Goal: Task Accomplishment & Management: Complete application form

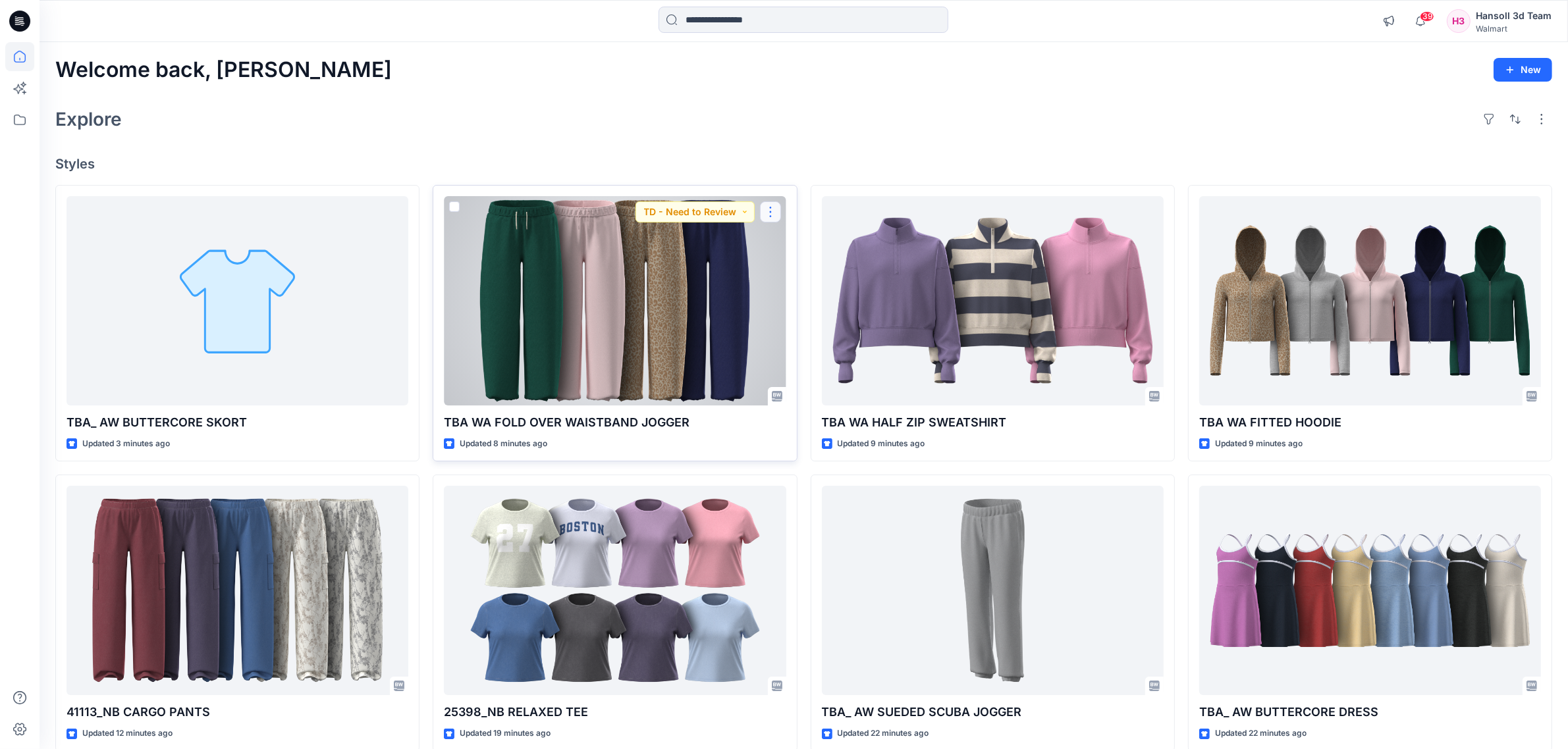
click at [761, 219] on button "button" at bounding box center [770, 212] width 21 height 21
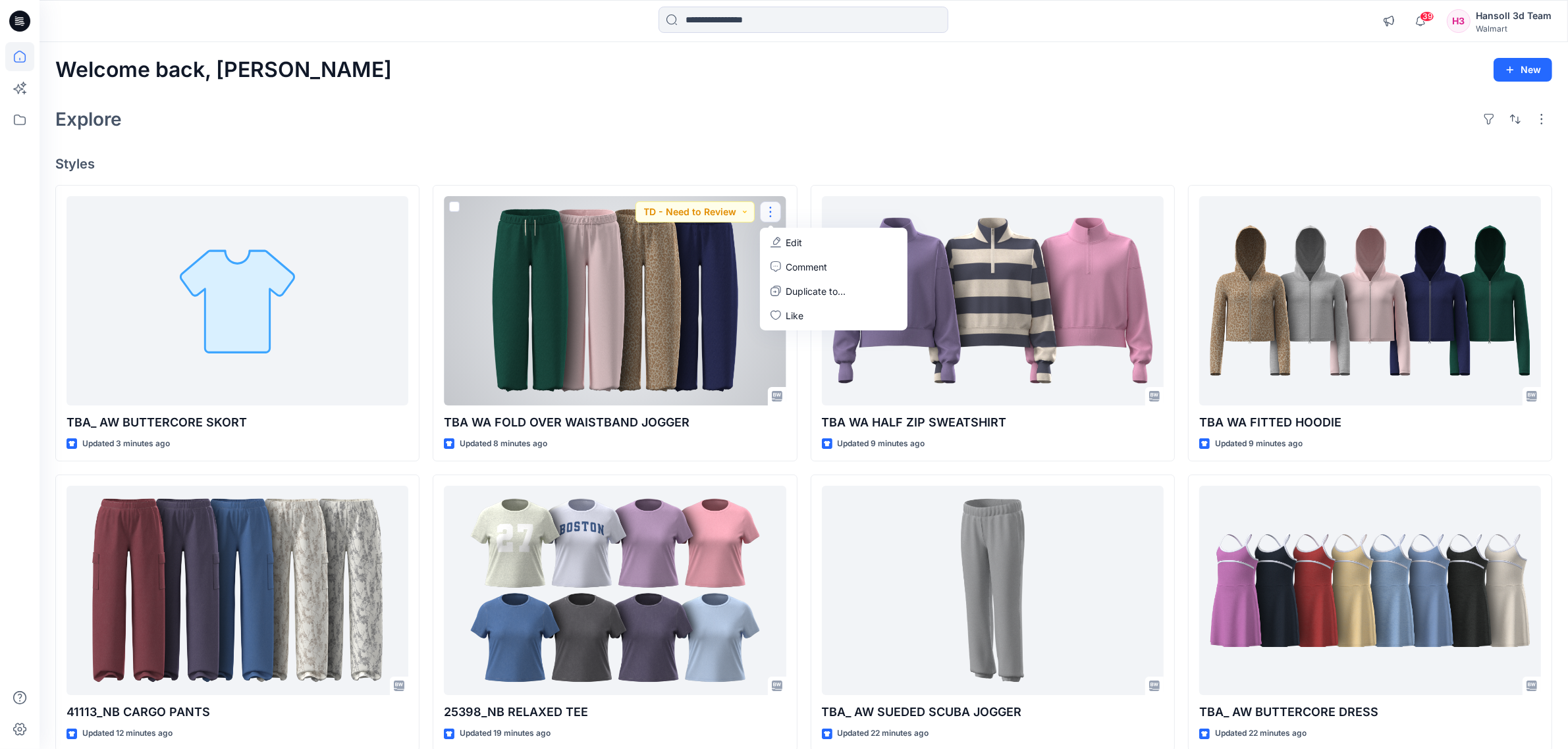
click at [698, 312] on div at bounding box center [614, 301] width 342 height 209
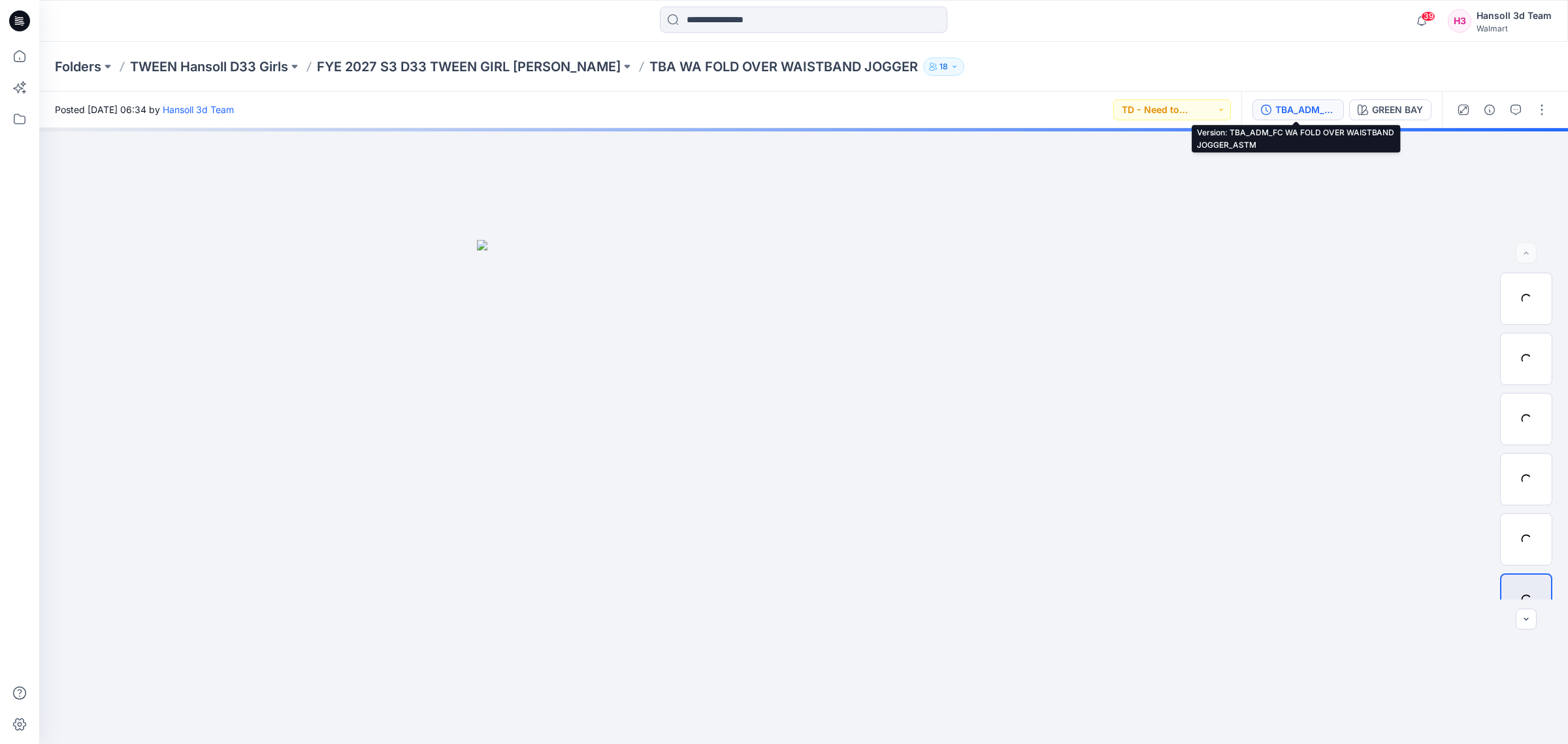
click at [1123, 112] on div "TBA_ADM_FC WA FOLD OVER WAISTBAND JOGGER_ASTM" at bounding box center [1305, 109] width 60 height 15
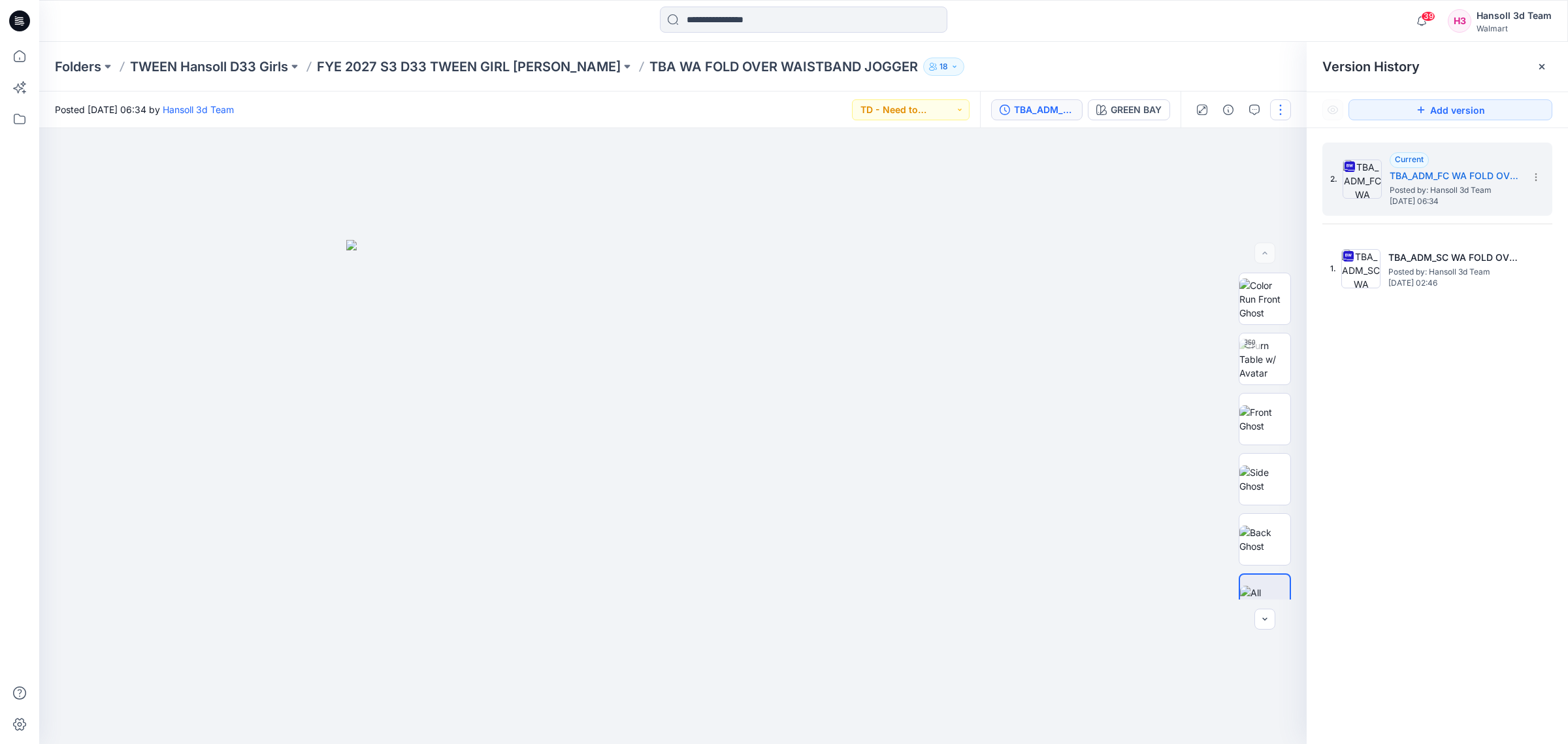
click at [1123, 110] on button "button" at bounding box center [1280, 110] width 21 height 21
click at [1123, 172] on p "Edit" at bounding box center [1197, 176] width 16 height 14
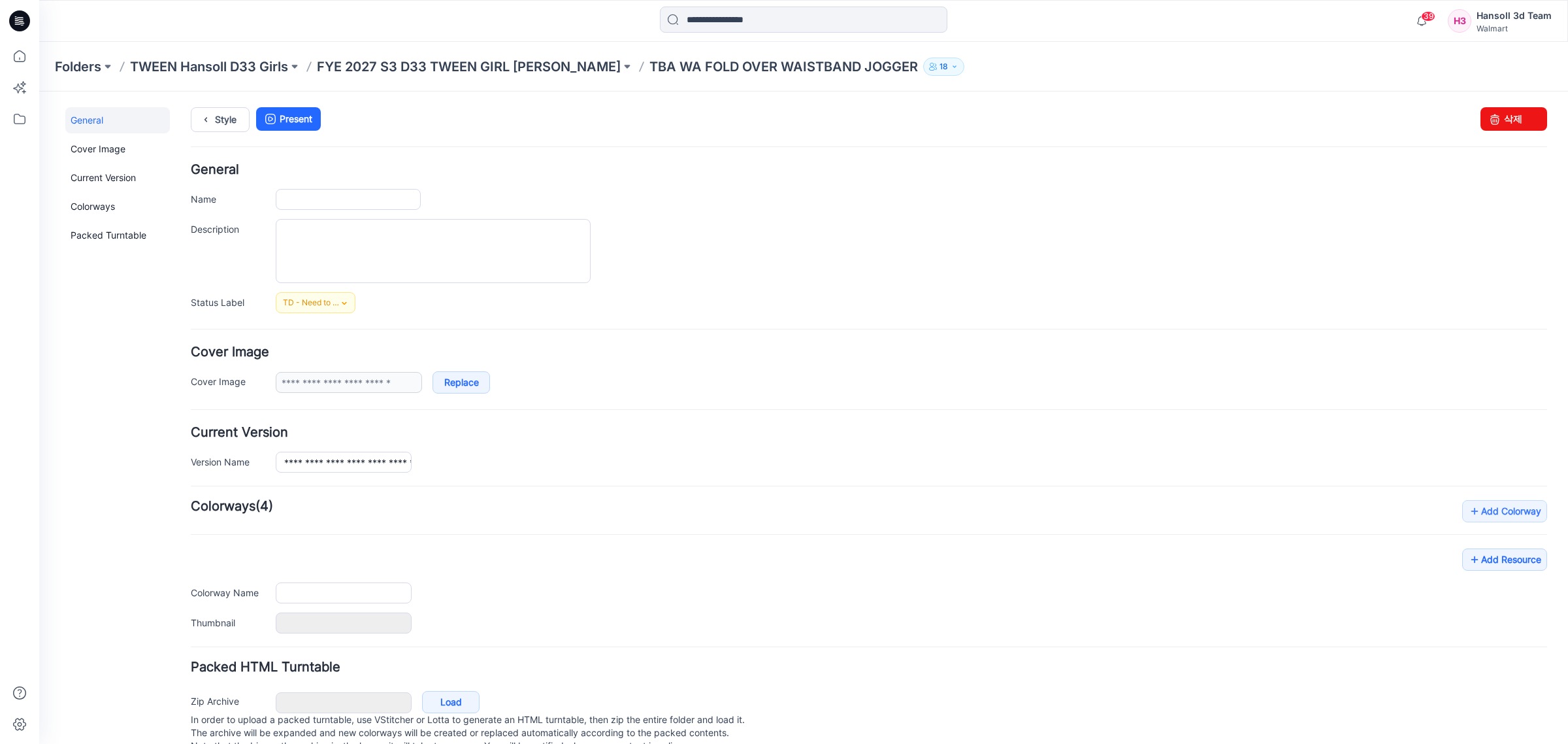
type input "**********"
type input "*********"
type input "**********"
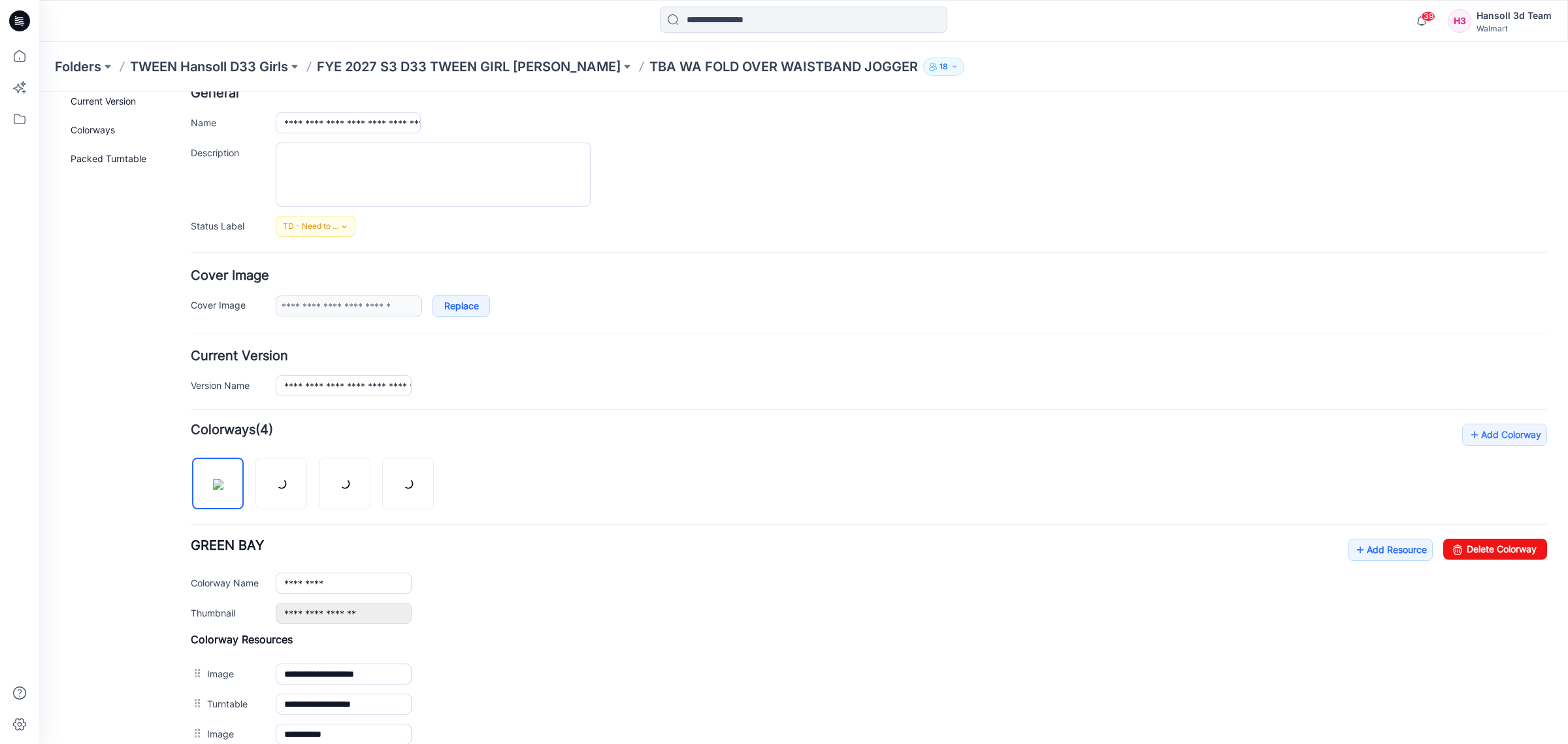
scroll to position [297, 0]
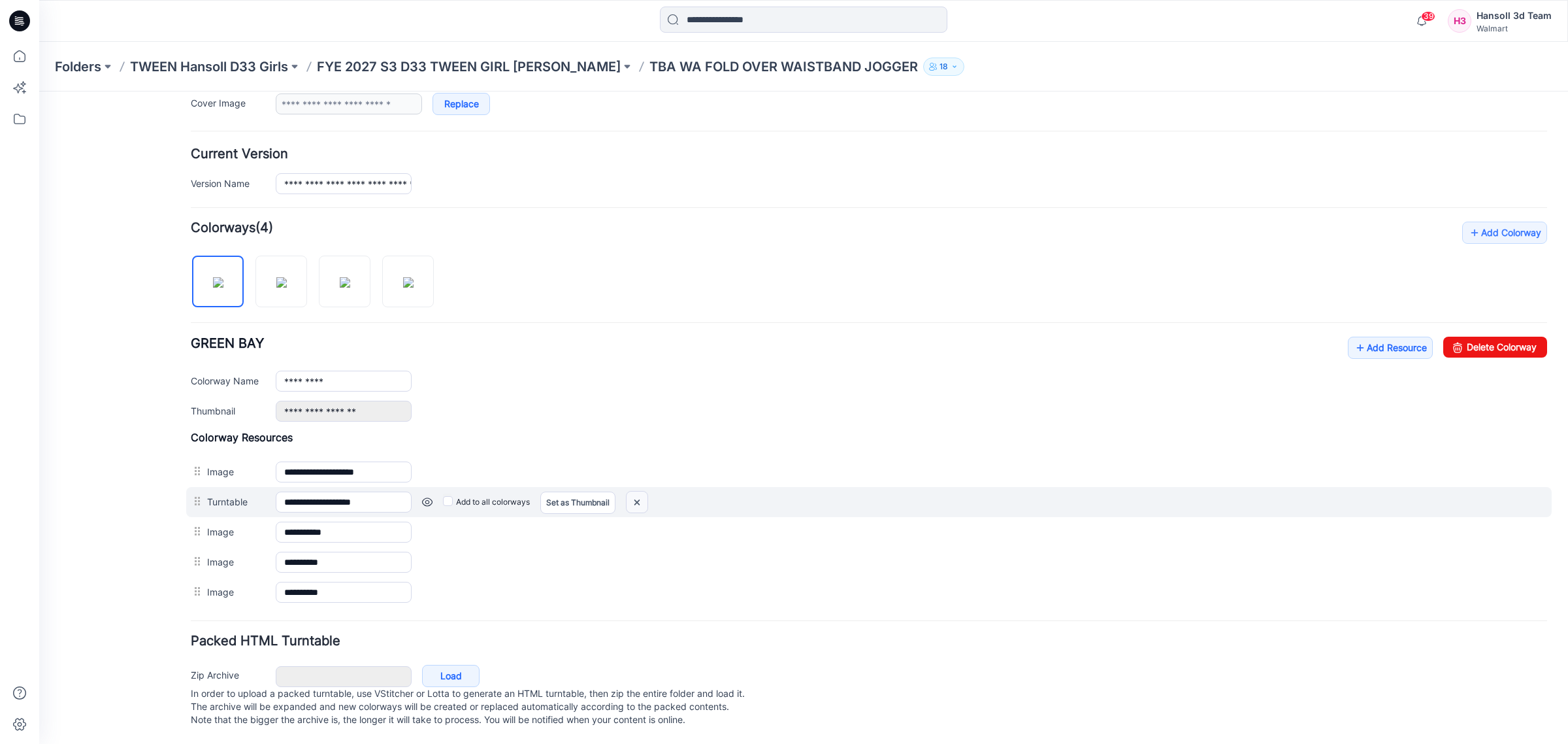
click at [637, 491] on img at bounding box center [637, 502] width 21 height 21
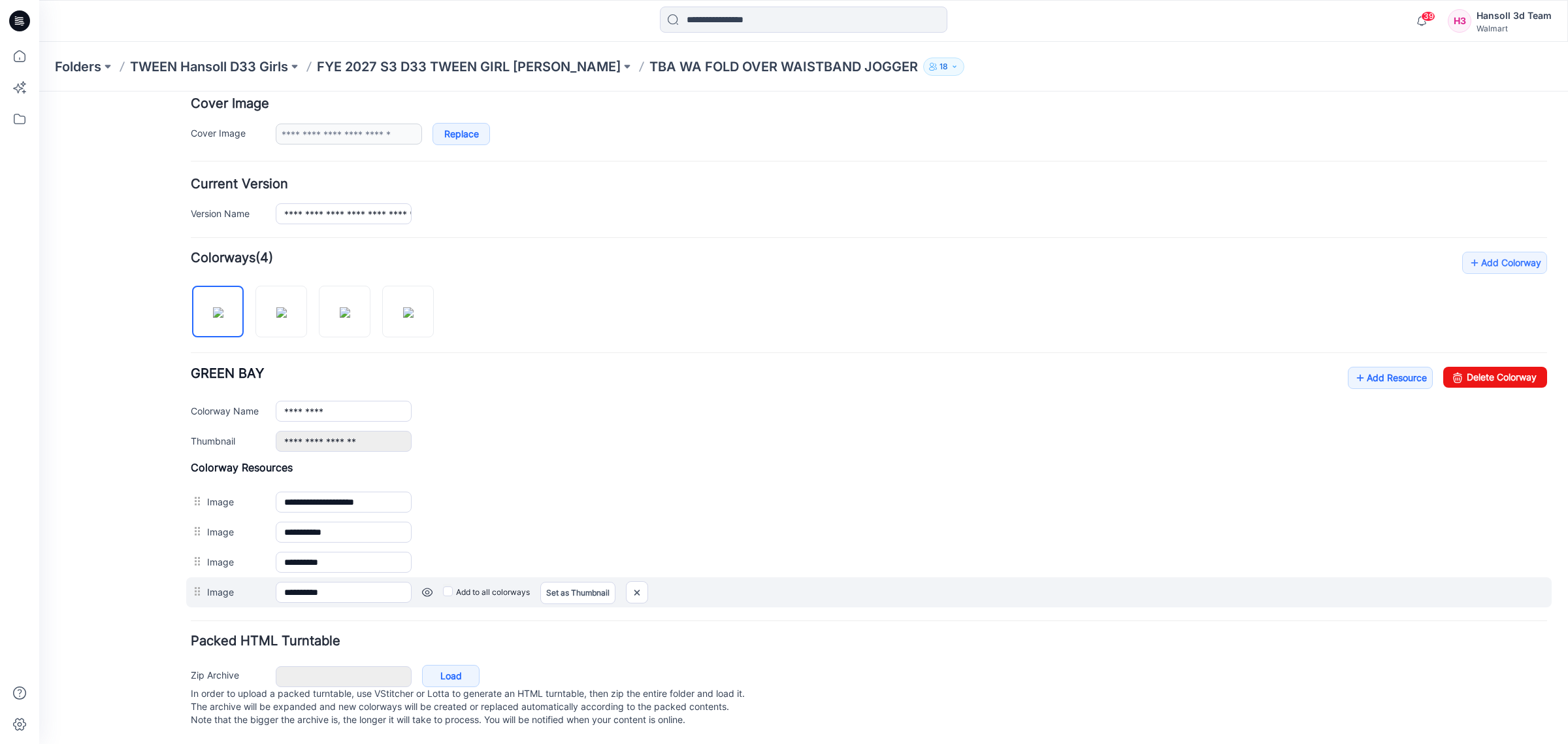
scroll to position [266, 0]
click at [633, 582] on img at bounding box center [637, 592] width 21 height 21
click at [638, 582] on img at bounding box center [637, 592] width 21 height 21
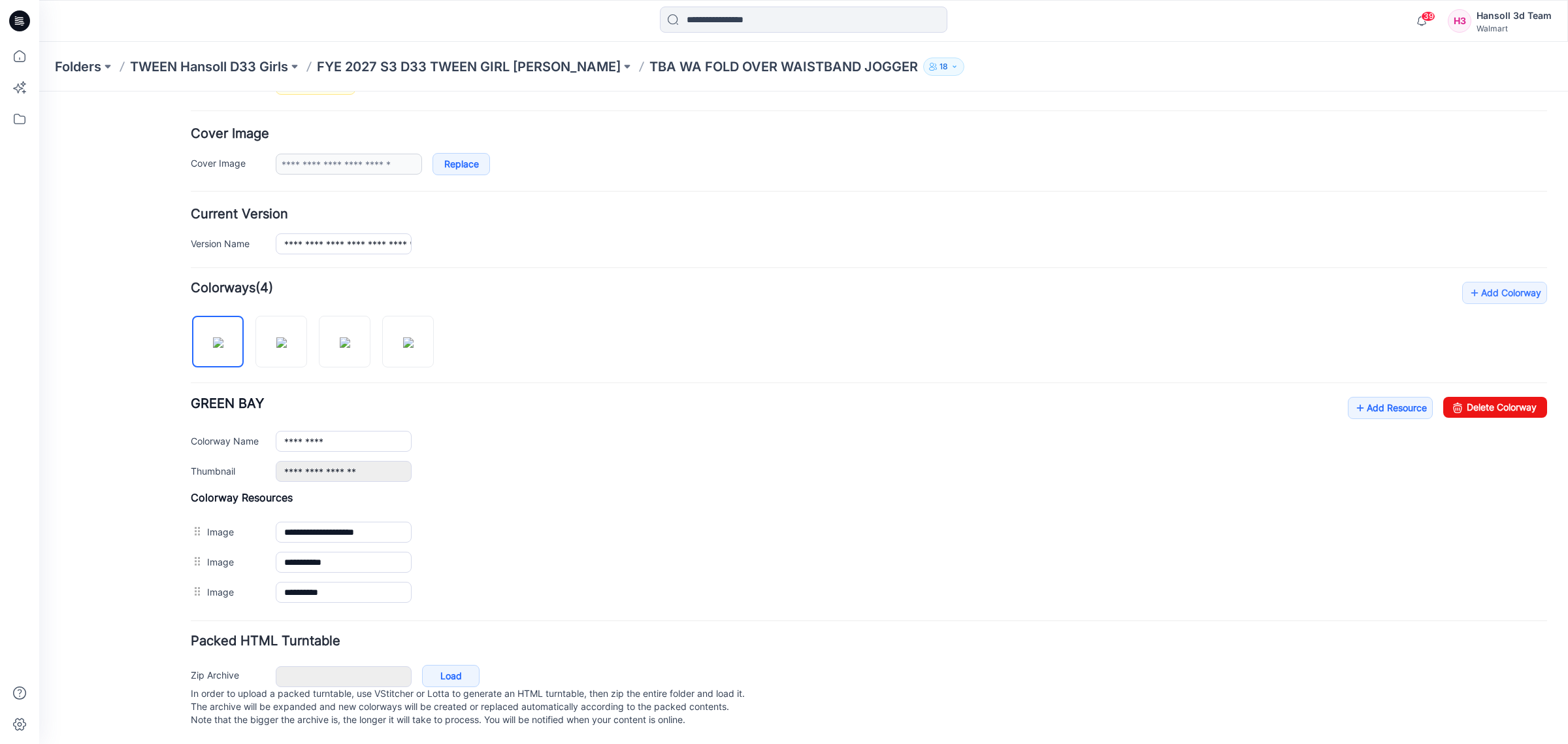
click at [40, 92] on img at bounding box center [40, 92] width 0 height 0
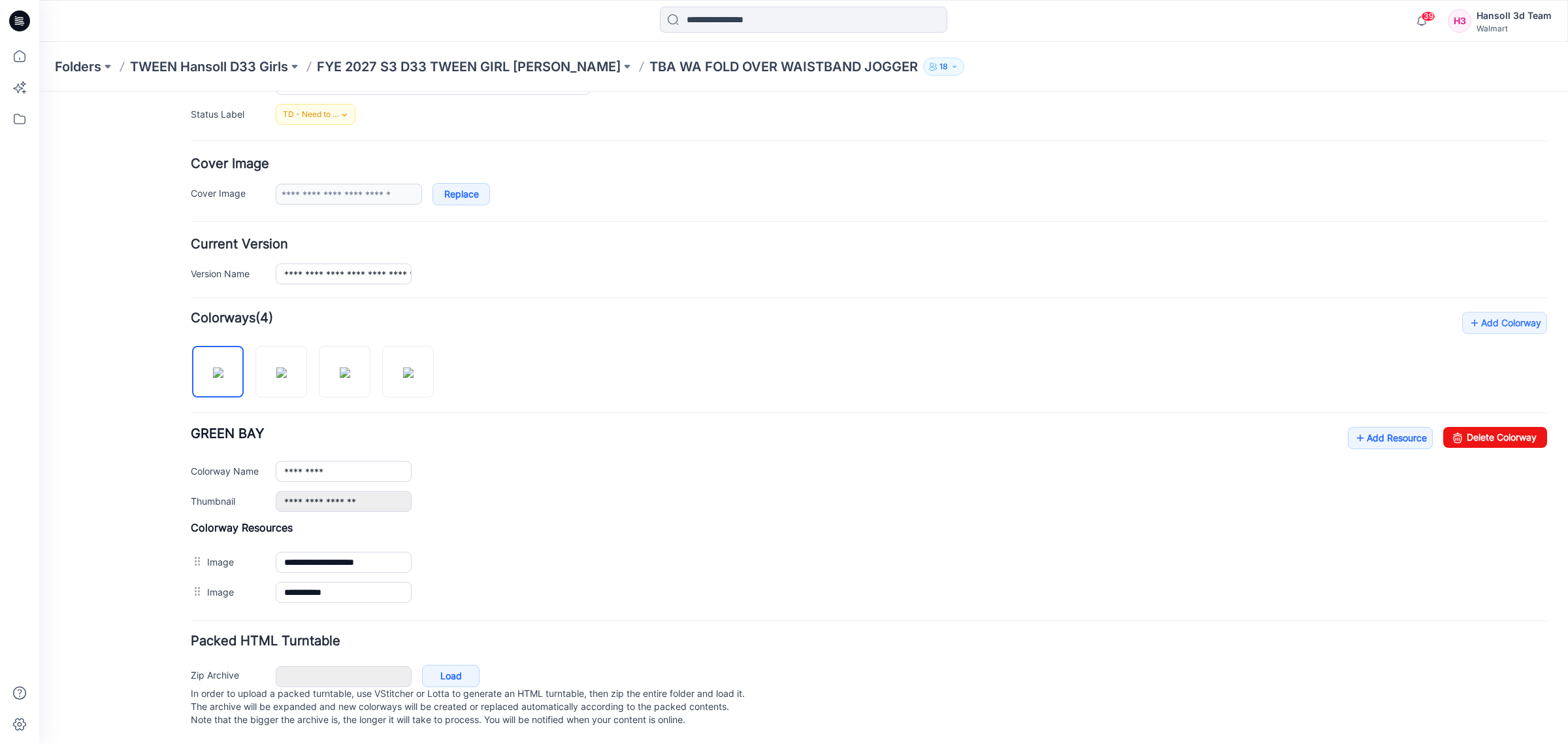
scroll to position [206, 0]
click at [280, 368] on img at bounding box center [282, 373] width 10 height 10
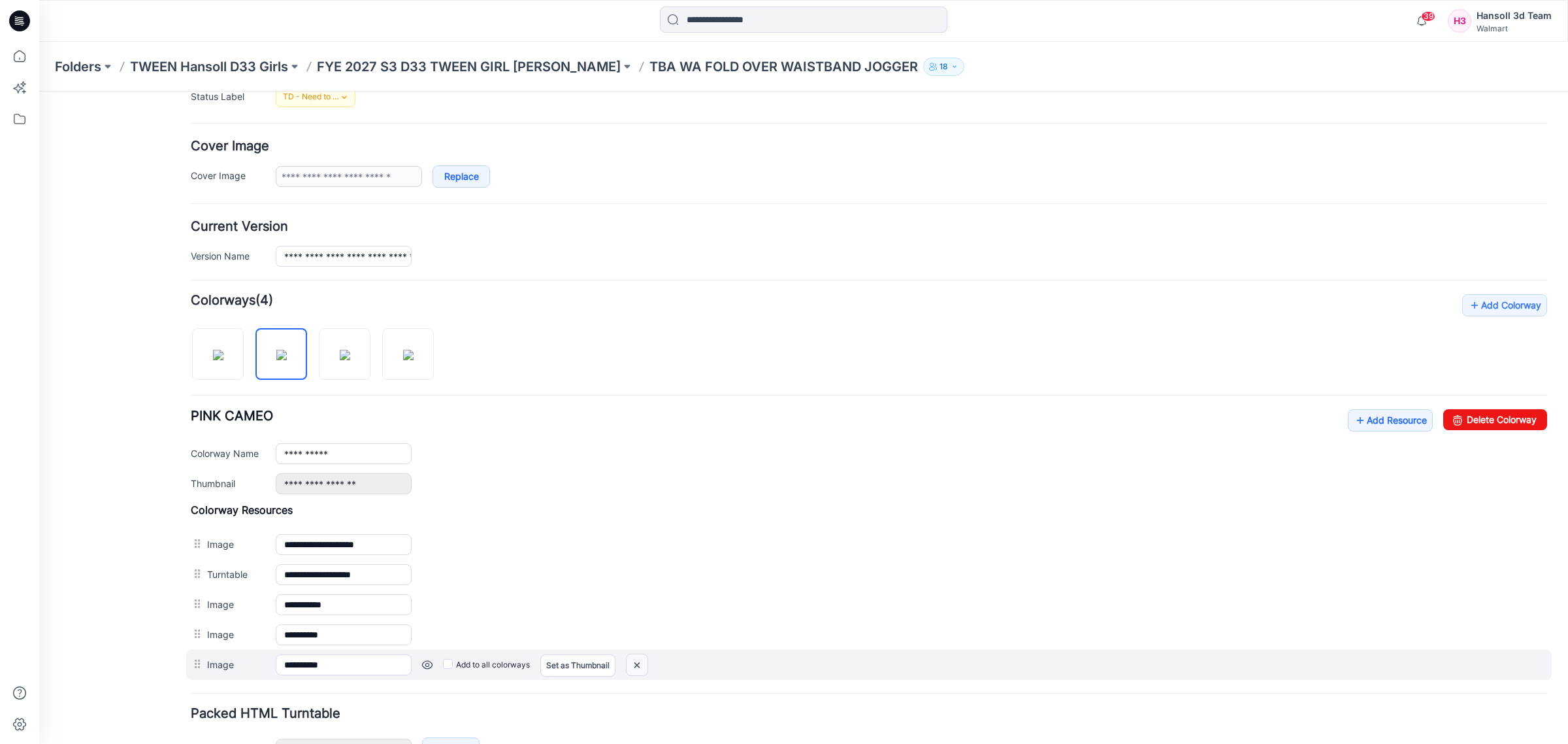
click at [635, 668] on img at bounding box center [637, 665] width 21 height 21
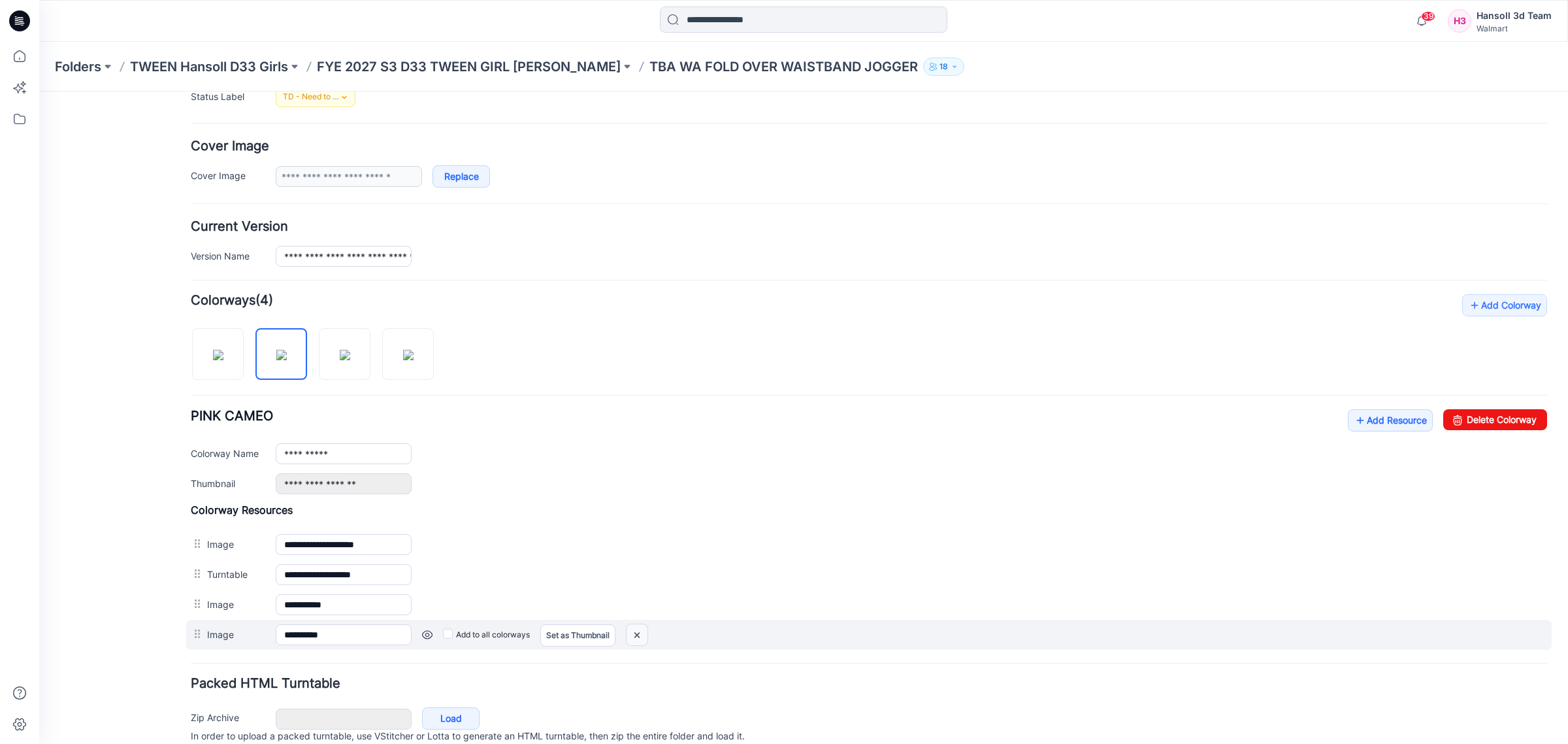
click at [637, 639] on img at bounding box center [637, 635] width 21 height 21
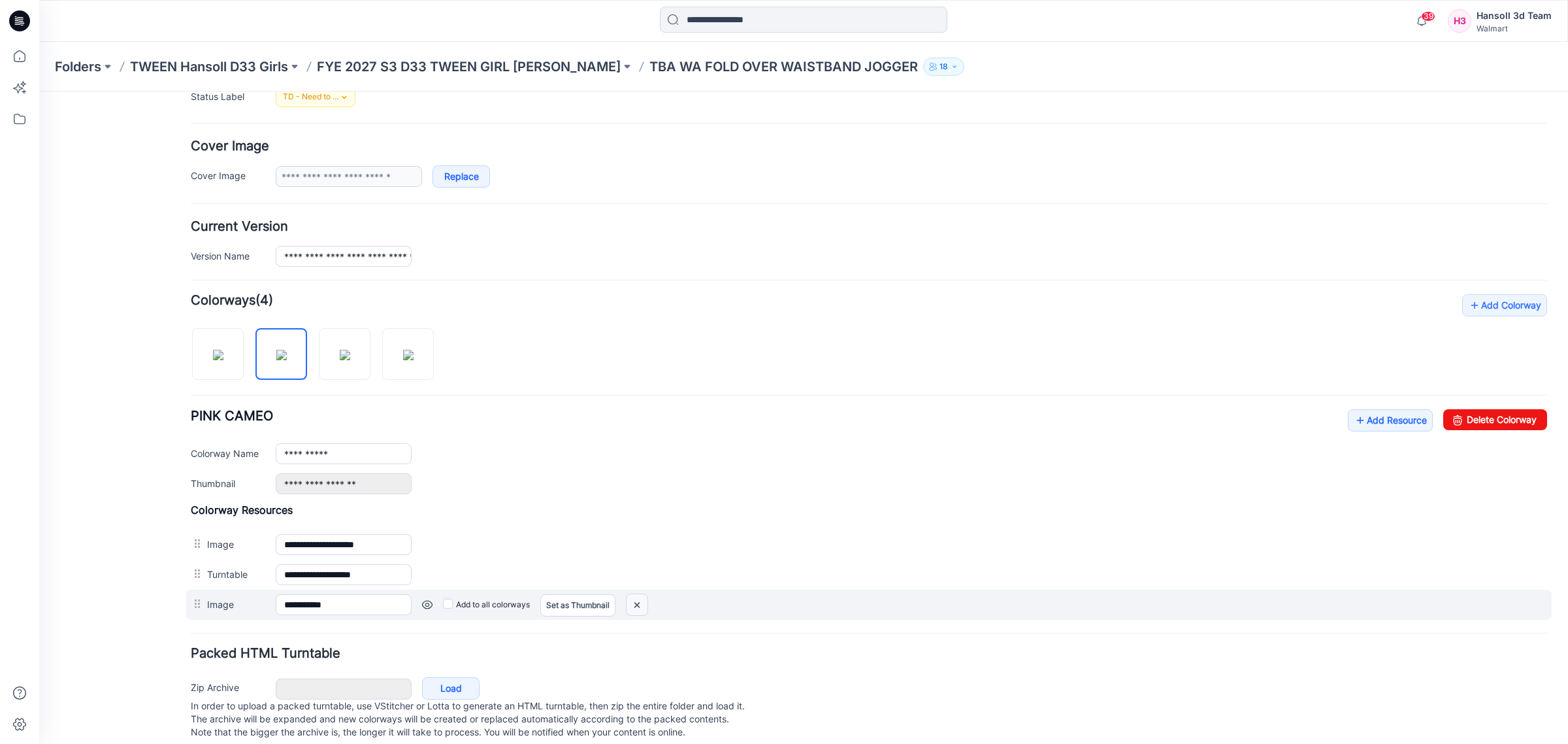
click at [642, 613] on img at bounding box center [637, 605] width 21 height 21
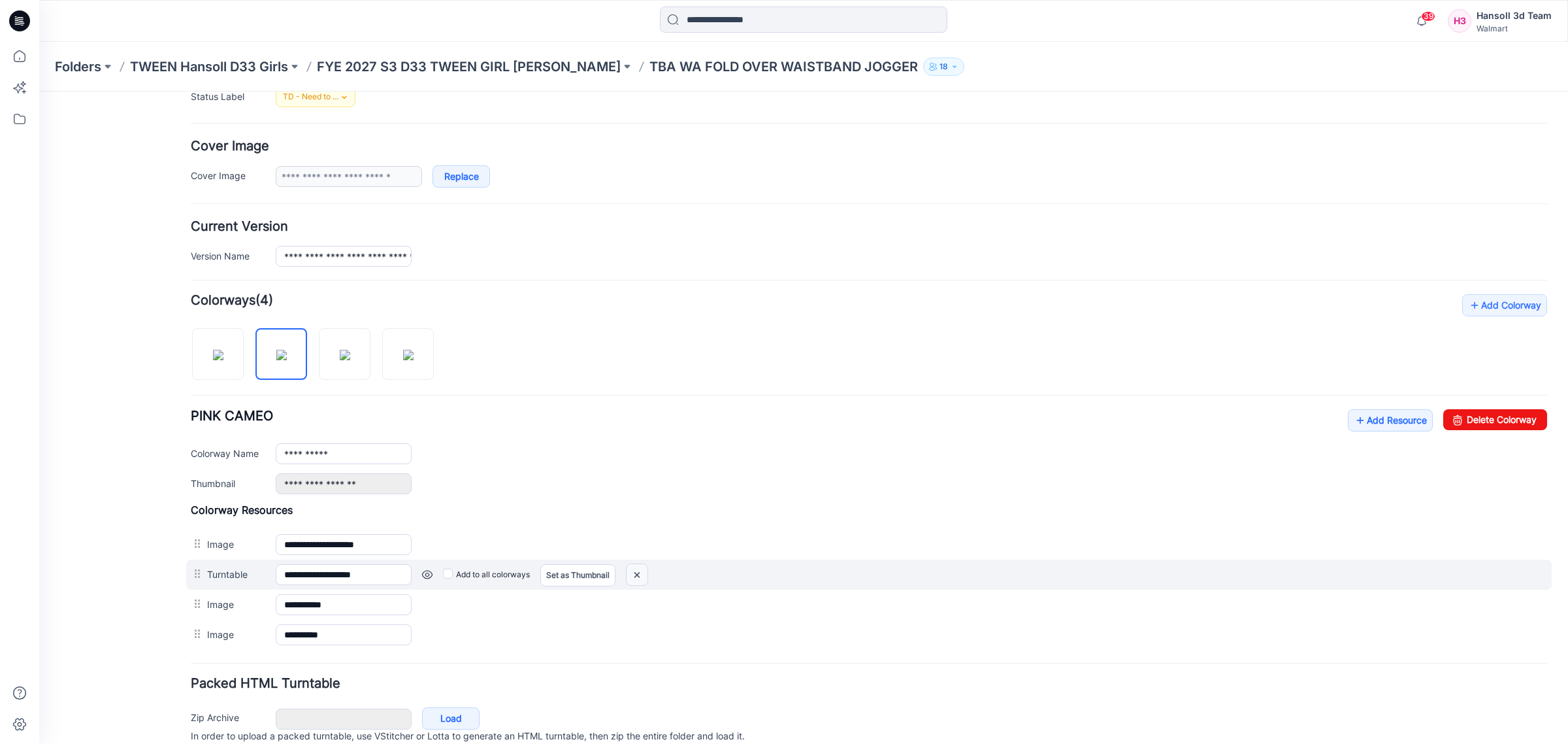
click at [642, 580] on img at bounding box center [637, 575] width 21 height 21
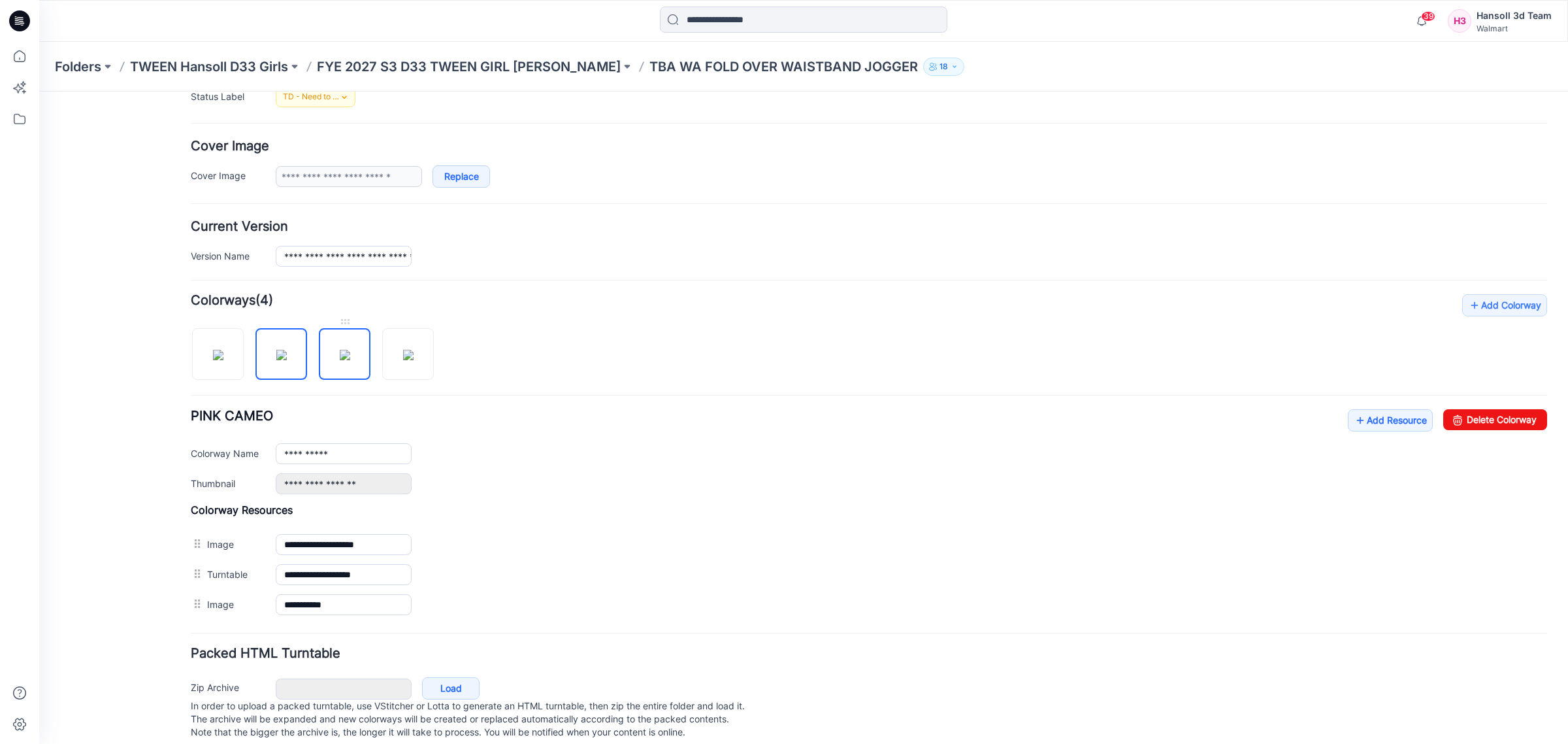
click at [340, 351] on img at bounding box center [345, 355] width 10 height 10
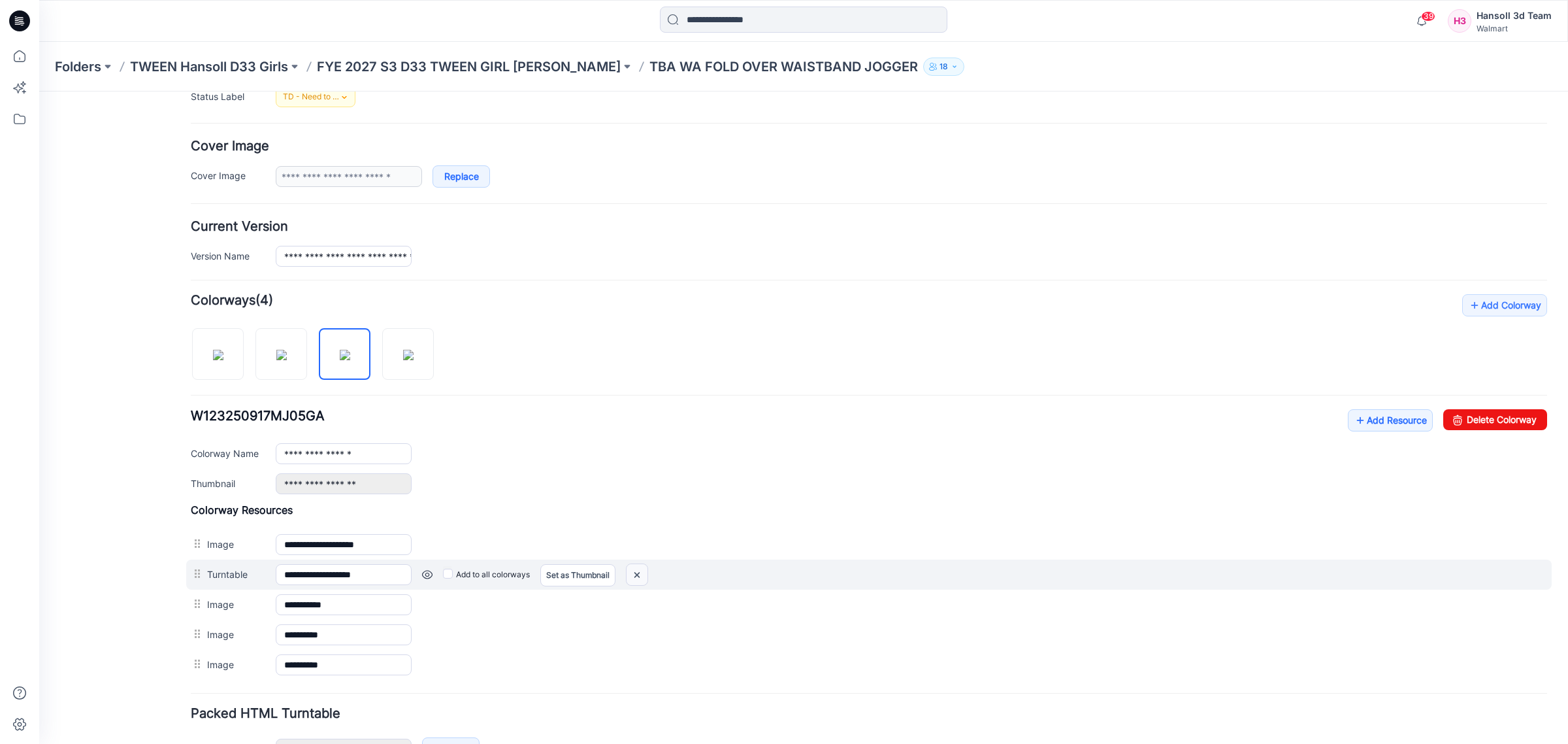
click at [638, 582] on img at bounding box center [637, 575] width 21 height 21
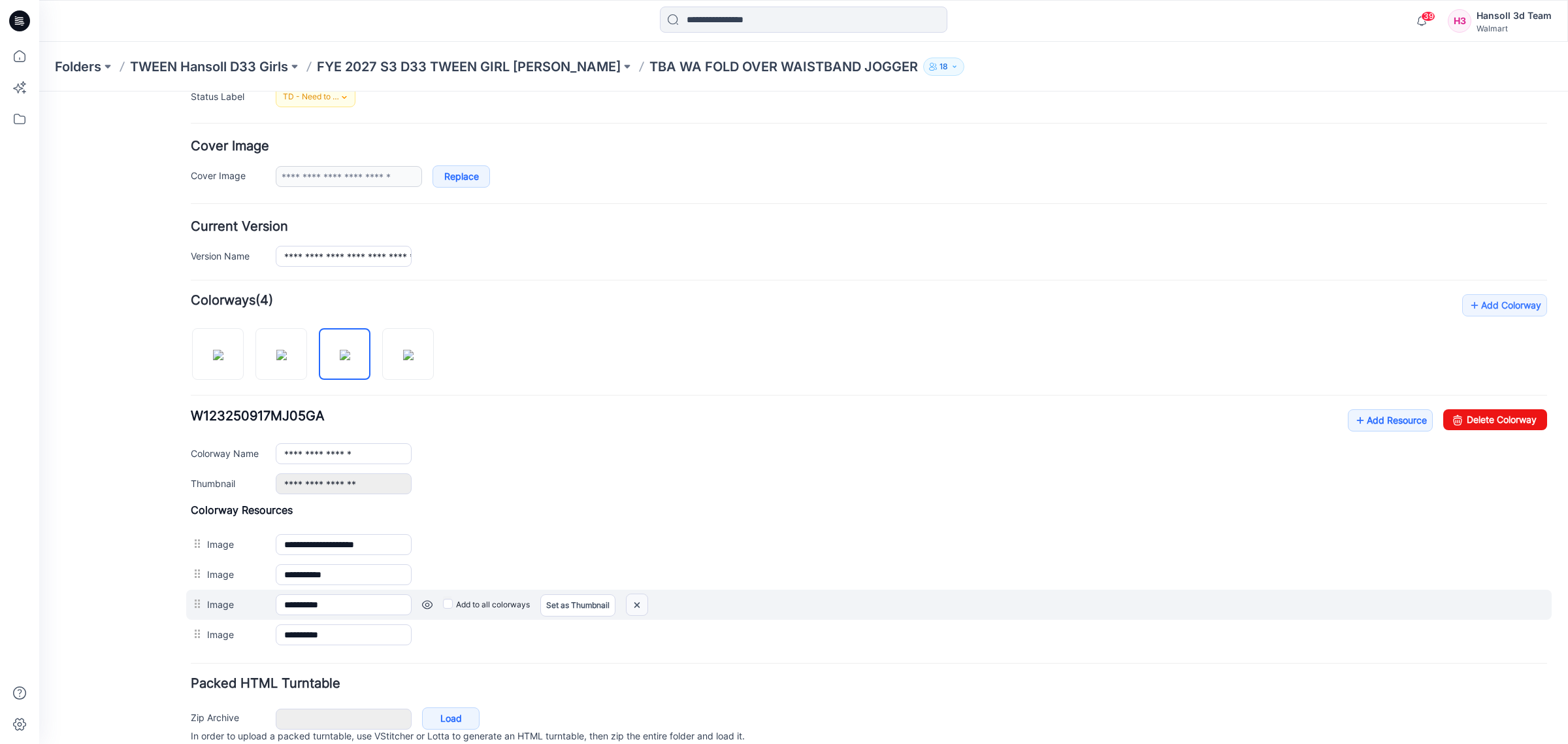
click at [635, 601] on img at bounding box center [637, 605] width 21 height 21
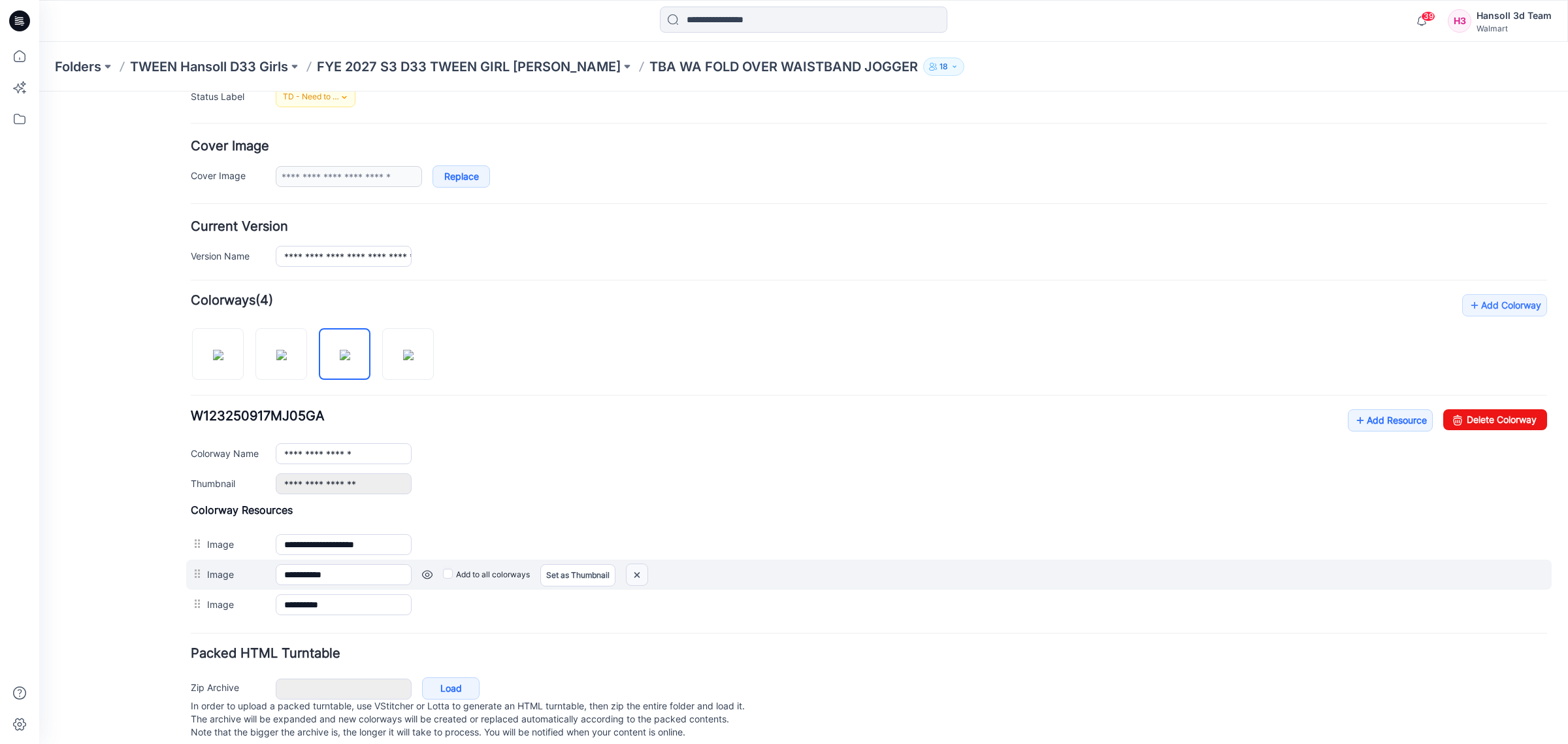
click at [641, 582] on img at bounding box center [637, 575] width 21 height 21
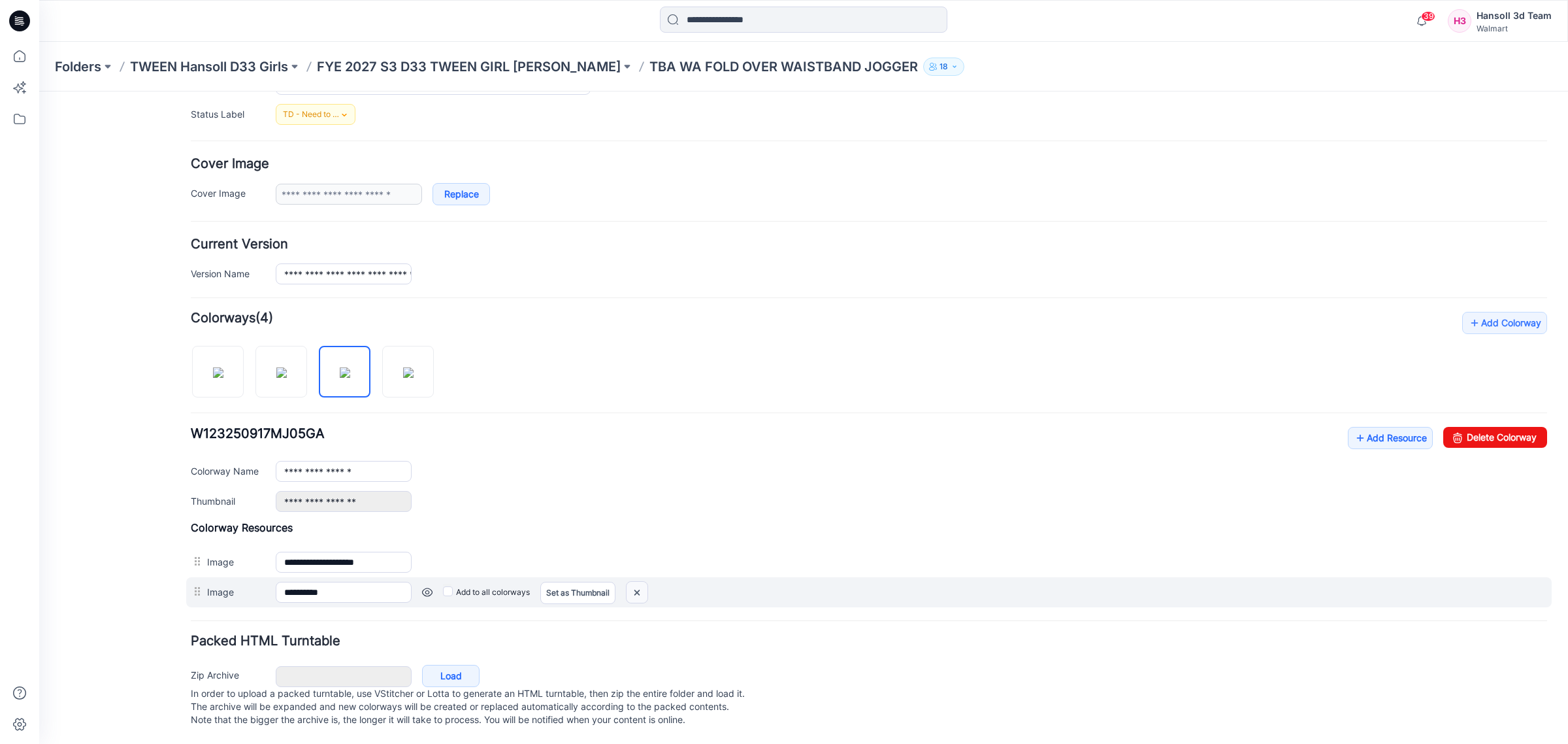
click at [632, 582] on img at bounding box center [637, 592] width 21 height 21
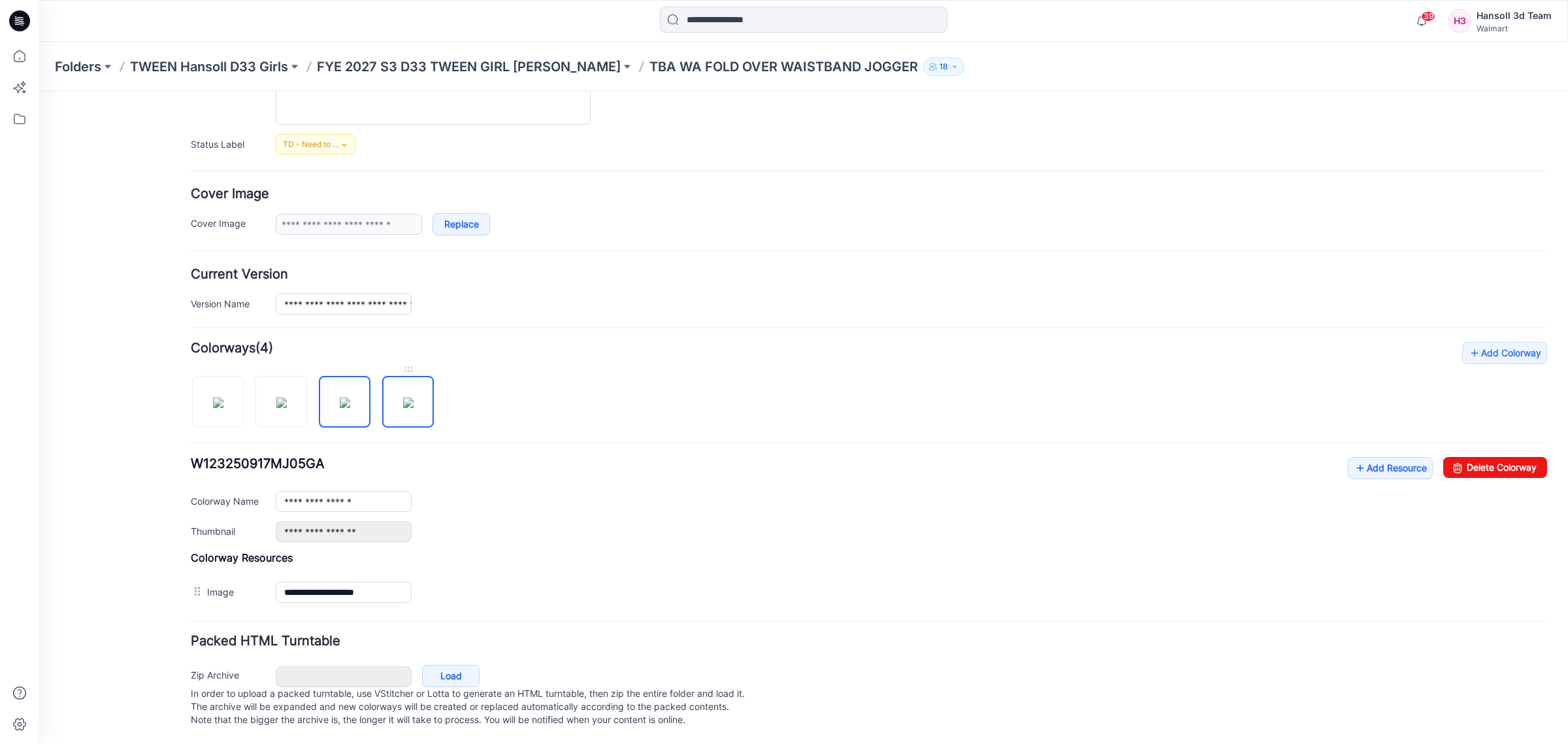
scroll to position [175, 0]
click at [405, 398] on img at bounding box center [408, 403] width 10 height 10
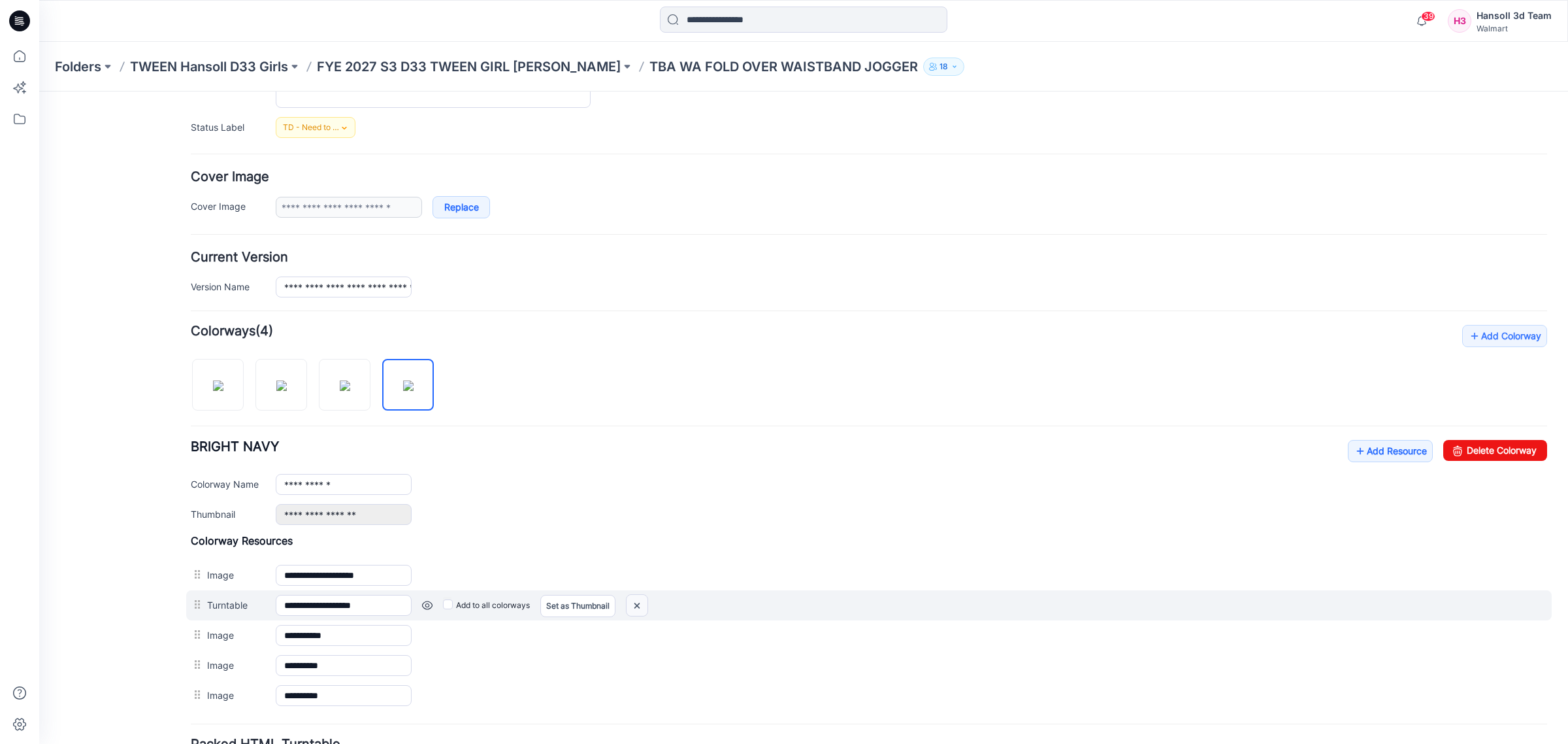
click at [641, 612] on img at bounding box center [637, 605] width 21 height 21
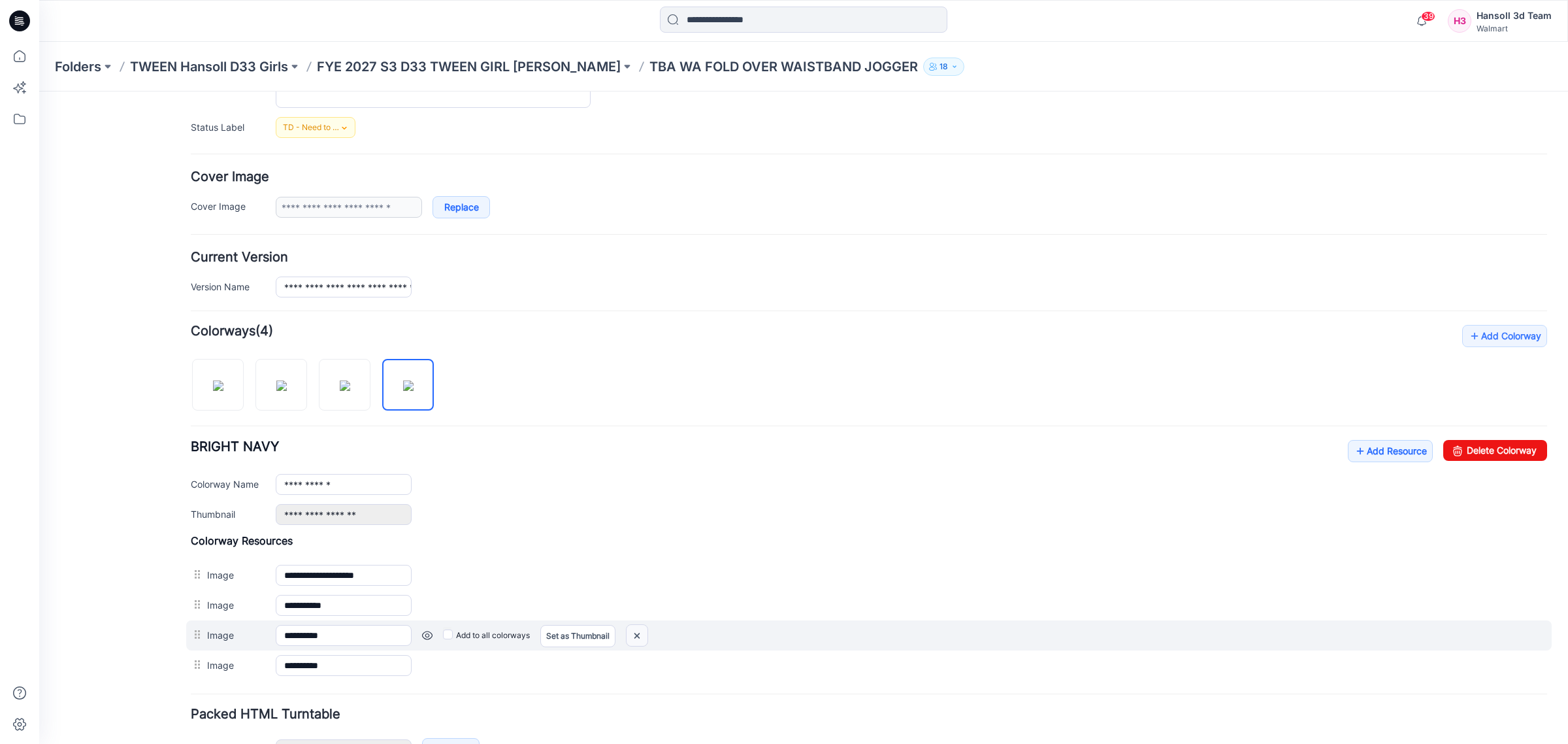
click at [641, 637] on img at bounding box center [637, 635] width 21 height 21
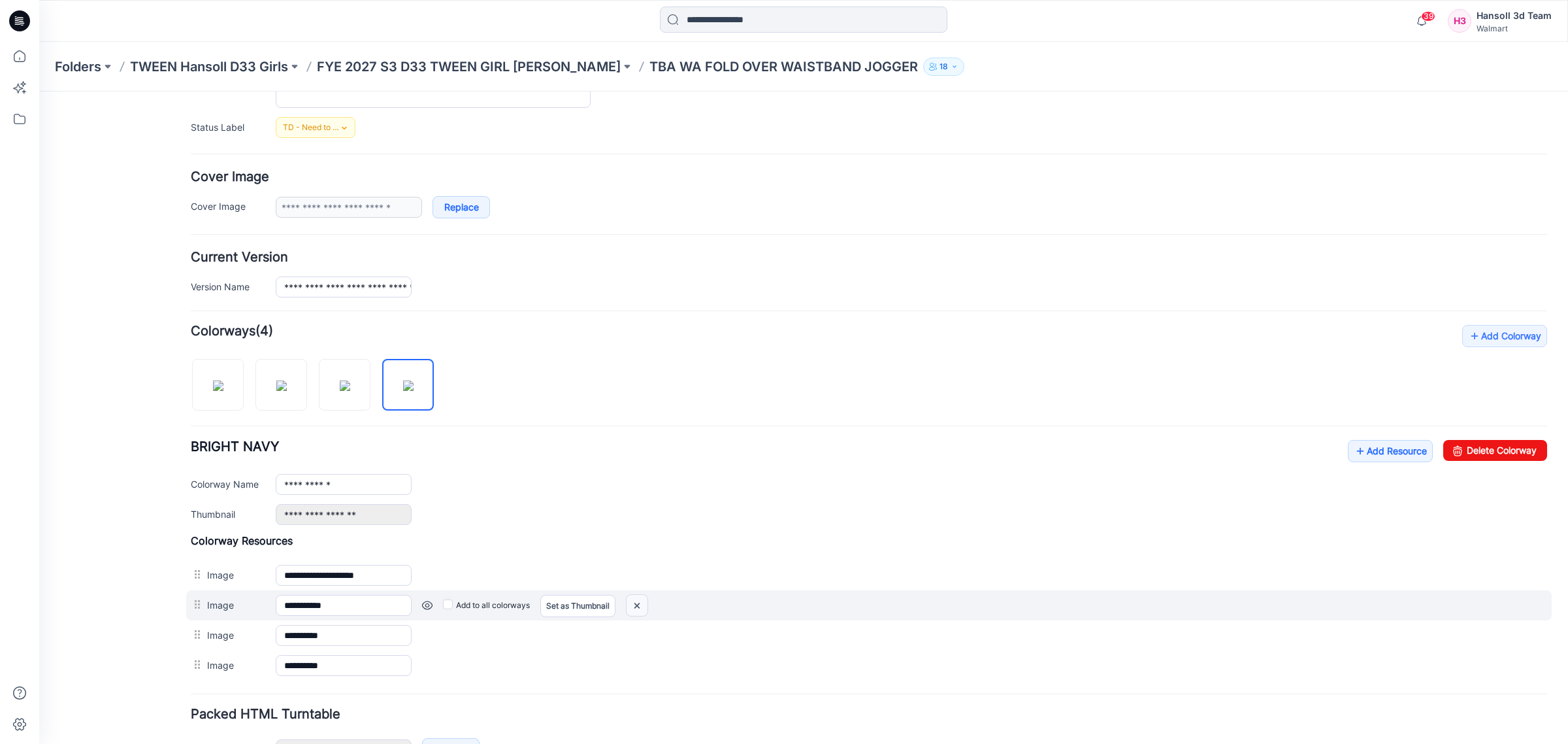
click at [641, 613] on img at bounding box center [637, 605] width 21 height 21
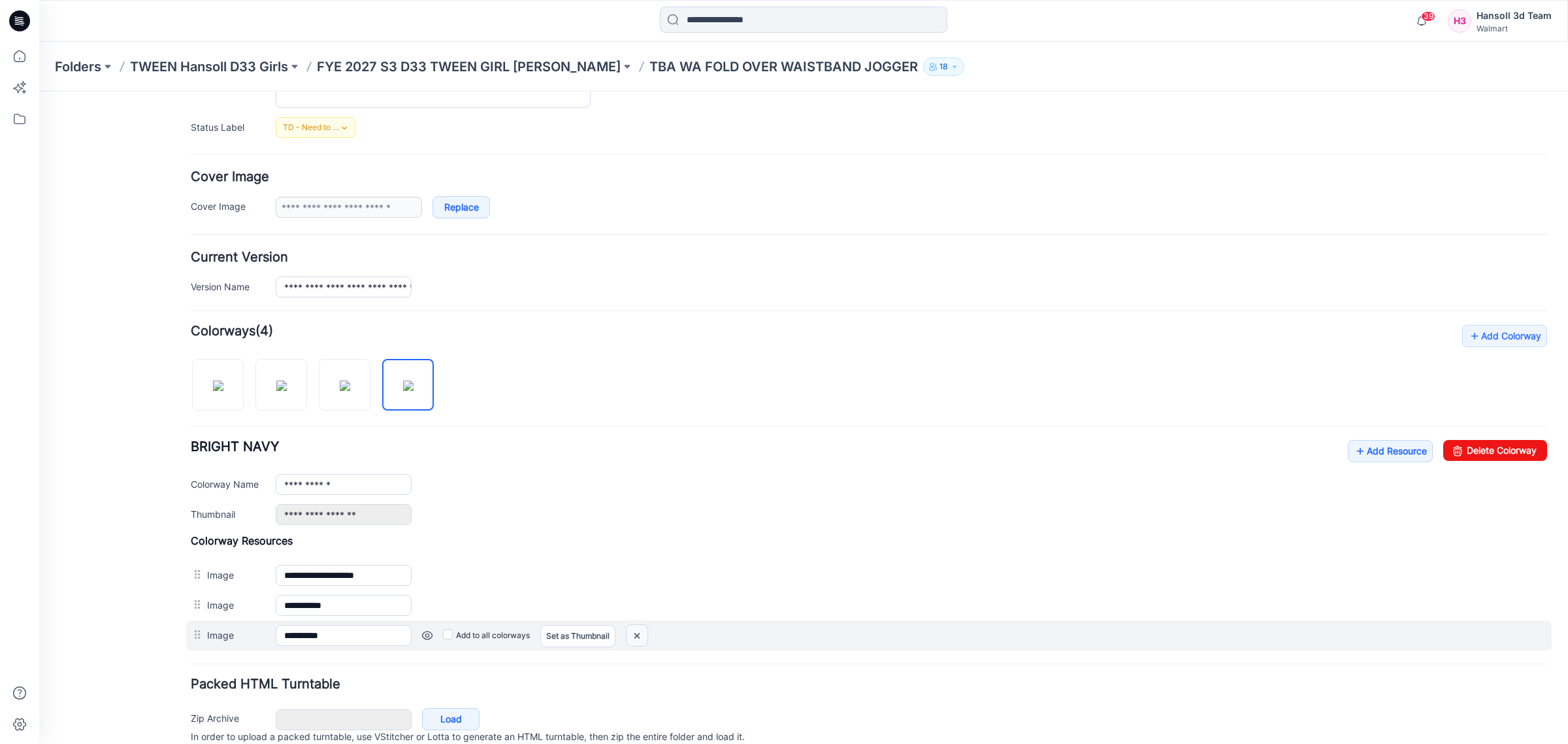
click at [643, 643] on img at bounding box center [637, 635] width 21 height 21
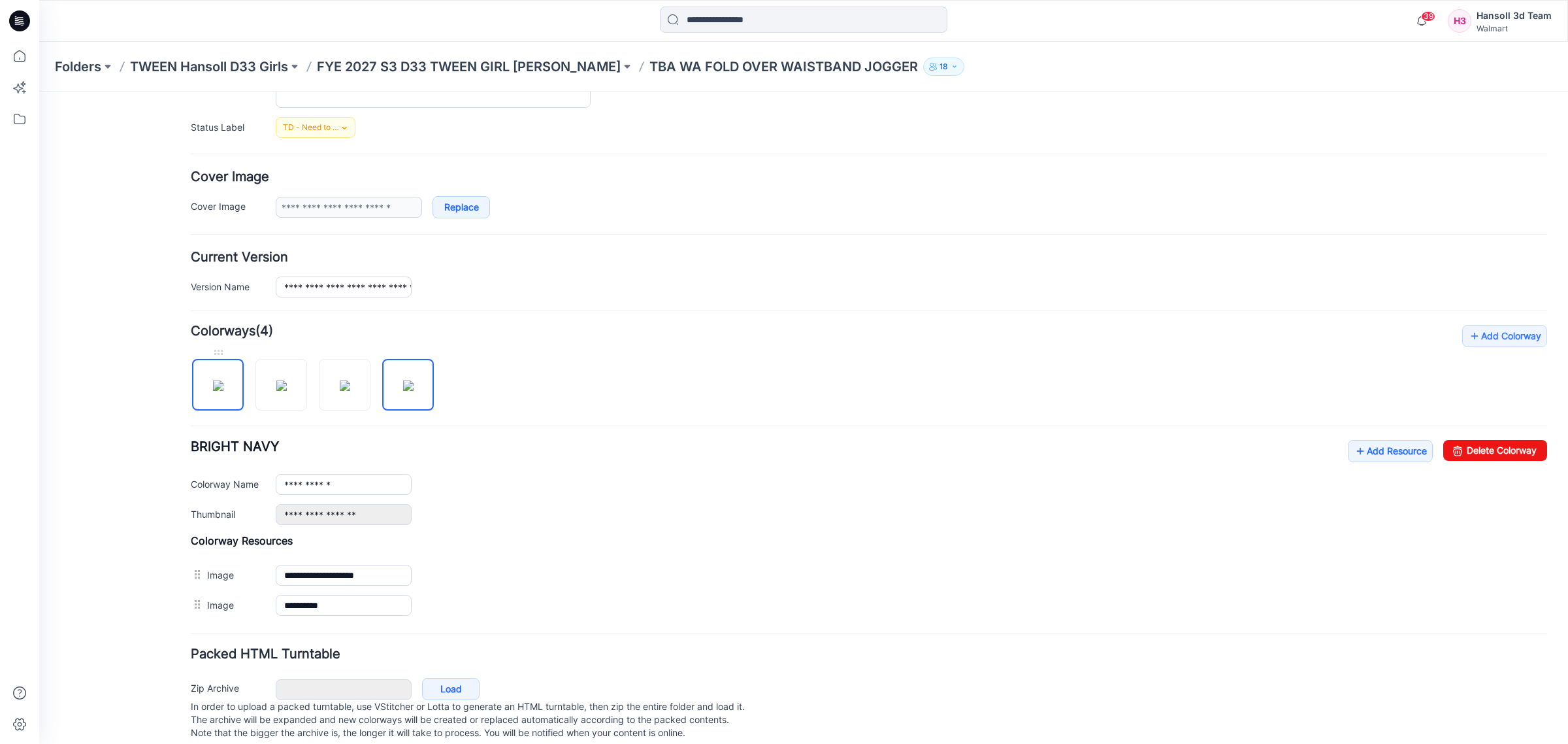
click at [223, 391] on img at bounding box center [218, 386] width 10 height 10
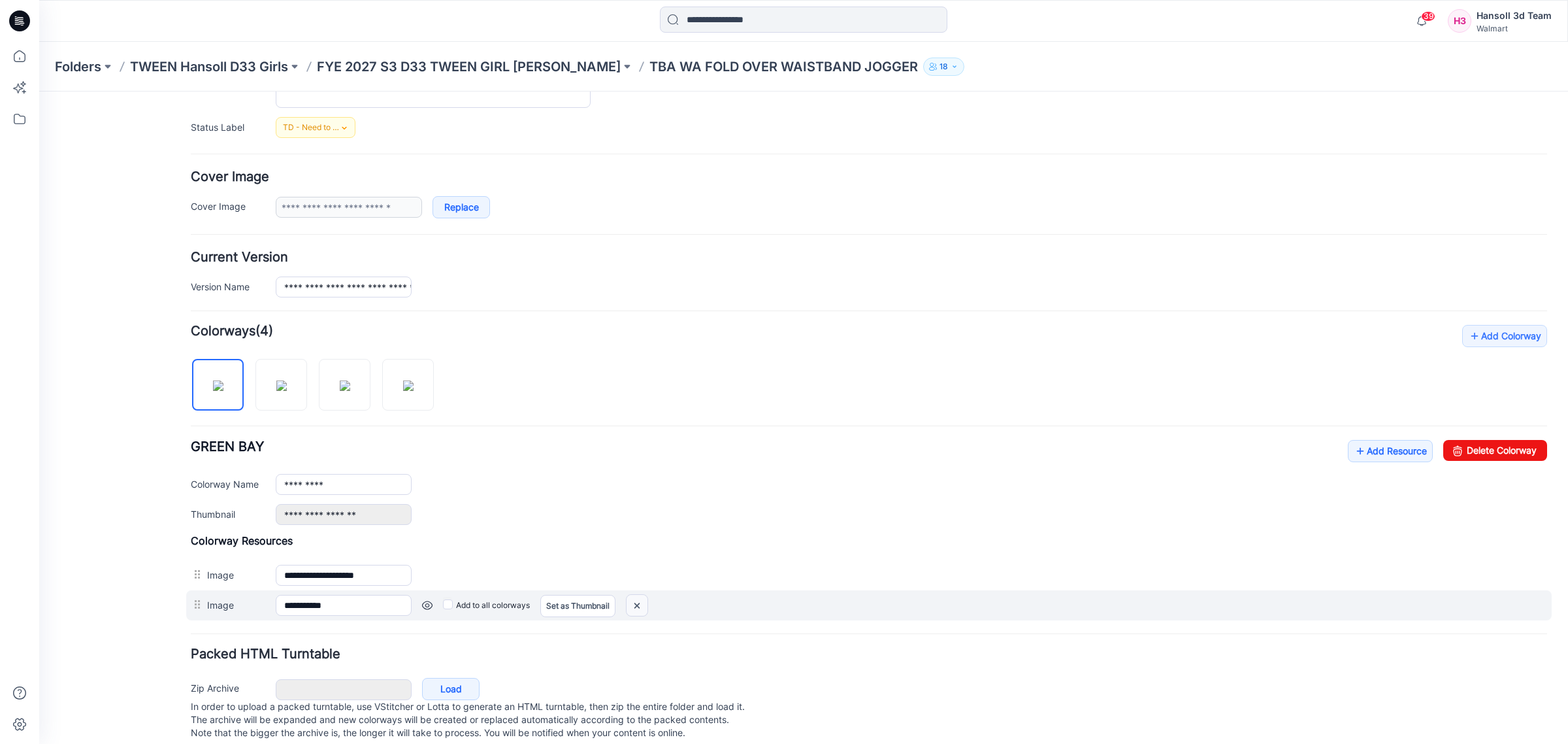
click at [639, 608] on img at bounding box center [637, 605] width 21 height 21
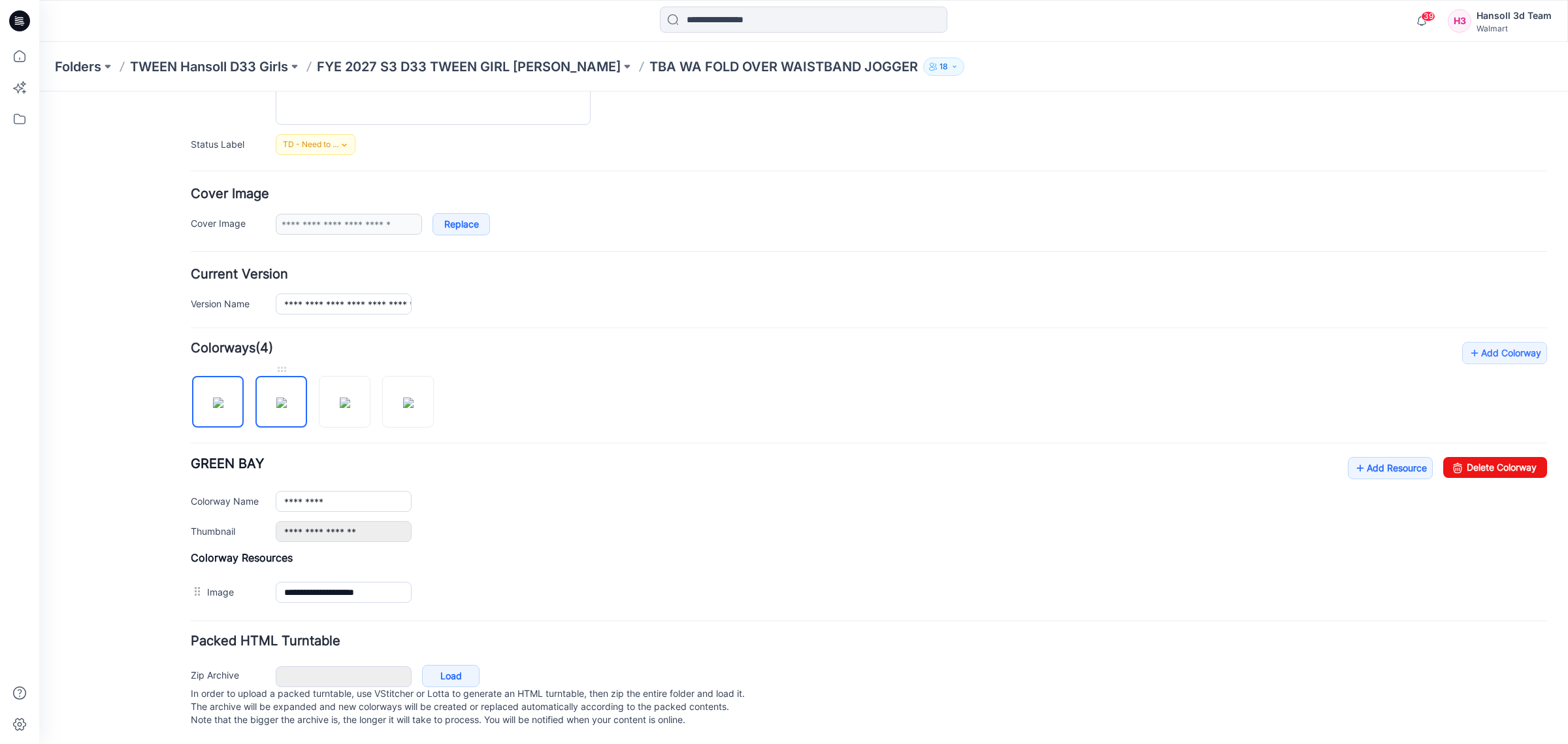
click at [287, 398] on img at bounding box center [282, 403] width 10 height 10
click at [349, 400] on img at bounding box center [345, 403] width 10 height 10
click at [403, 399] on img at bounding box center [408, 403] width 10 height 10
click at [223, 398] on img at bounding box center [218, 403] width 10 height 10
type input "*********"
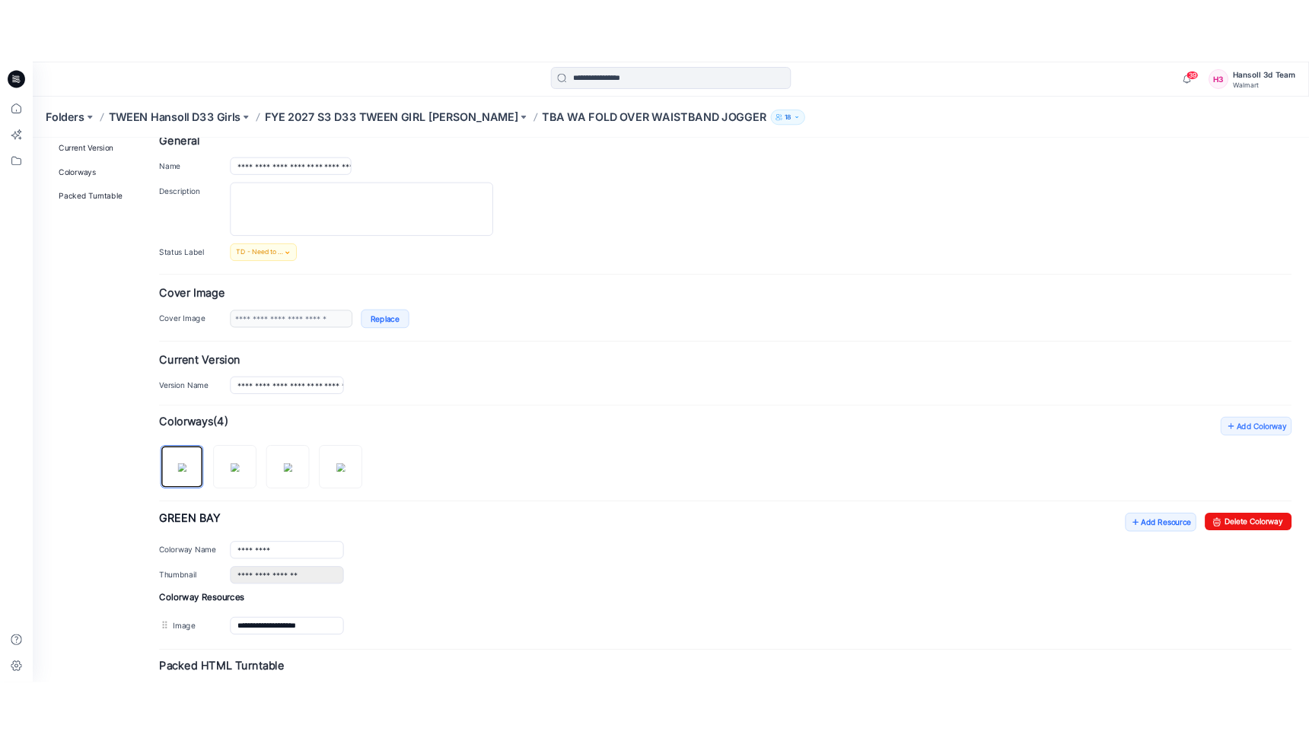
scroll to position [0, 0]
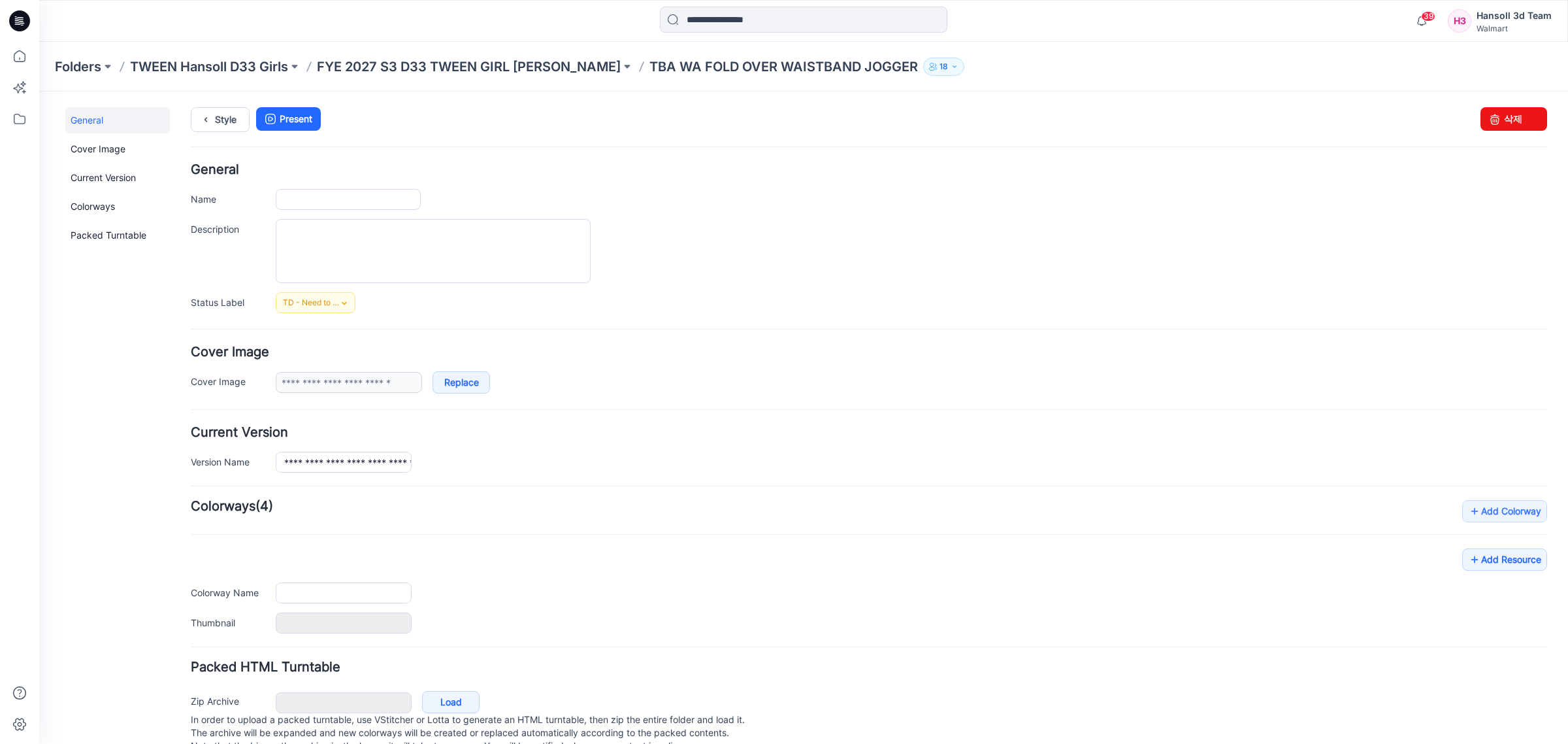
type input "**********"
type input "*********"
type input "**********"
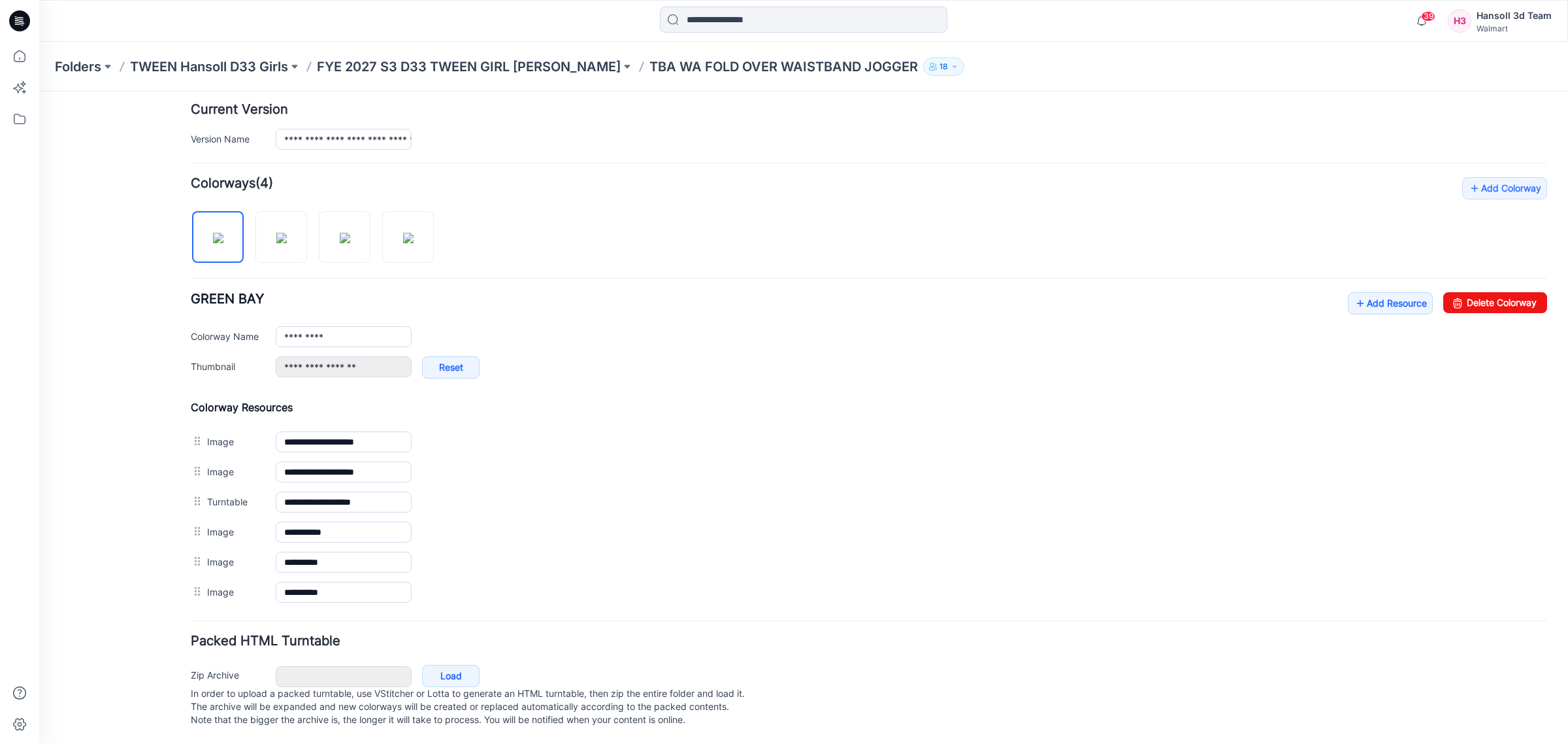
scroll to position [341, 0]
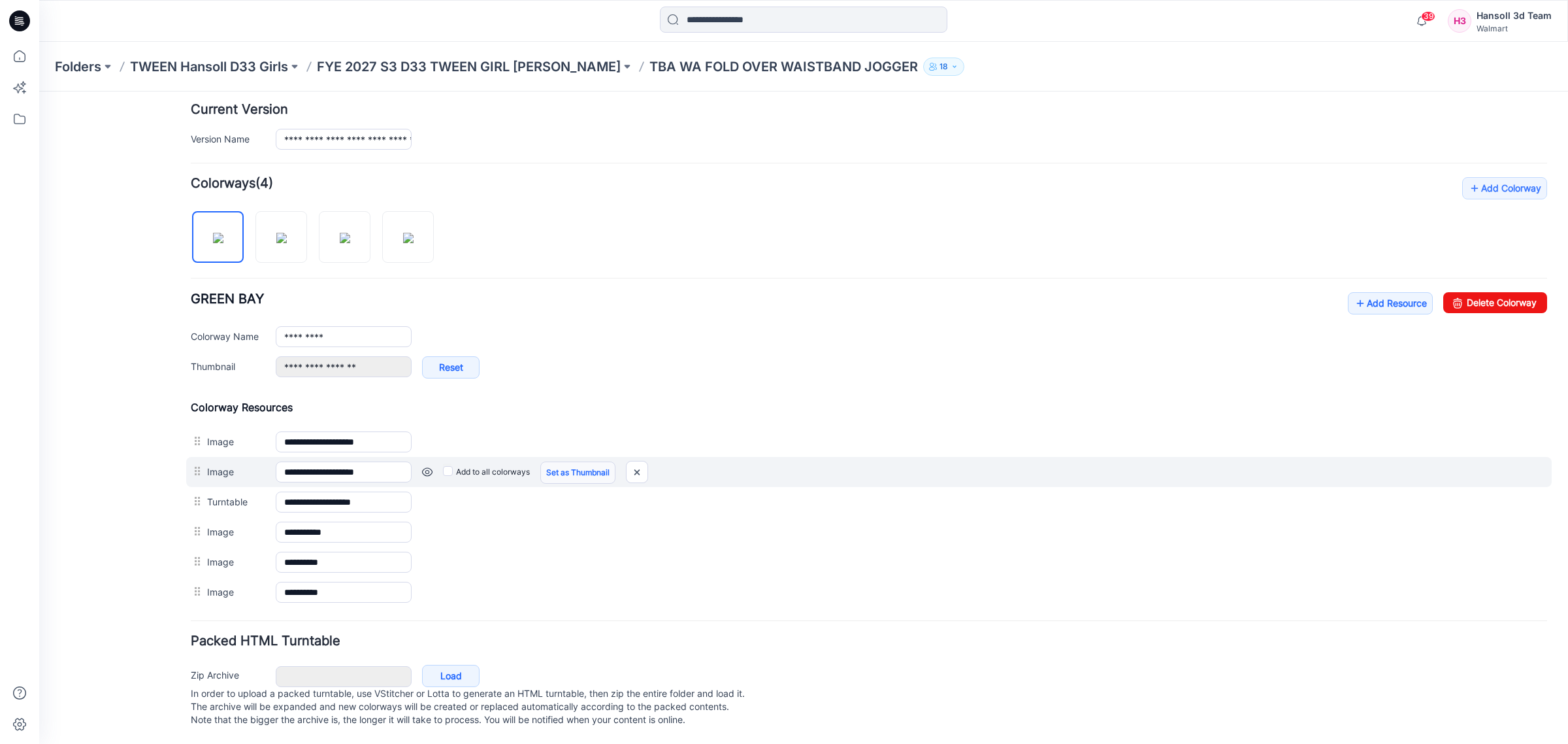
click at [570, 465] on link "Set as Thumbnail" at bounding box center [578, 473] width 76 height 22
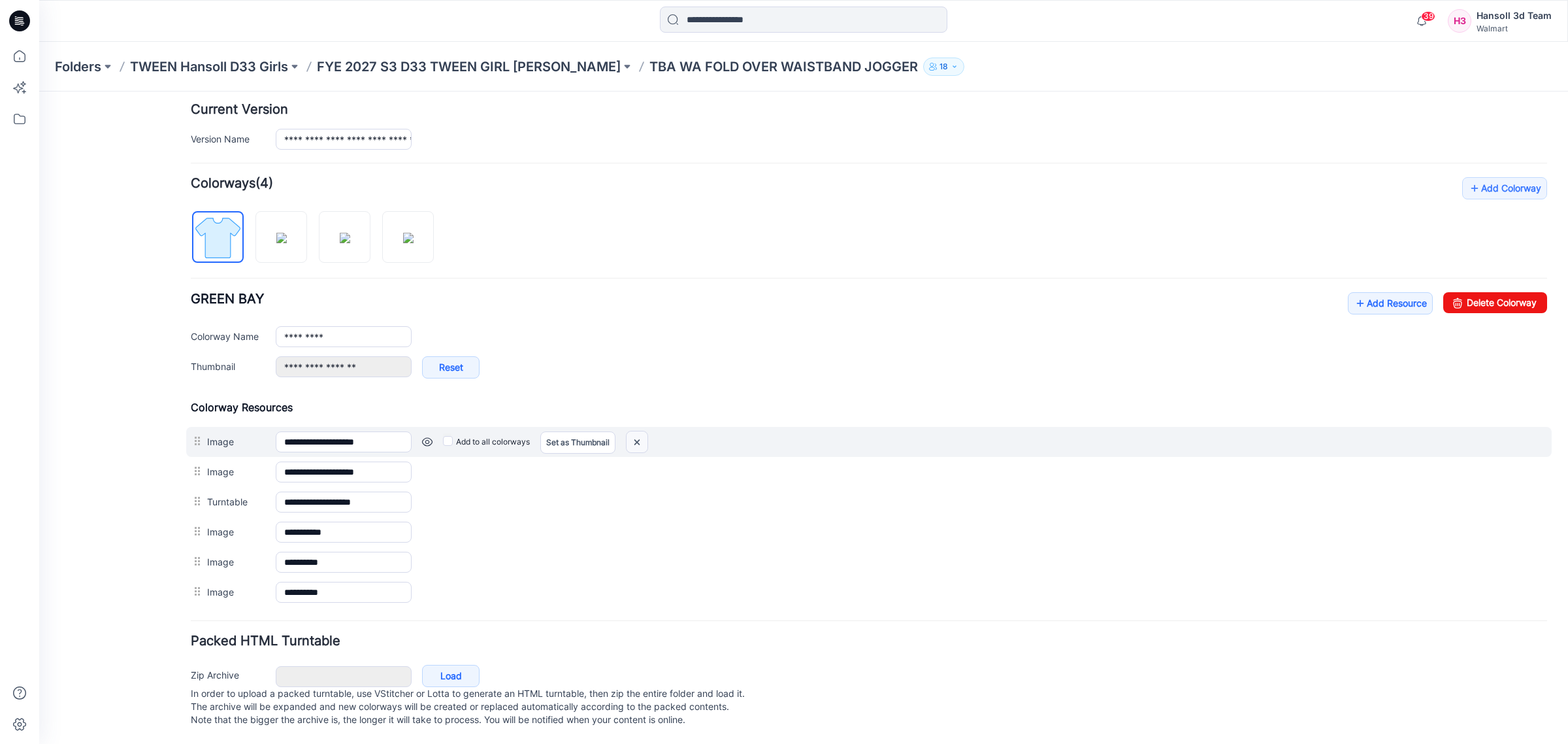
click at [643, 431] on img at bounding box center [637, 442] width 21 height 21
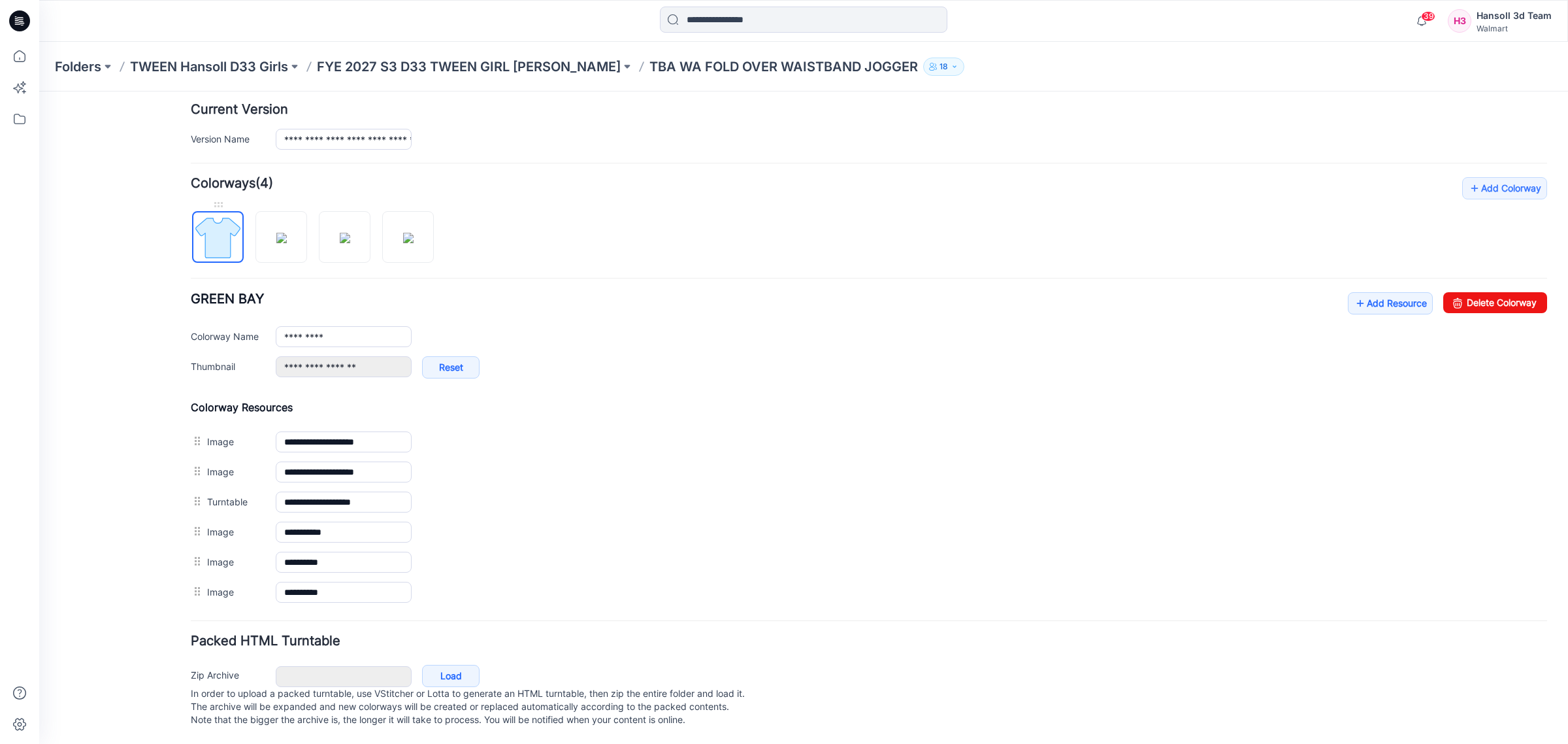
scroll to position [311, 0]
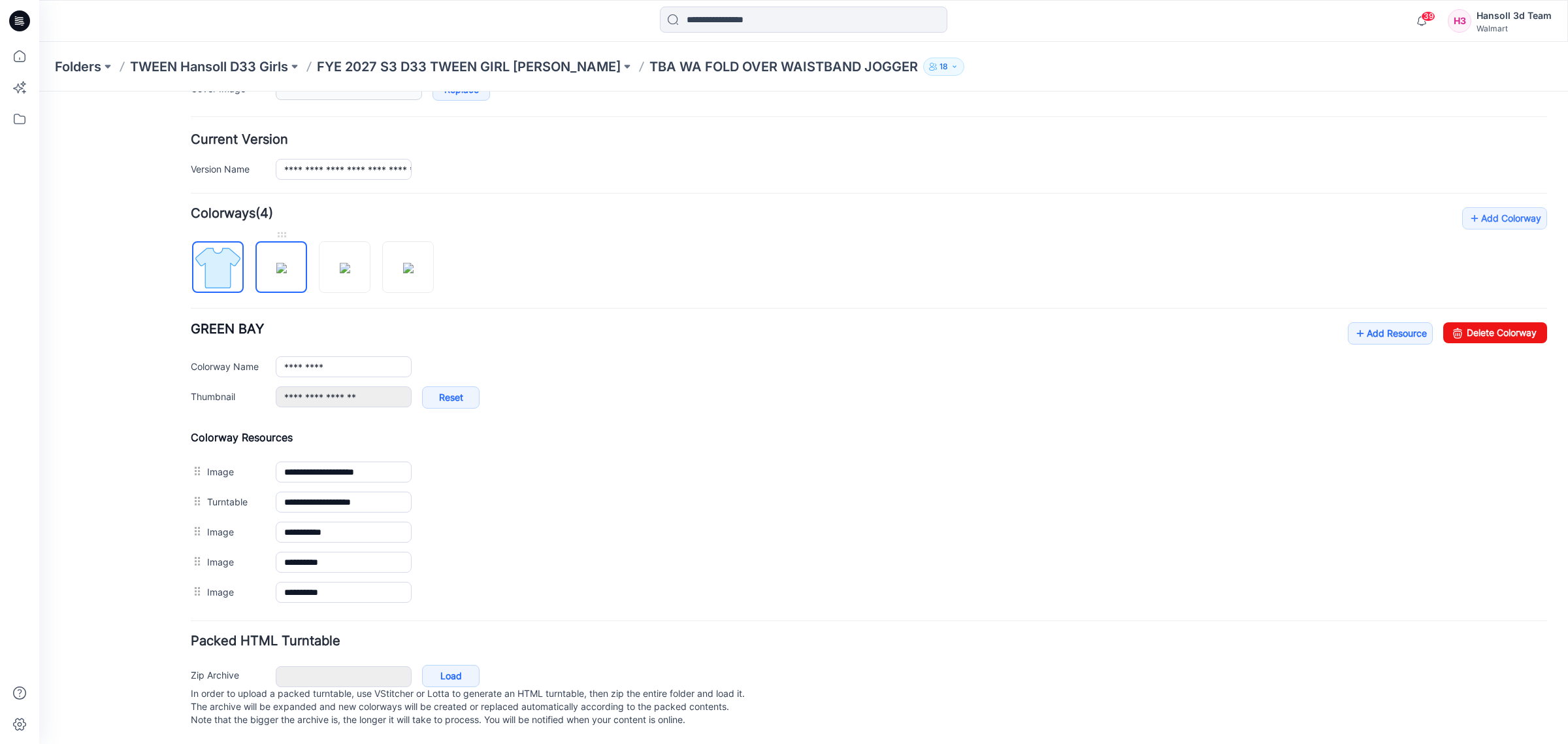
drag, startPoint x: 279, startPoint y: 259, endPoint x: 286, endPoint y: 270, distance: 13.0
click at [280, 263] on img at bounding box center [282, 268] width 10 height 10
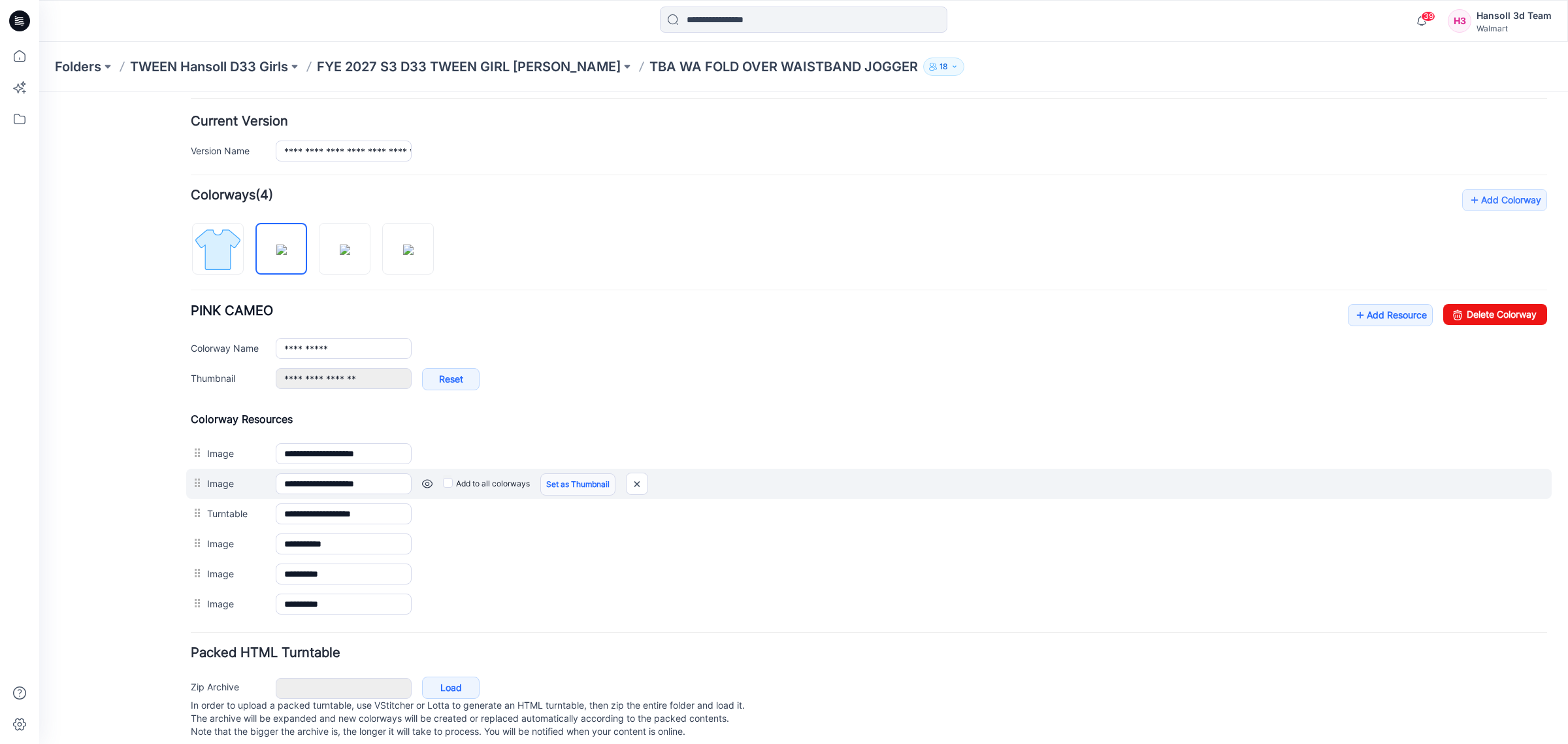
click at [565, 491] on link "Set as Thumbnail" at bounding box center [578, 485] width 76 height 22
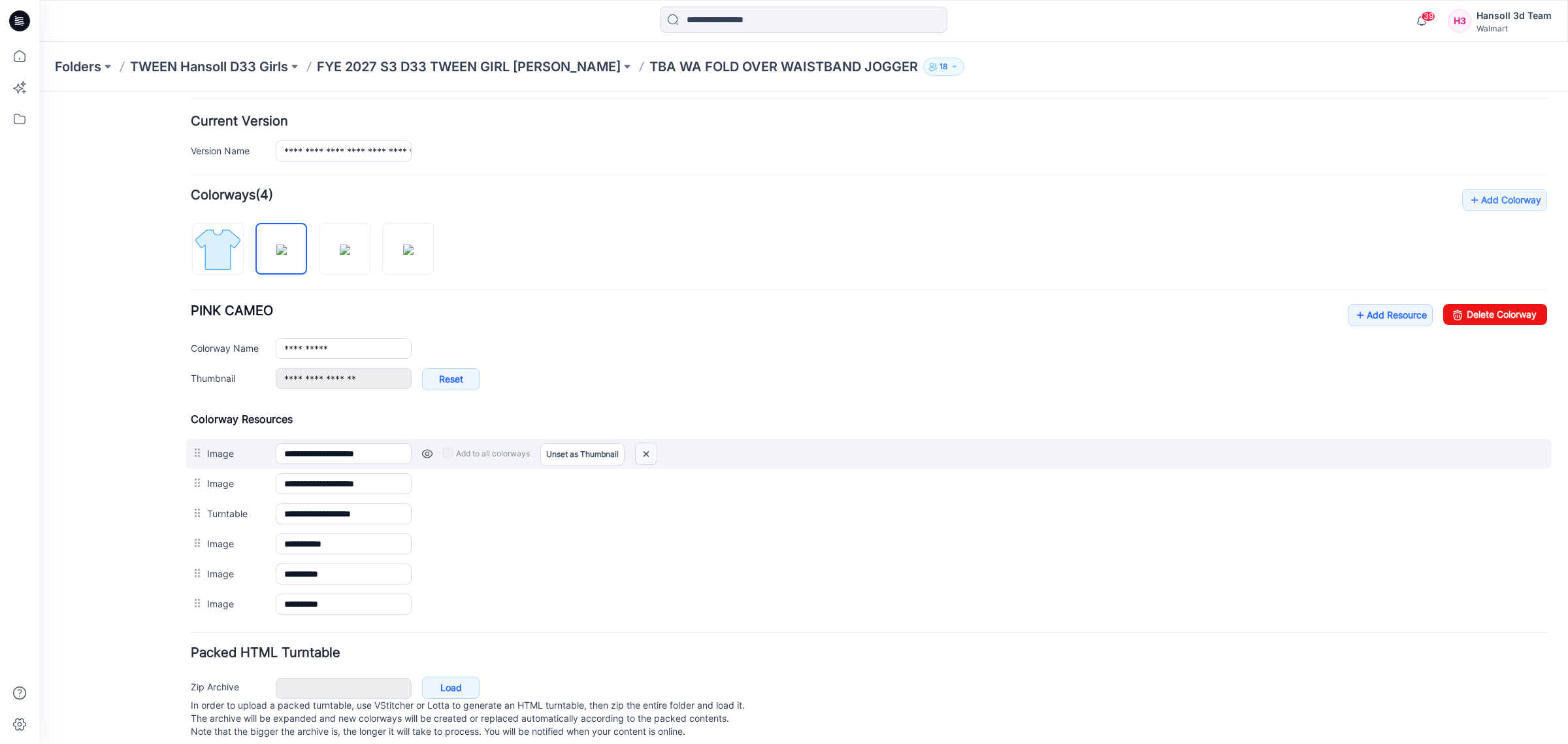
click at [647, 454] on img at bounding box center [646, 454] width 21 height 21
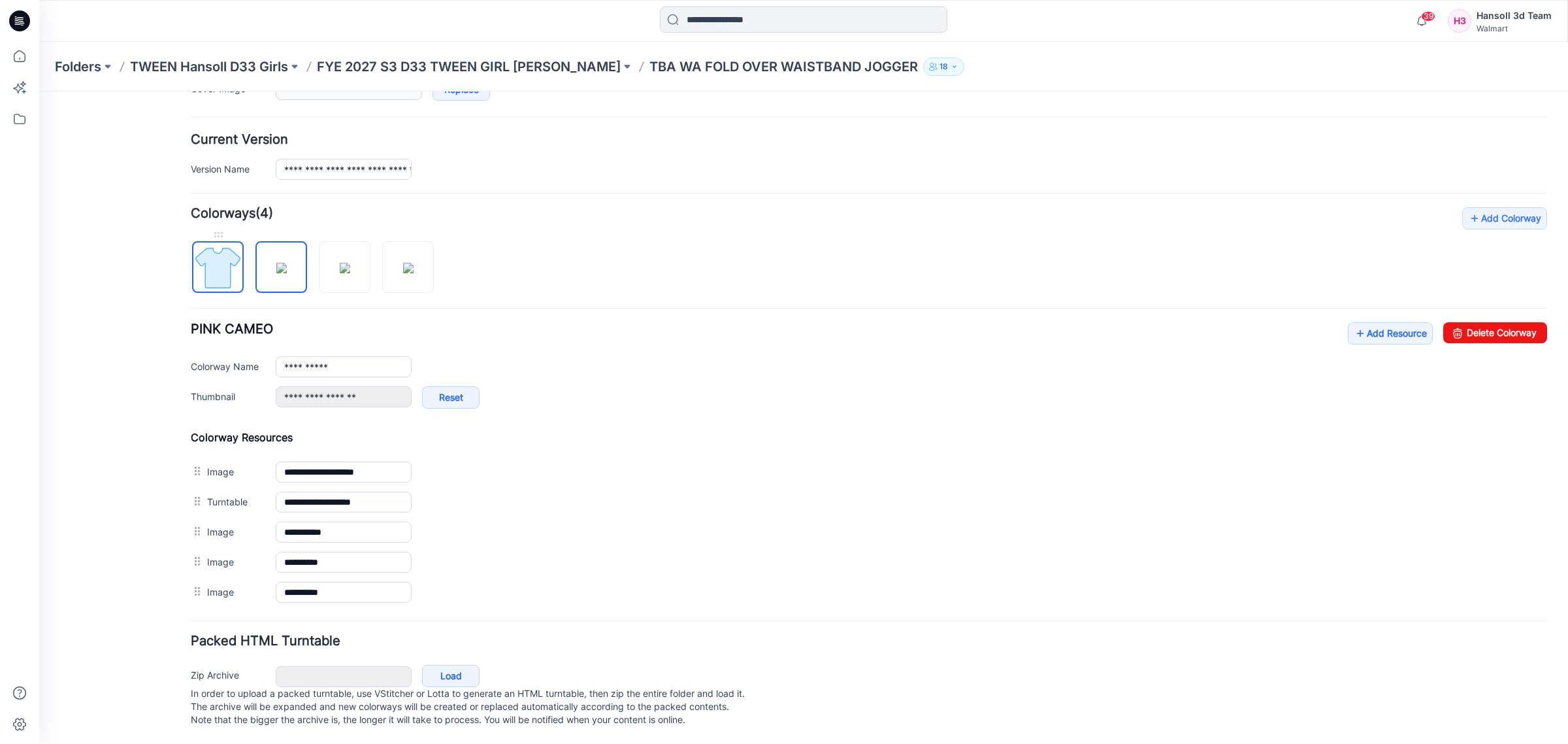
click at [203, 257] on img at bounding box center [217, 267] width 49 height 49
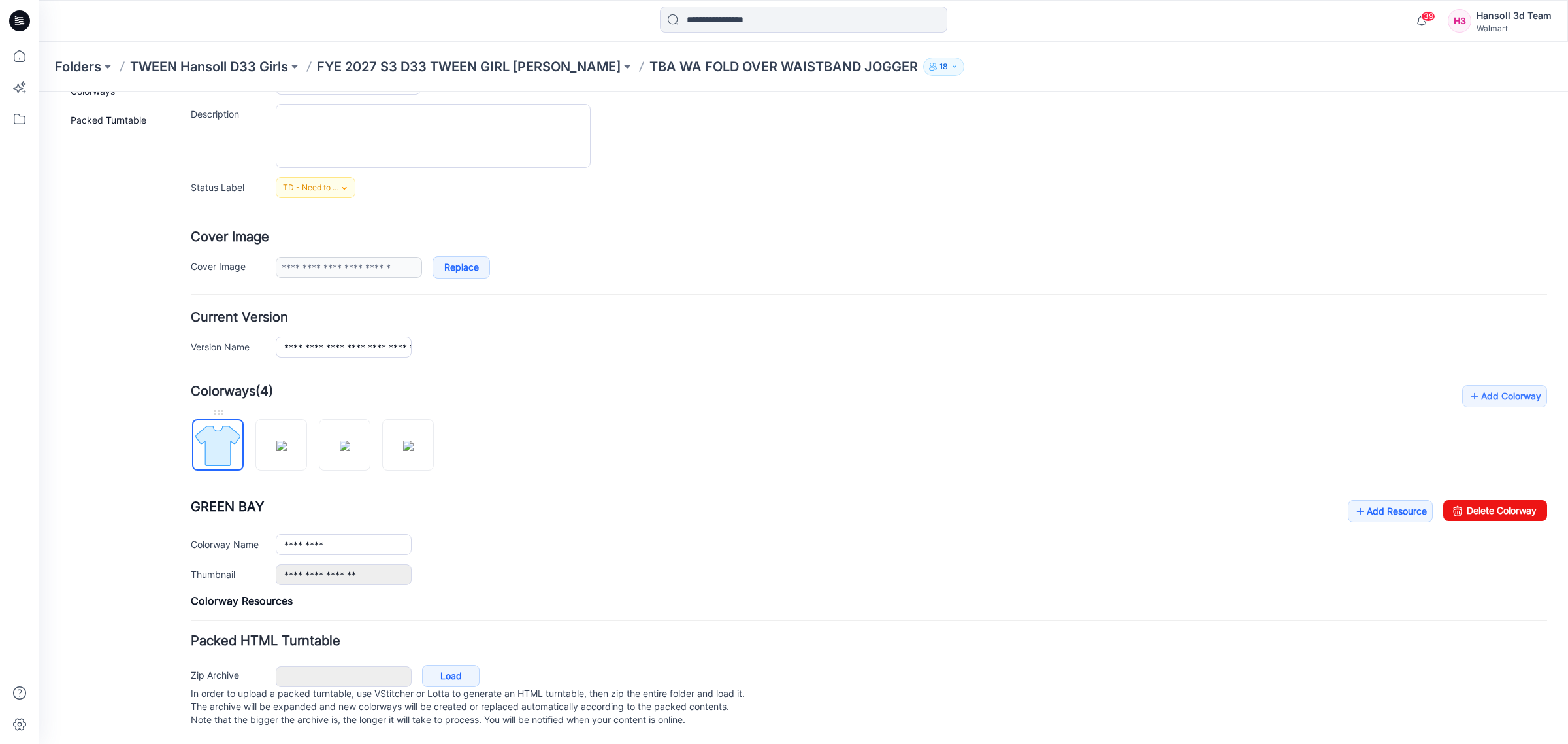
scroll to position [132, 0]
click at [340, 441] on img at bounding box center [345, 446] width 10 height 10
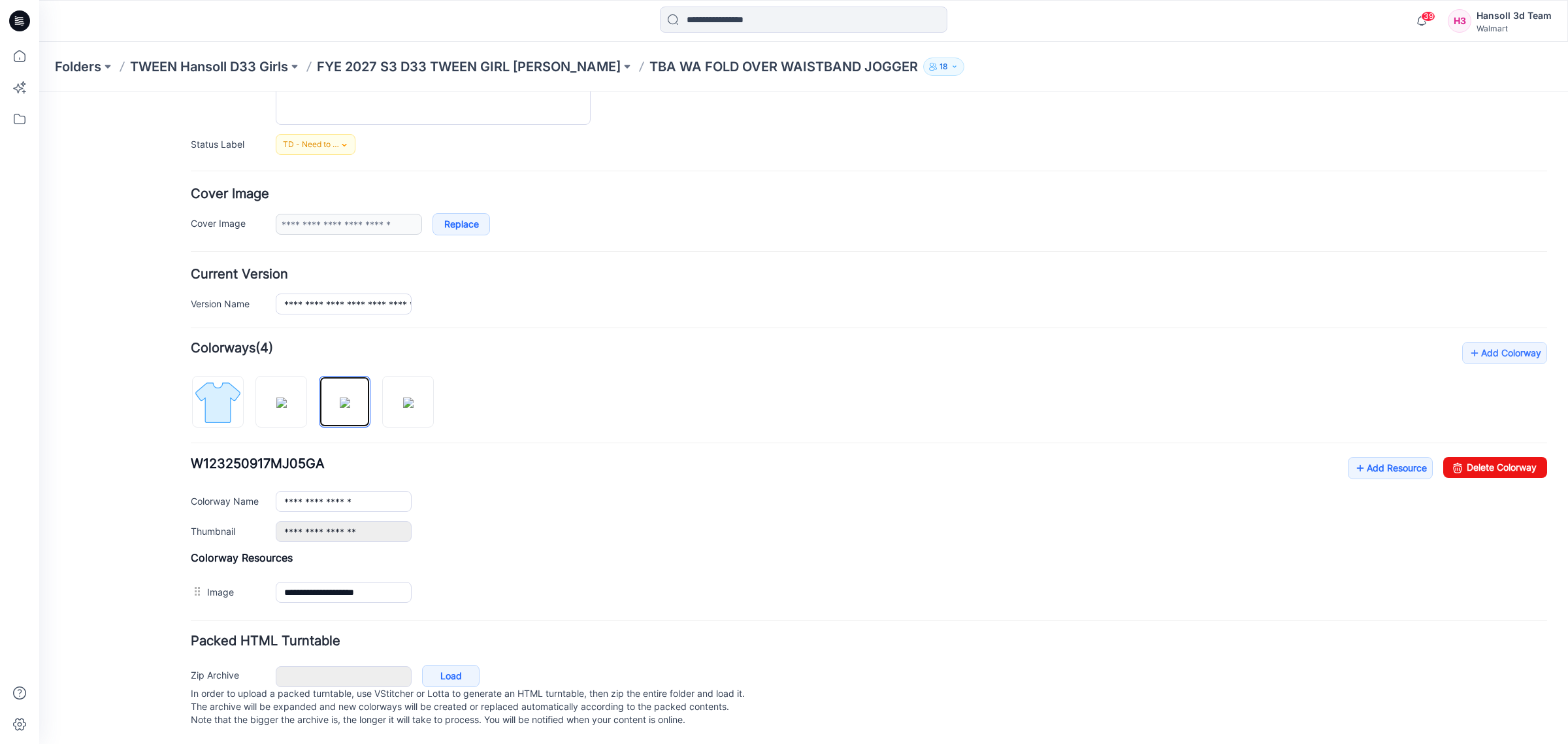
scroll to position [175, 0]
click at [410, 398] on img at bounding box center [408, 403] width 10 height 10
click at [277, 400] on img at bounding box center [282, 403] width 10 height 10
click at [340, 399] on img at bounding box center [345, 403] width 10 height 10
click at [206, 399] on img at bounding box center [217, 402] width 49 height 49
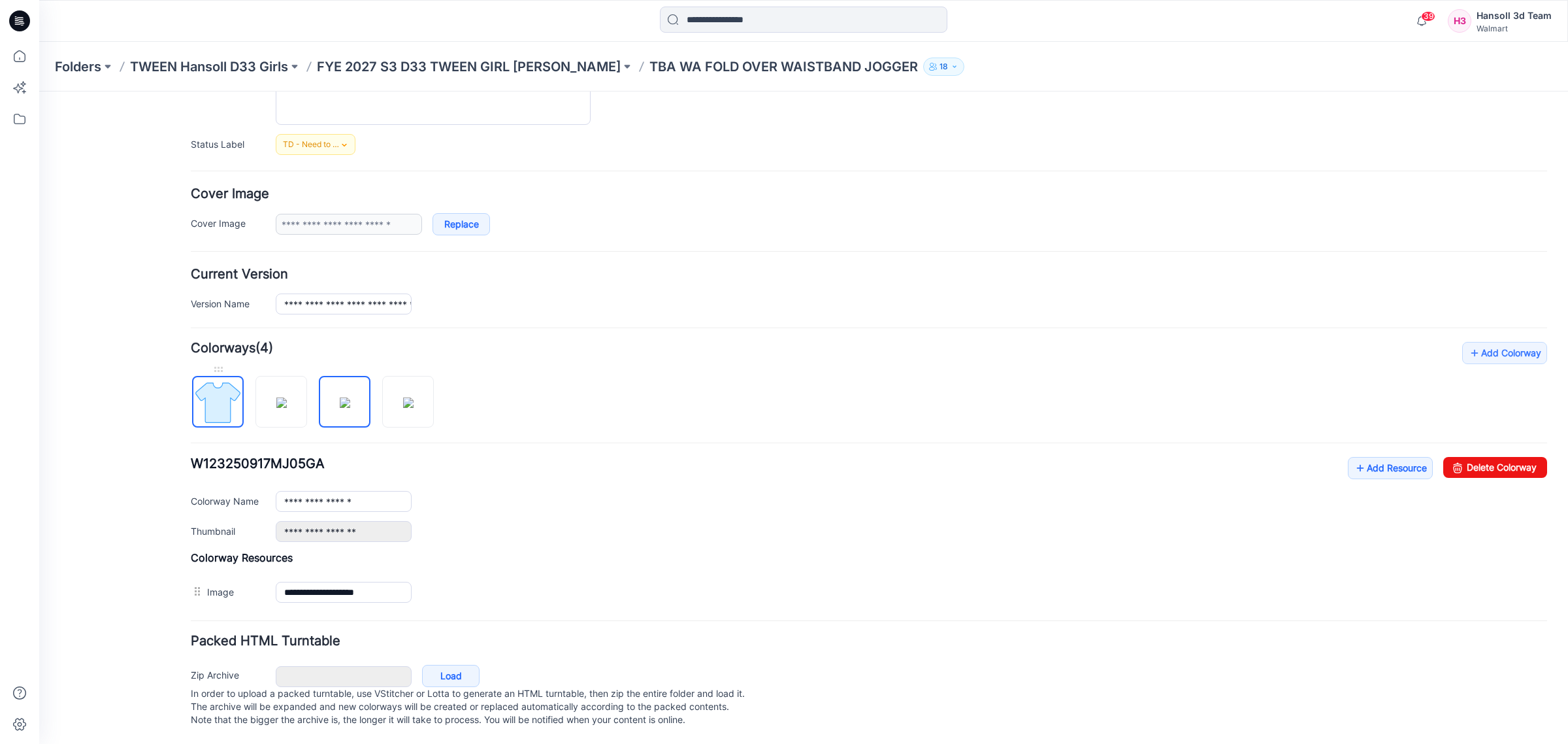
type input "*********"
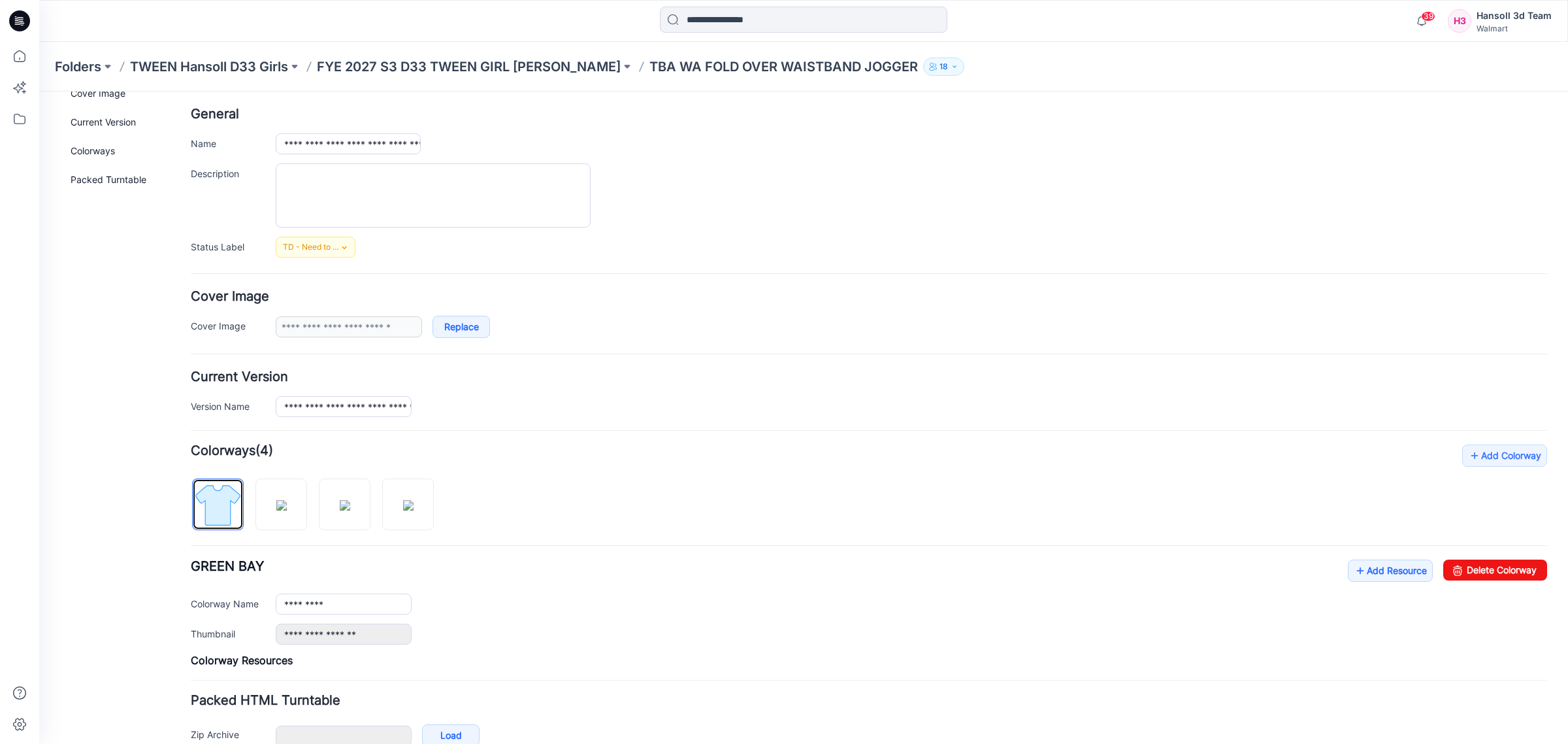
scroll to position [0, 0]
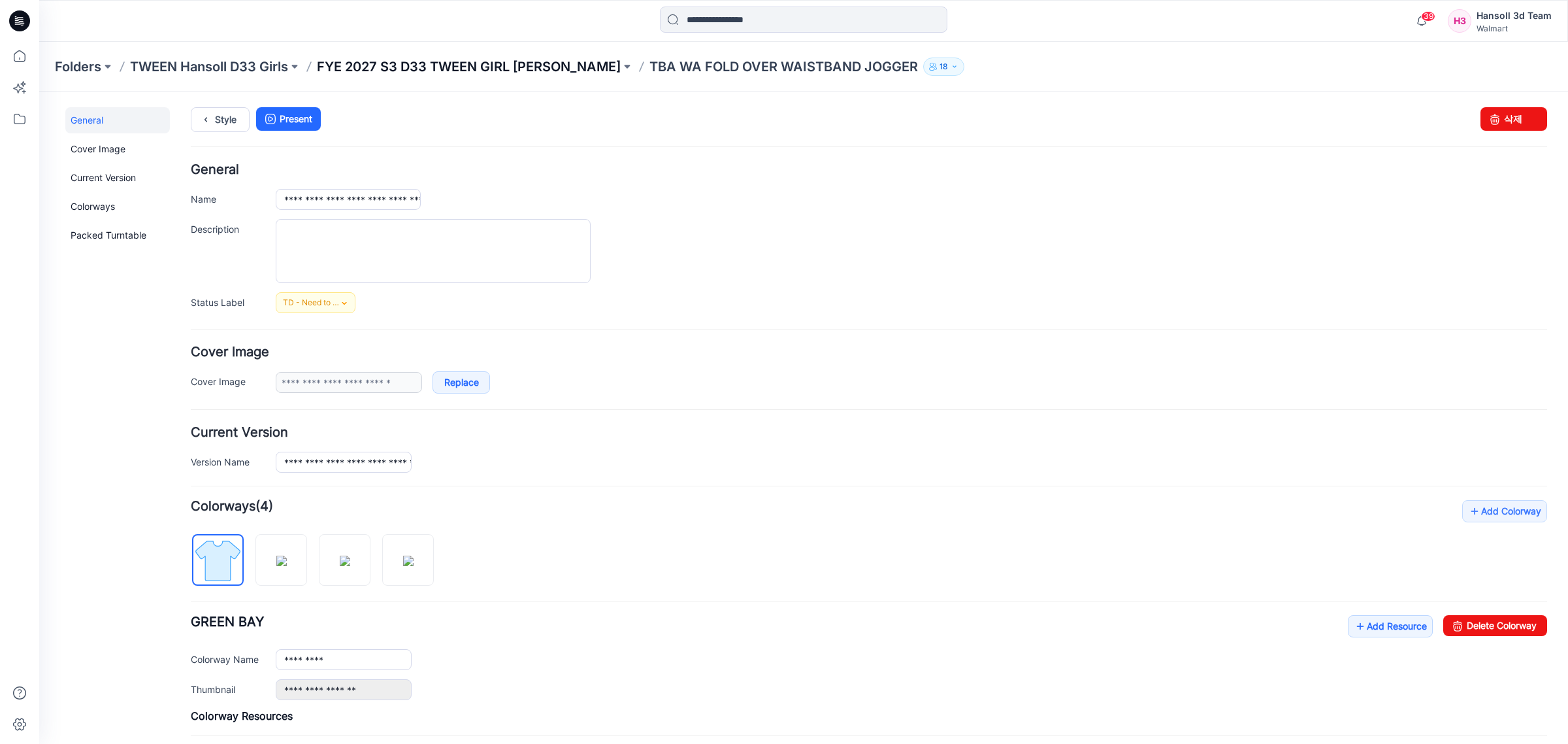
click at [439, 64] on p "FYE 2027 S3 D33 TWEEN GIRL [PERSON_NAME]" at bounding box center [469, 66] width 304 height 18
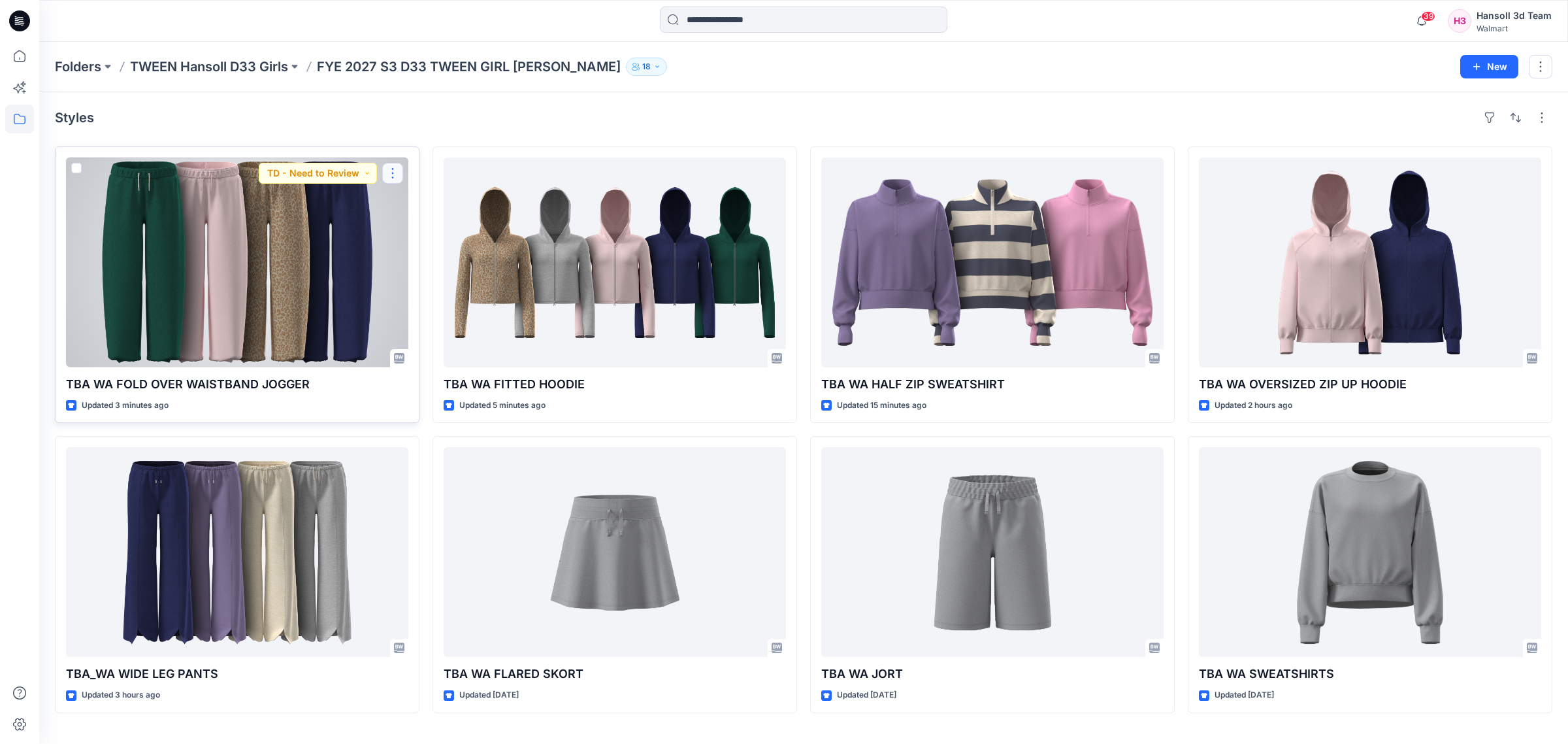
click at [386, 172] on button "button" at bounding box center [392, 173] width 21 height 21
click at [392, 201] on icon "button" at bounding box center [398, 204] width 10 height 10
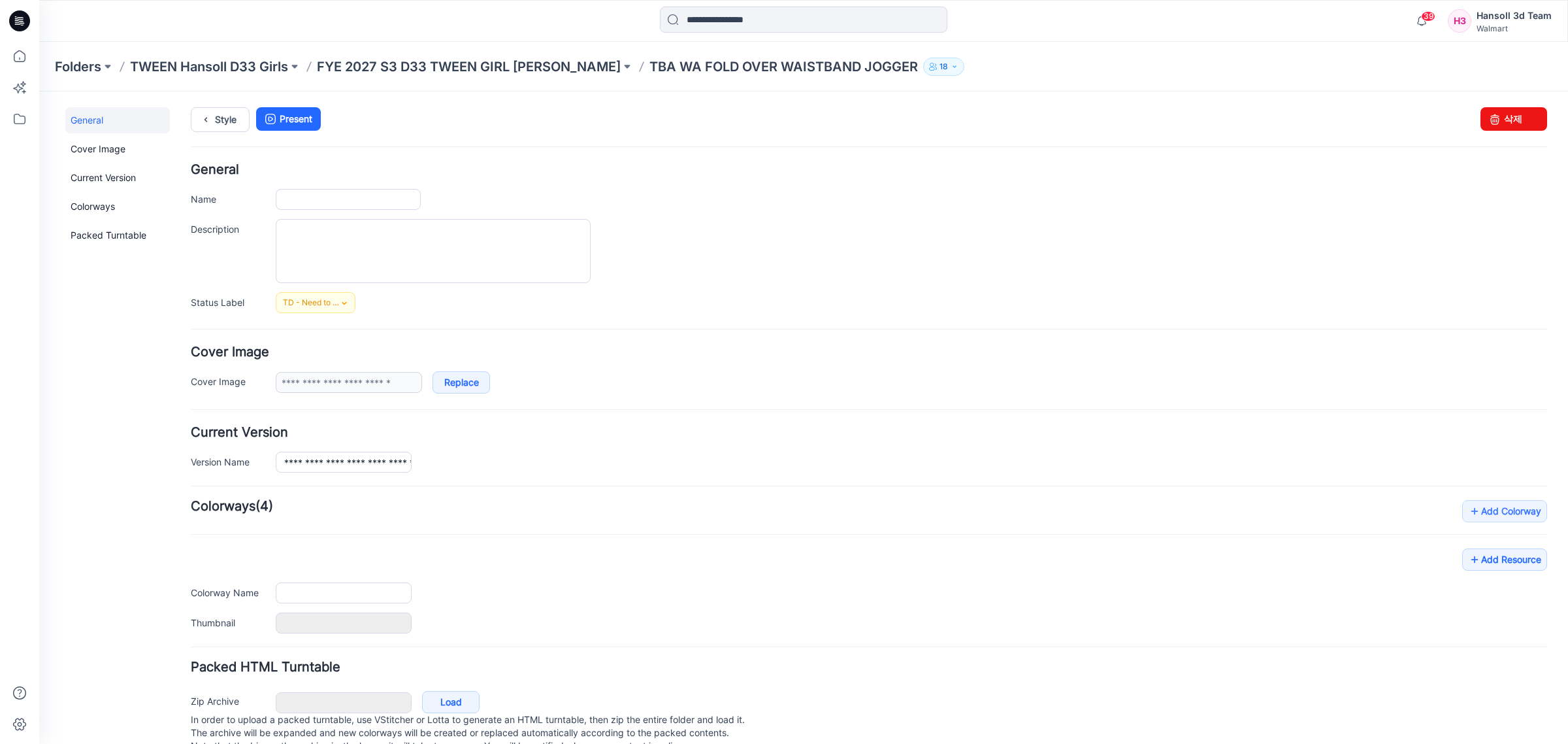
type input "**********"
type input "*********"
type input "**********"
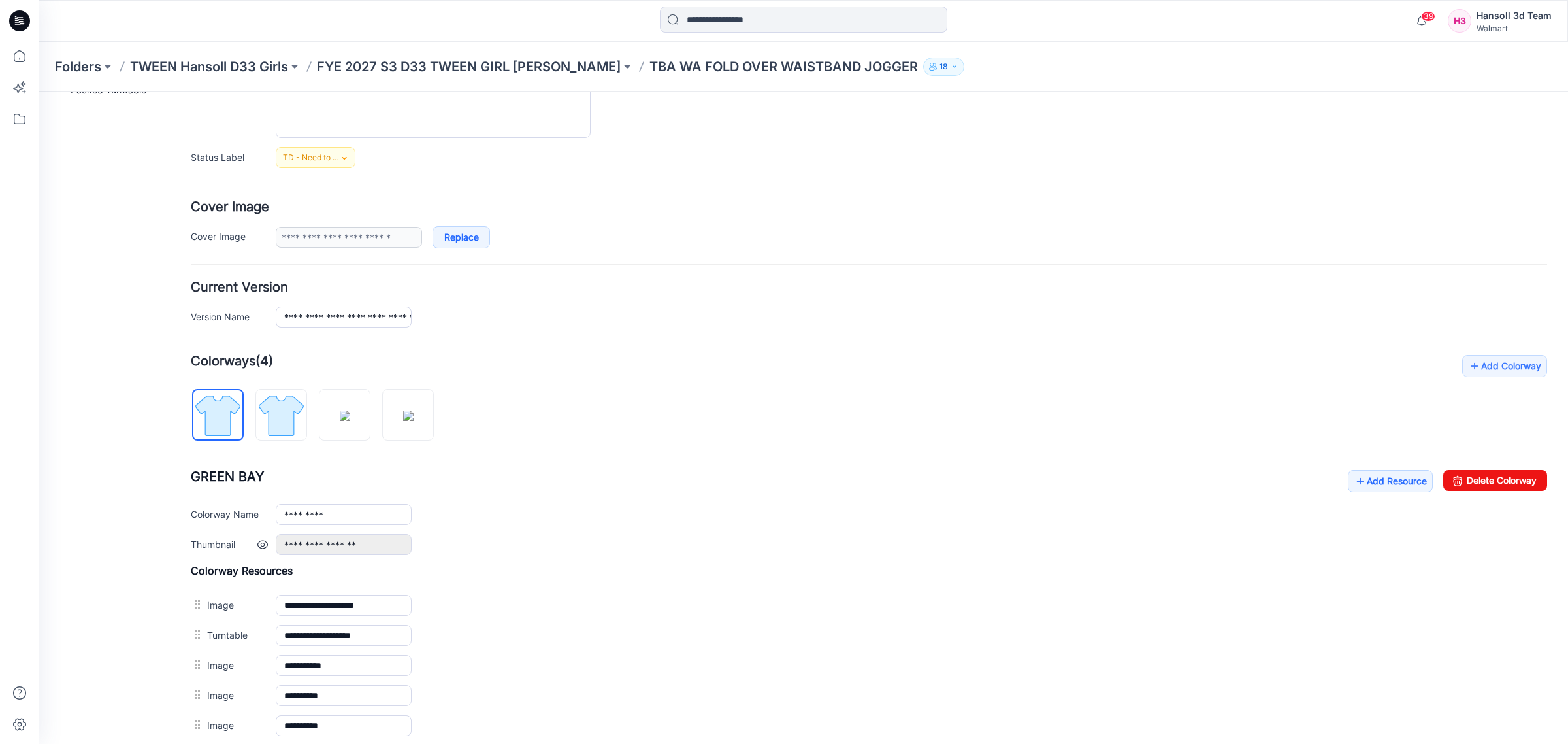
scroll to position [297, 0]
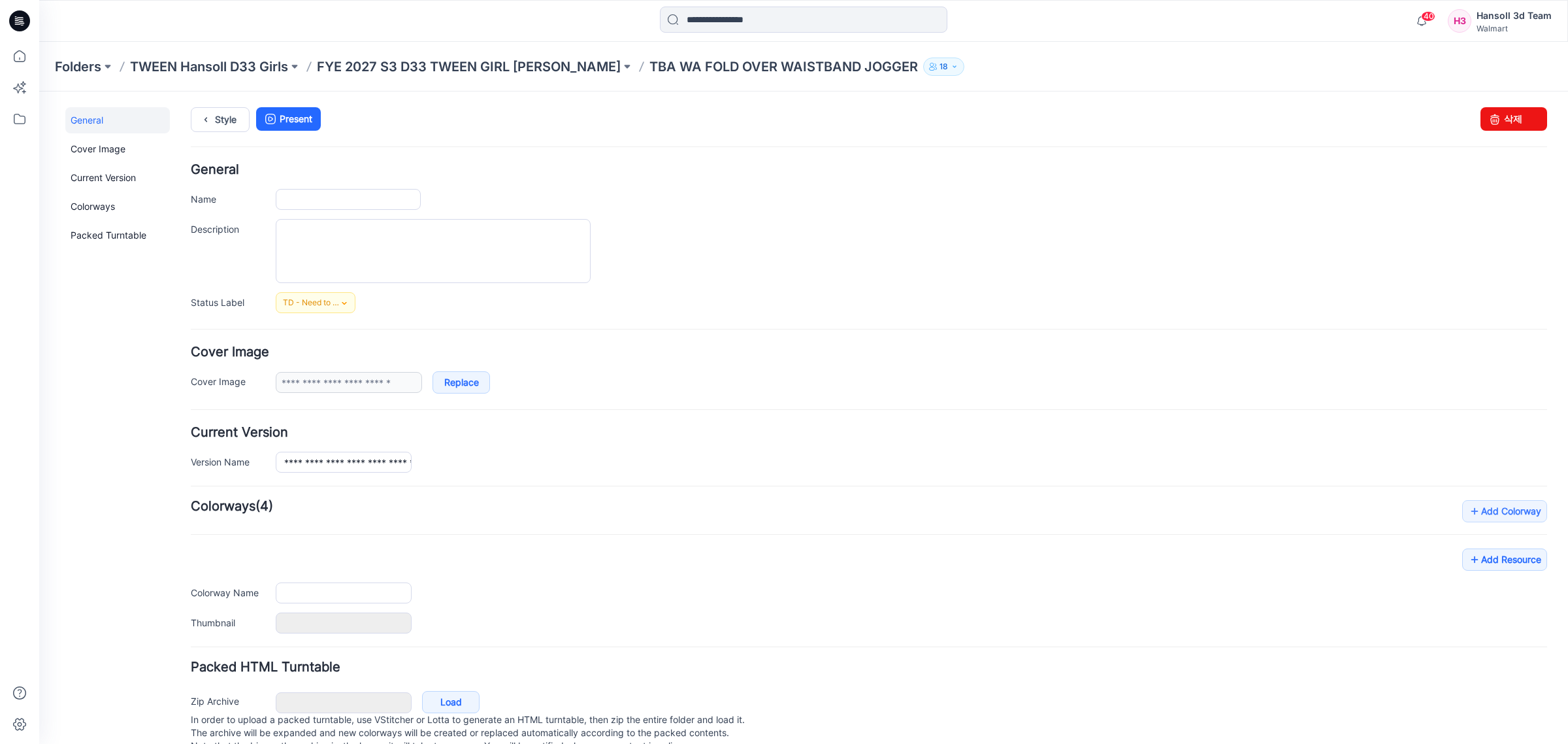
type input "**********"
type input "*********"
type input "**********"
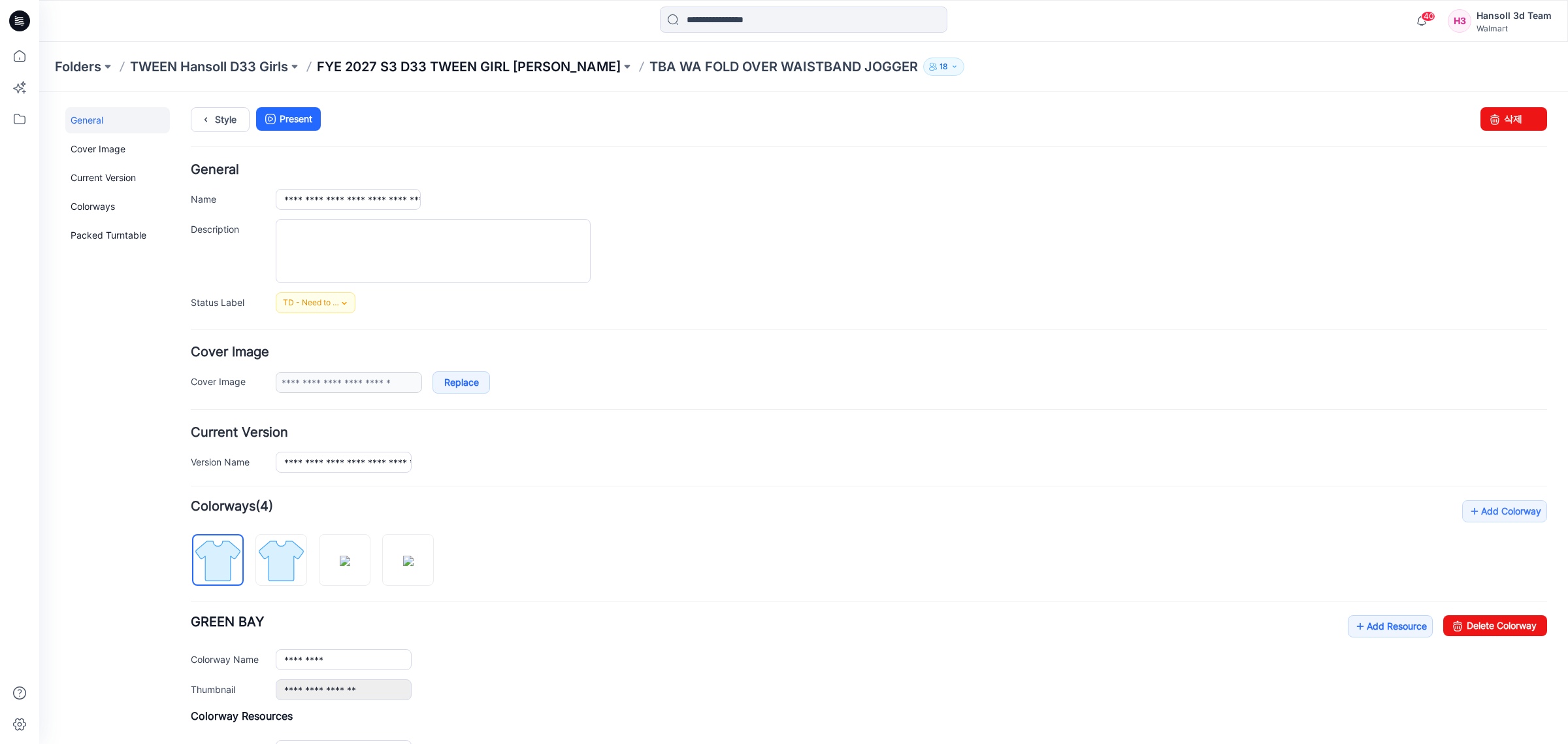
click at [392, 70] on p "FYE 2027 S3 D33 TWEEN GIRL [PERSON_NAME]" at bounding box center [469, 66] width 304 height 18
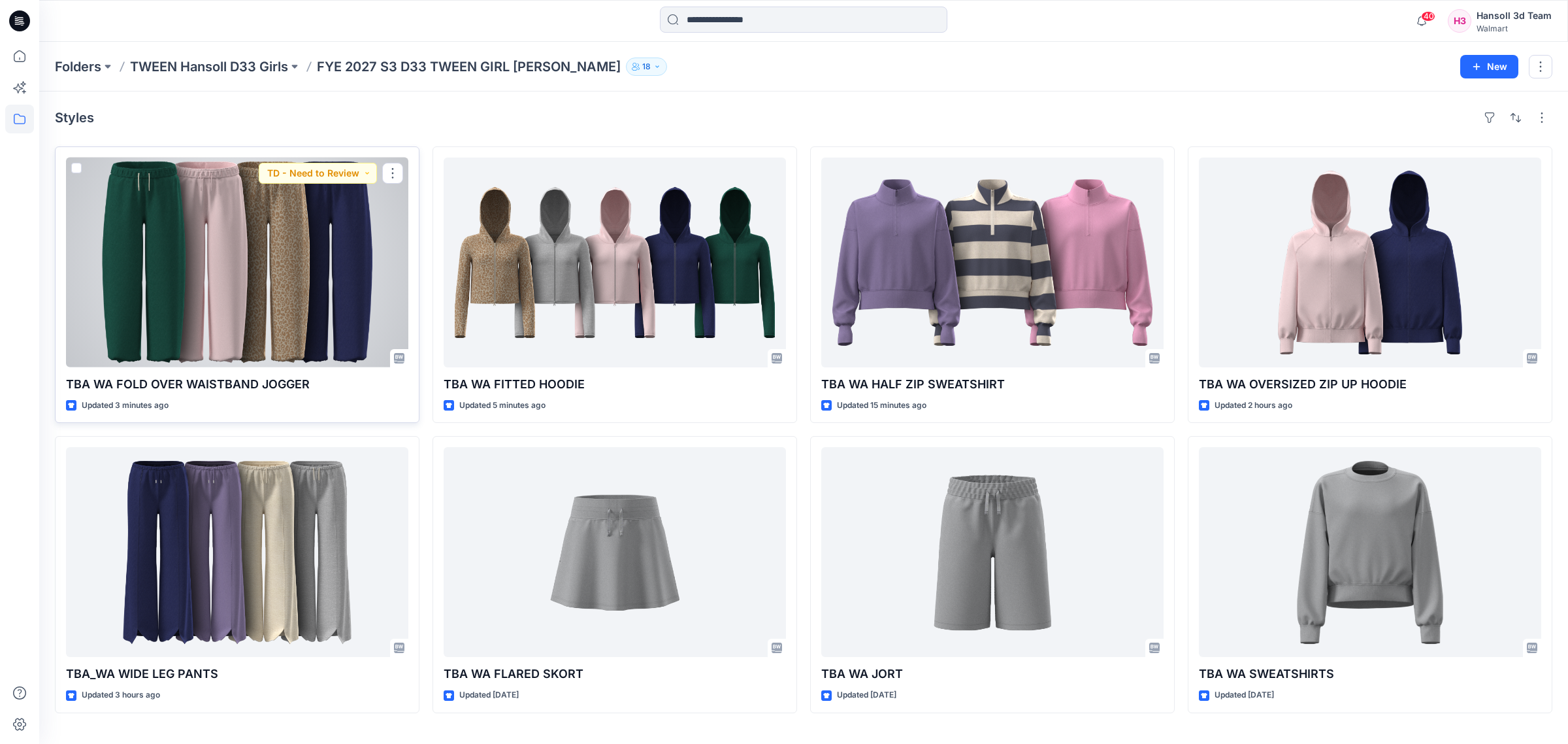
click at [283, 256] on div at bounding box center [237, 262] width 343 height 210
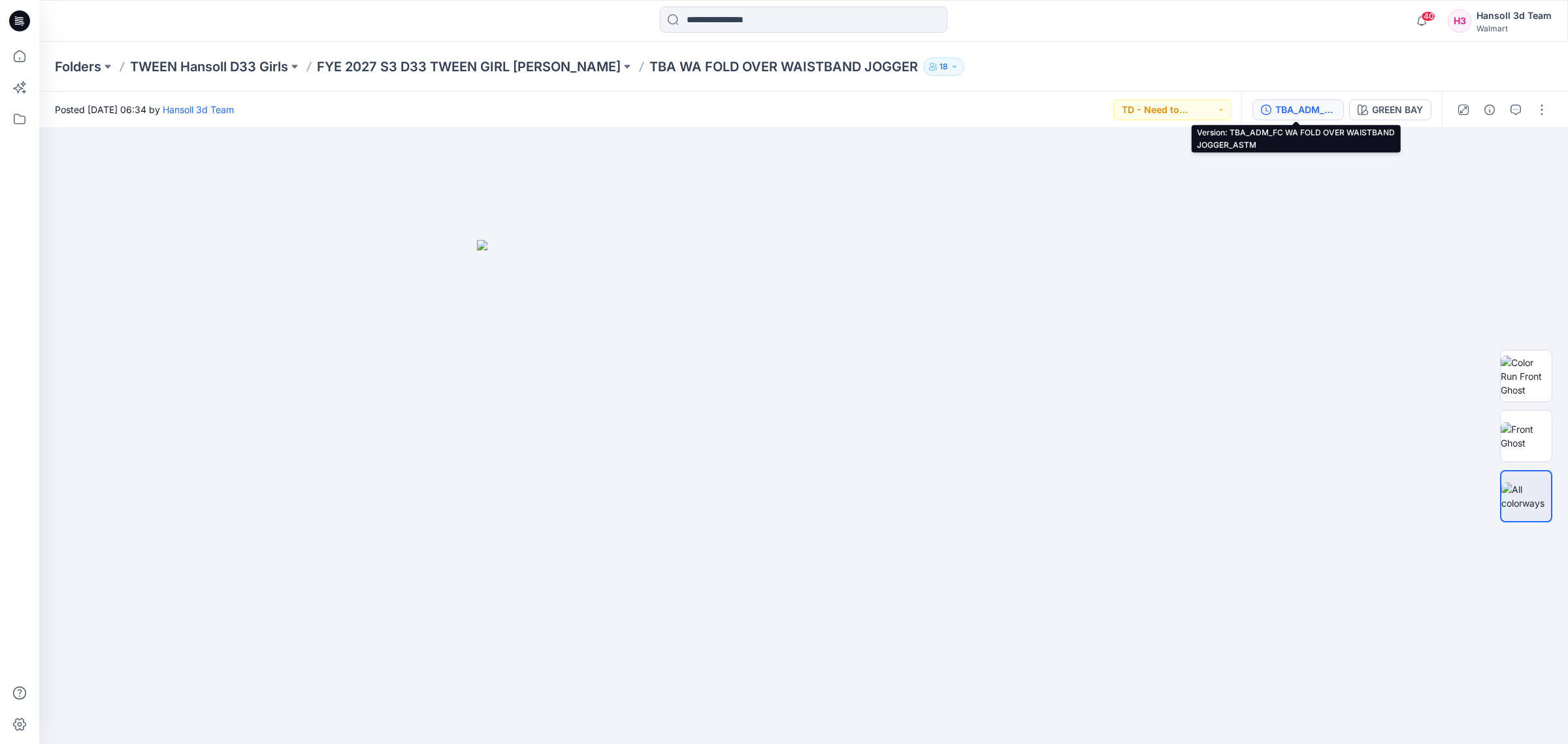
click at [1308, 112] on div "TBA_ADM_FC WA FOLD OVER WAISTBAND JOGGER_ASTM" at bounding box center [1305, 109] width 60 height 15
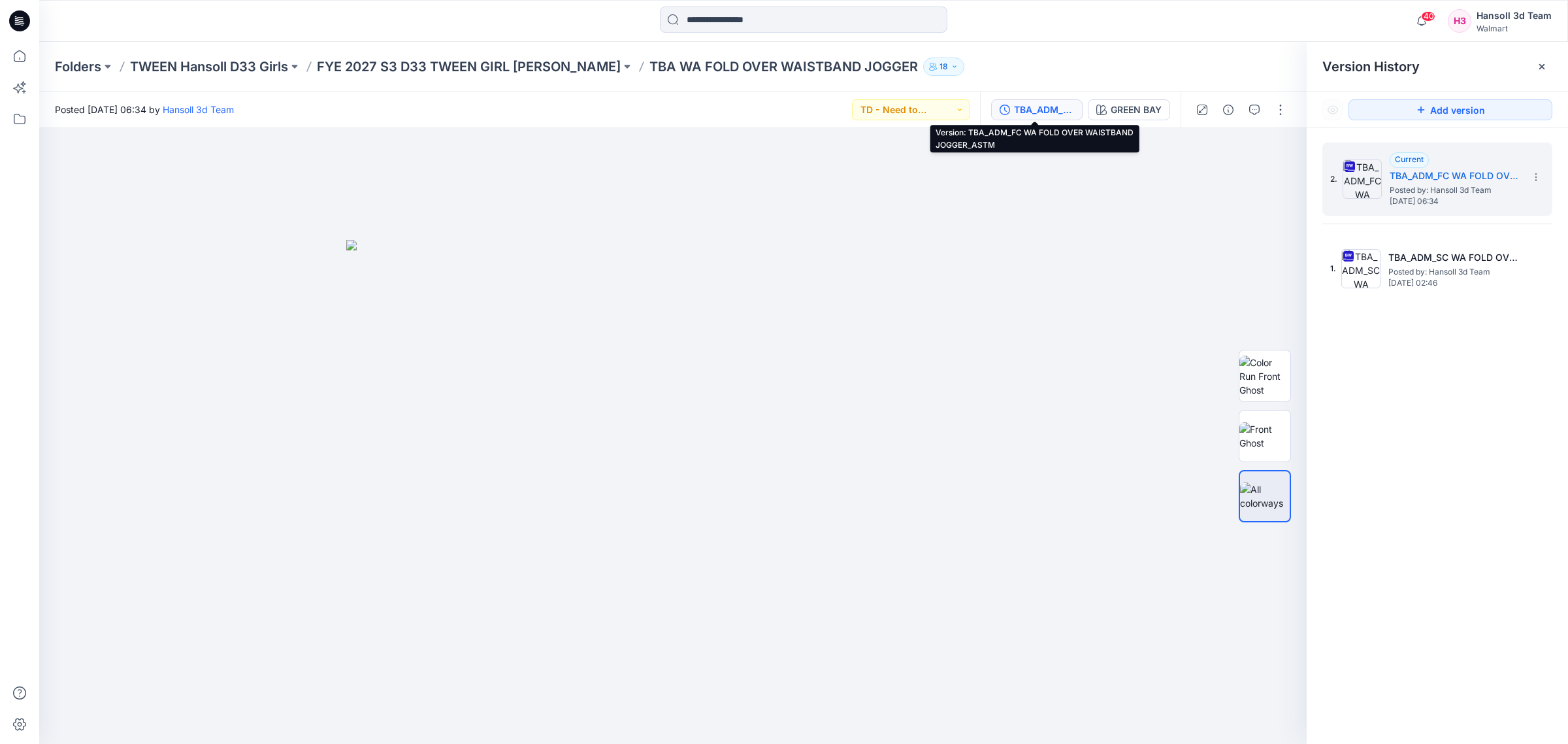
click at [447, 76] on div "Folders TWEEN Hansoll D33 Girls FYE 2027 S3 D33 TWEEN GIRL HANSOLL TBA WA FOLD …" at bounding box center [804, 67] width 1529 height 50
click at [451, 58] on p "FYE 2027 S3 D33 TWEEN GIRL [PERSON_NAME]" at bounding box center [469, 66] width 304 height 18
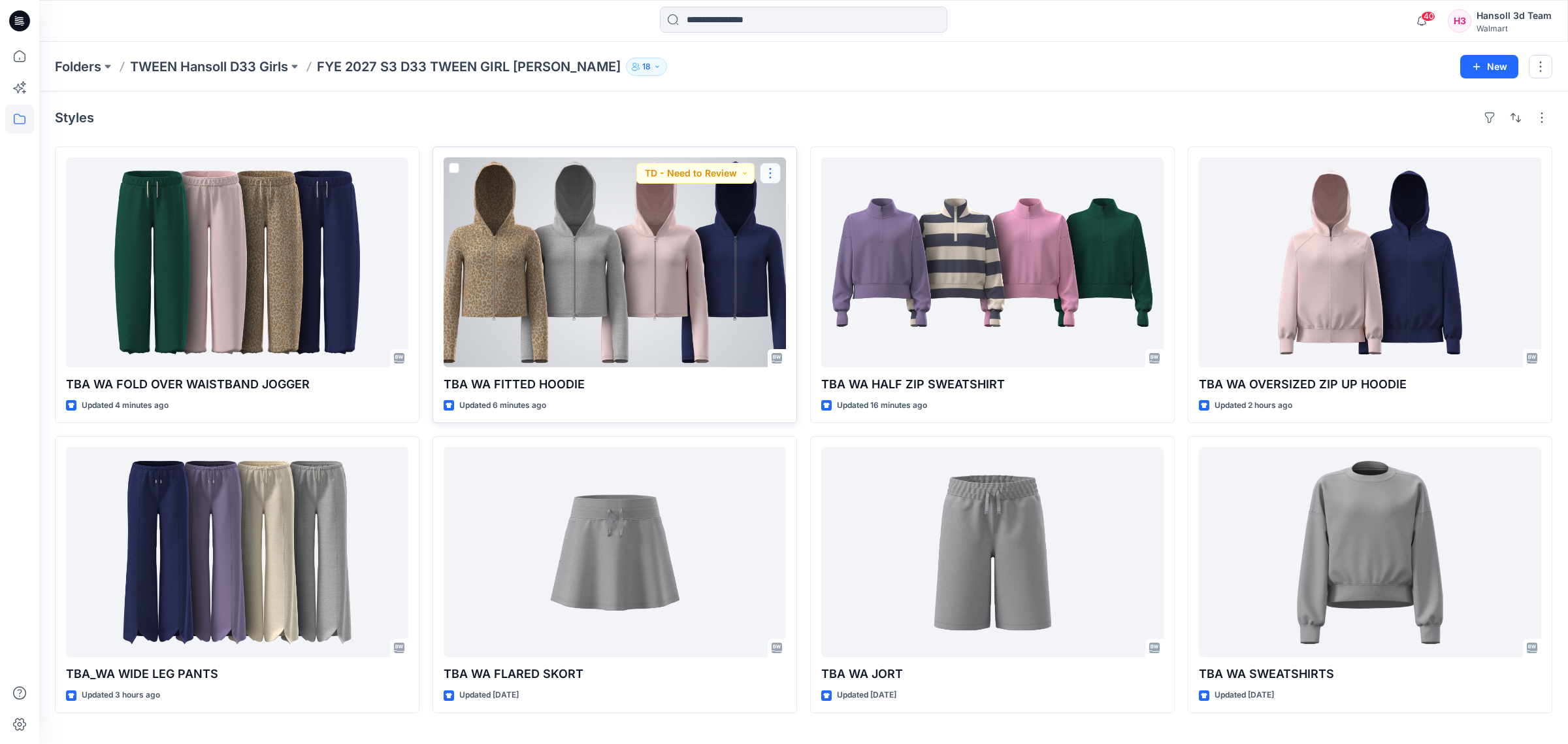
click at [767, 182] on button "button" at bounding box center [770, 173] width 21 height 21
click at [770, 199] on icon "button" at bounding box center [775, 204] width 10 height 10
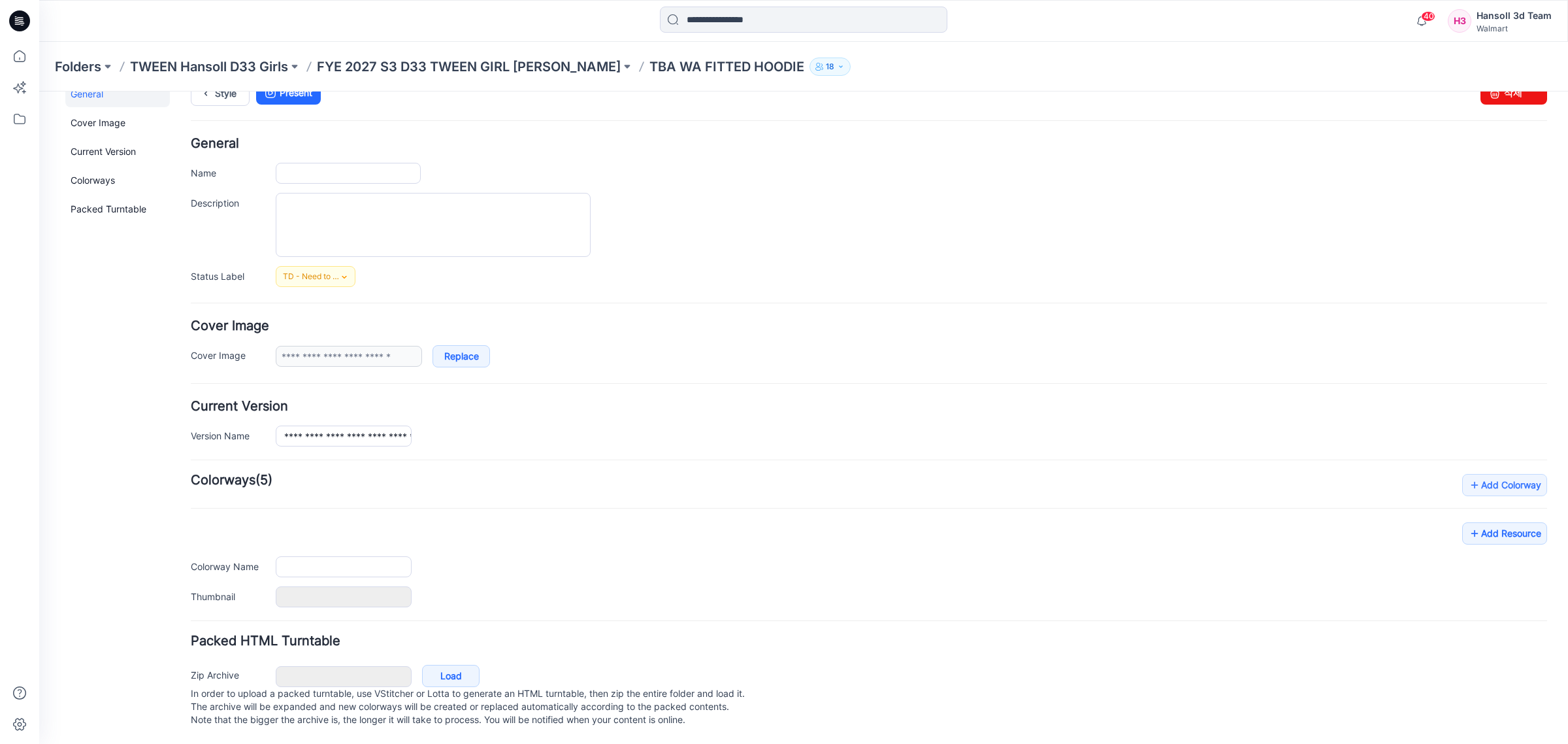
type input "**********"
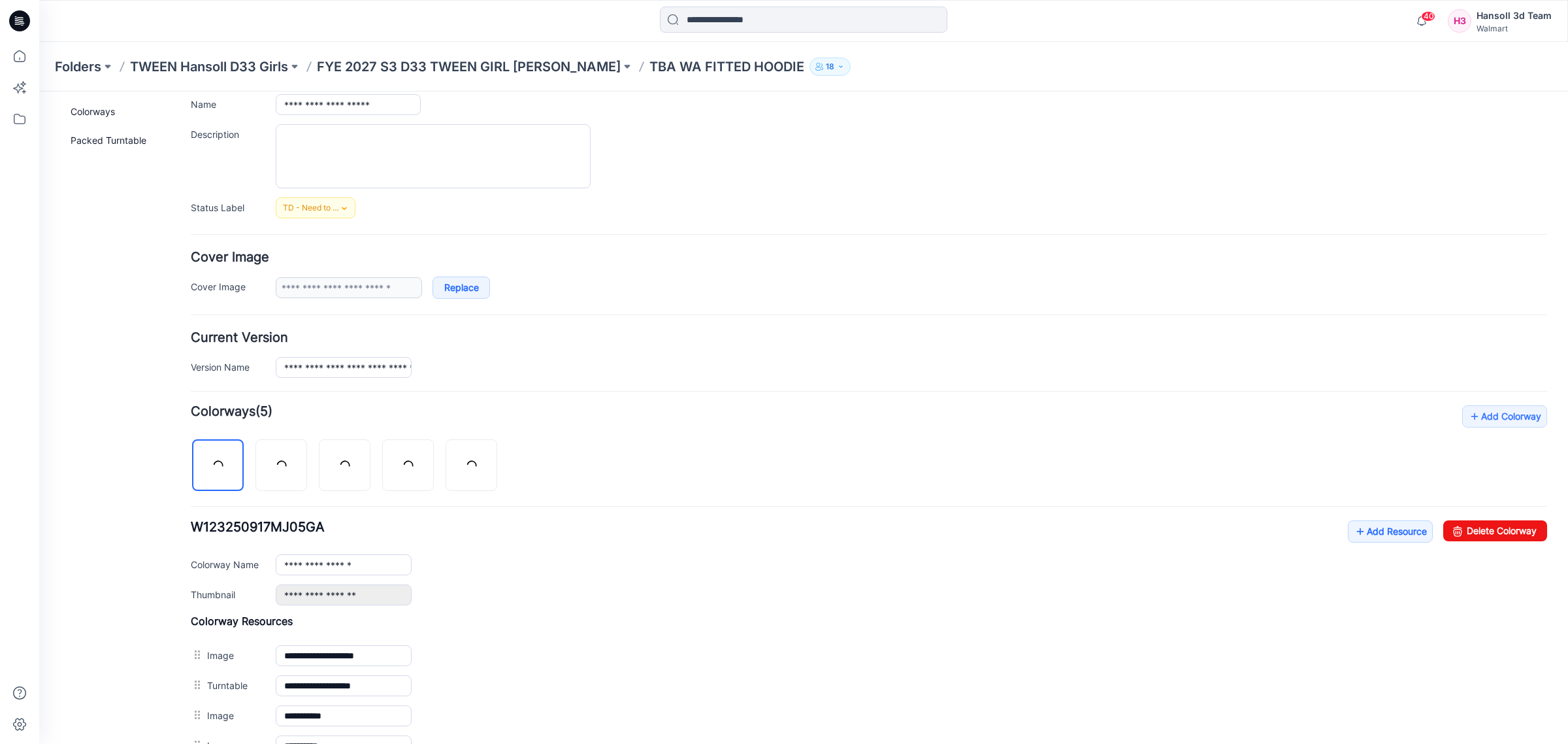
scroll to position [125, 0]
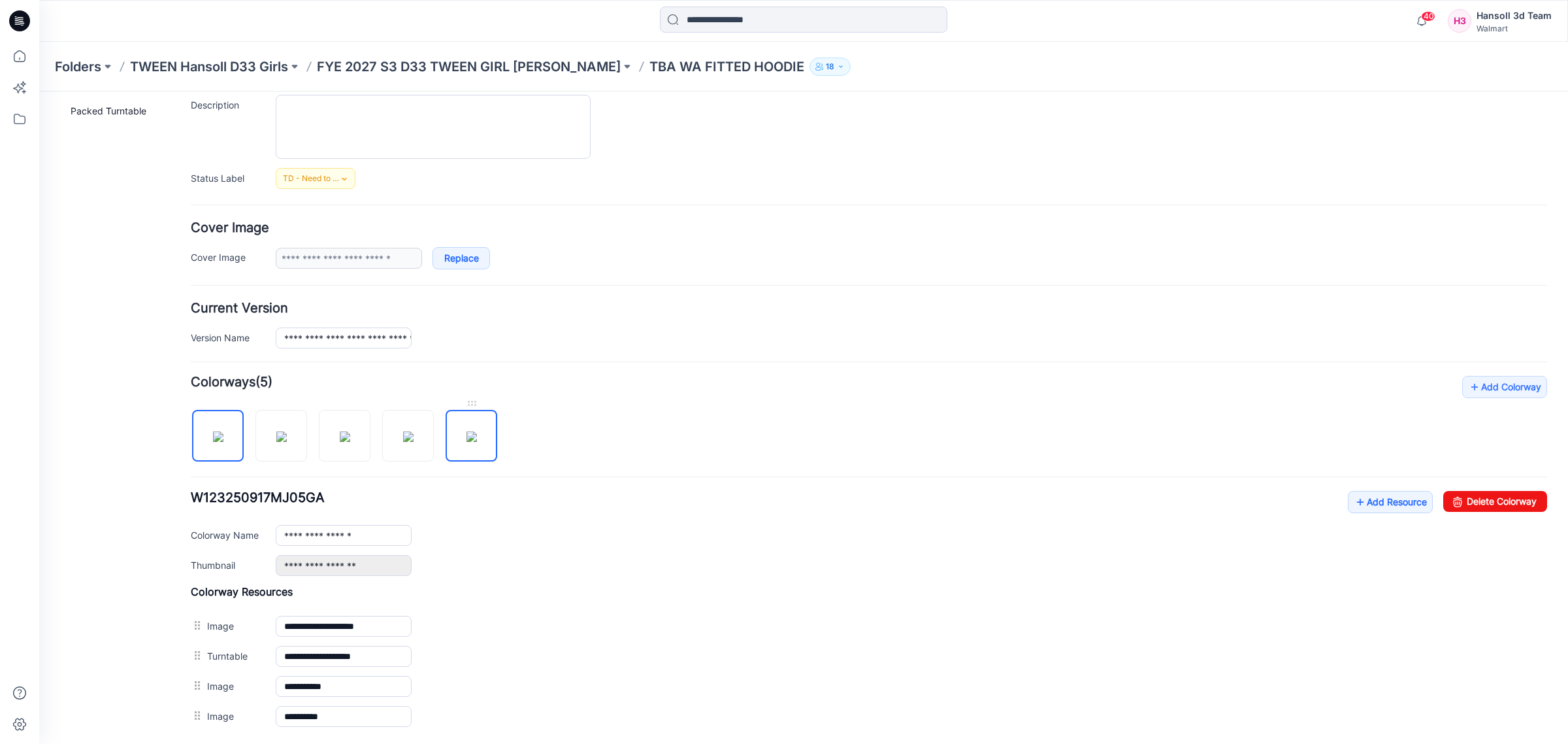
click at [477, 440] on img at bounding box center [471, 436] width 10 height 10
click at [1504, 504] on link "Delete Colorway" at bounding box center [1495, 501] width 104 height 21
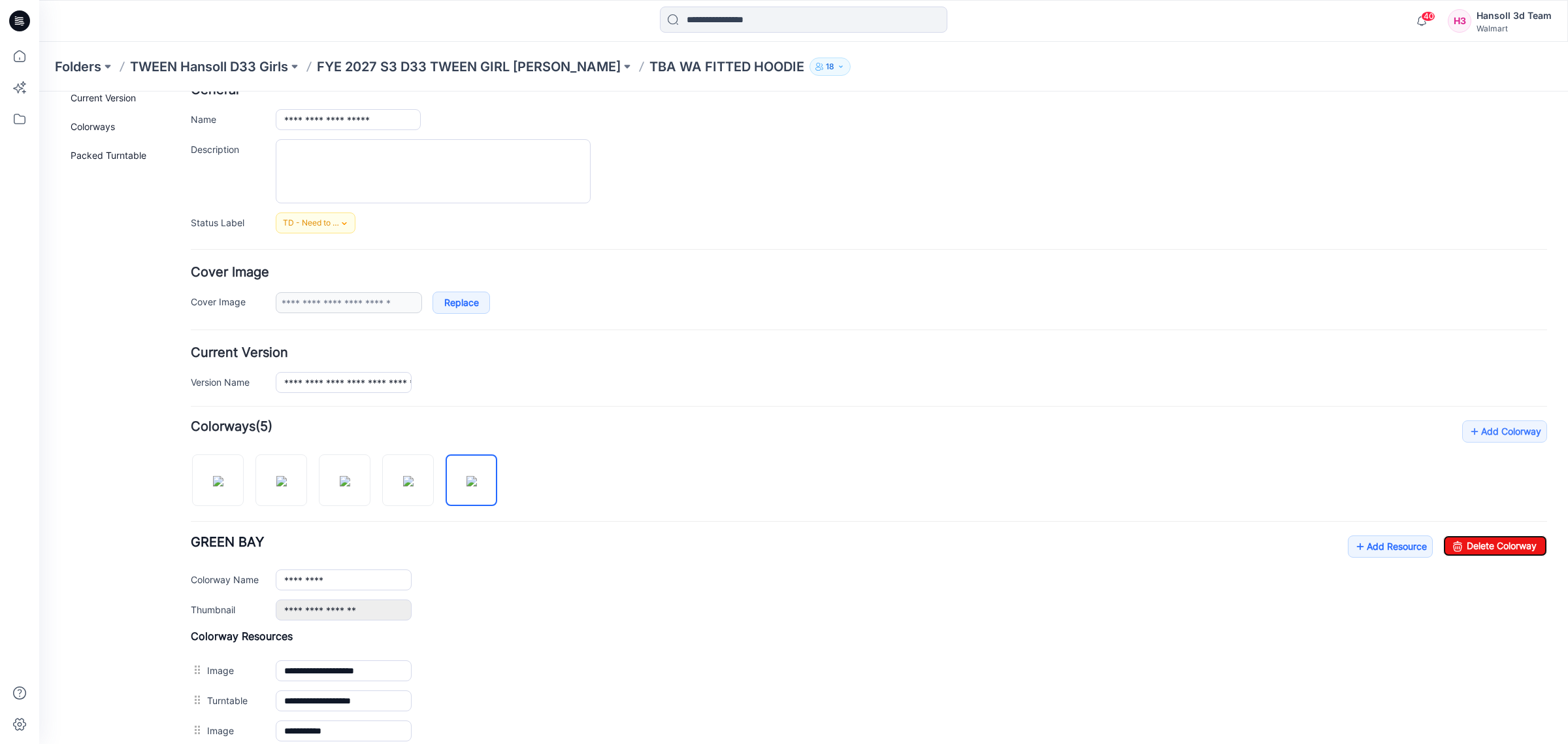
scroll to position [23, 0]
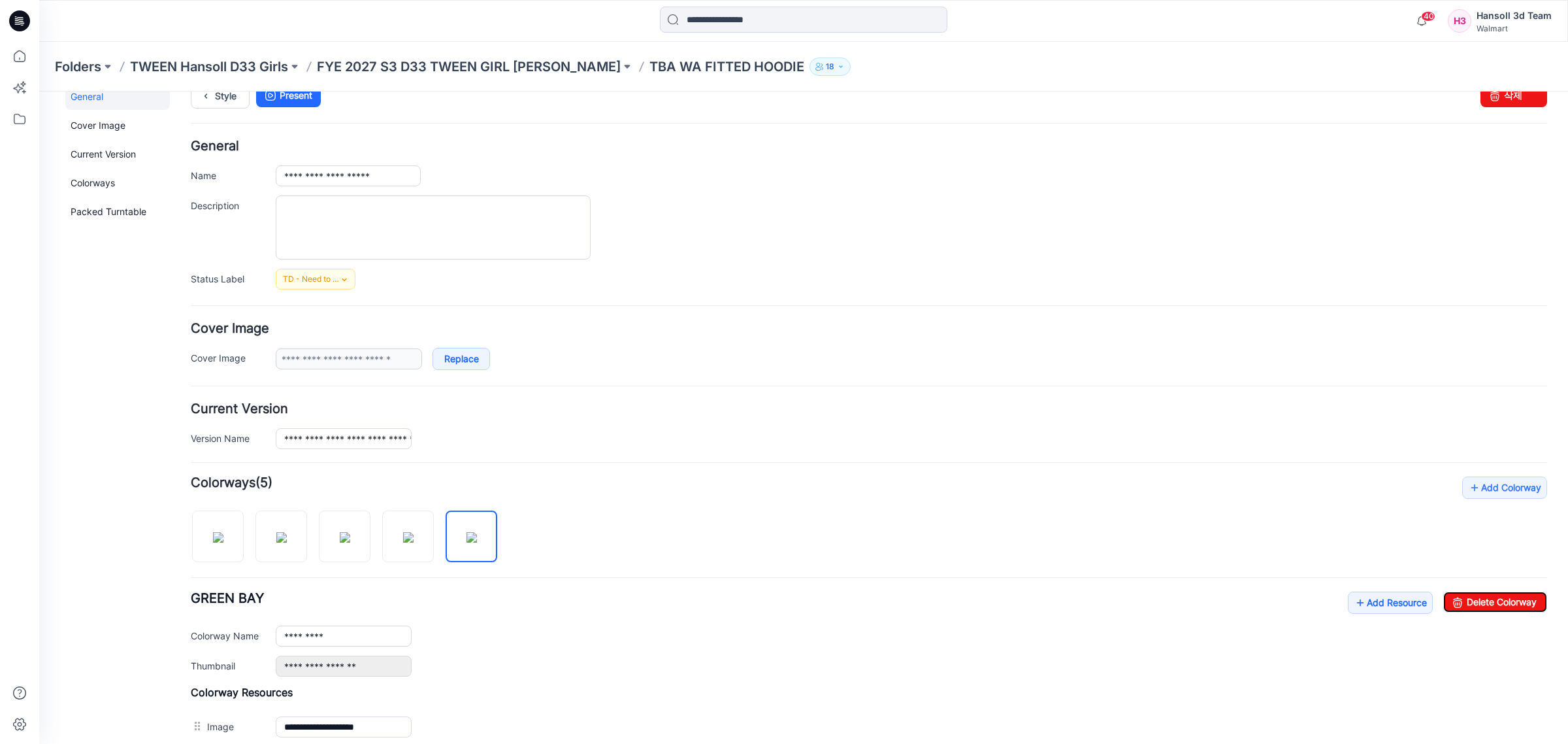
type input "**********"
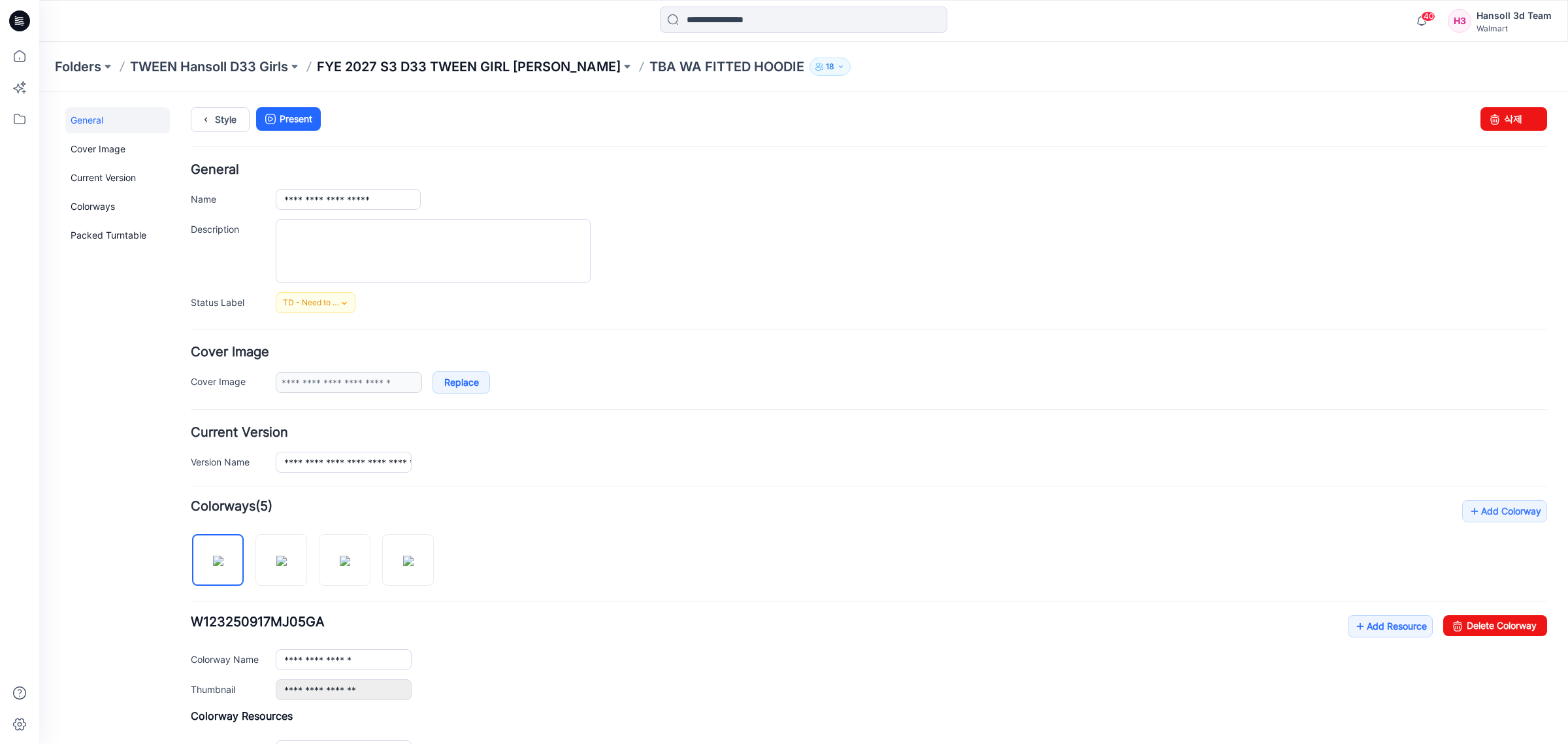
click at [379, 61] on p "FYE 2027 S3 D33 TWEEN GIRL [PERSON_NAME]" at bounding box center [469, 66] width 304 height 18
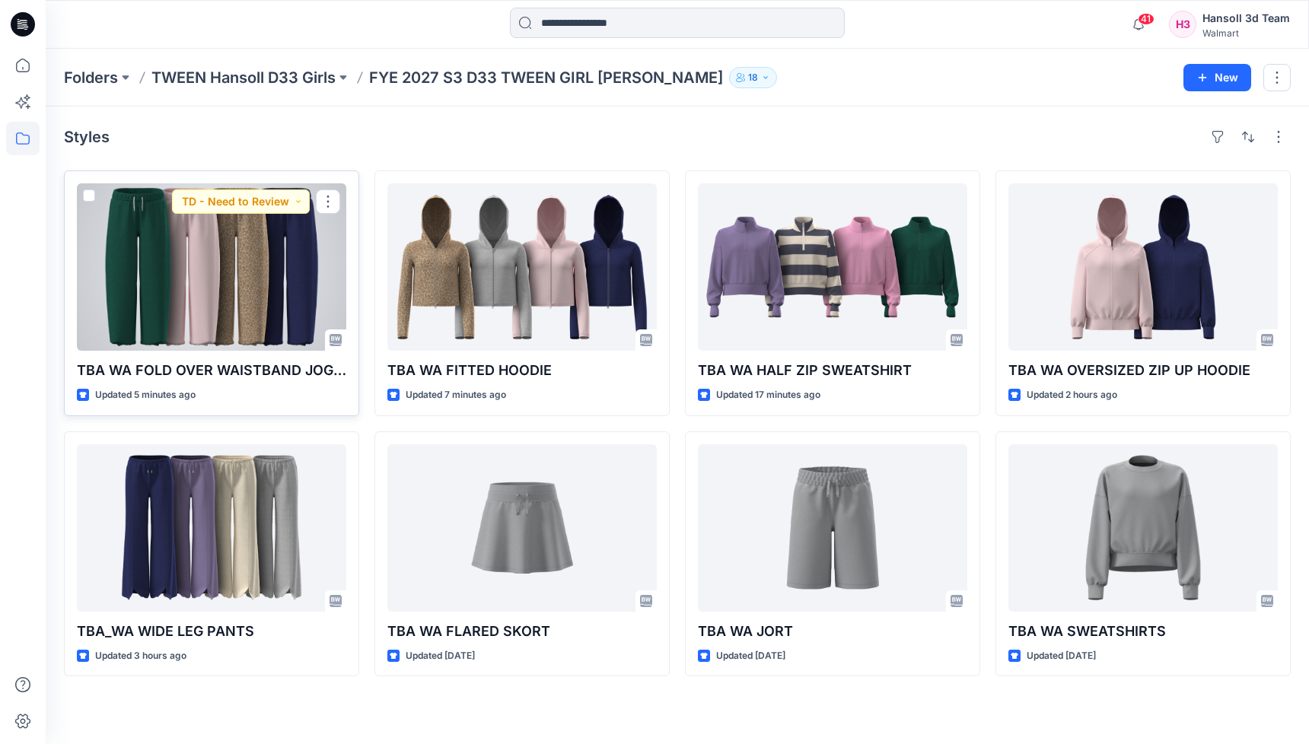
drag, startPoint x: 321, startPoint y: 202, endPoint x: 328, endPoint y: 215, distance: 14.6
click at [322, 202] on button "button" at bounding box center [328, 201] width 24 height 24
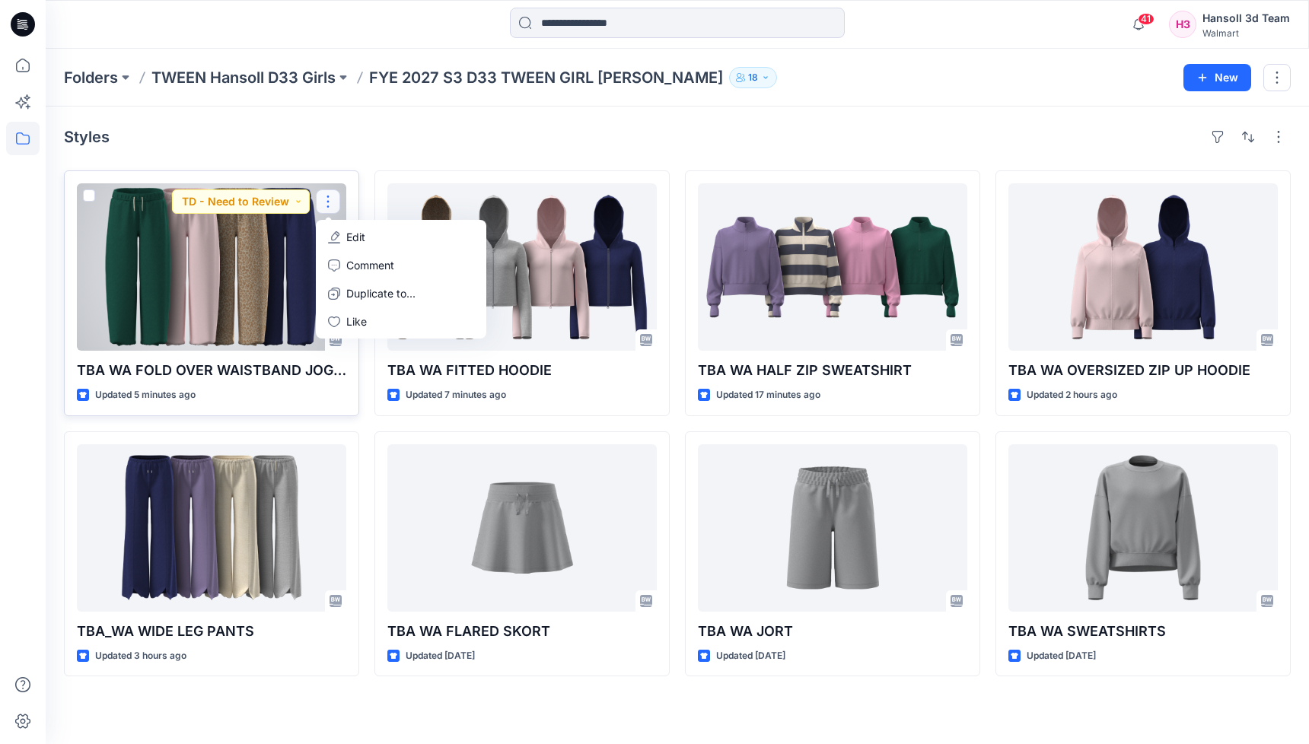
click at [342, 232] on button "Edit" at bounding box center [401, 237] width 164 height 28
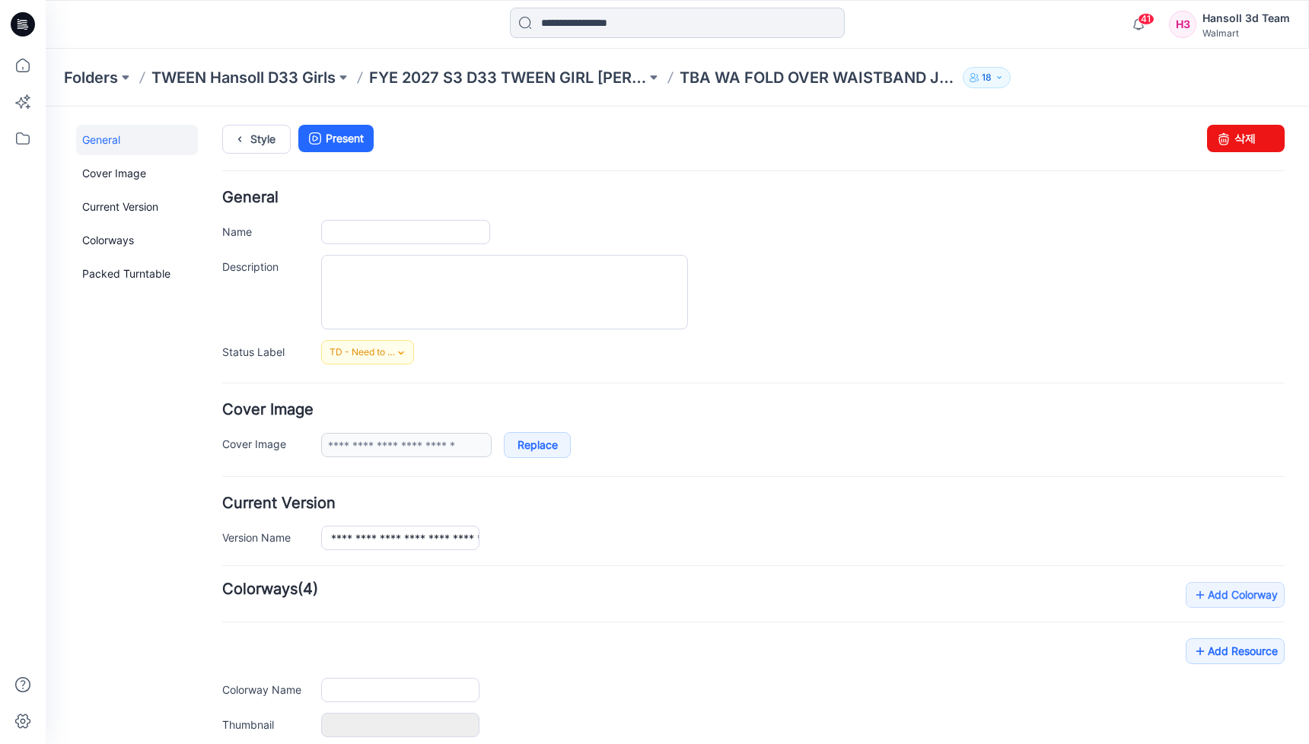
type input "**********"
type input "*********"
type input "**********"
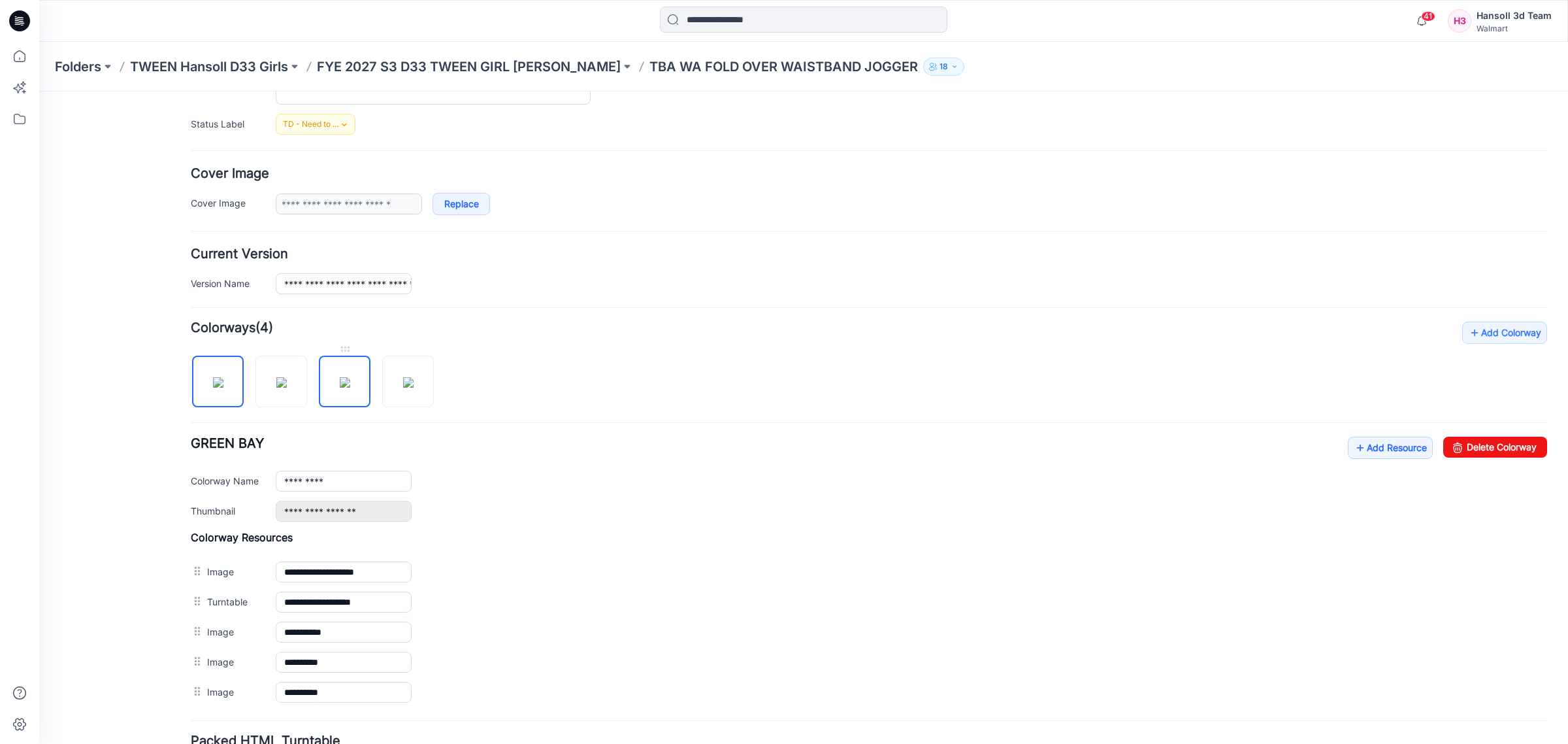
scroll to position [297, 0]
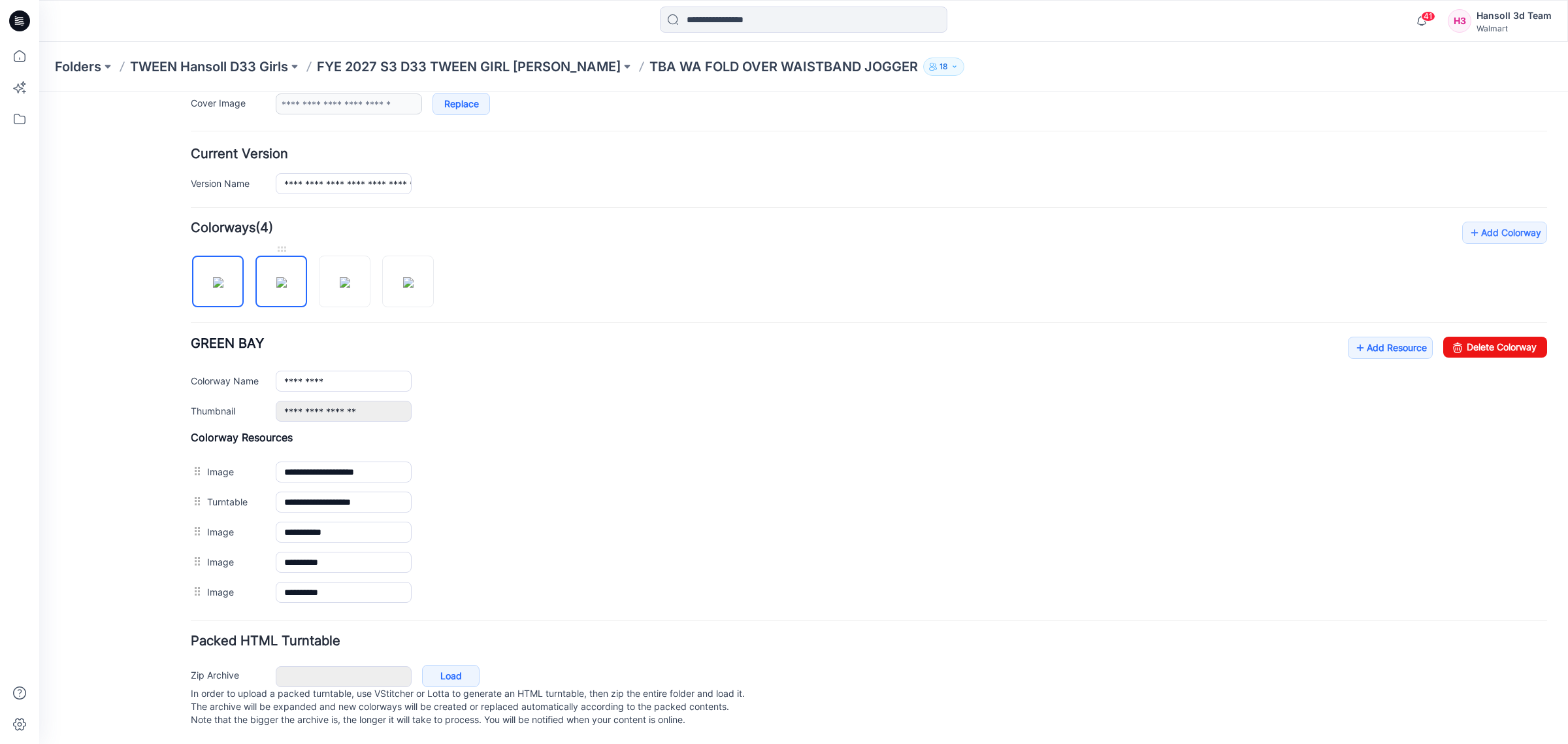
click at [277, 277] on img at bounding box center [282, 283] width 10 height 10
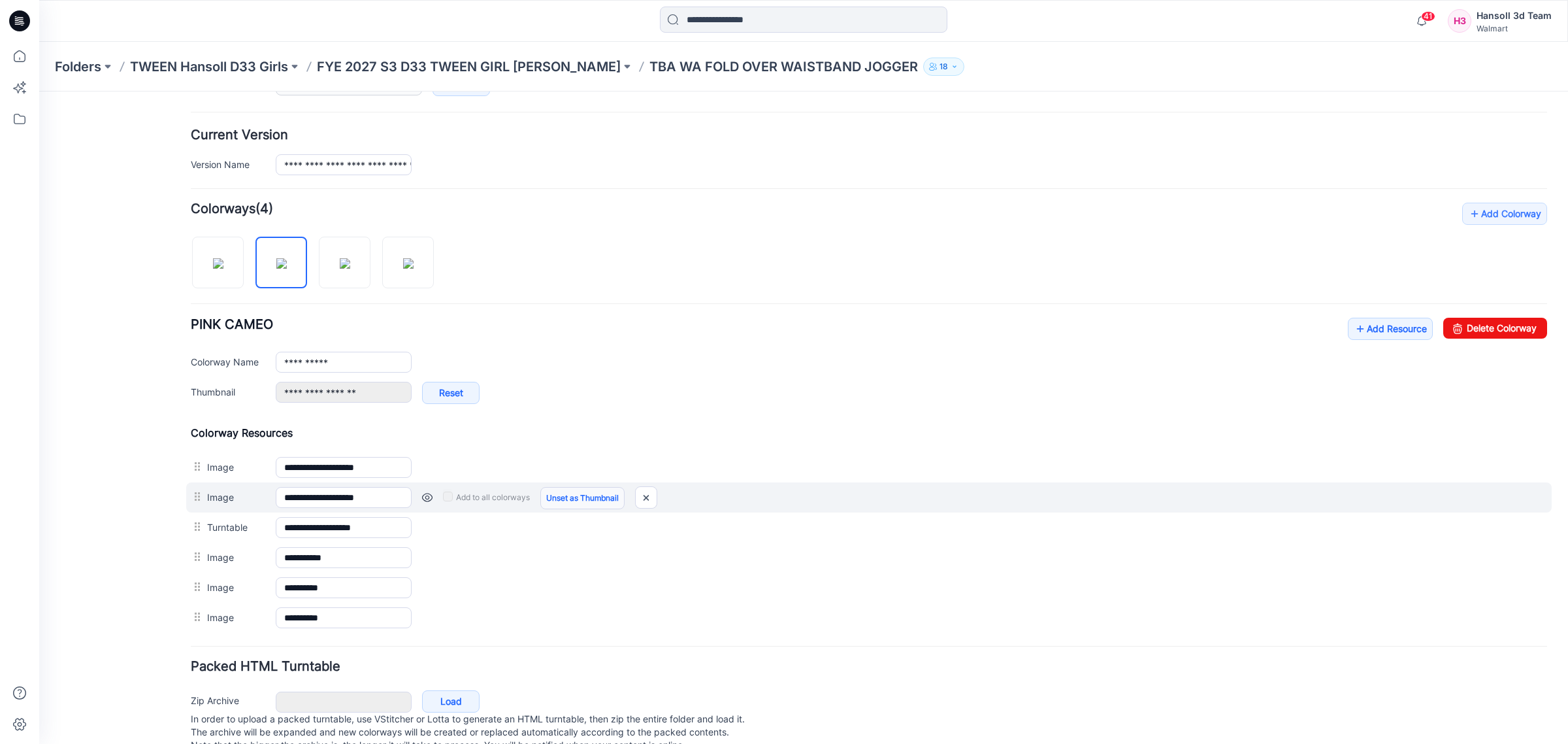
click at [560, 507] on link "Unset as Thumbnail" at bounding box center [582, 498] width 84 height 22
click at [559, 504] on link "Set as Thumbnail" at bounding box center [578, 498] width 76 height 22
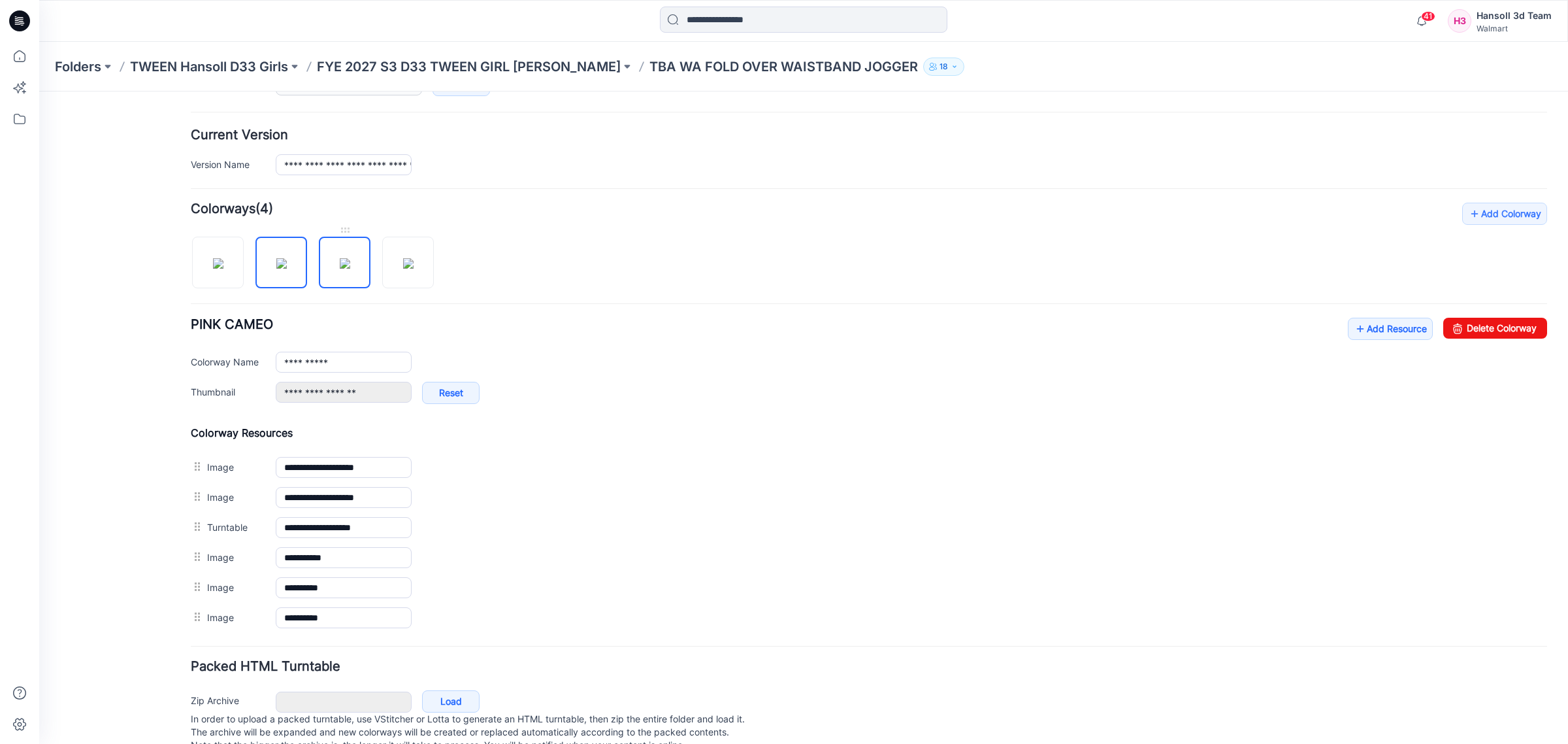
click at [340, 269] on img at bounding box center [345, 264] width 10 height 10
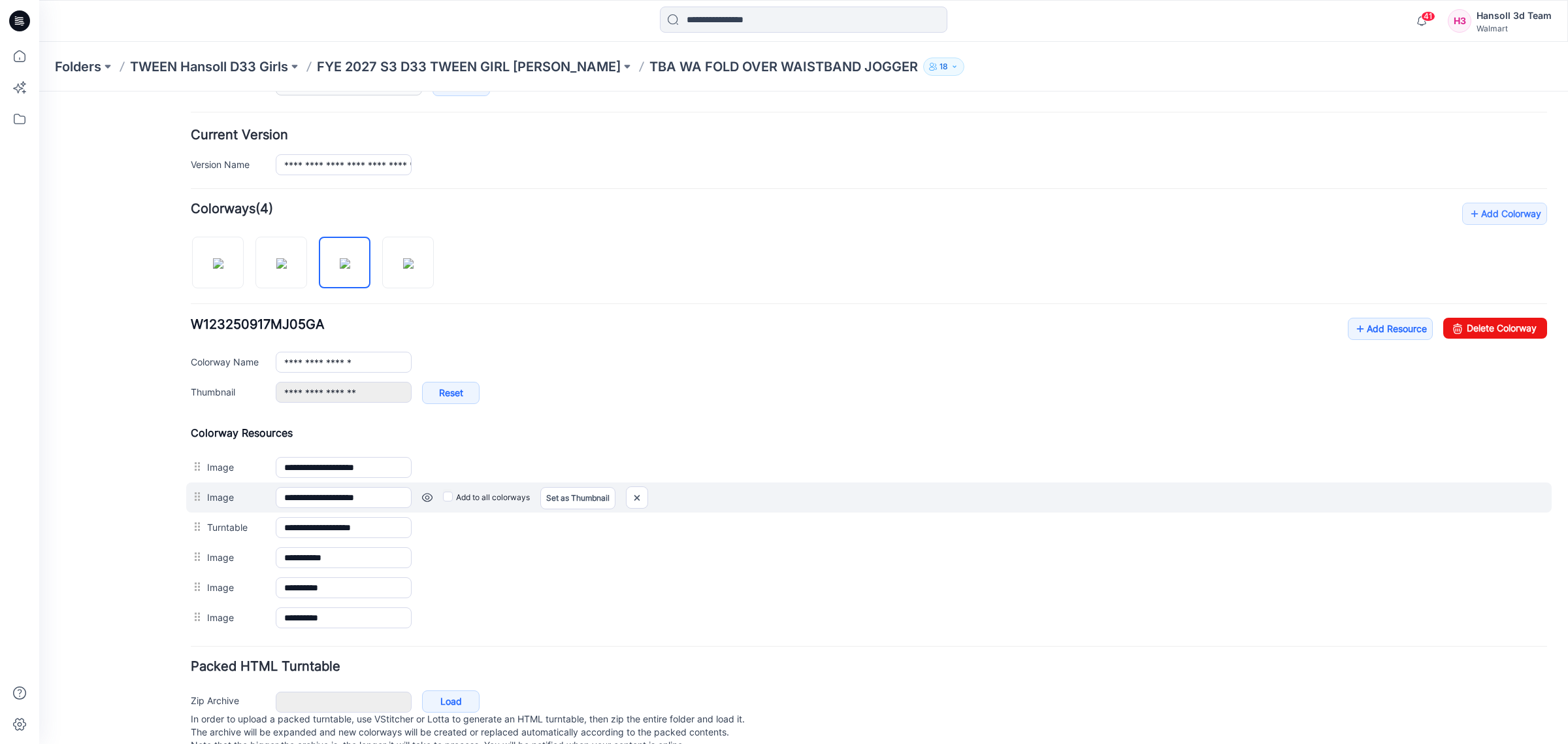
click at [425, 500] on link at bounding box center [428, 497] width 10 height 10
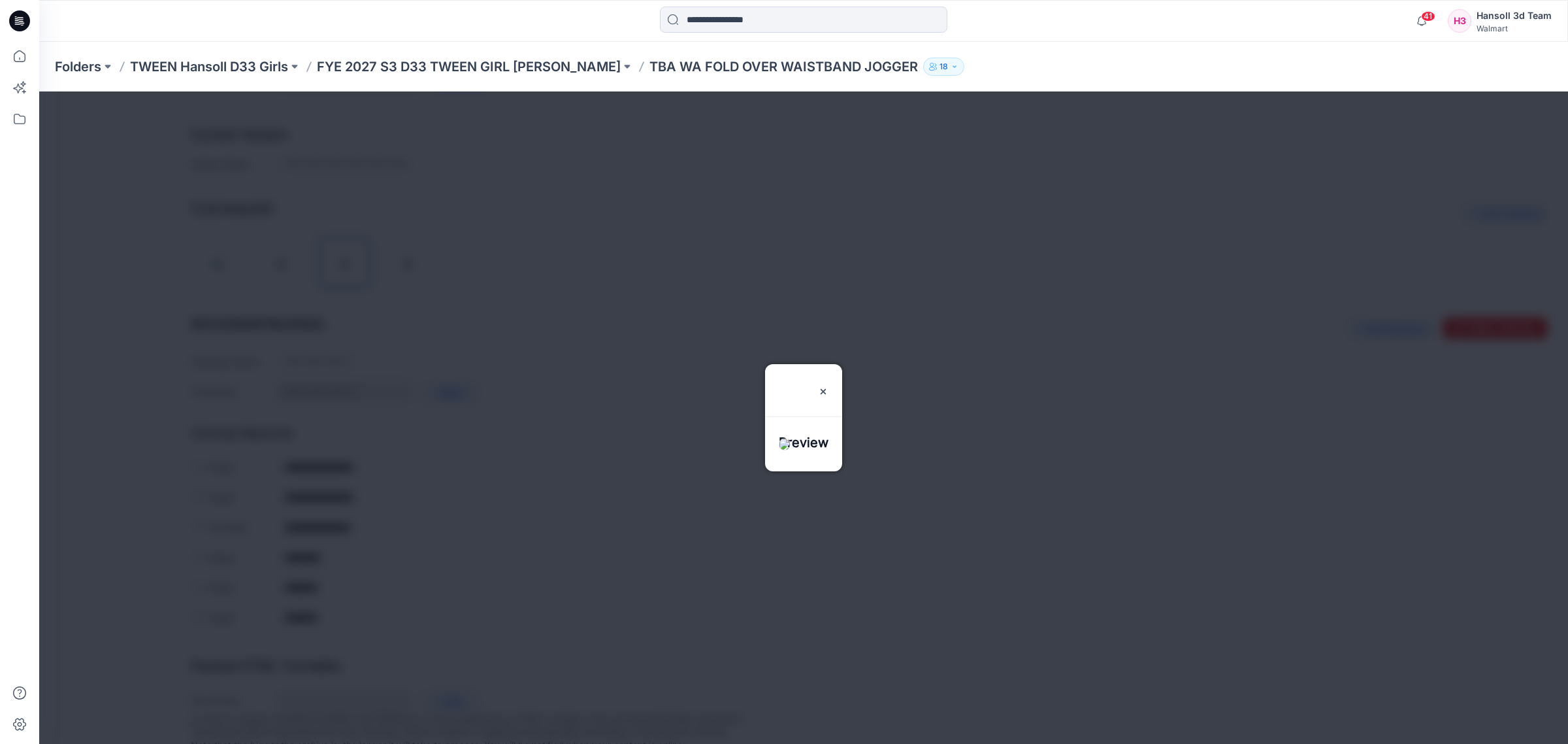
click at [471, 476] on div at bounding box center [804, 418] width 1529 height 652
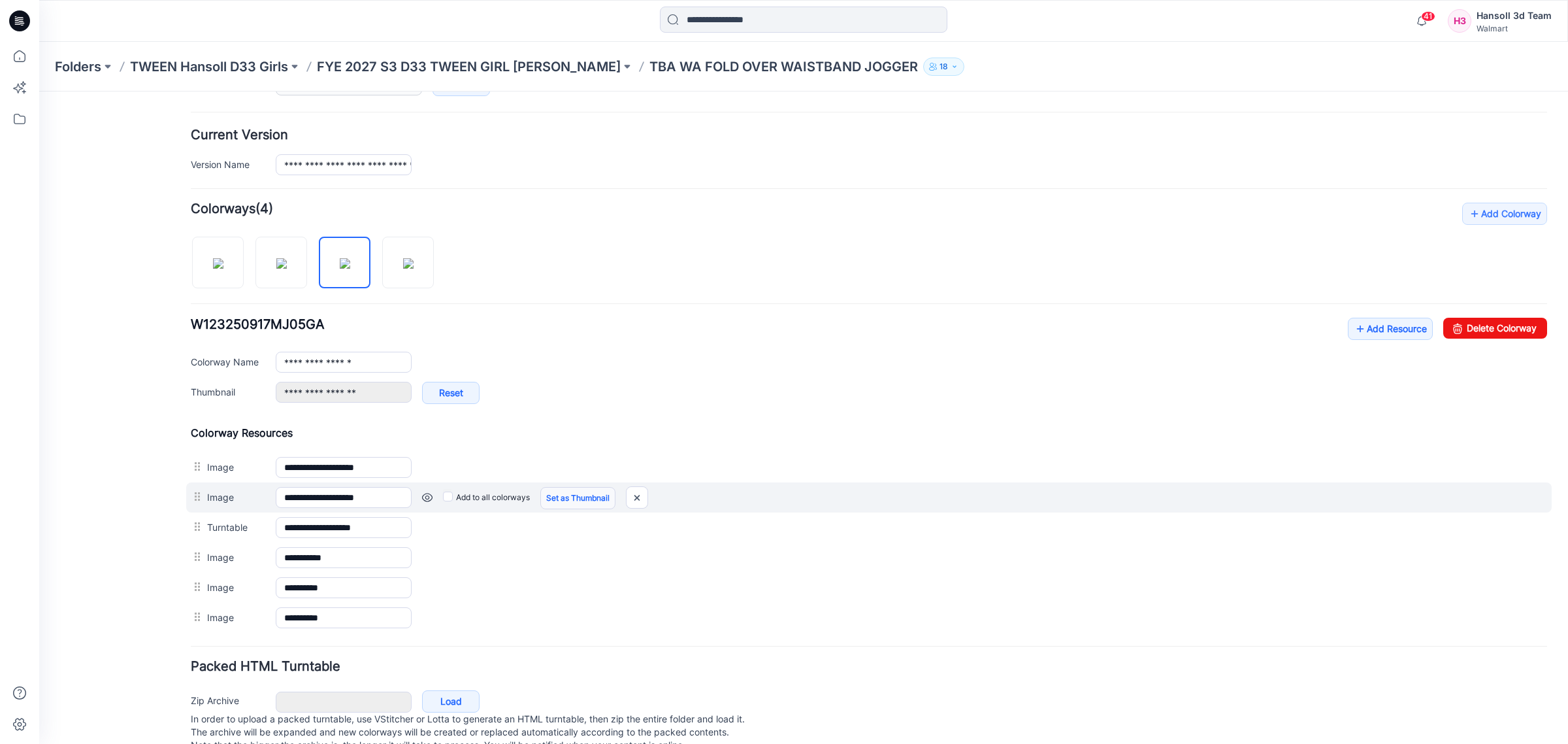
click at [570, 502] on link "Set as Thumbnail" at bounding box center [578, 498] width 76 height 22
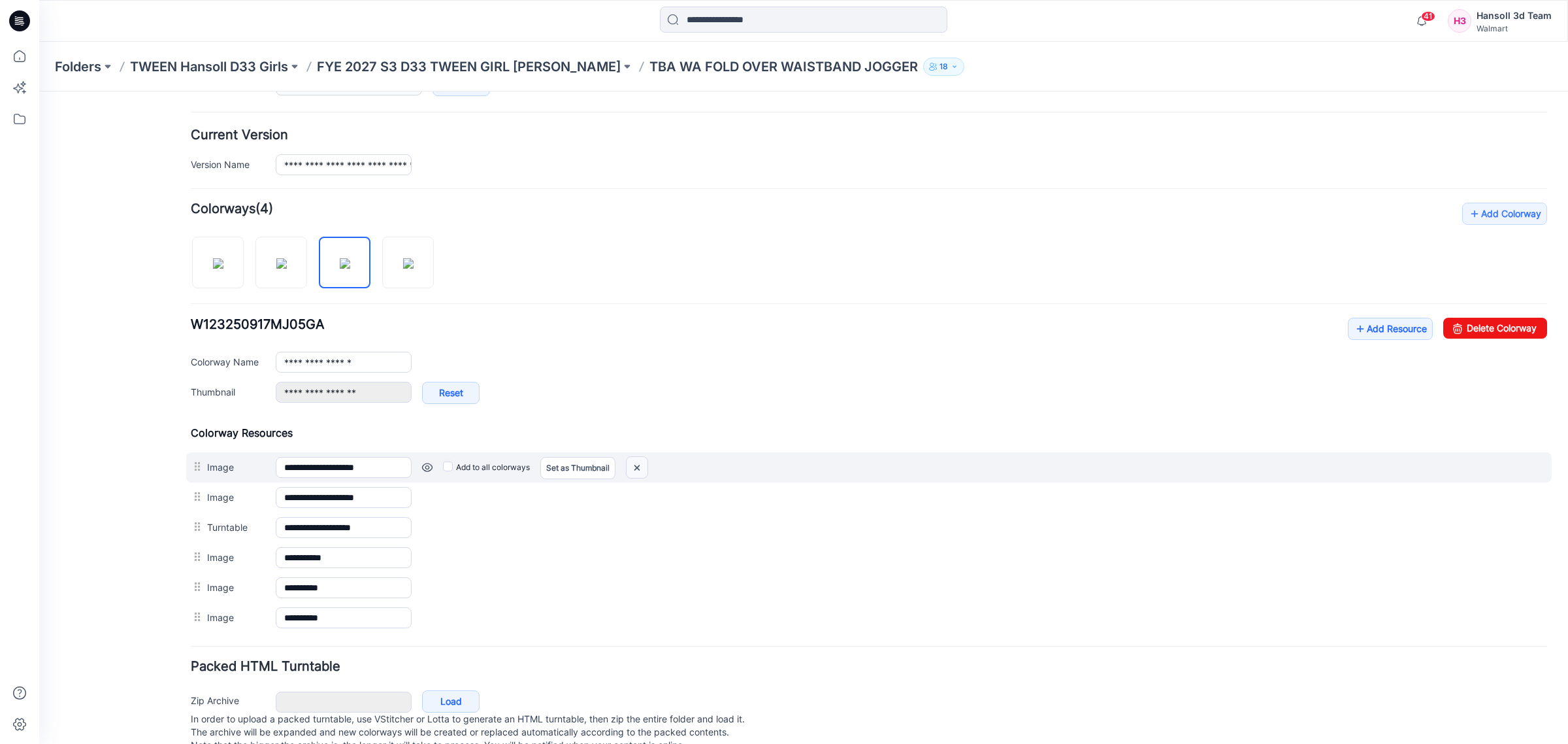
drag, startPoint x: 645, startPoint y: 474, endPoint x: 969, endPoint y: 141, distance: 464.6
click at [645, 474] on img at bounding box center [637, 467] width 21 height 21
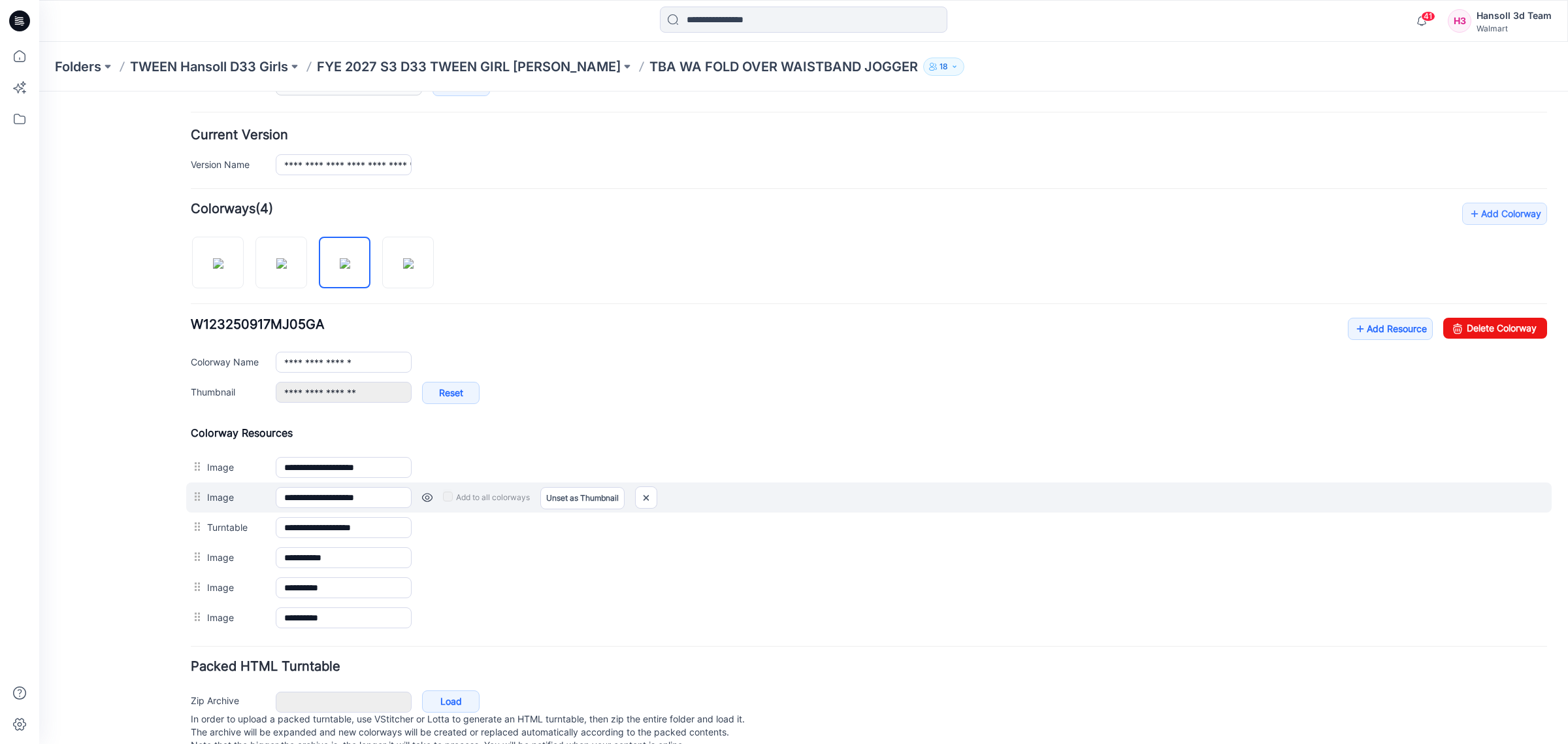
click at [425, 501] on link at bounding box center [428, 497] width 10 height 10
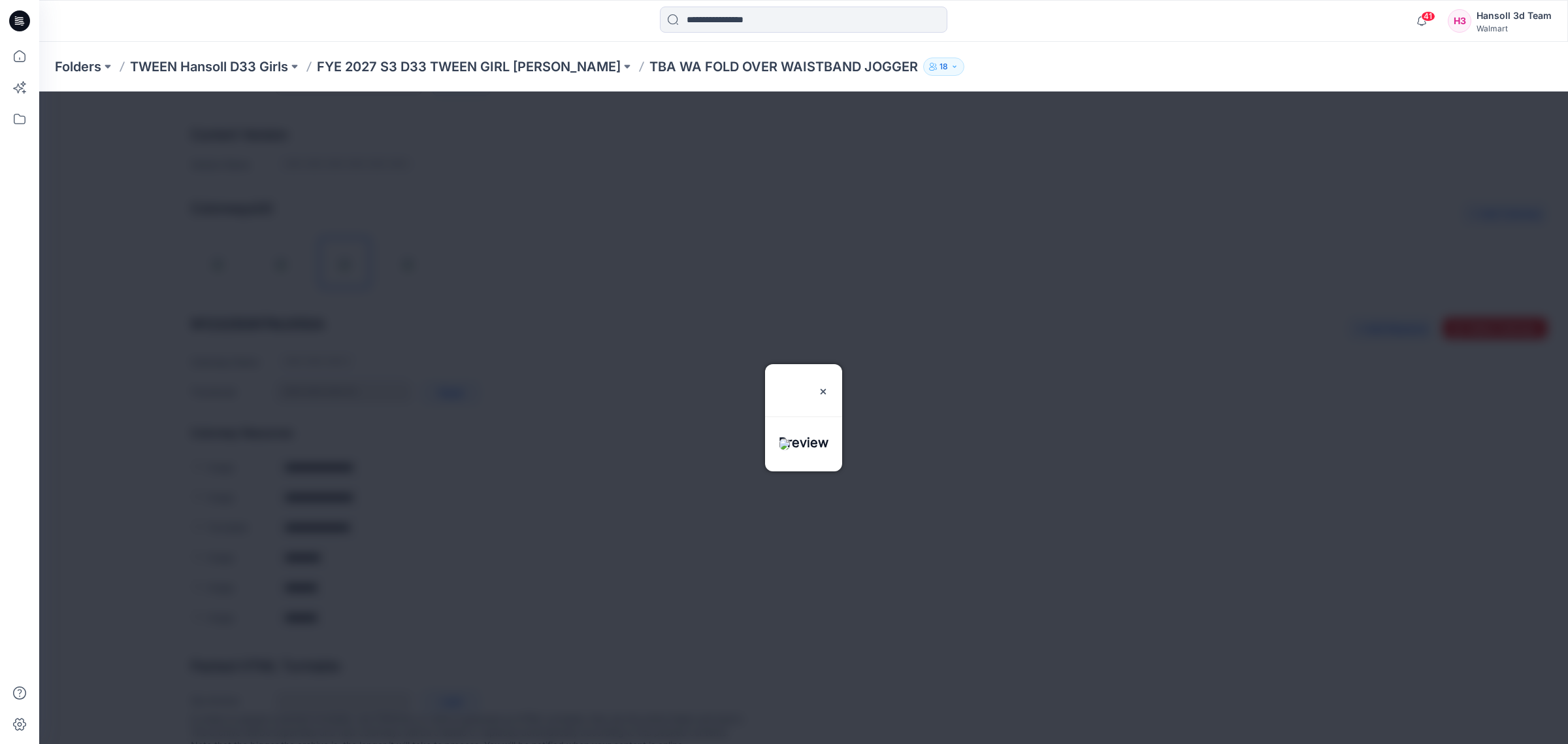
click at [479, 395] on div at bounding box center [804, 418] width 1529 height 652
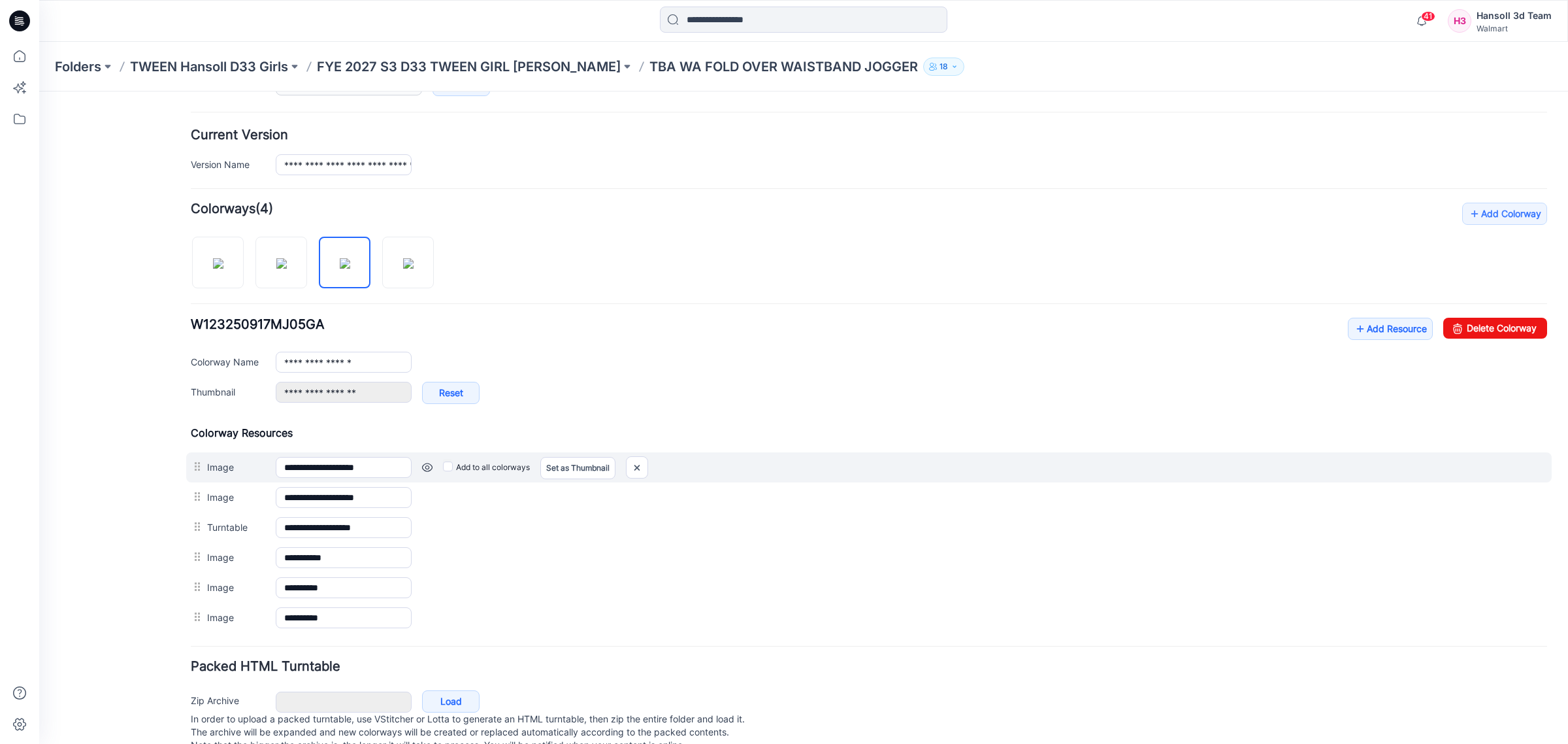
click at [420, 468] on div "Add to all colorways Set as Thumbnail Unset as Thumbnail" at bounding box center [979, 467] width 1135 height 21
click at [433, 469] on div "Add to all colorways Set as Thumbnail Unset as Thumbnail" at bounding box center [979, 467] width 1135 height 21
click at [429, 471] on link at bounding box center [428, 467] width 10 height 10
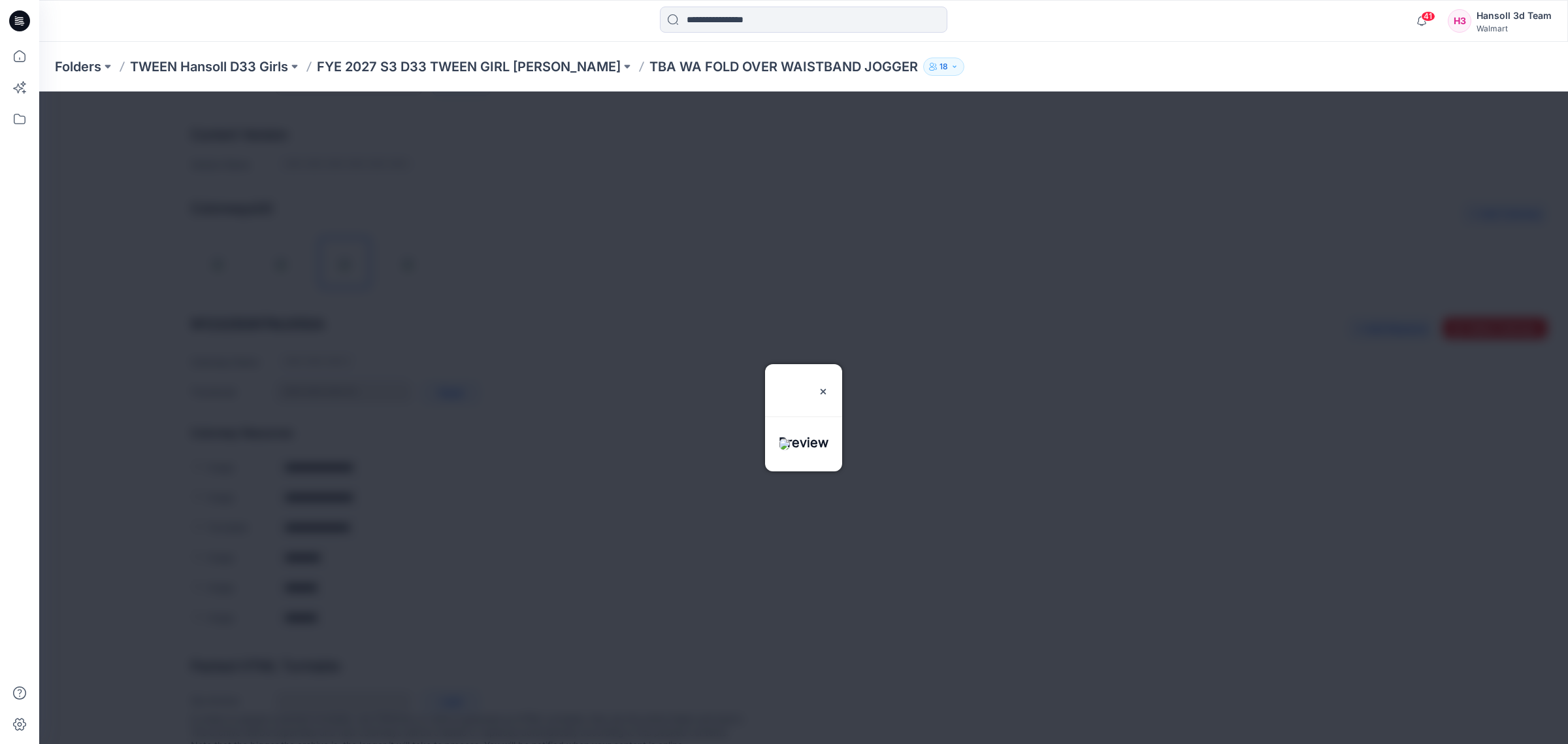
click at [472, 410] on div at bounding box center [804, 418] width 1529 height 652
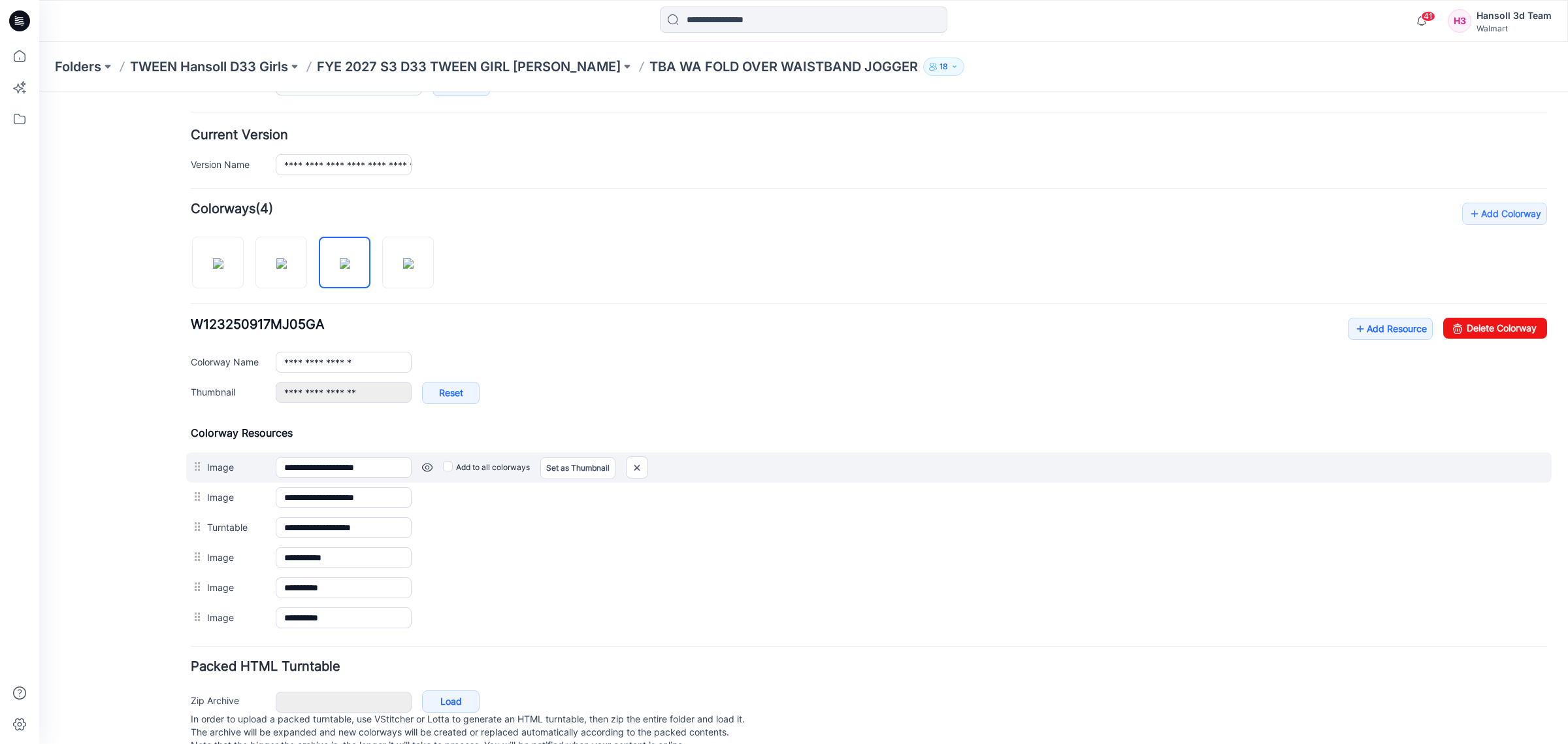
click at [423, 473] on link at bounding box center [428, 467] width 10 height 10
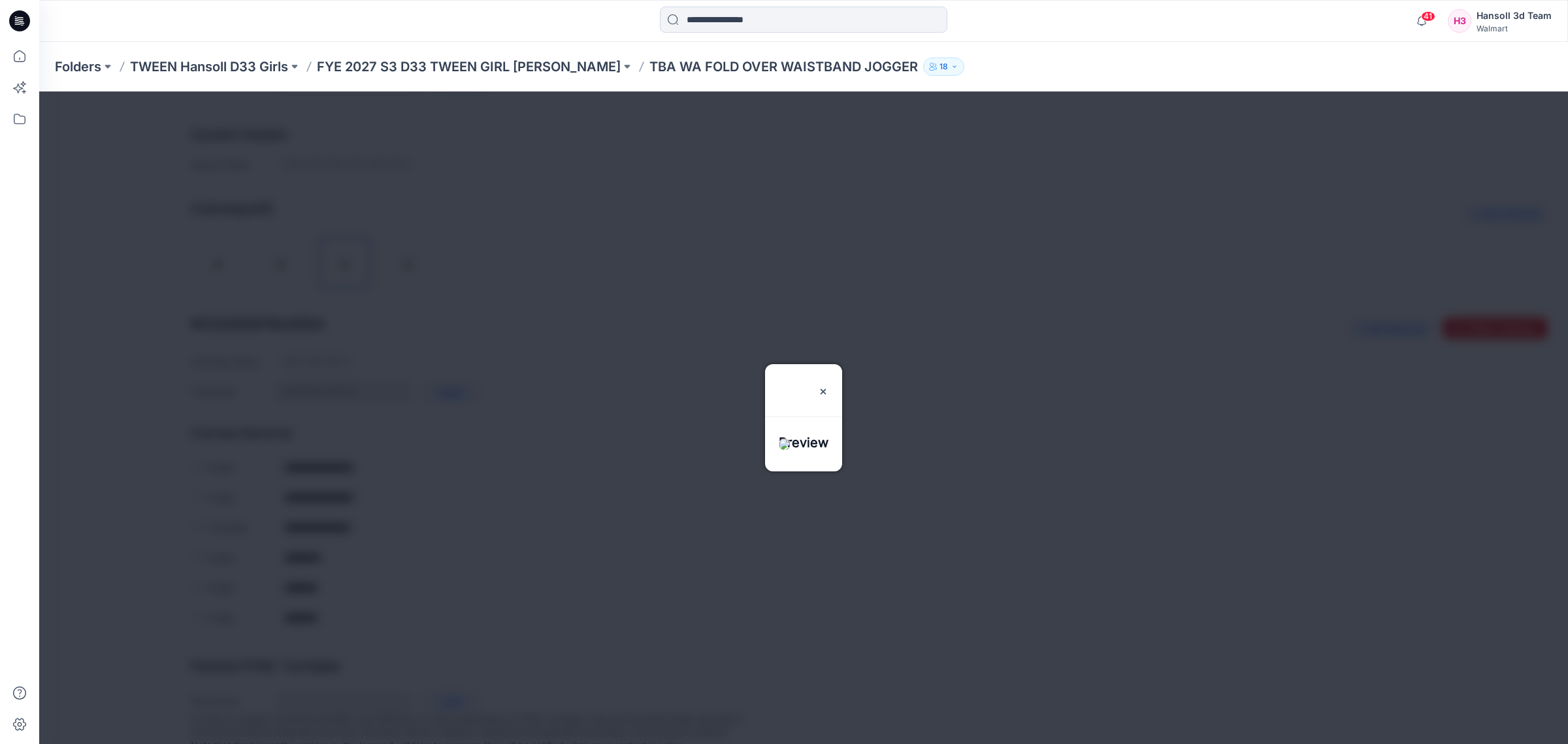
click at [412, 272] on div at bounding box center [804, 418] width 1529 height 652
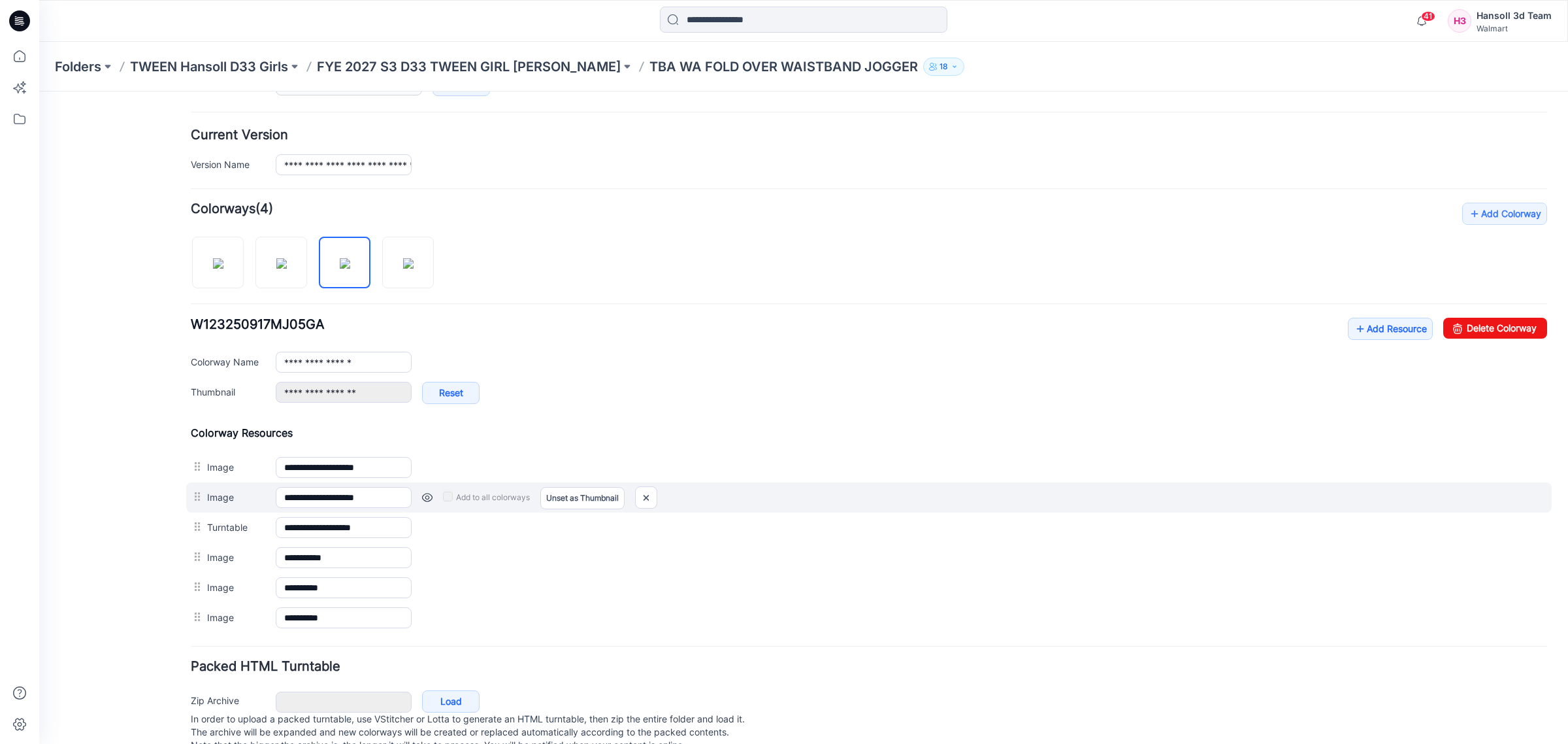
click at [416, 502] on div "Add to all colorways Set as Thumbnail Unset as Thumbnail" at bounding box center [979, 497] width 1135 height 21
click at [425, 502] on link at bounding box center [428, 497] width 10 height 10
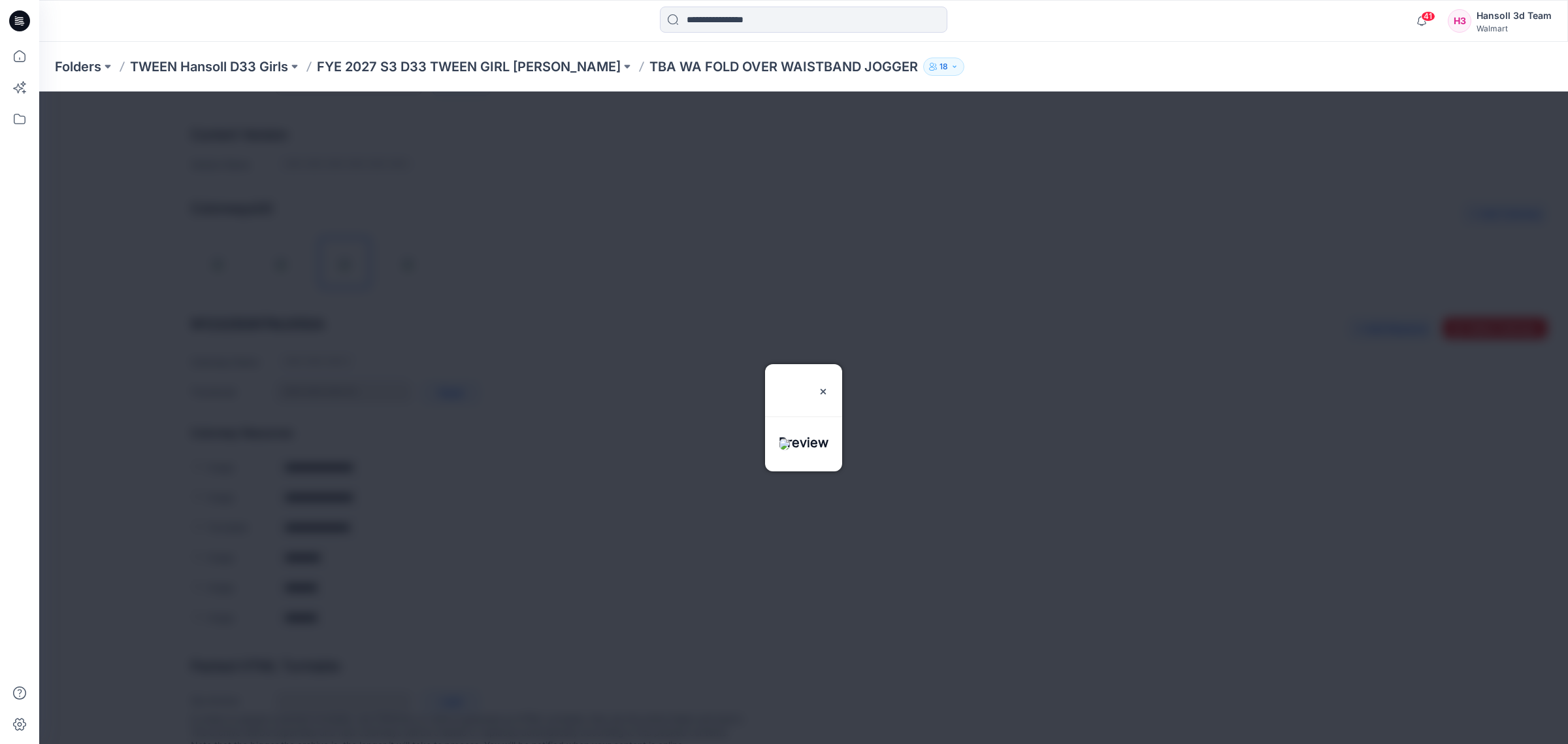
click at [465, 464] on div at bounding box center [804, 418] width 1529 height 652
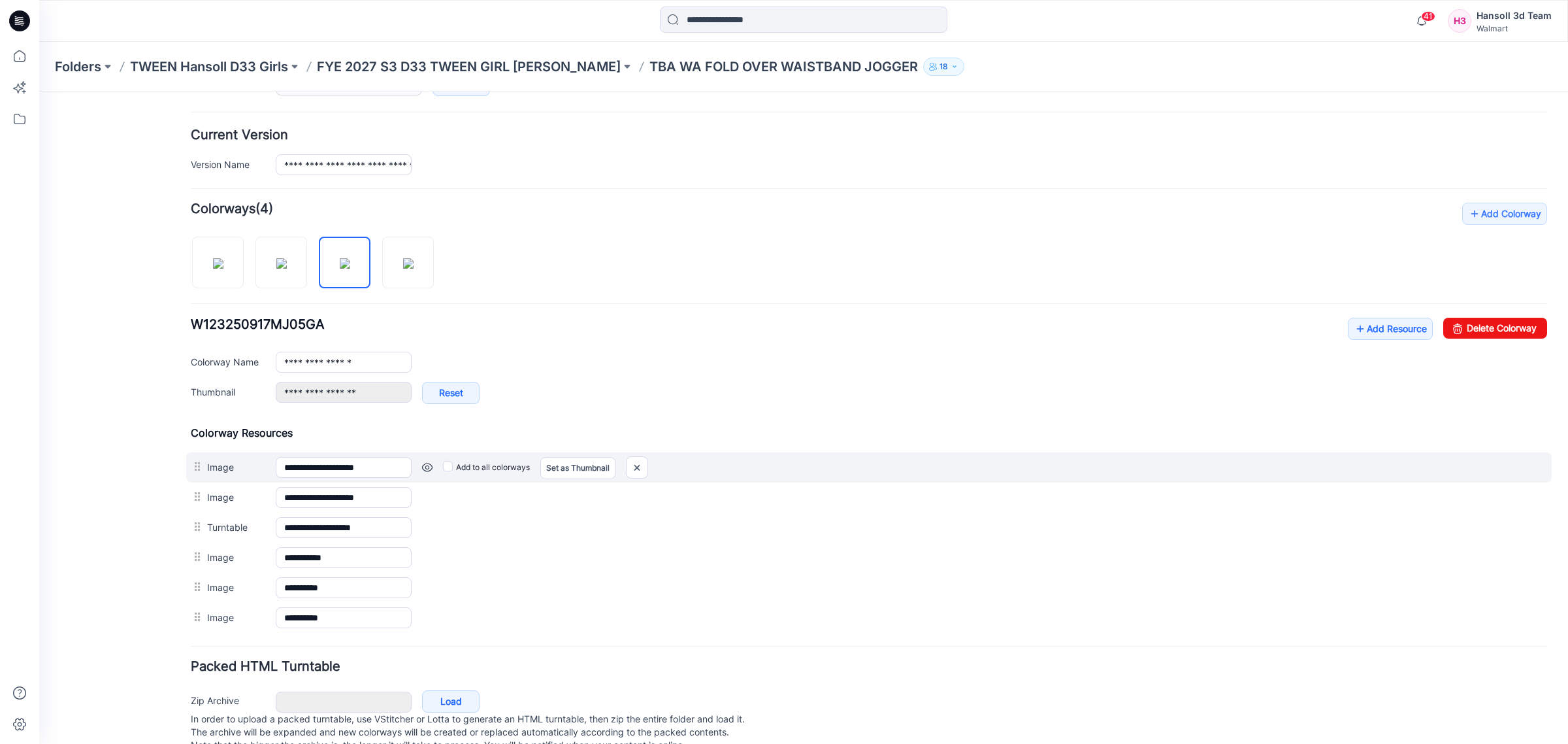
click at [428, 469] on link at bounding box center [428, 467] width 10 height 10
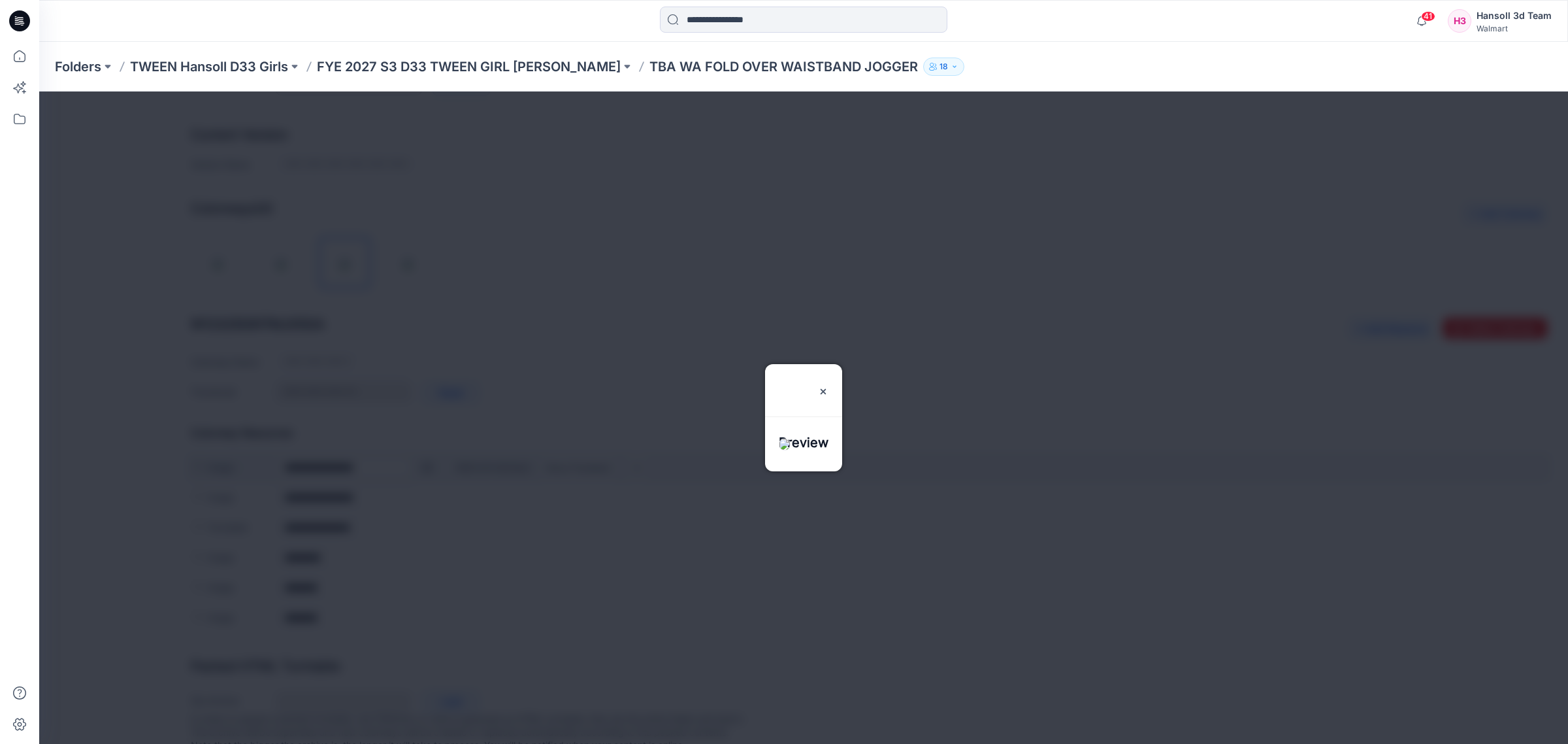
click at [428, 469] on div at bounding box center [804, 418] width 1529 height 652
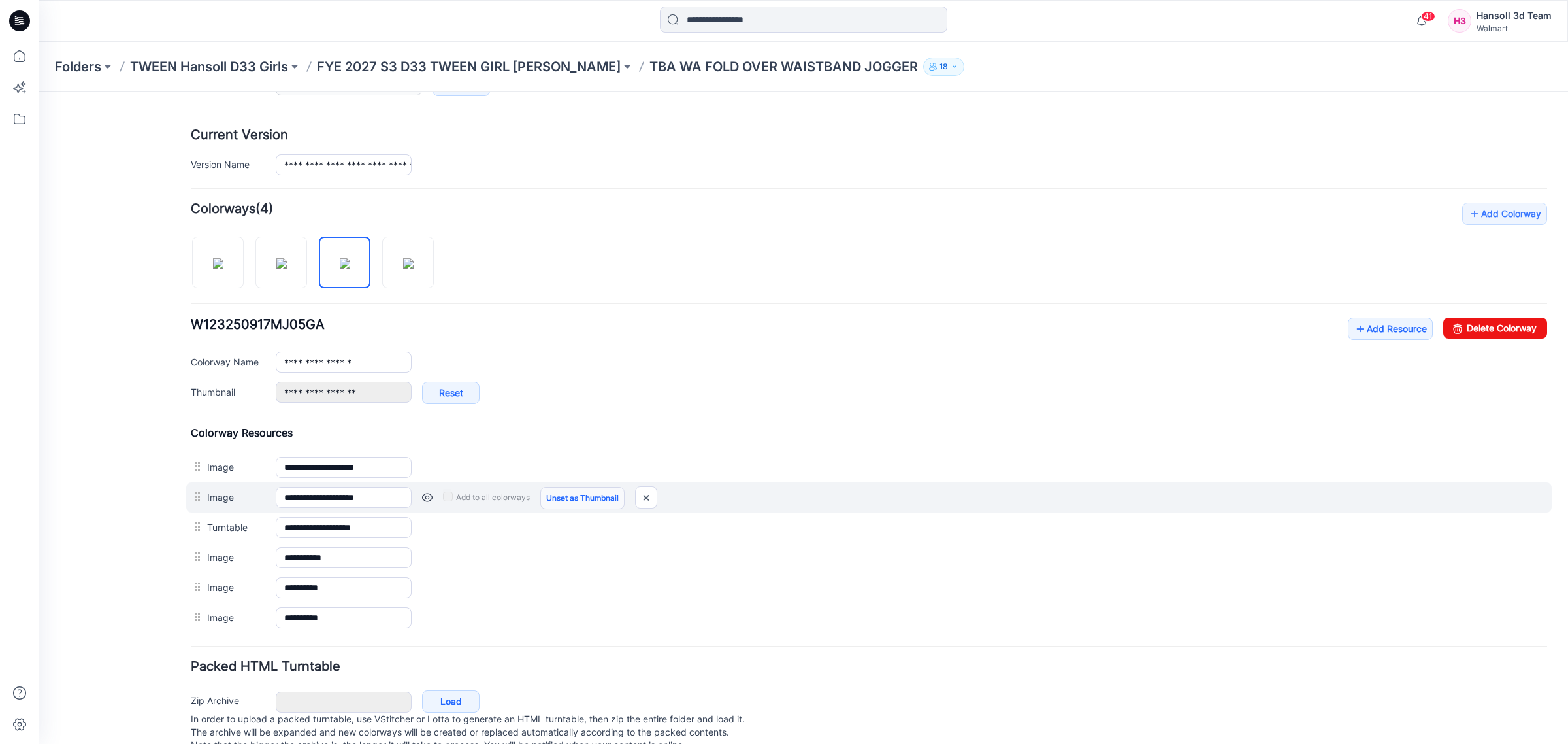
click at [550, 503] on link "Unset as Thumbnail" at bounding box center [582, 498] width 84 height 22
click at [566, 509] on link "Set as Thumbnail" at bounding box center [578, 498] width 76 height 22
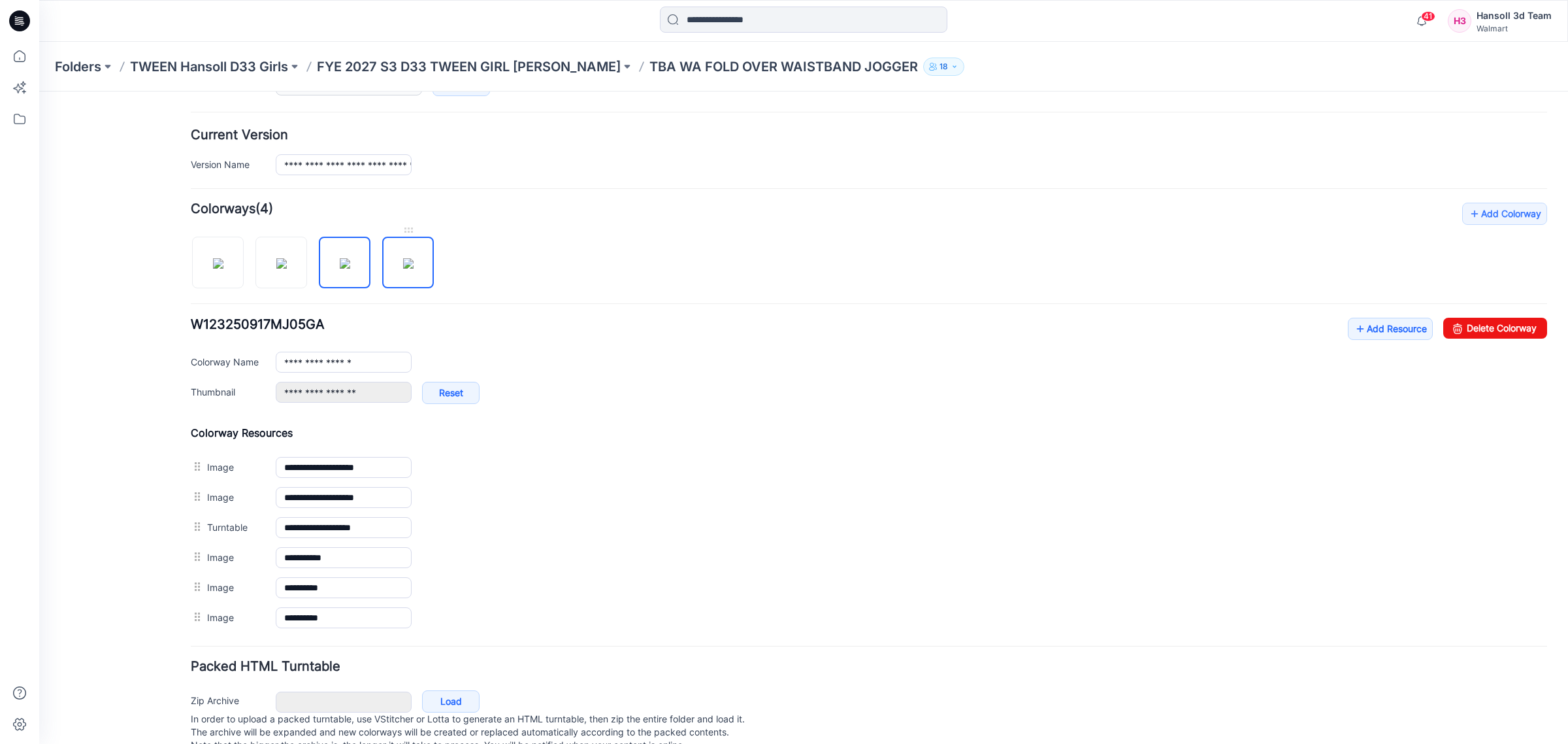
click at [414, 269] on img at bounding box center [408, 264] width 10 height 10
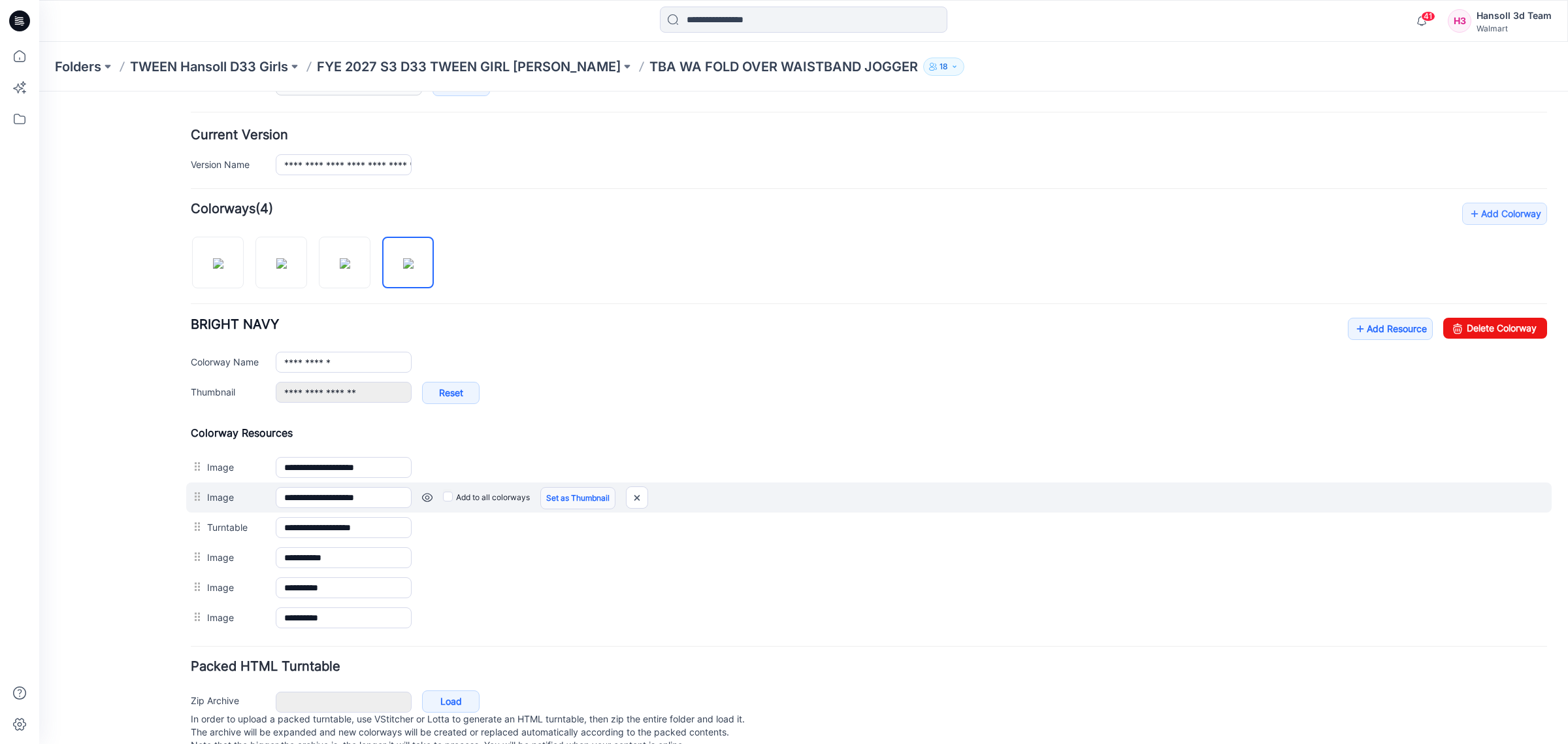
click at [547, 503] on link "Set as Thumbnail" at bounding box center [578, 498] width 76 height 22
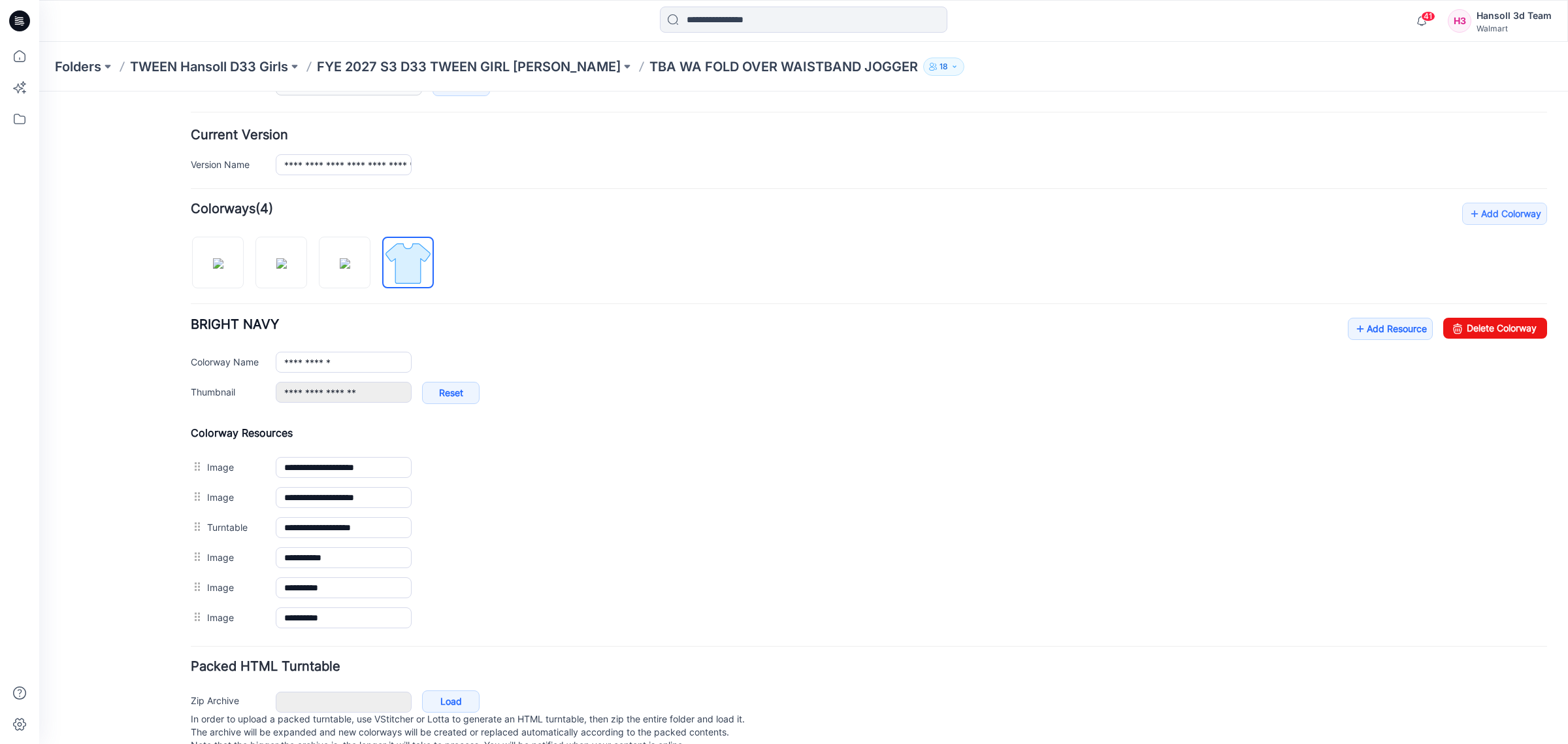
click at [244, 268] on div at bounding box center [317, 256] width 253 height 67
click at [277, 268] on img at bounding box center [282, 264] width 10 height 10
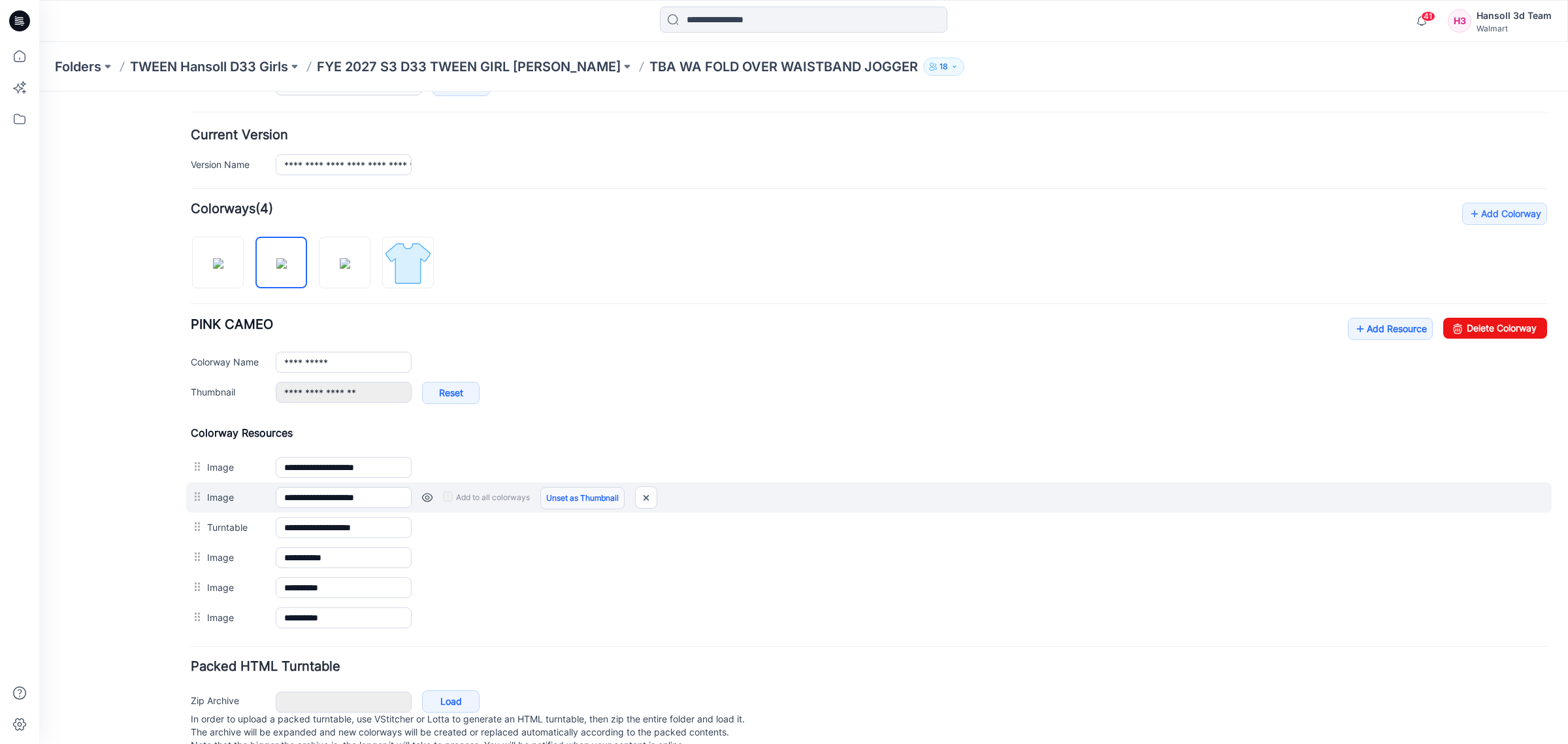
click at [589, 507] on link "Unset as Thumbnail" at bounding box center [582, 498] width 84 height 22
click at [575, 495] on link "Set as Thumbnail" at bounding box center [578, 498] width 76 height 22
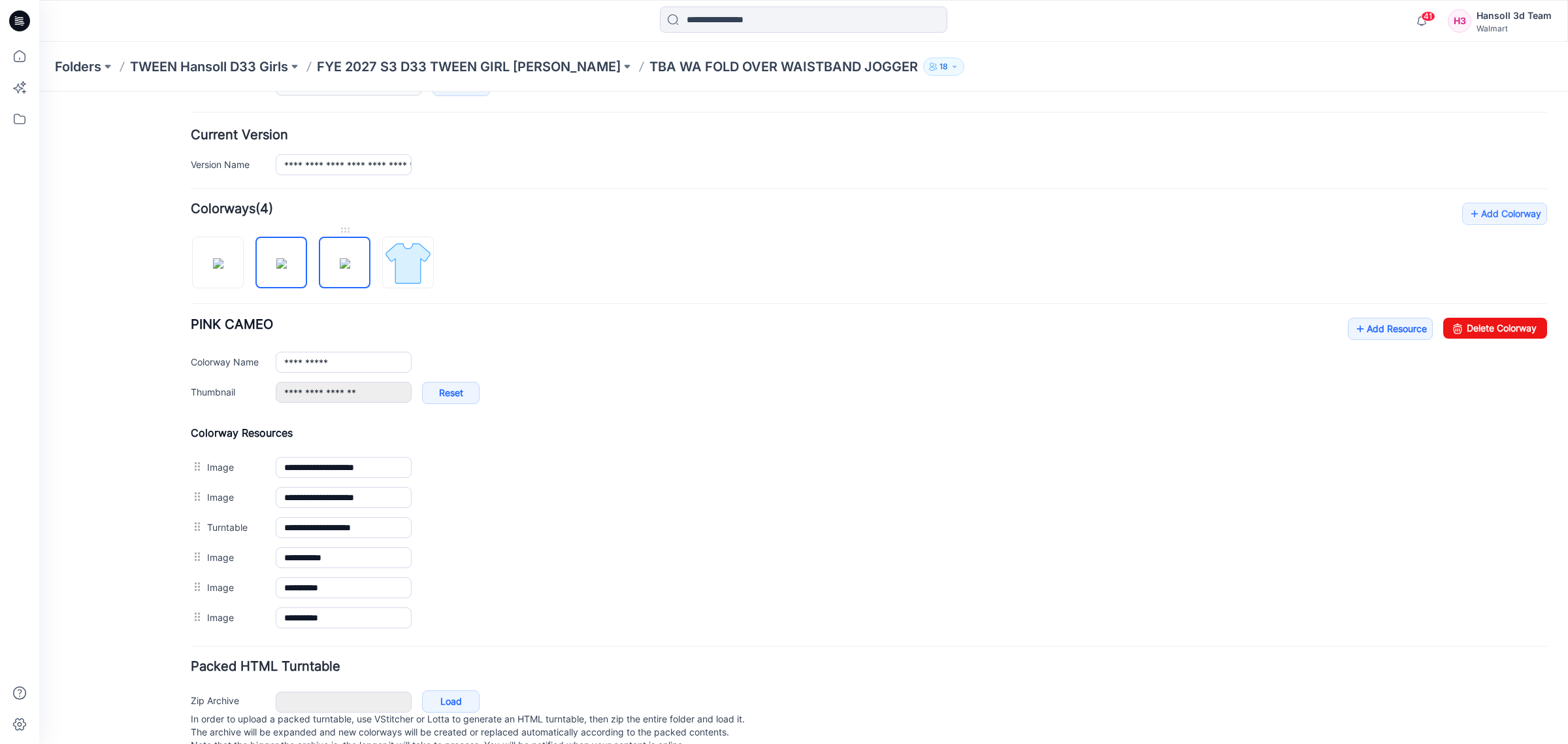
click at [350, 259] on img at bounding box center [345, 264] width 10 height 10
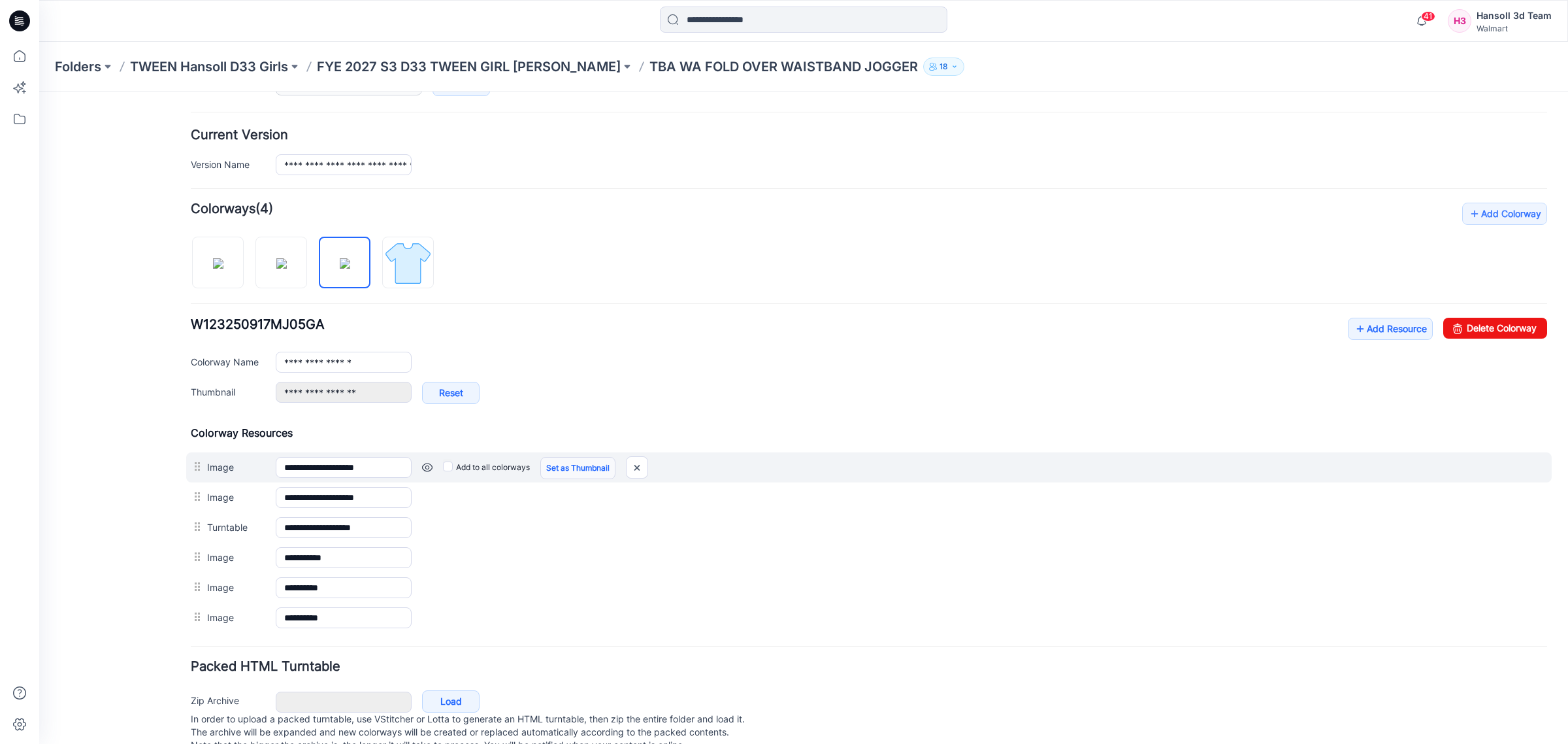
click at [556, 479] on link "Set as Thumbnail" at bounding box center [578, 468] width 76 height 22
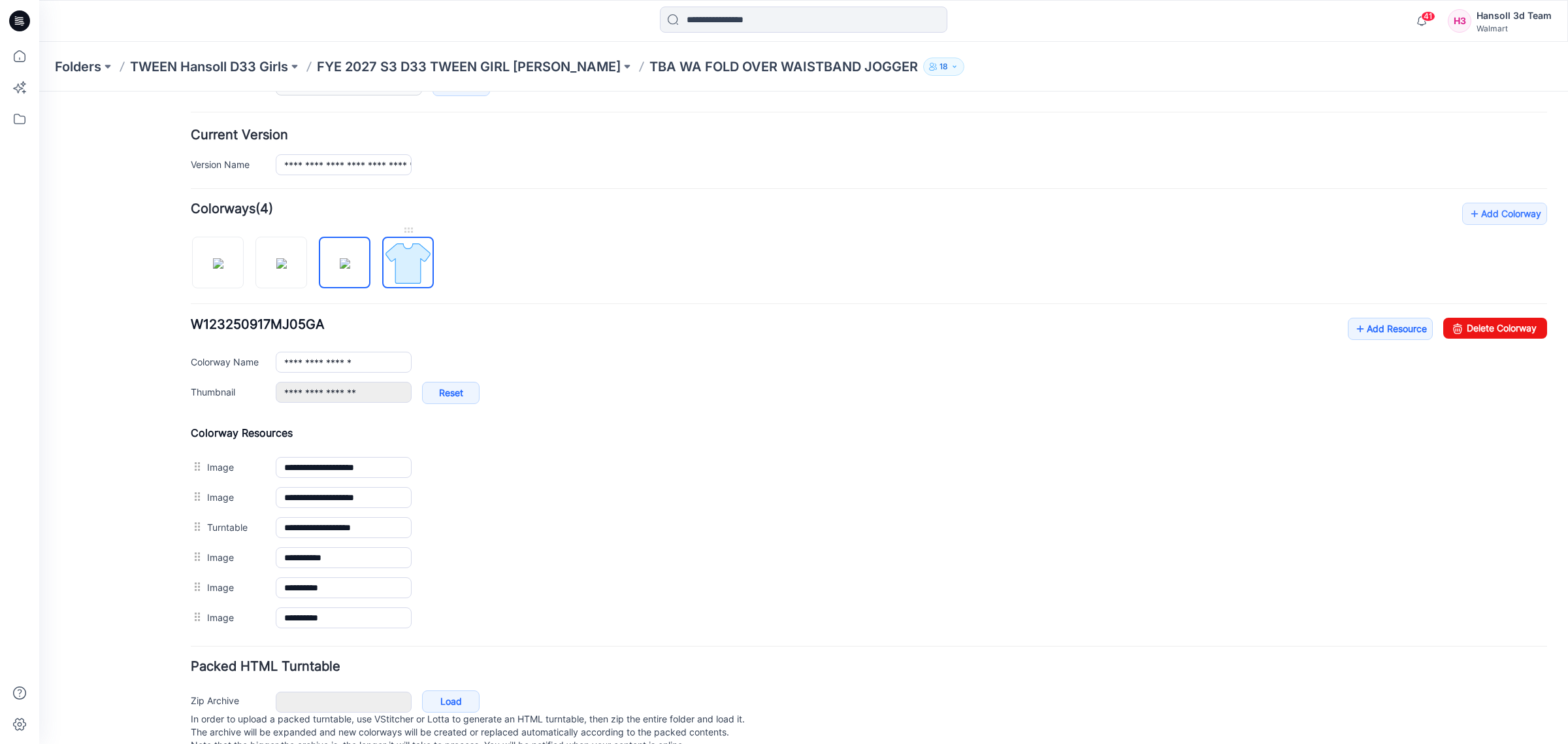
click at [384, 277] on img at bounding box center [408, 263] width 49 height 49
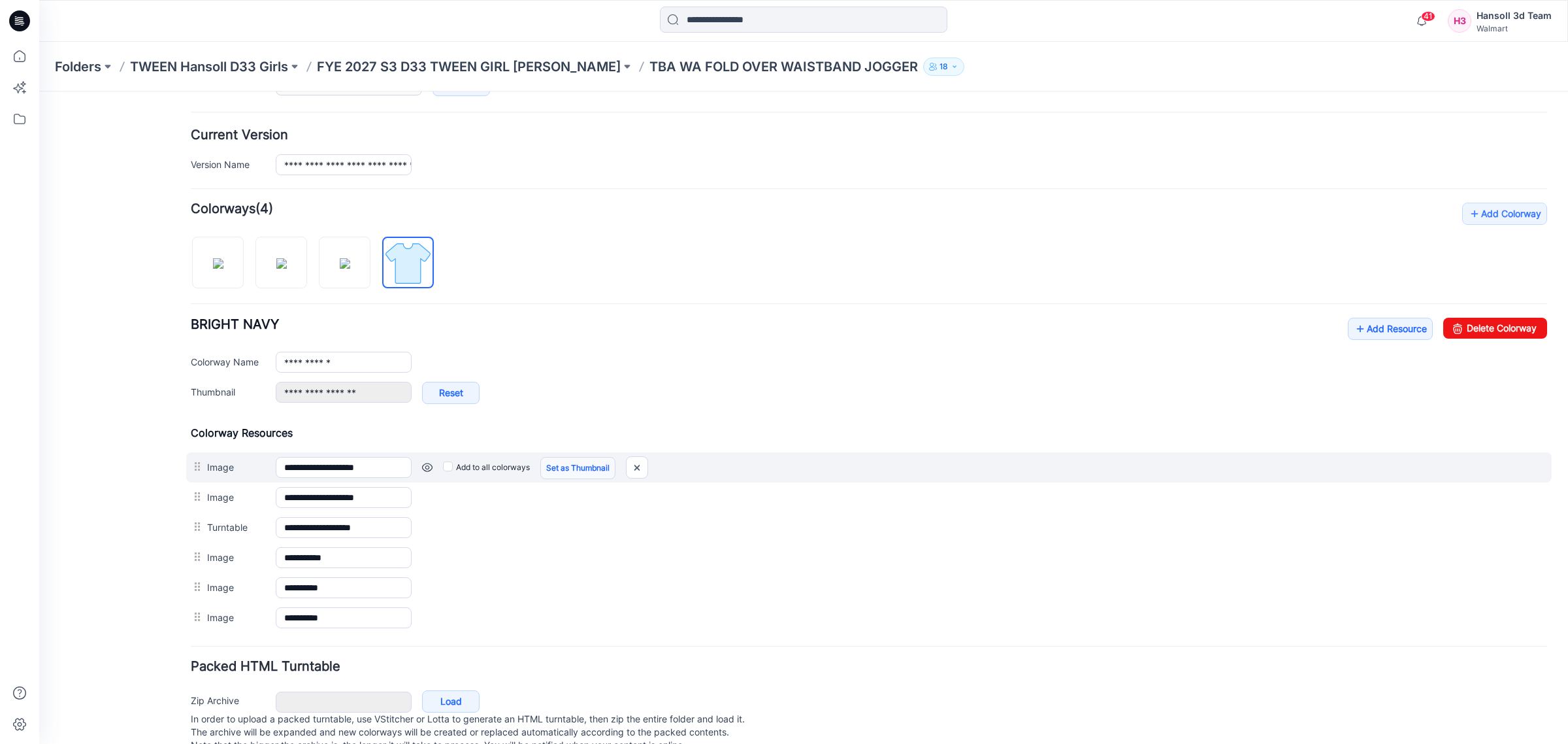
drag, startPoint x: 562, startPoint y: 500, endPoint x: 565, endPoint y: 465, distance: 35.1
click at [567, 460] on div "**********" at bounding box center [869, 529] width 1357 height 206
click at [642, 471] on img at bounding box center [637, 467] width 21 height 21
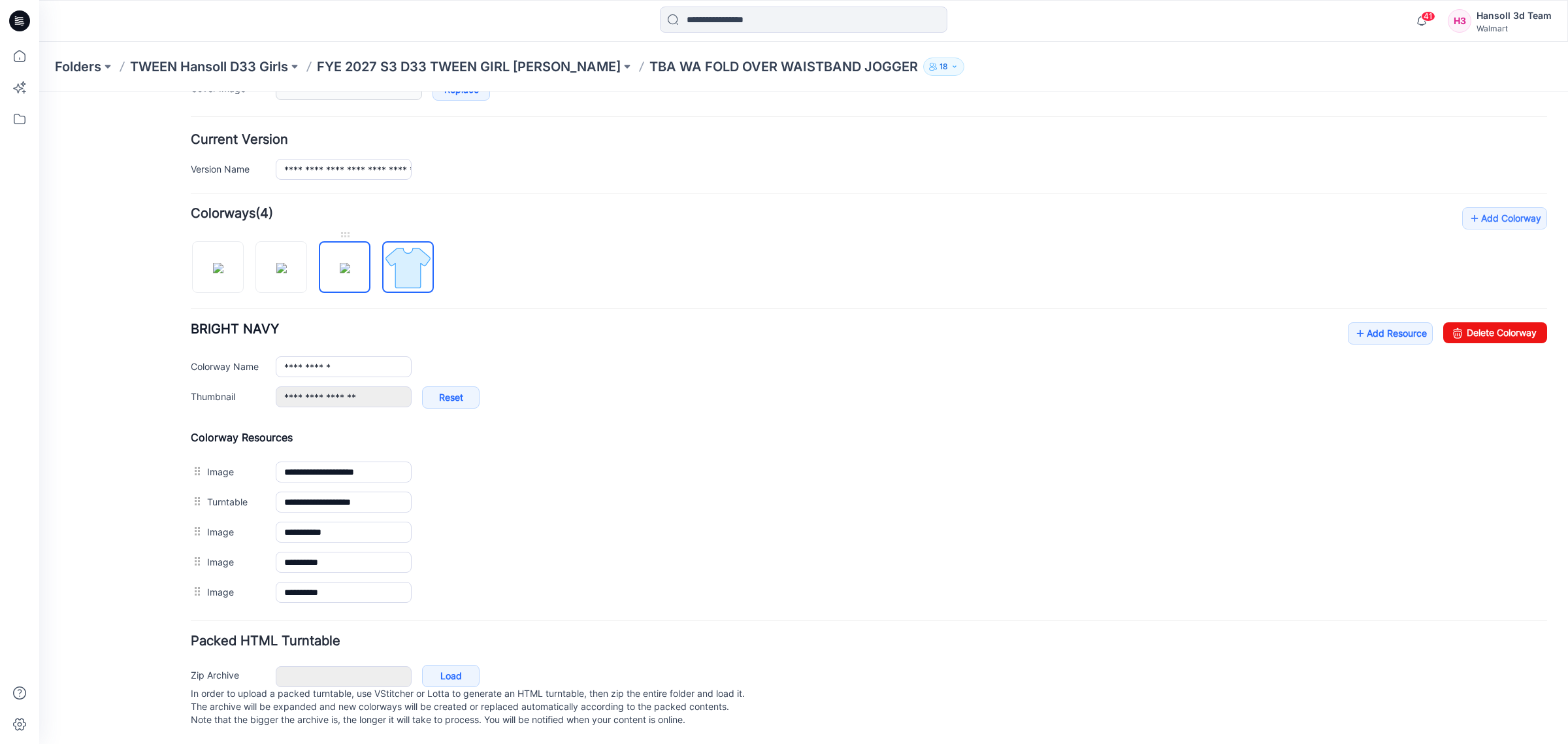
click at [340, 273] on img at bounding box center [345, 268] width 10 height 10
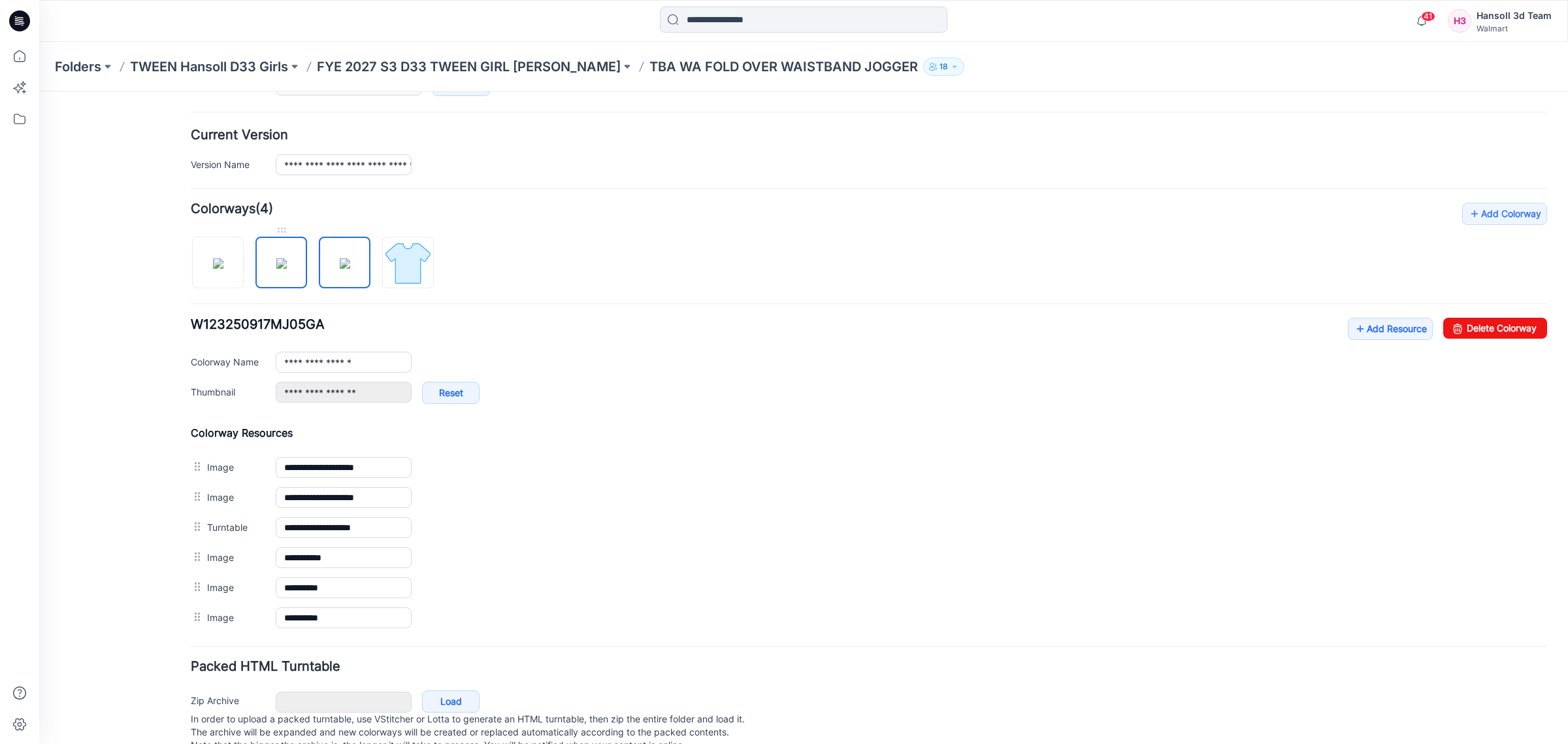
click at [277, 268] on img at bounding box center [282, 264] width 10 height 10
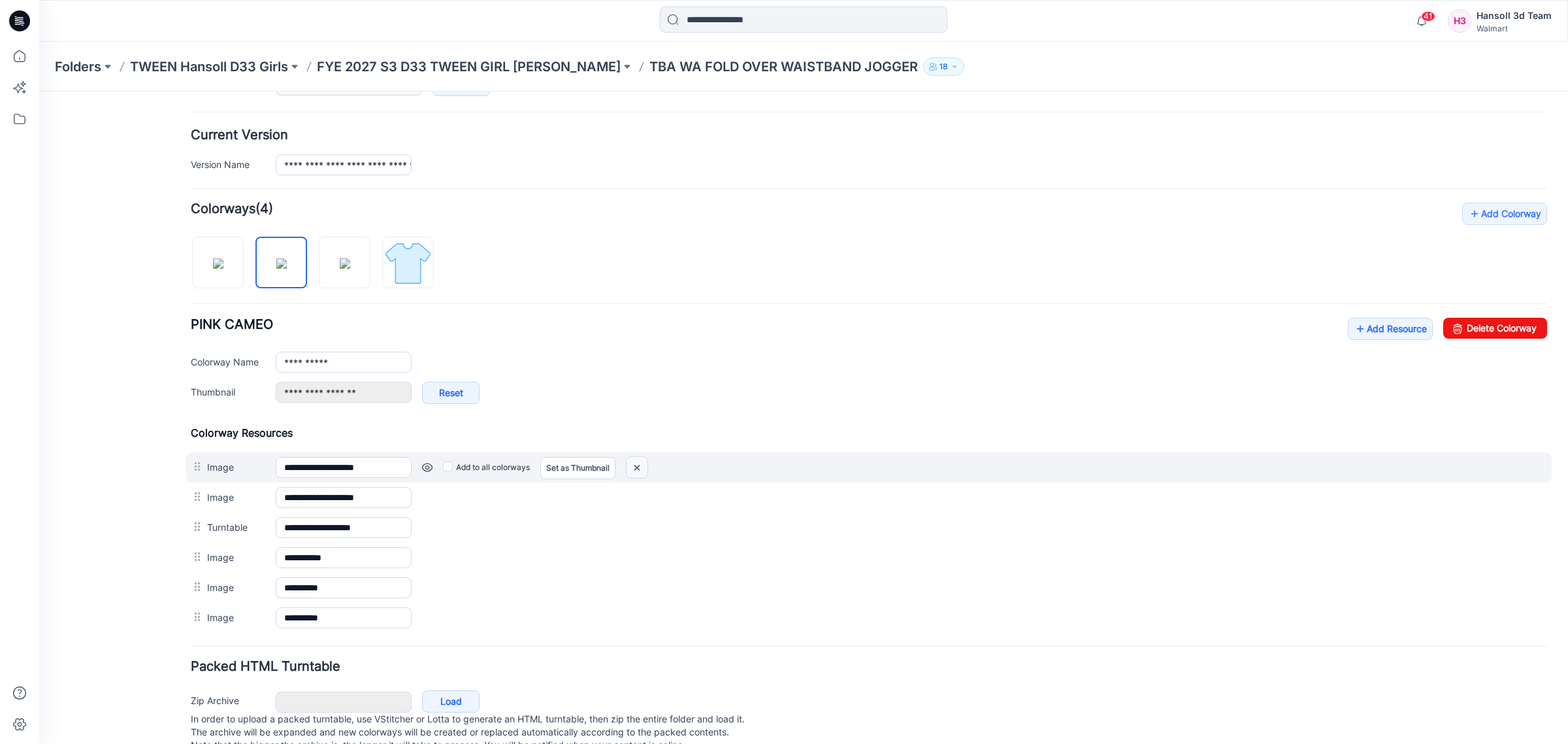
drag, startPoint x: 639, startPoint y: 471, endPoint x: 896, endPoint y: 141, distance: 418.3
click at [639, 471] on img at bounding box center [637, 467] width 21 height 21
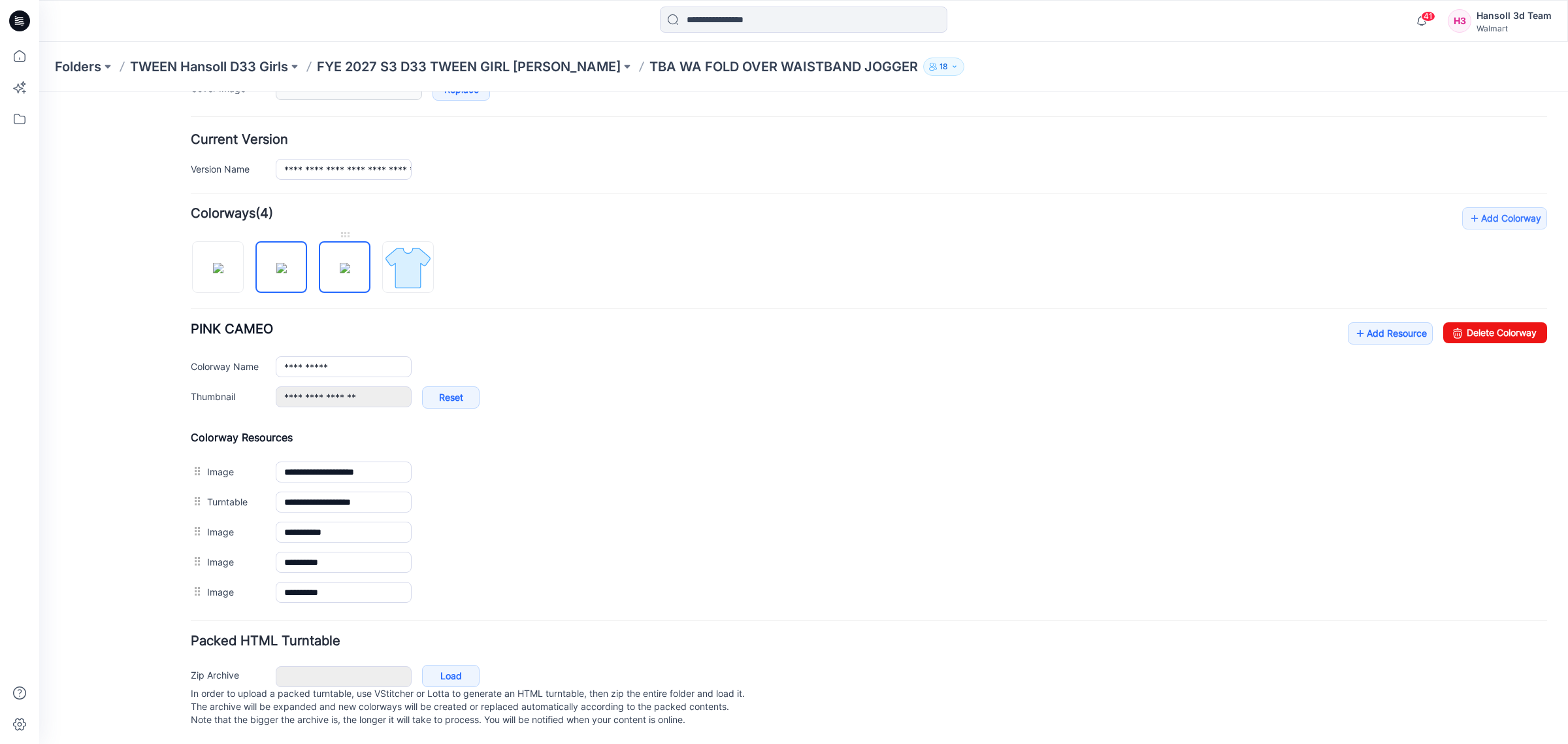
click at [340, 265] on img at bounding box center [345, 268] width 10 height 10
type input "**********"
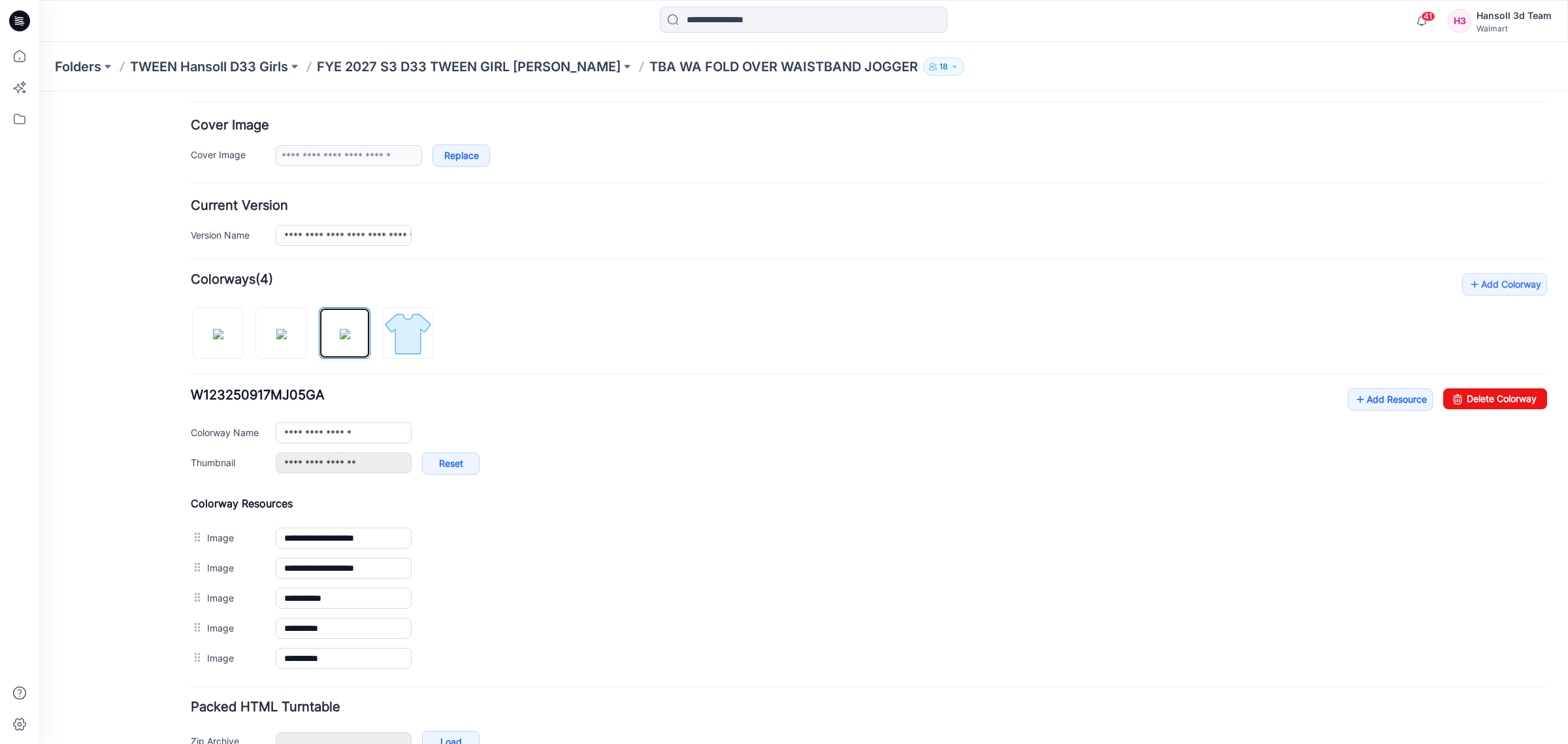
scroll to position [66, 0]
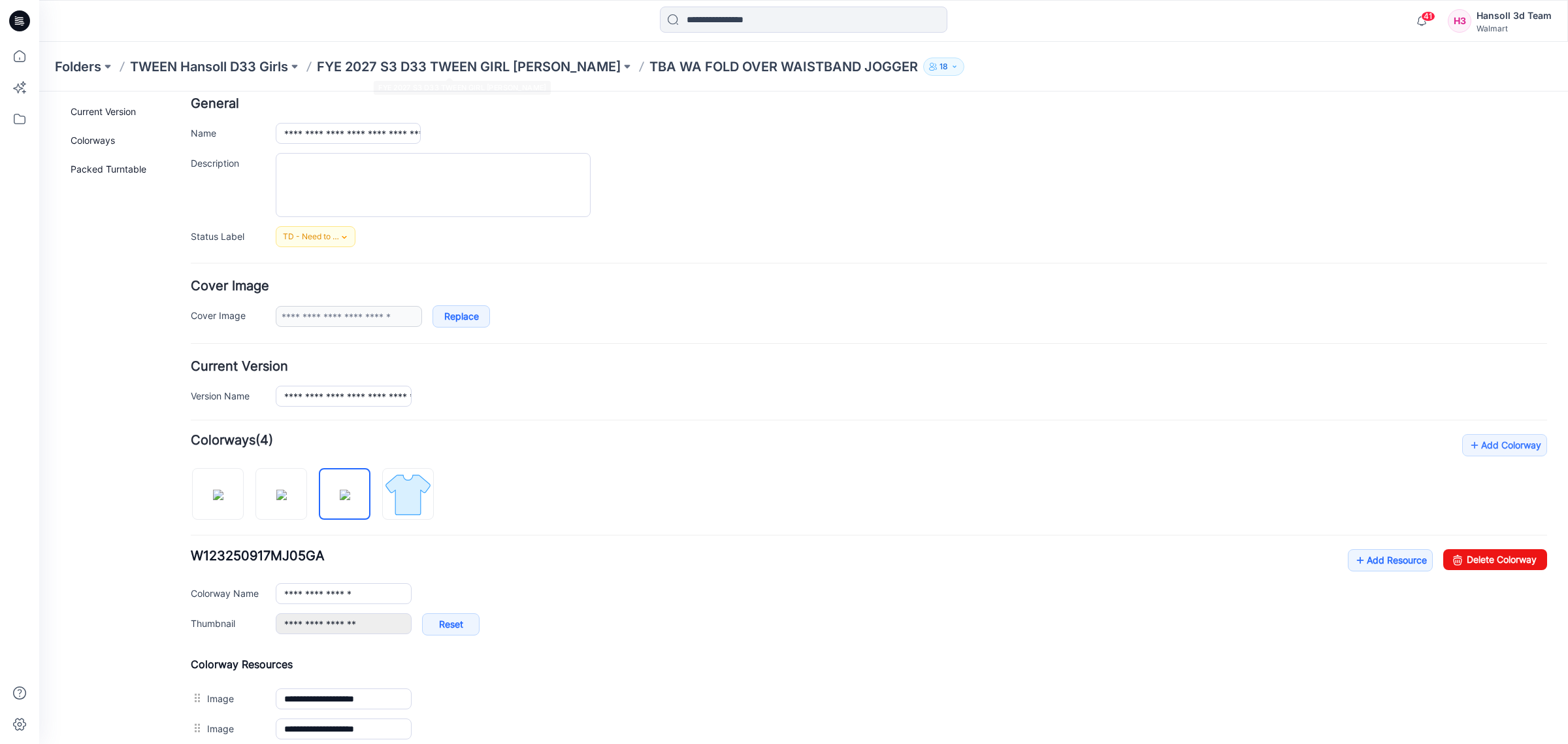
click at [521, 54] on div "Folders TWEEN Hansoll D33 Girls FYE 2027 S3 D33 TWEEN GIRL HANSOLL TBA WA FOLD …" at bounding box center [804, 67] width 1529 height 50
click at [523, 67] on p "FYE 2027 S3 D33 TWEEN GIRL [PERSON_NAME]" at bounding box center [469, 66] width 304 height 18
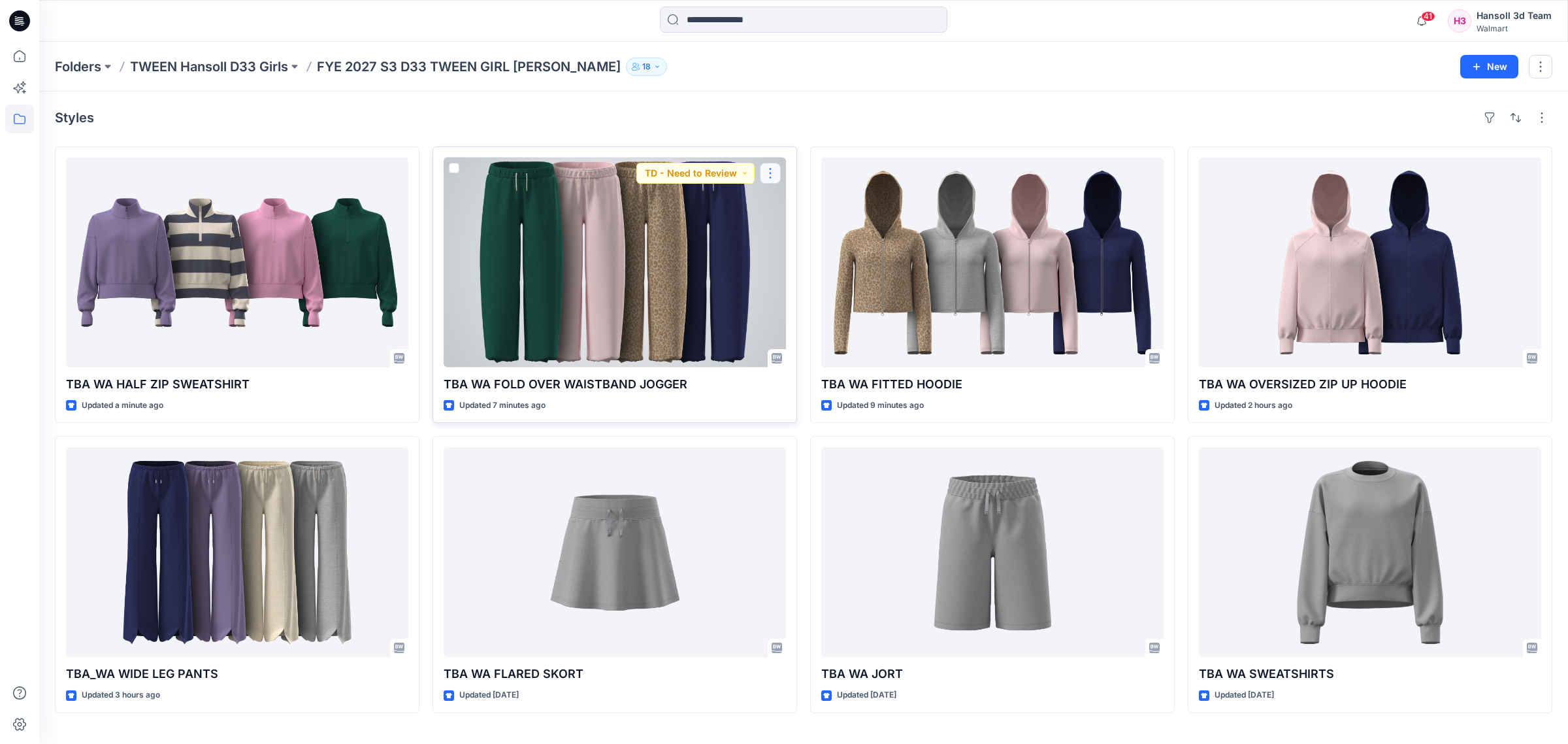
click at [773, 180] on button "button" at bounding box center [770, 173] width 21 height 21
click at [776, 201] on icon "button" at bounding box center [775, 204] width 10 height 10
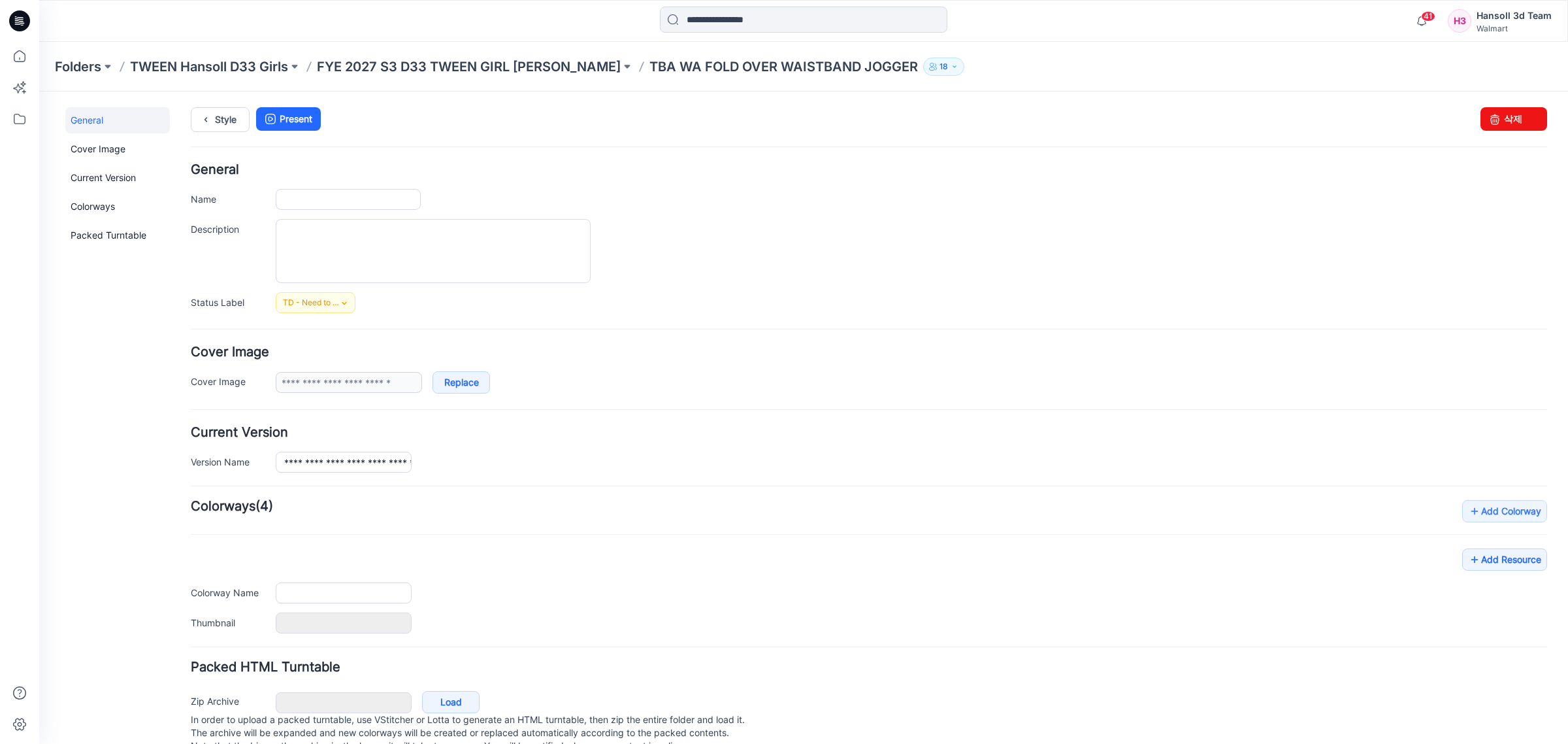
type input "**********"
type input "*********"
type input "**********"
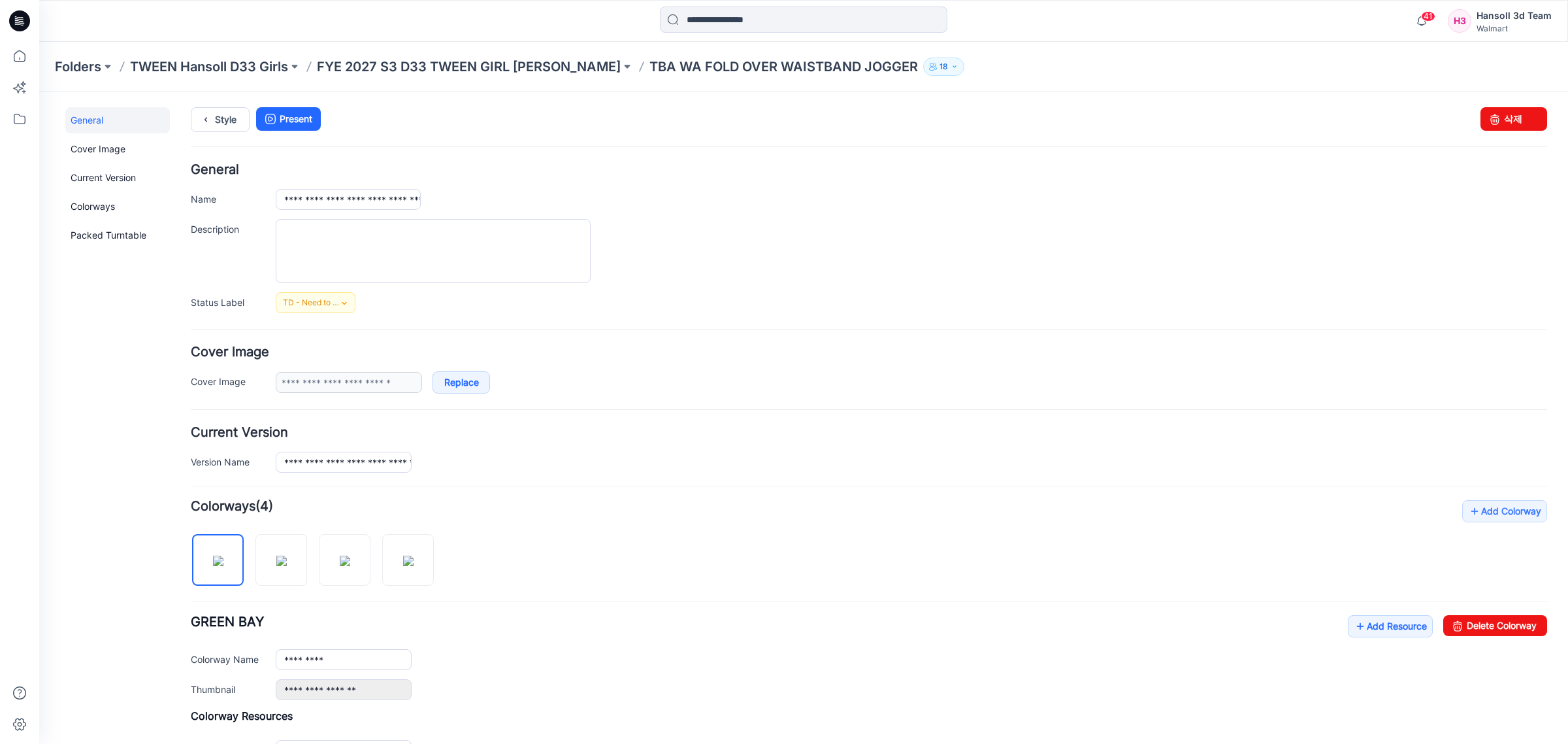
scroll to position [297, 0]
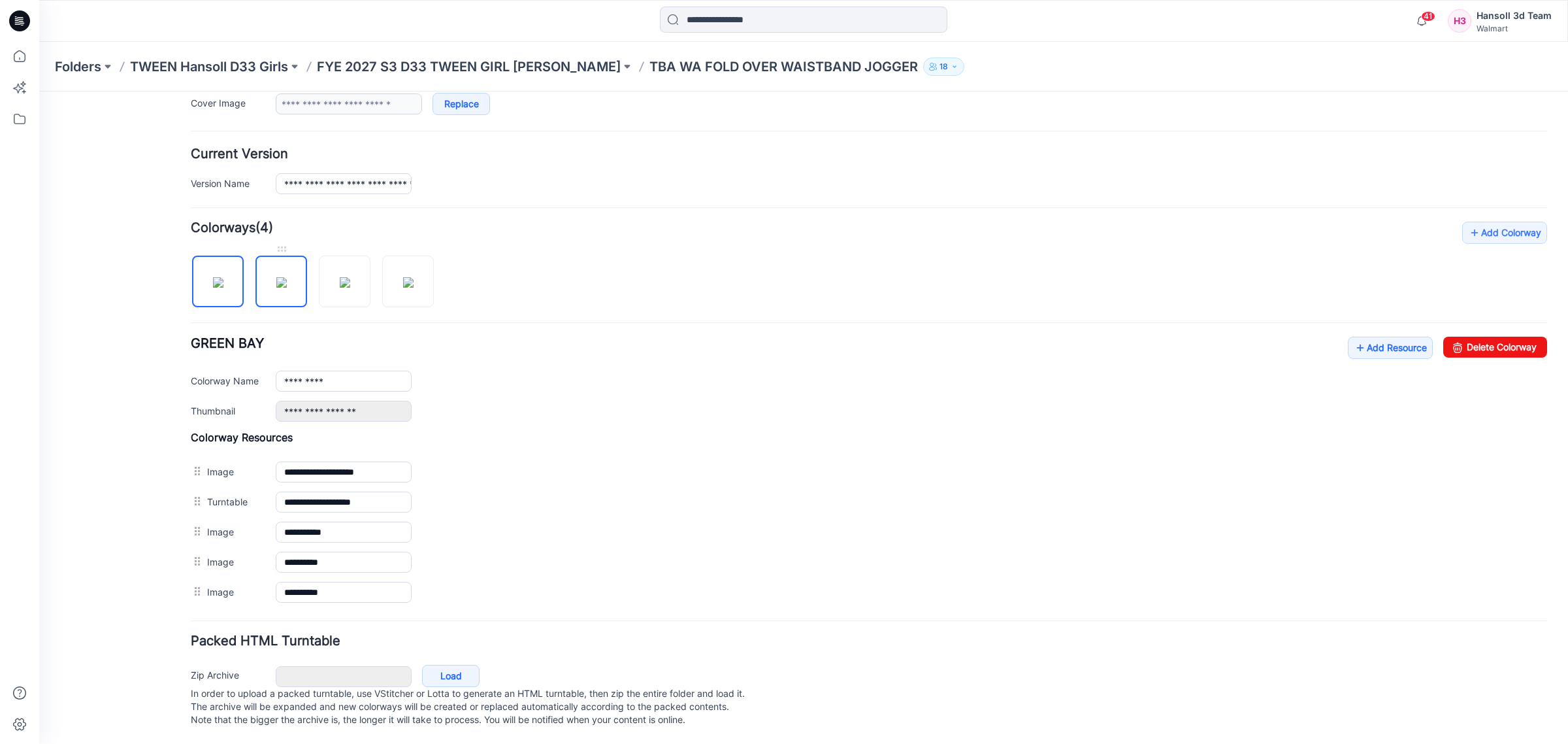
click at [282, 277] on img at bounding box center [282, 283] width 10 height 10
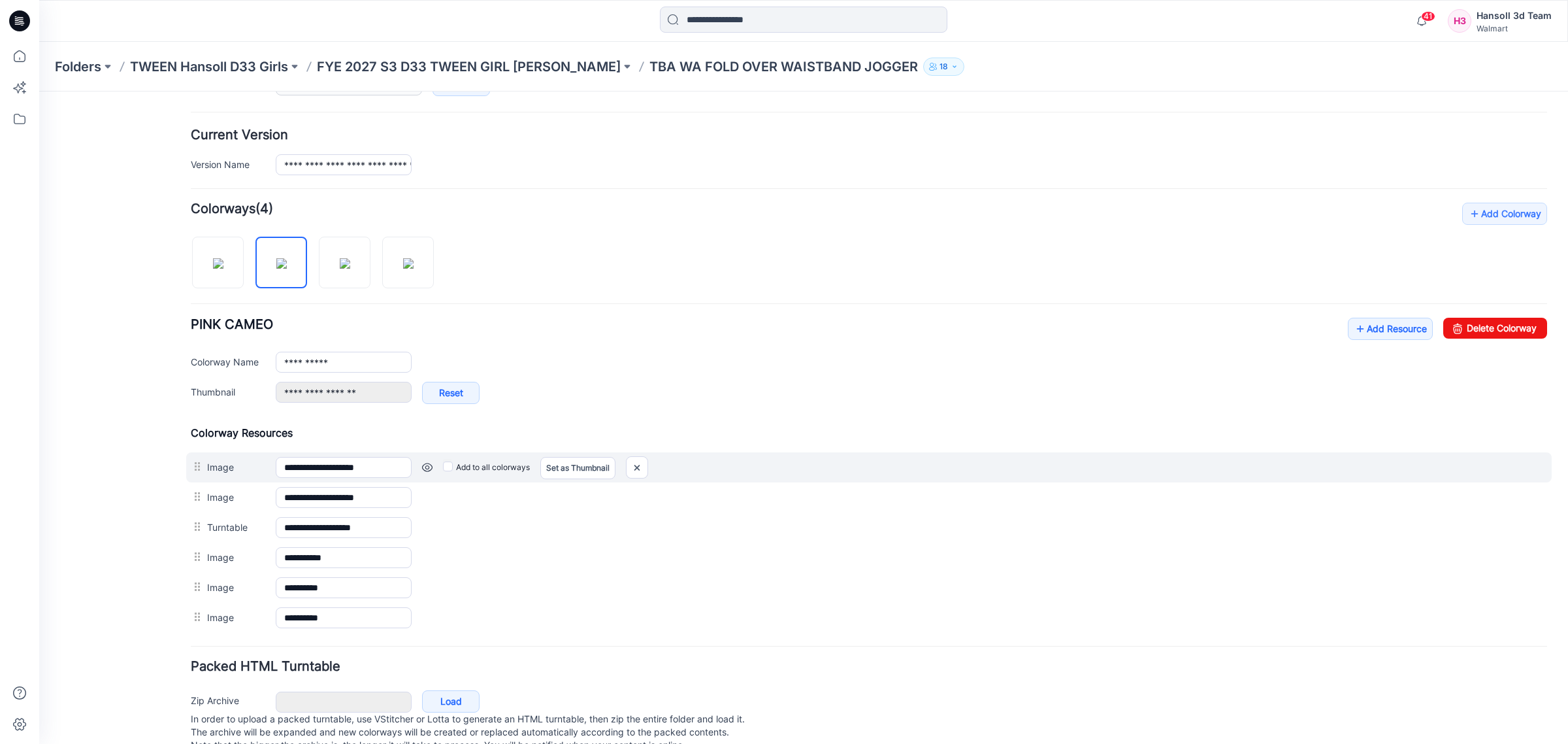
click at [429, 465] on div "Add to all colorways Set as Thumbnail Unset as Thumbnail" at bounding box center [979, 467] width 1135 height 21
click at [428, 467] on link at bounding box center [428, 467] width 10 height 10
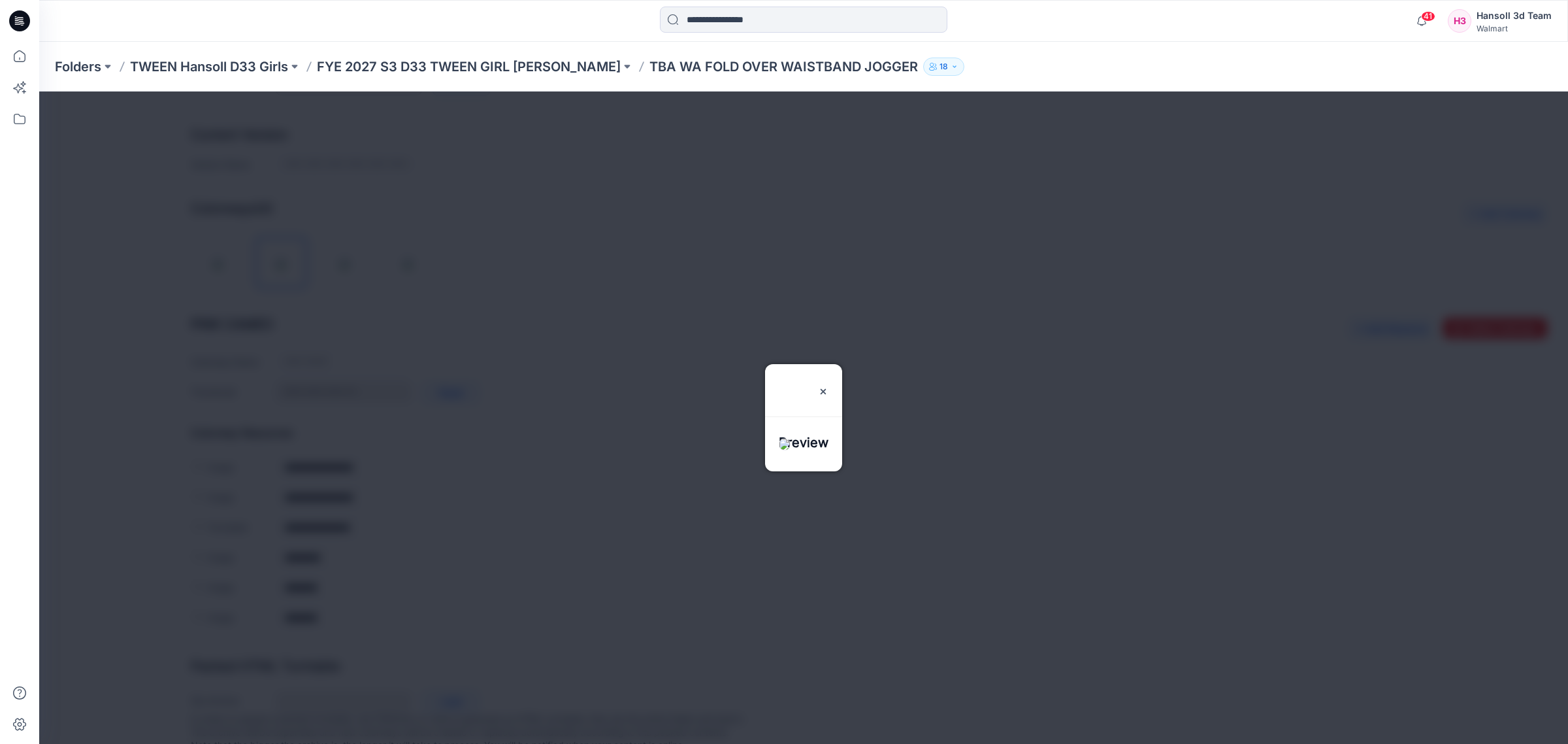
click at [967, 244] on div at bounding box center [804, 418] width 1529 height 652
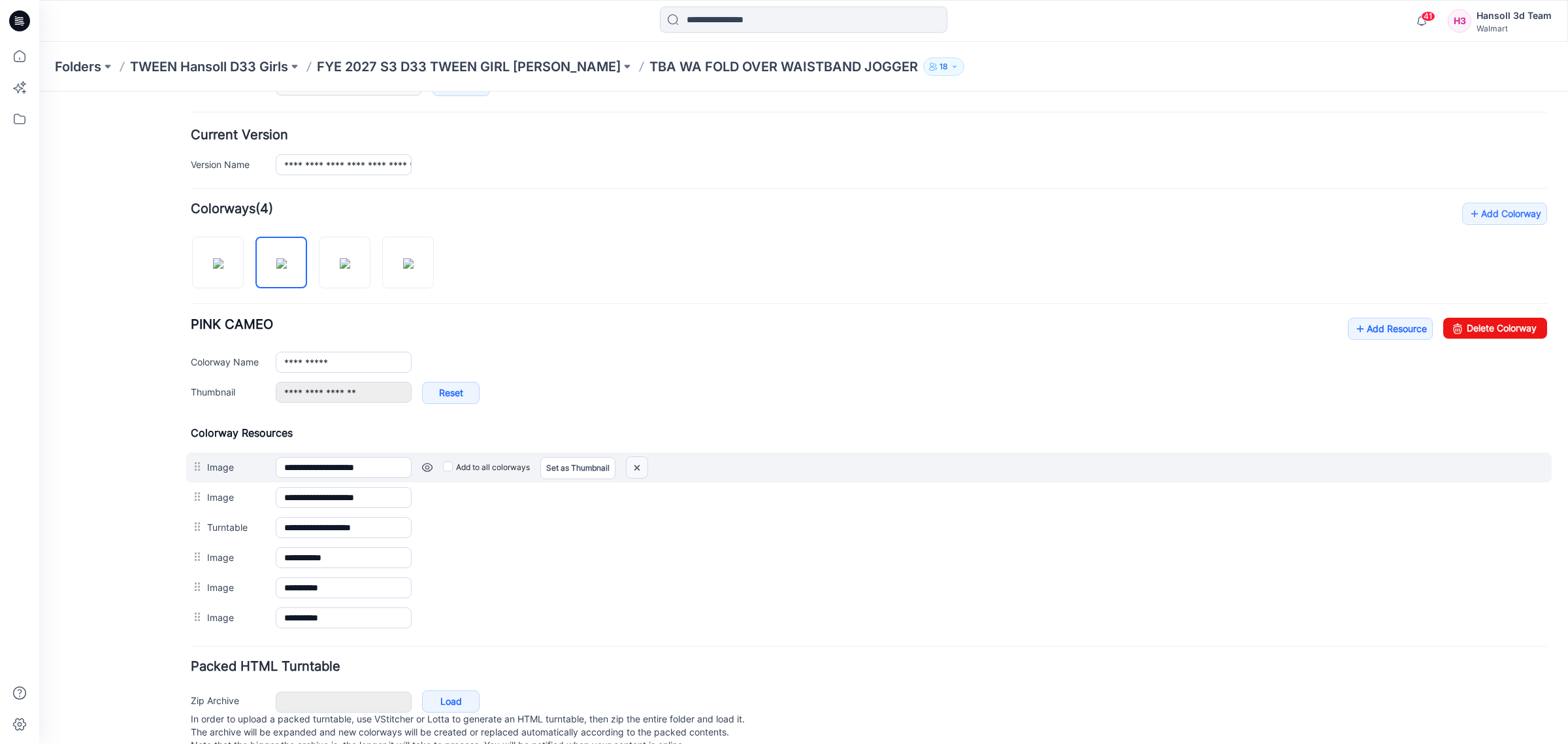
drag, startPoint x: 639, startPoint y: 467, endPoint x: 913, endPoint y: 143, distance: 424.3
click at [639, 467] on img at bounding box center [637, 467] width 21 height 21
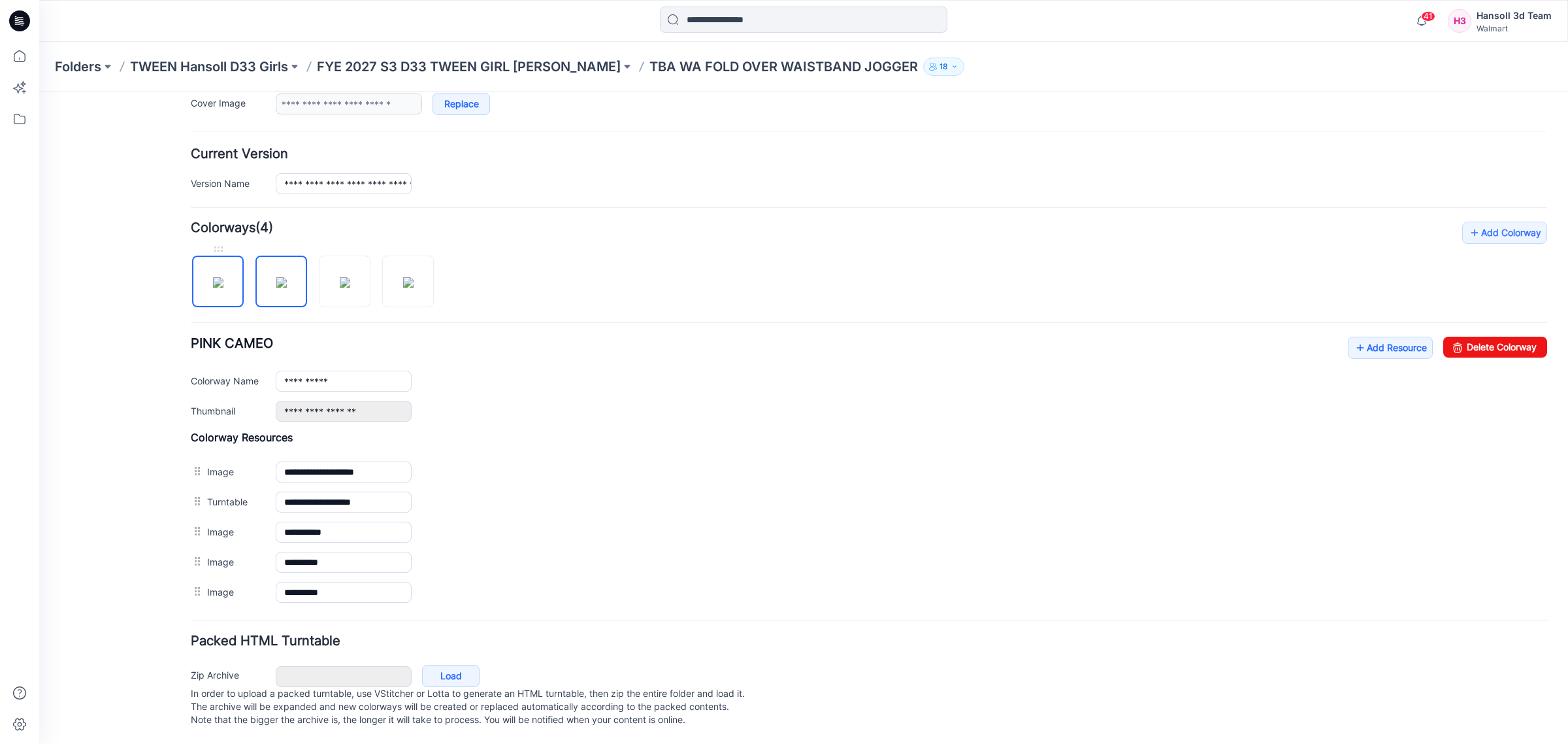
click at [213, 277] on img at bounding box center [218, 283] width 10 height 10
click at [277, 277] on img at bounding box center [282, 283] width 10 height 10
click at [340, 277] on img at bounding box center [345, 283] width 10 height 10
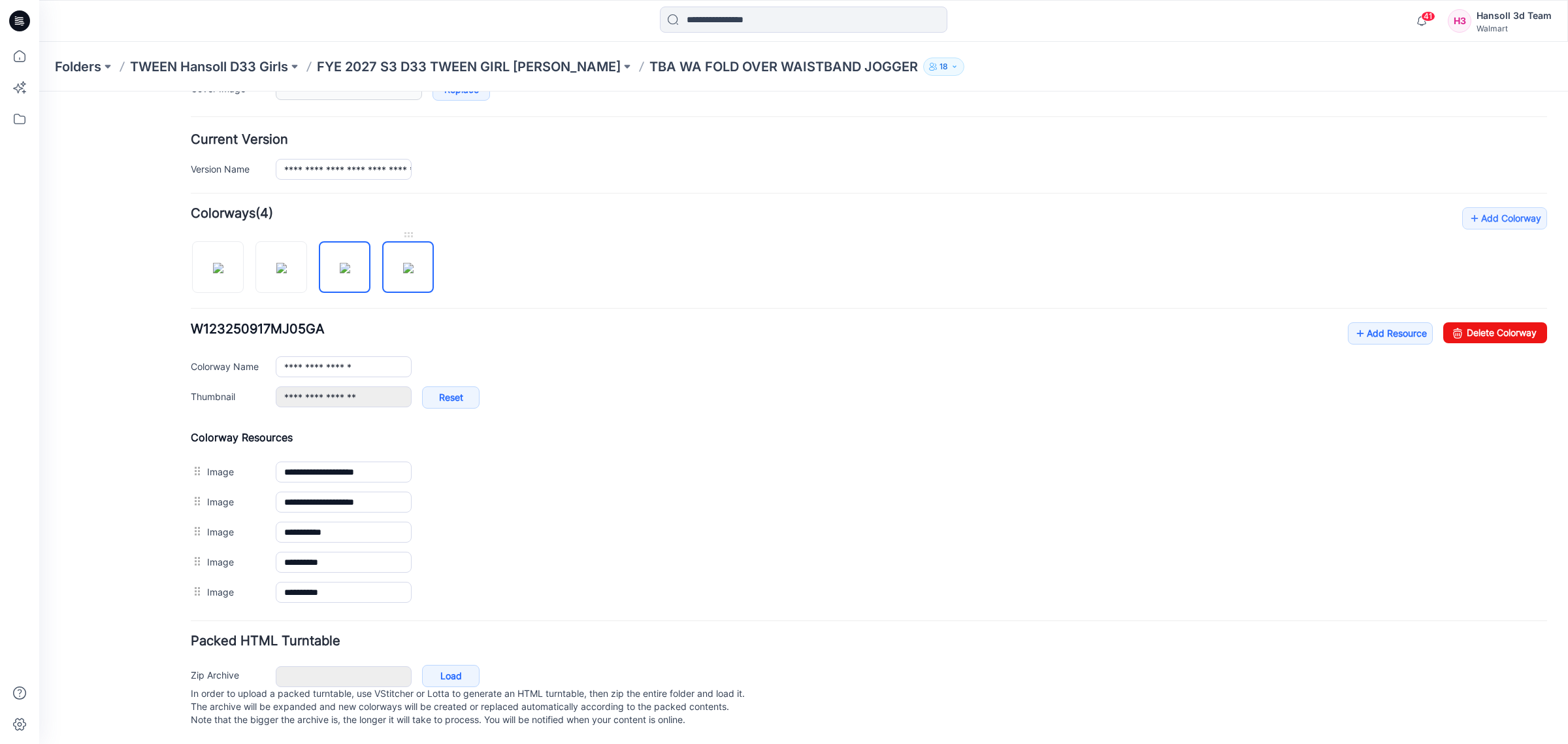
click at [407, 266] on img at bounding box center [408, 268] width 10 height 10
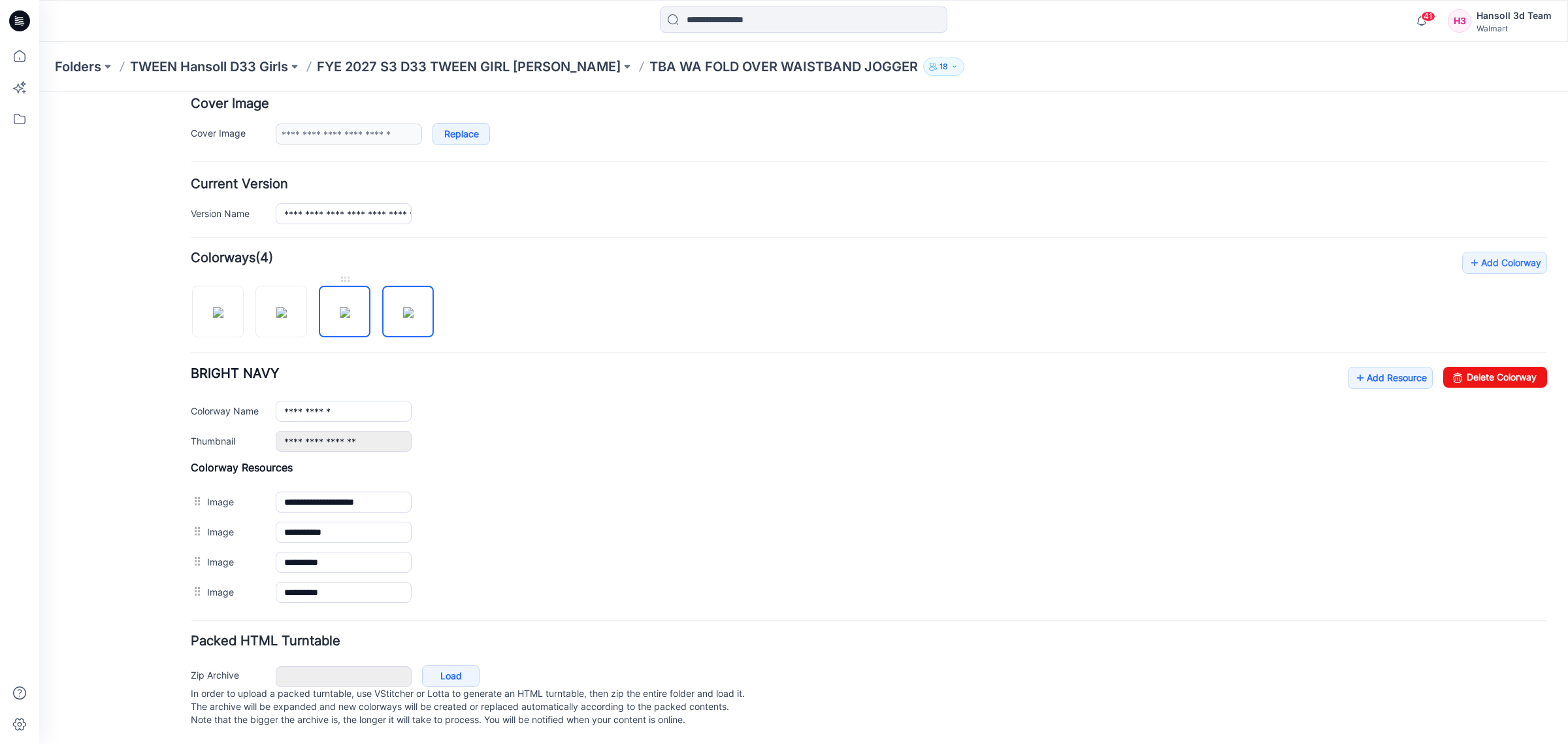
click at [343, 310] on img at bounding box center [345, 313] width 10 height 10
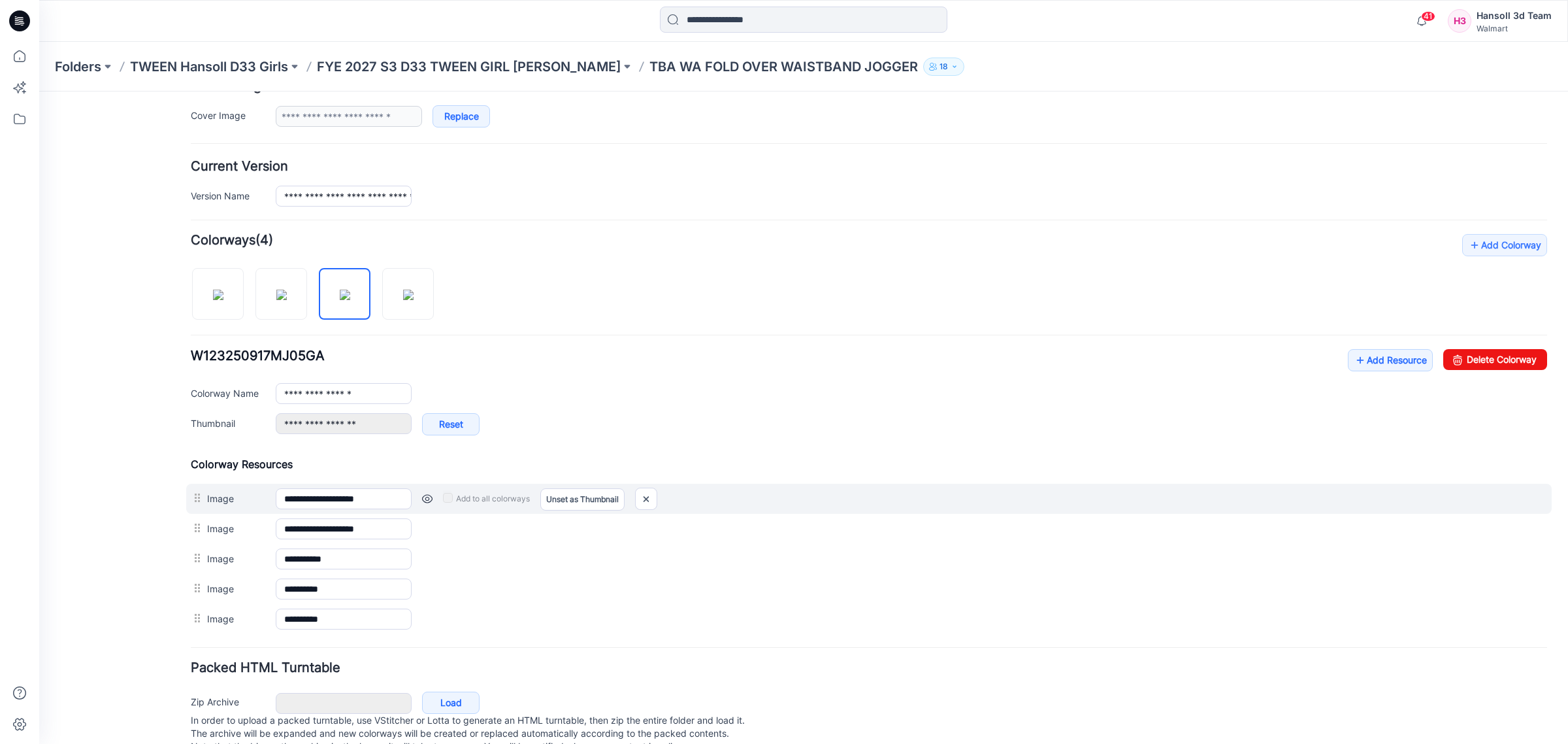
click at [431, 504] on link at bounding box center [428, 498] width 10 height 10
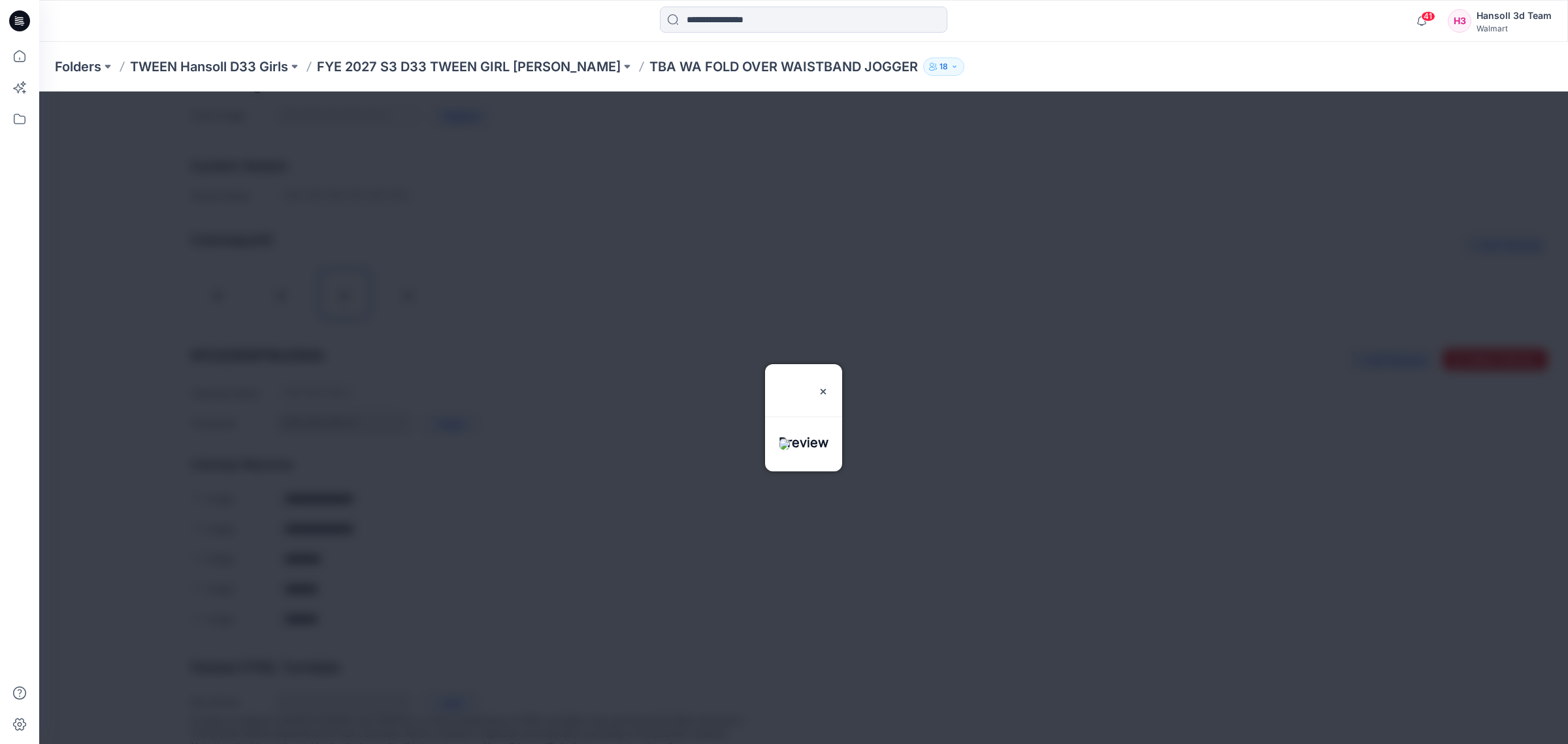
click at [432, 478] on div at bounding box center [804, 418] width 1529 height 652
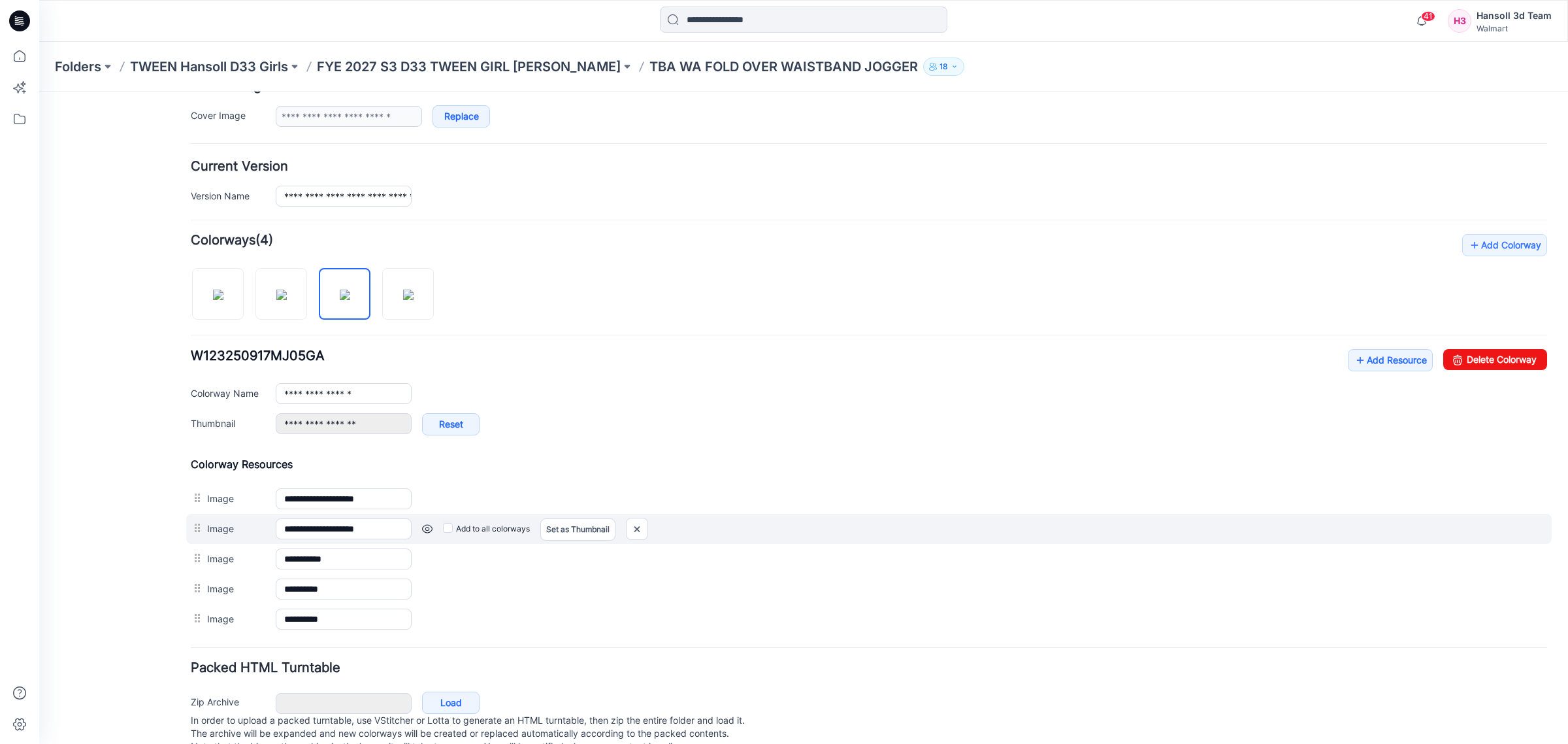
click at [426, 528] on link at bounding box center [428, 528] width 10 height 10
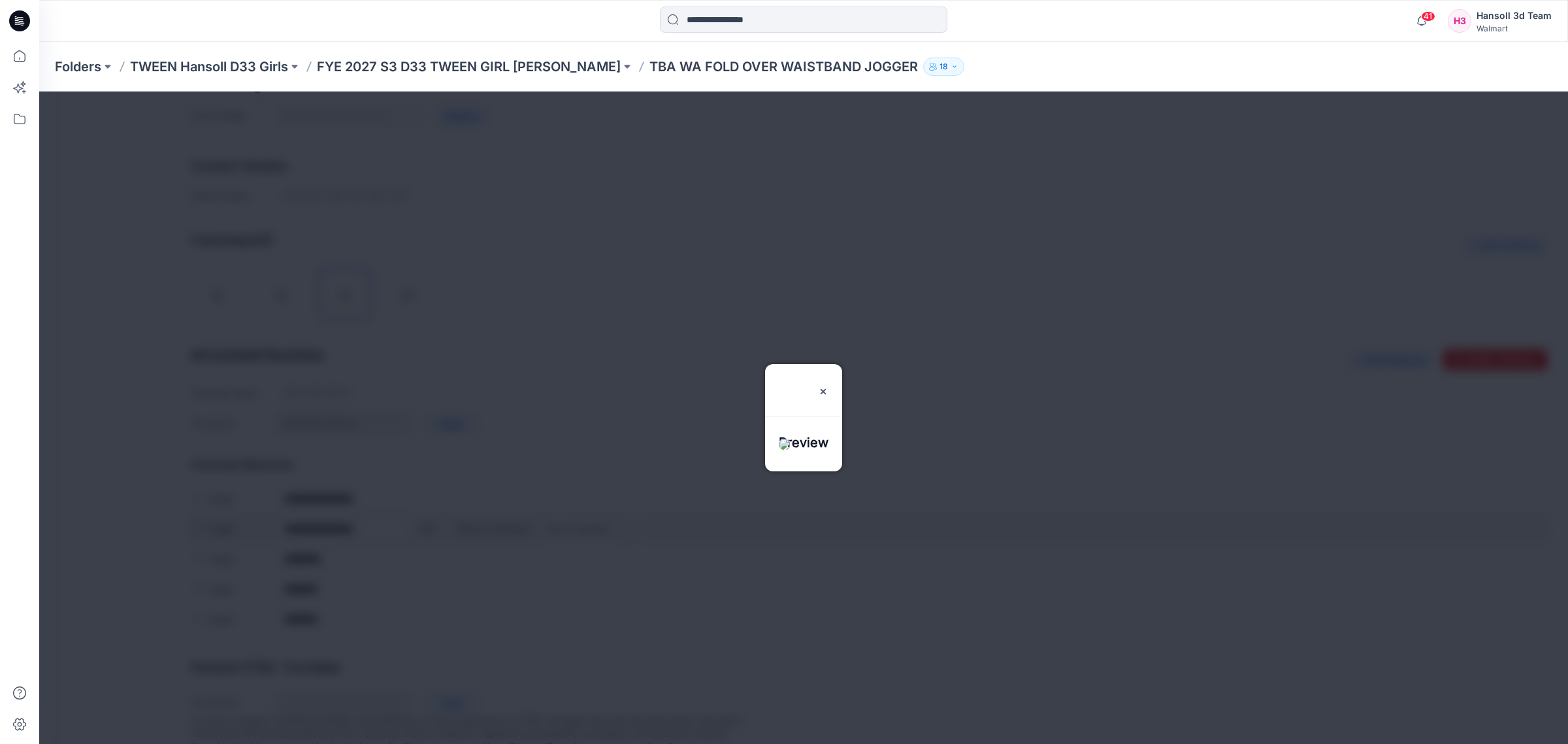
click at [426, 528] on div at bounding box center [804, 418] width 1529 height 652
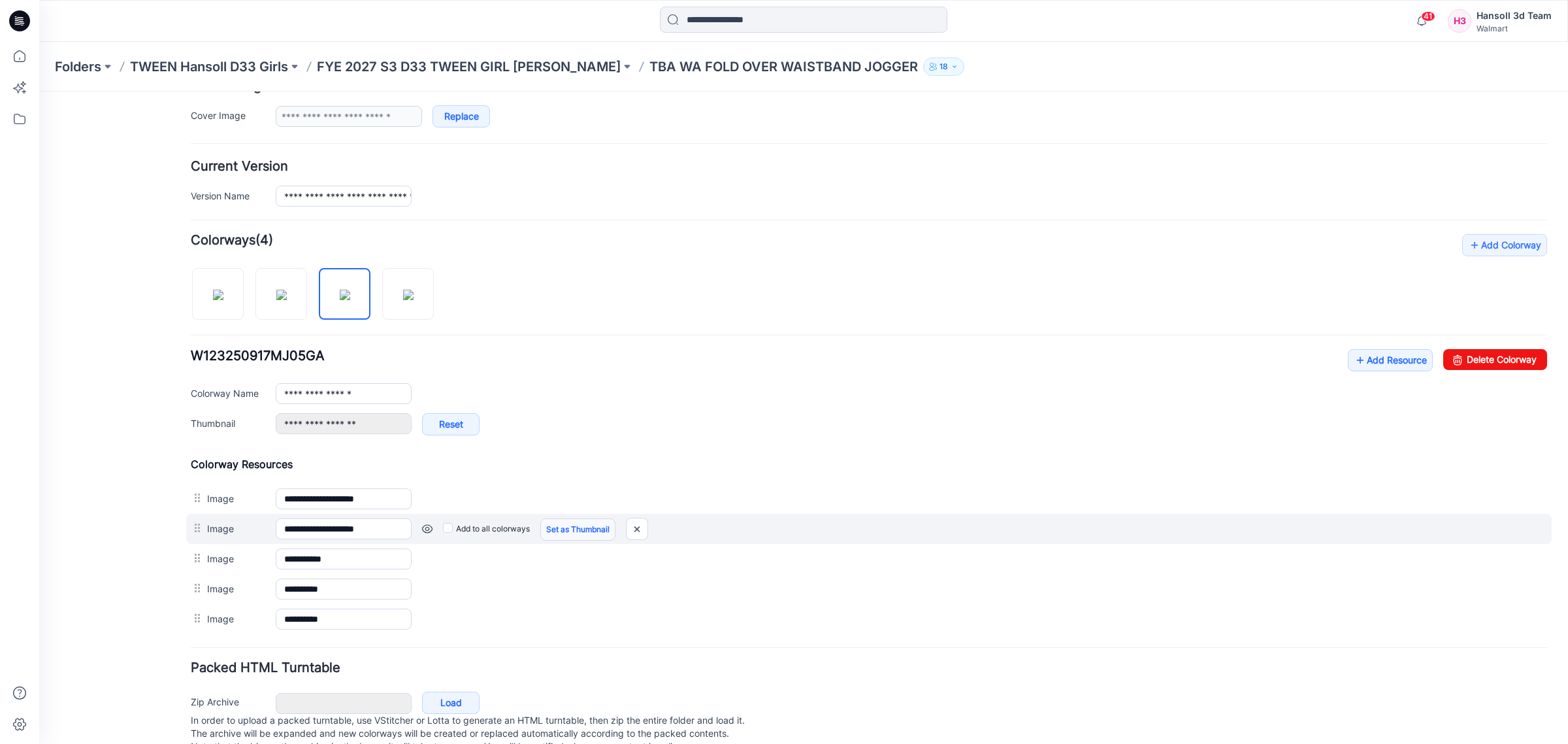
click at [568, 523] on link "Set as Thumbnail" at bounding box center [578, 529] width 76 height 22
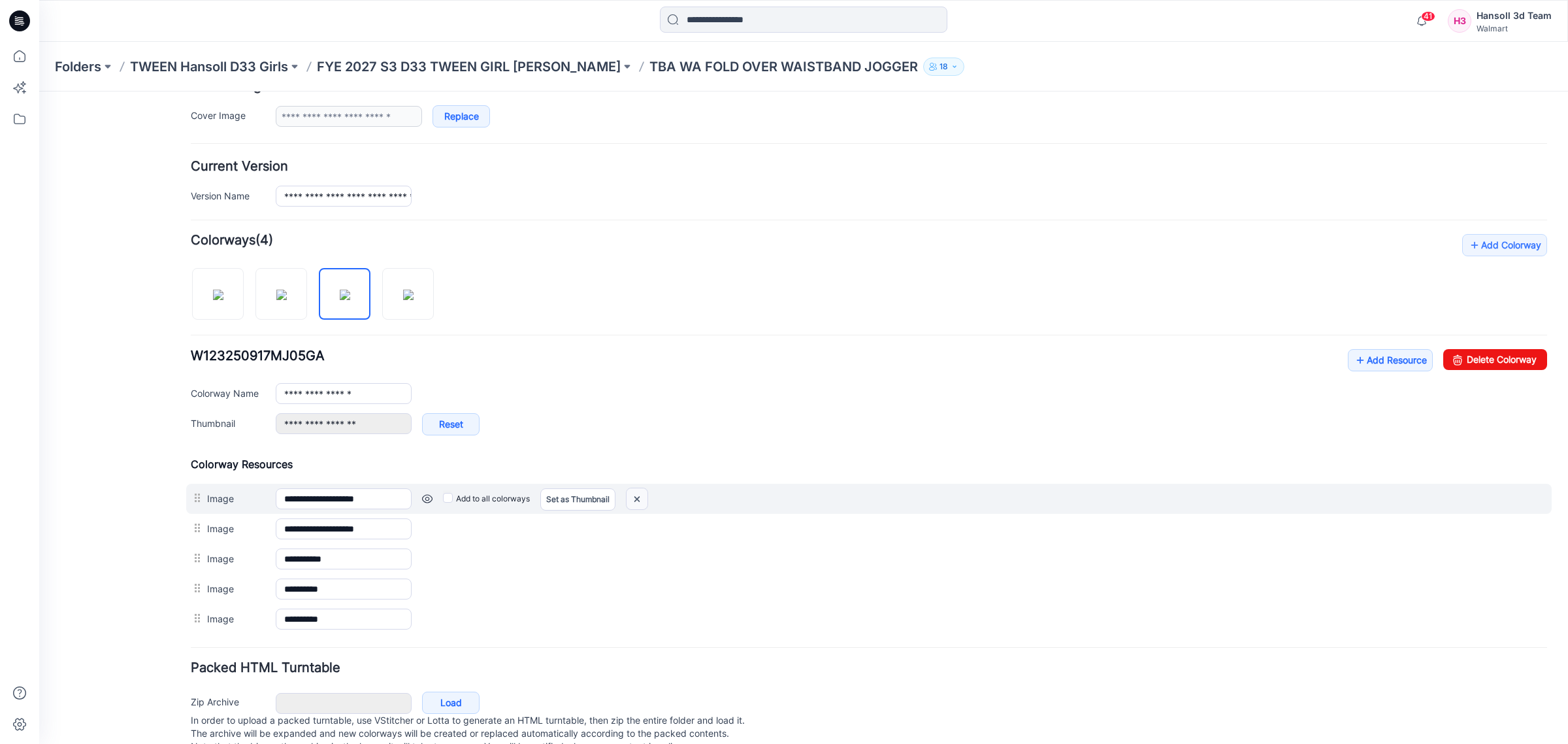
drag, startPoint x: 633, startPoint y: 504, endPoint x: 899, endPoint y: 132, distance: 457.3
click at [633, 504] on img at bounding box center [637, 498] width 21 height 21
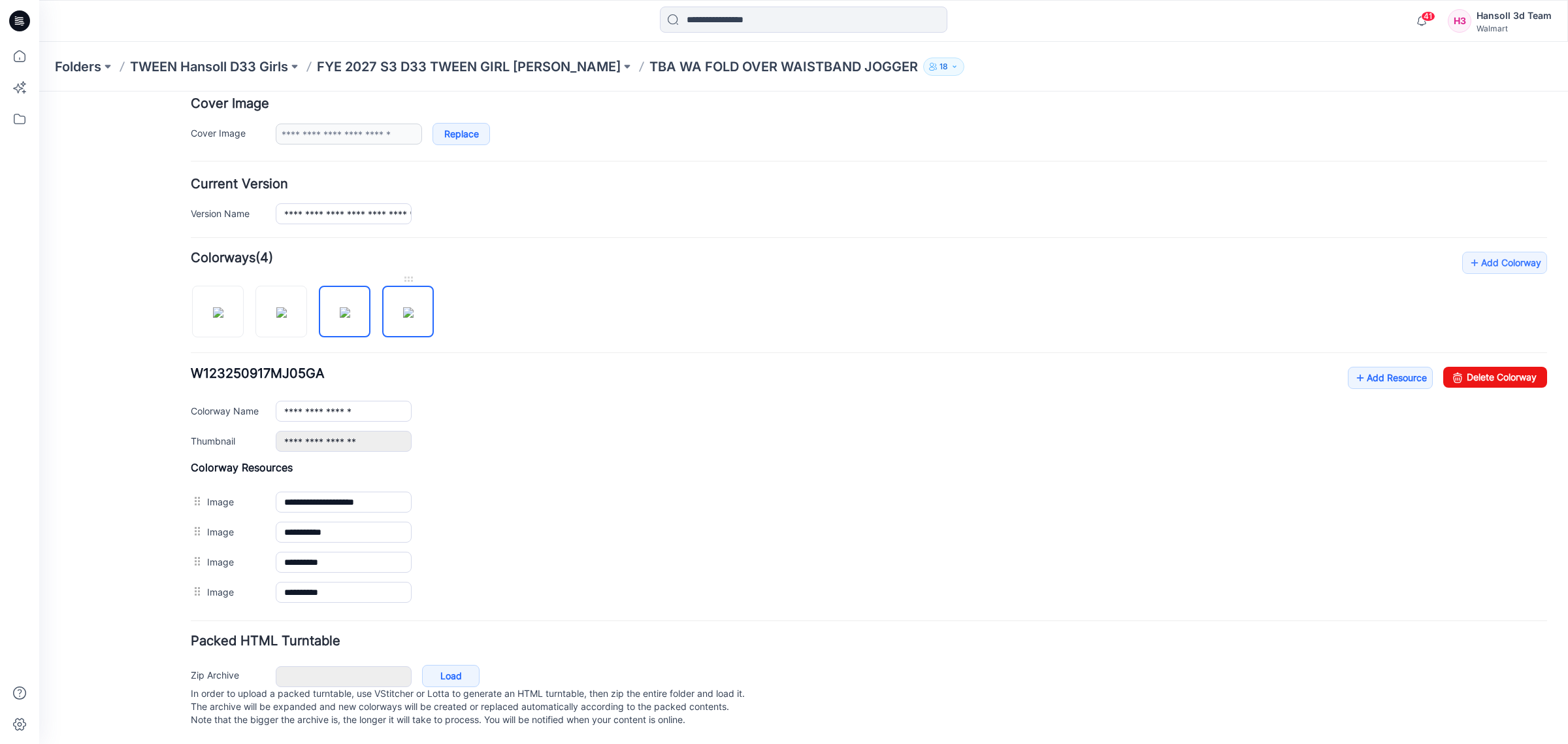
click at [412, 308] on img at bounding box center [408, 313] width 10 height 10
type input "**********"
click at [436, 70] on p "FYE 2027 S3 D33 TWEEN GIRL [PERSON_NAME]" at bounding box center [469, 66] width 304 height 18
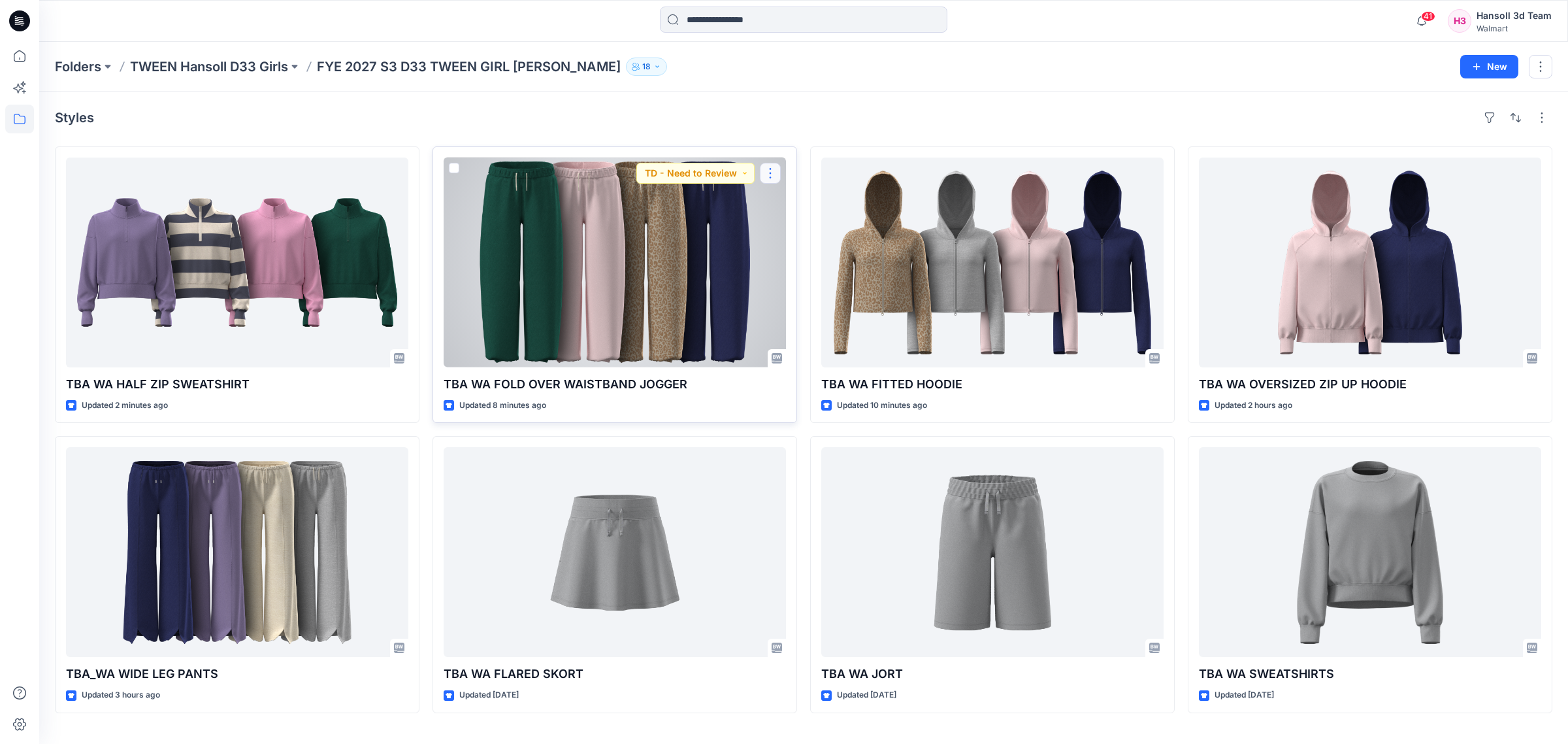
click at [769, 174] on button "button" at bounding box center [770, 173] width 21 height 21
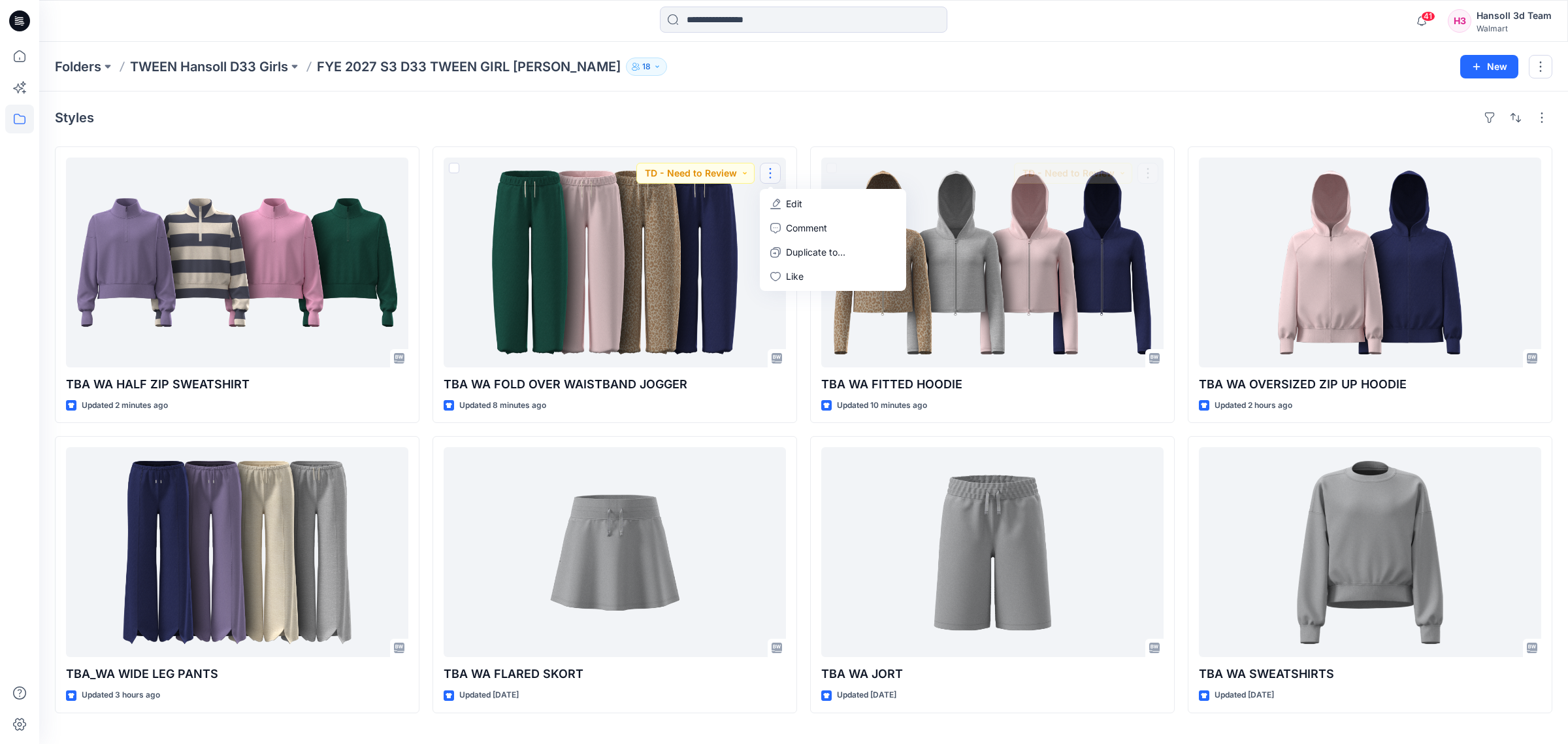
click at [854, 86] on div "Folders TWEEN Hansoll D33 Girls FYE 2027 S3 D33 TWEEN GIRL HANSOLL 18 New" at bounding box center [804, 67] width 1529 height 50
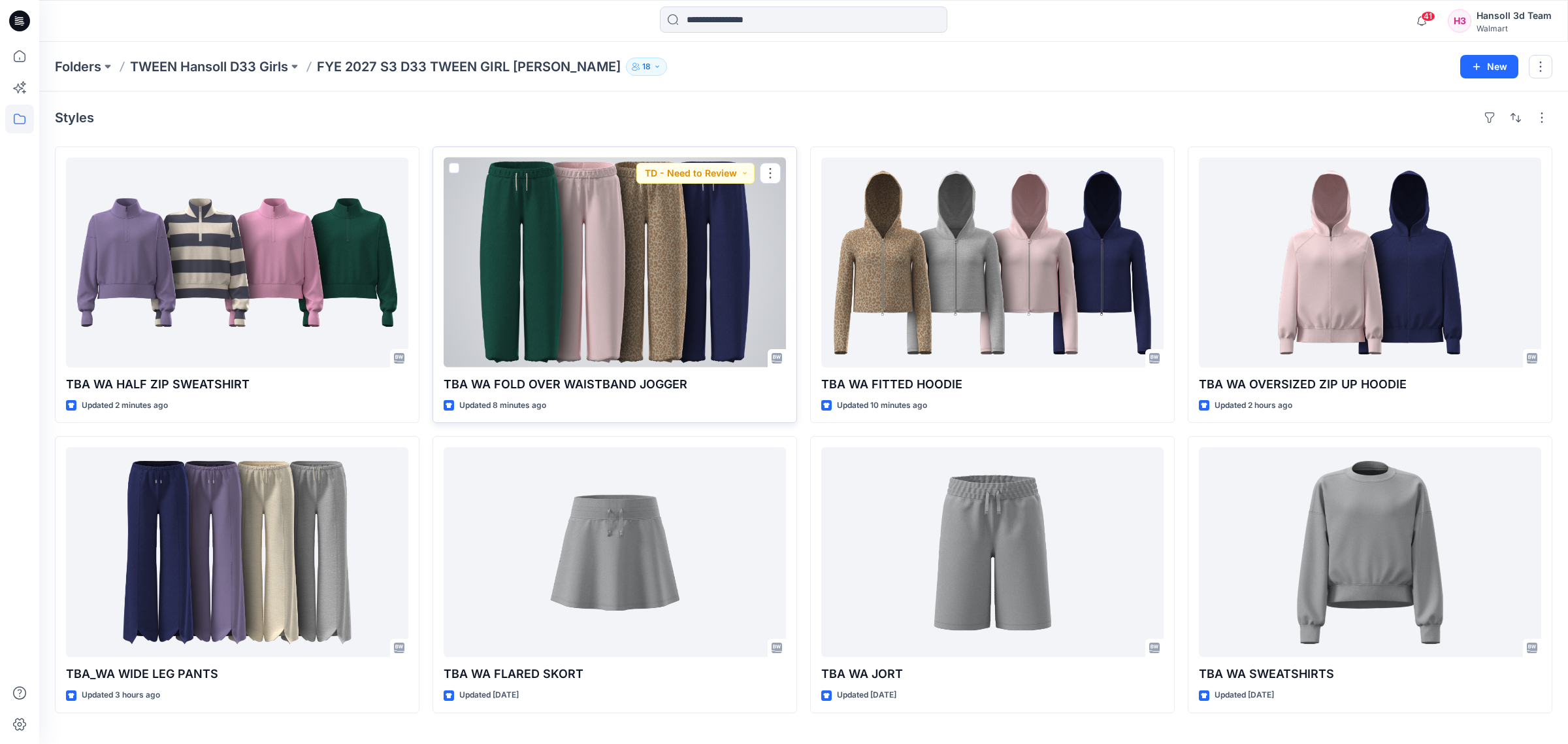
click at [720, 234] on div at bounding box center [615, 262] width 343 height 210
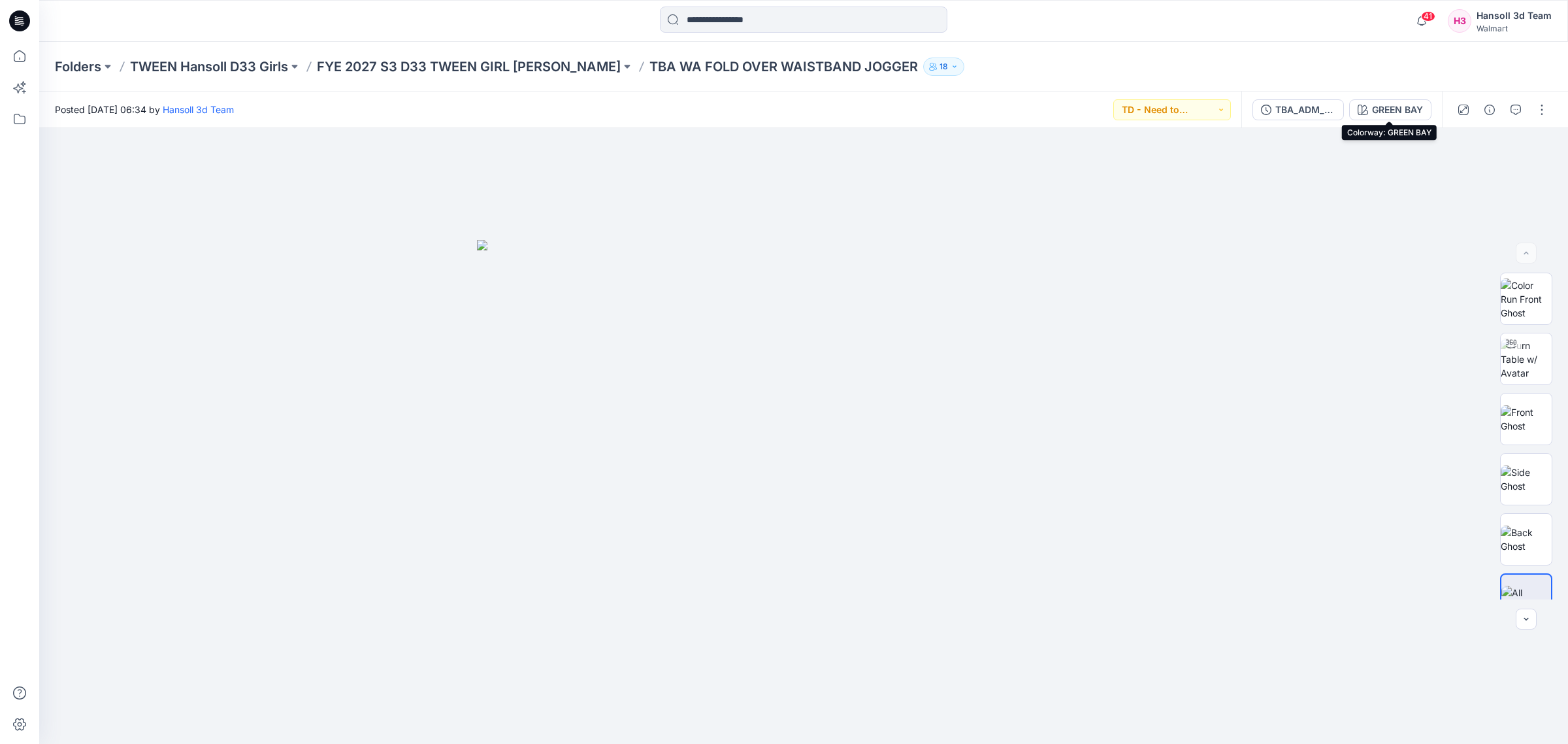
click at [1359, 111] on icon "button" at bounding box center [1363, 110] width 10 height 10
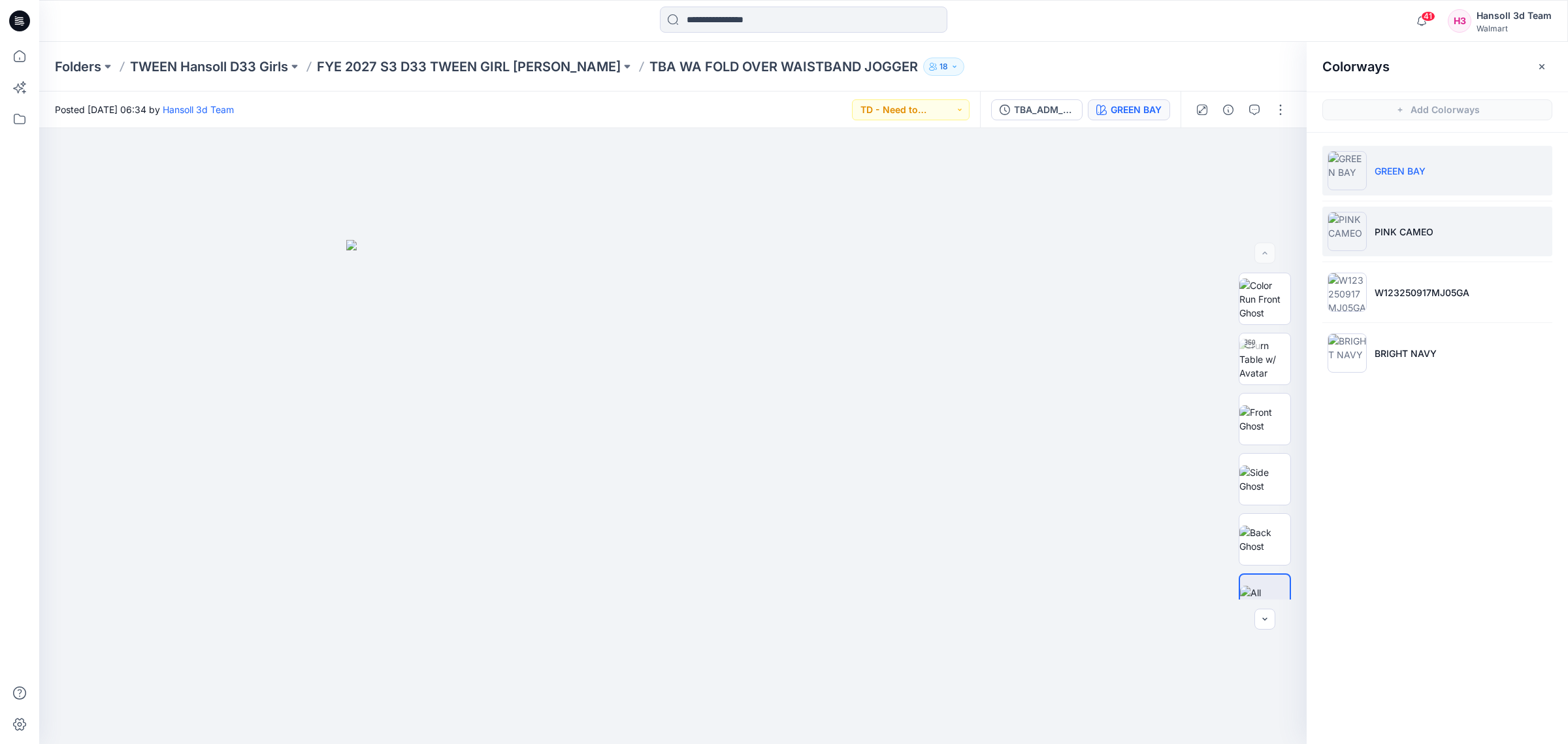
click at [1429, 229] on p "PINK CAMEO" at bounding box center [1404, 232] width 58 height 14
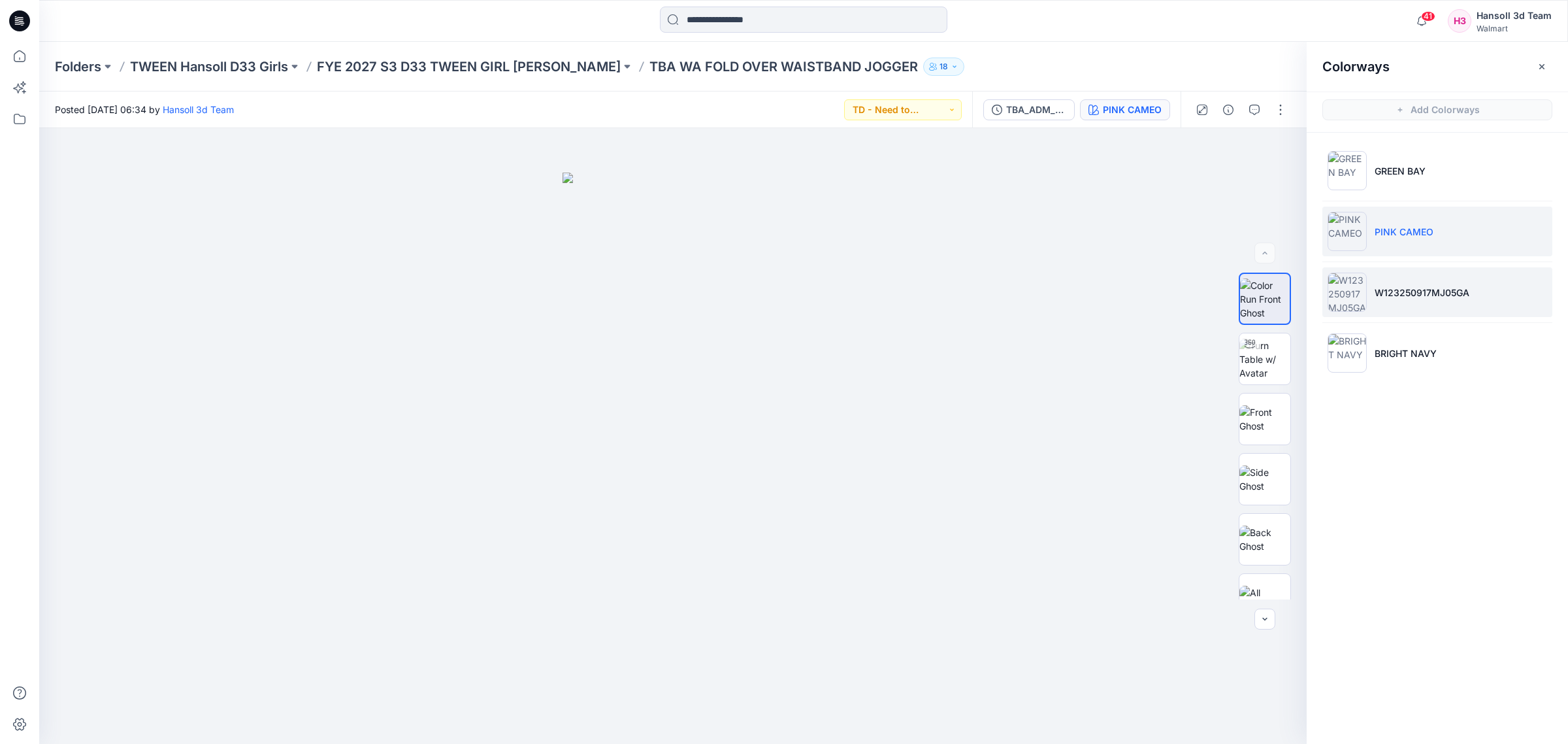
click at [1479, 276] on li "W123250917MJ05GA" at bounding box center [1437, 292] width 230 height 50
click at [1472, 292] on li "W123250917MJ05GA" at bounding box center [1437, 292] width 230 height 50
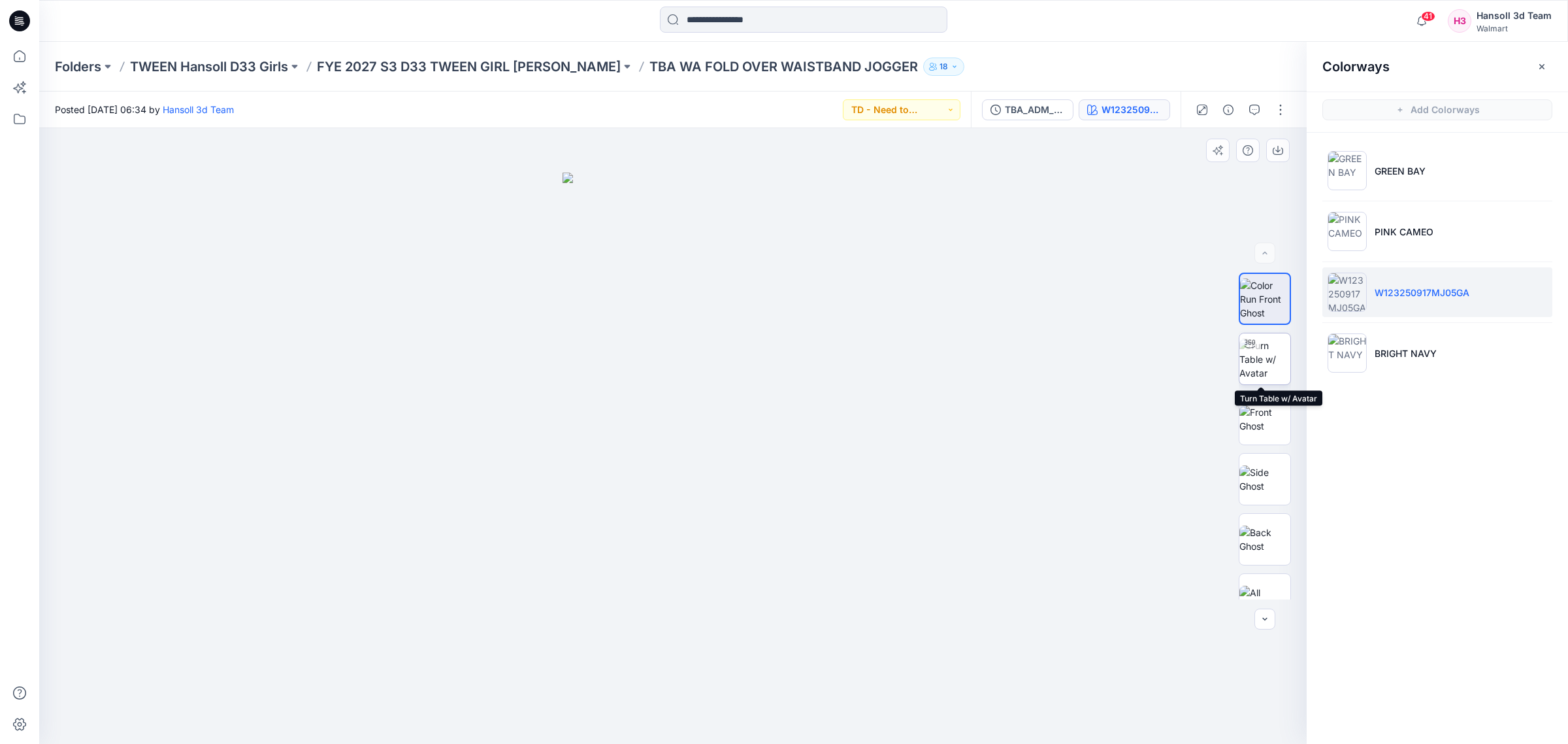
click at [1269, 362] on img at bounding box center [1264, 359] width 51 height 41
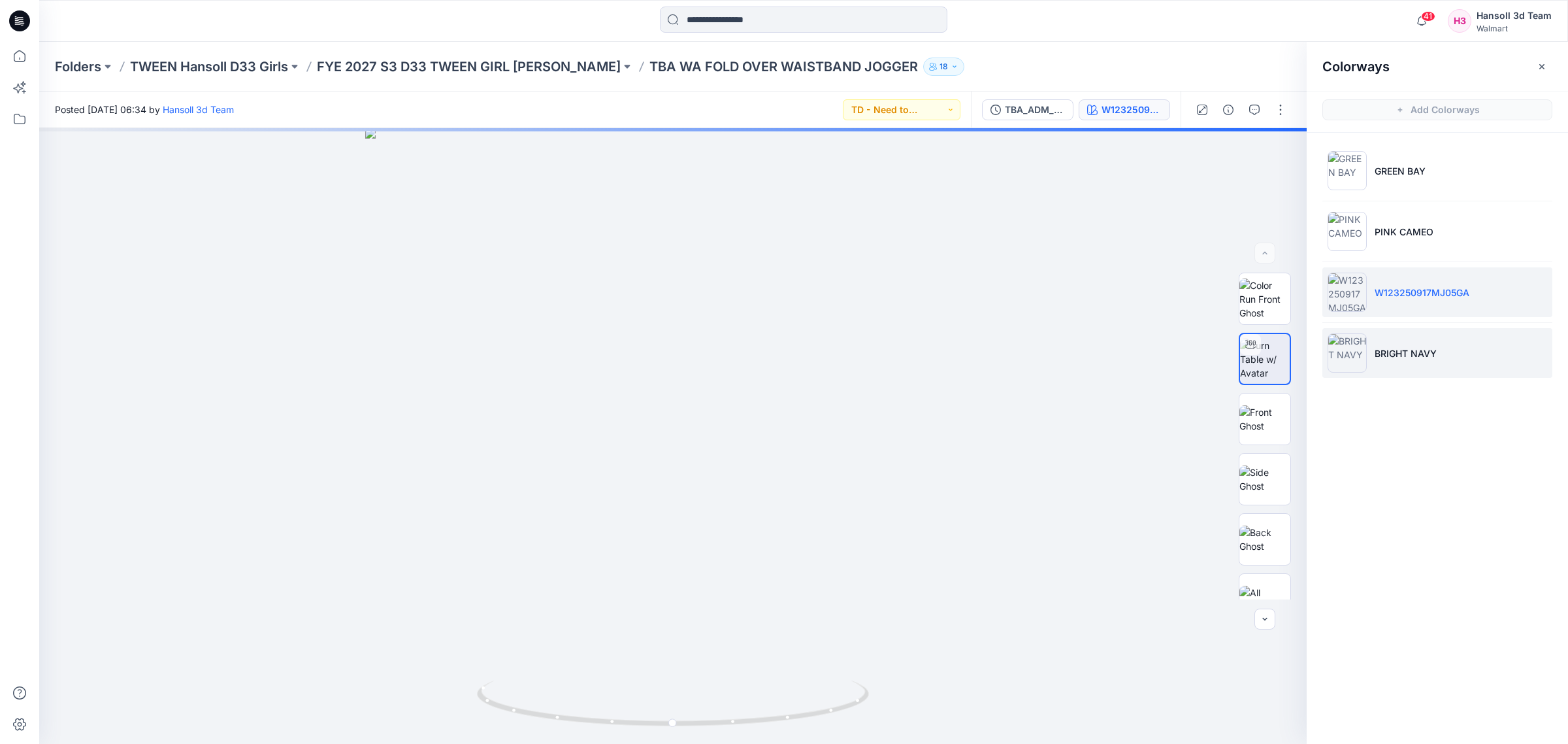
click at [1436, 371] on li "BRIGHT NAVY" at bounding box center [1437, 353] width 230 height 50
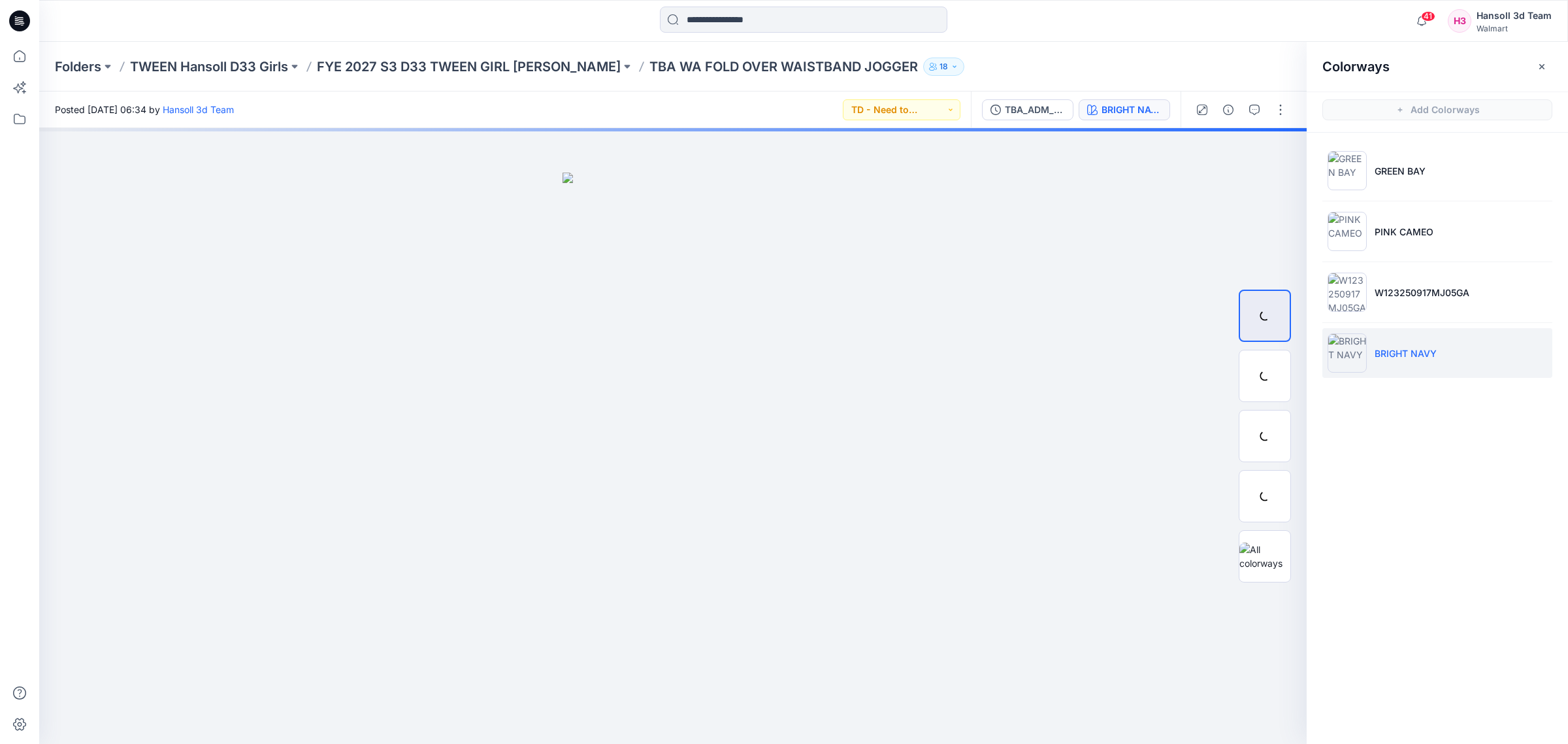
click at [1436, 351] on p "BRIGHT NAVY" at bounding box center [1406, 353] width 62 height 14
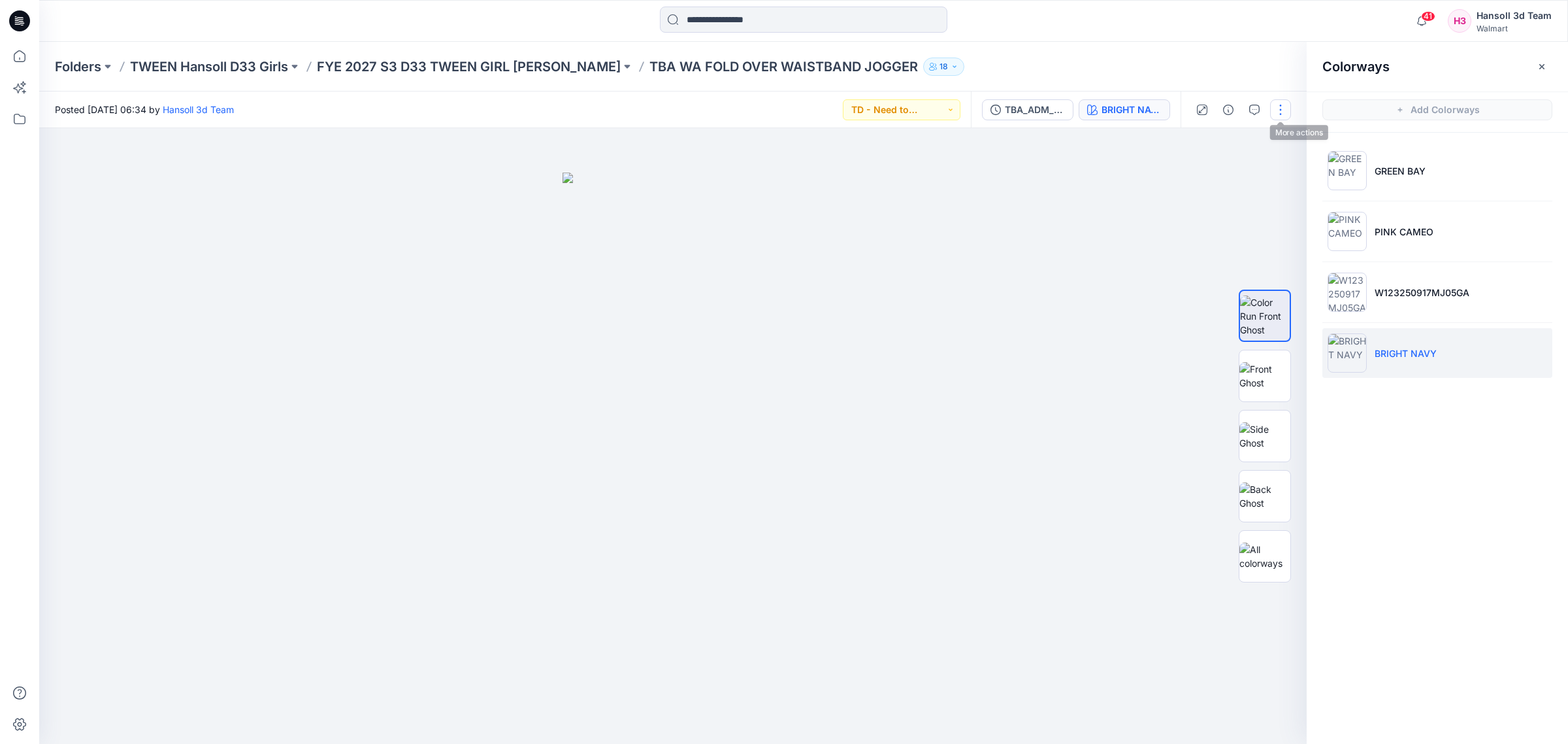
click at [1285, 105] on button "button" at bounding box center [1280, 110] width 21 height 21
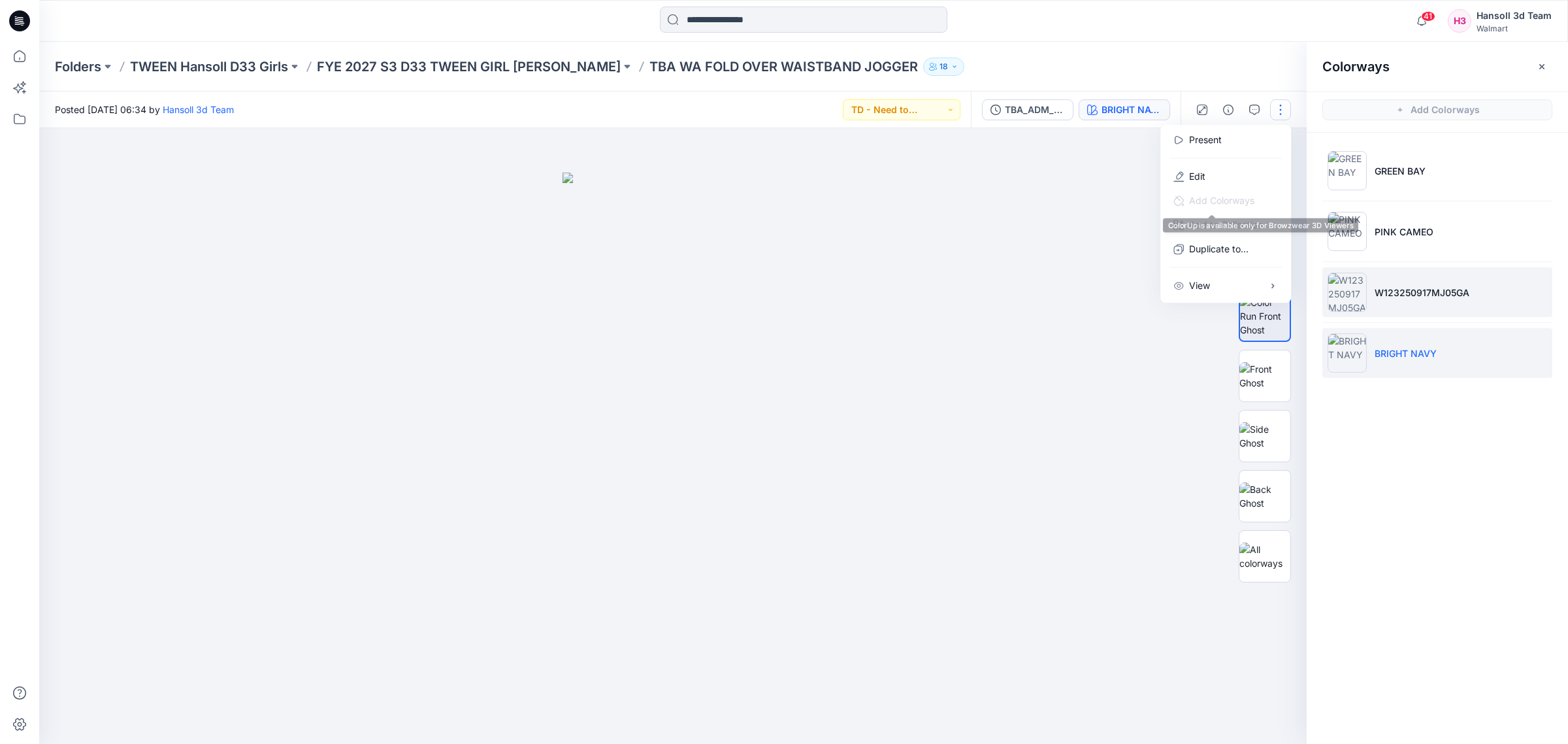
click at [1442, 286] on p "W123250917MJ05GA" at bounding box center [1422, 293] width 94 height 14
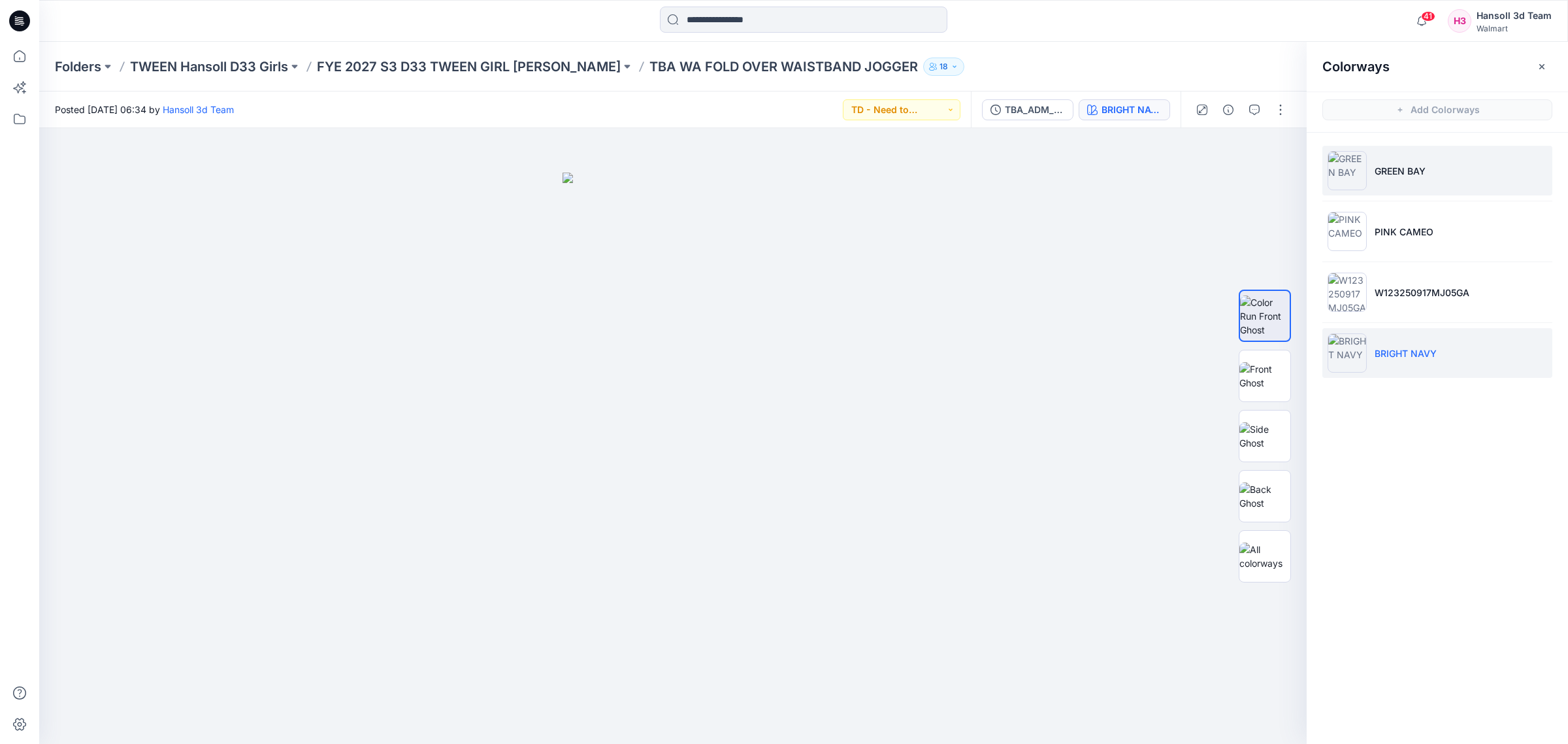
click at [1419, 171] on p "GREEN BAY" at bounding box center [1400, 171] width 51 height 14
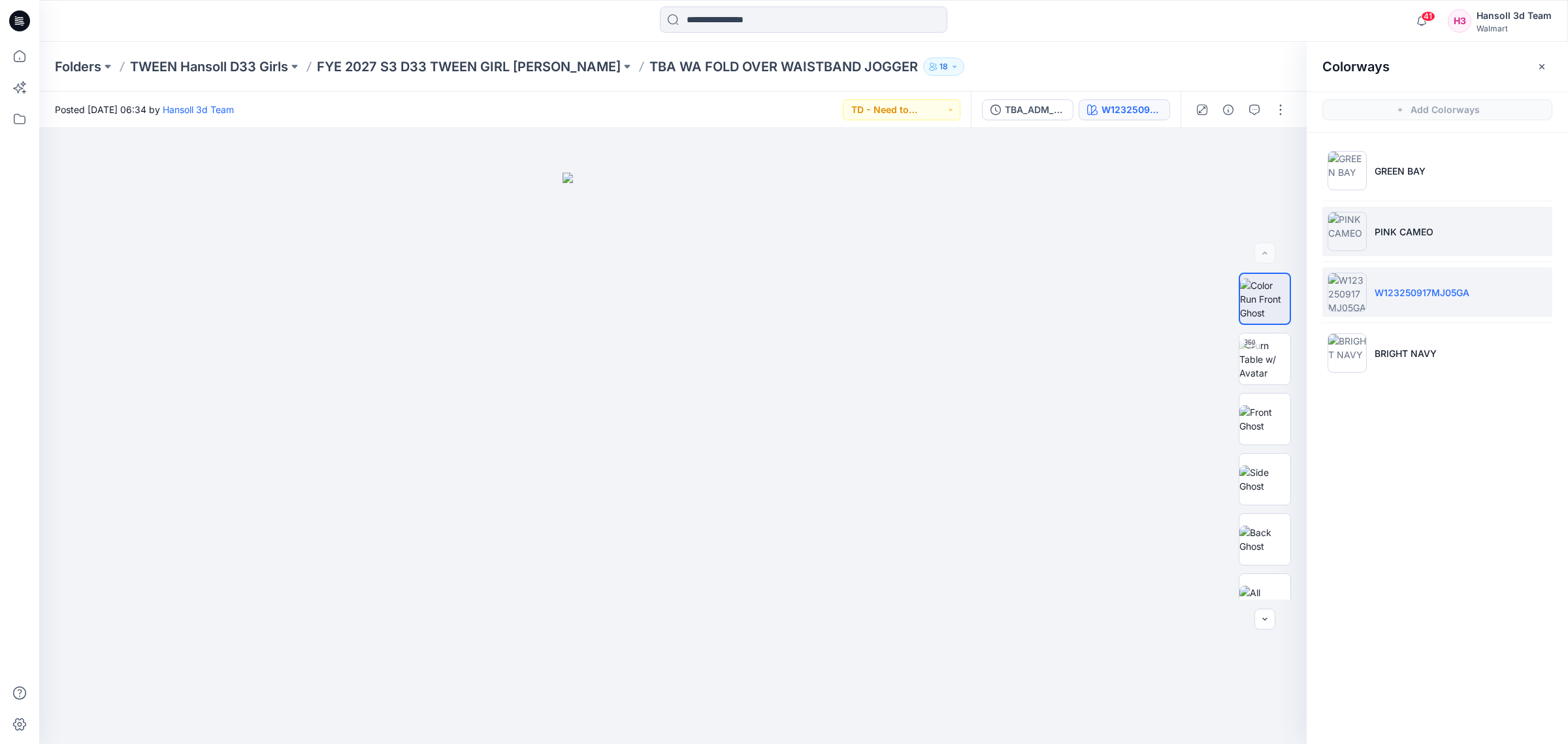
click at [1422, 223] on li "PINK CAMEO" at bounding box center [1437, 231] width 230 height 50
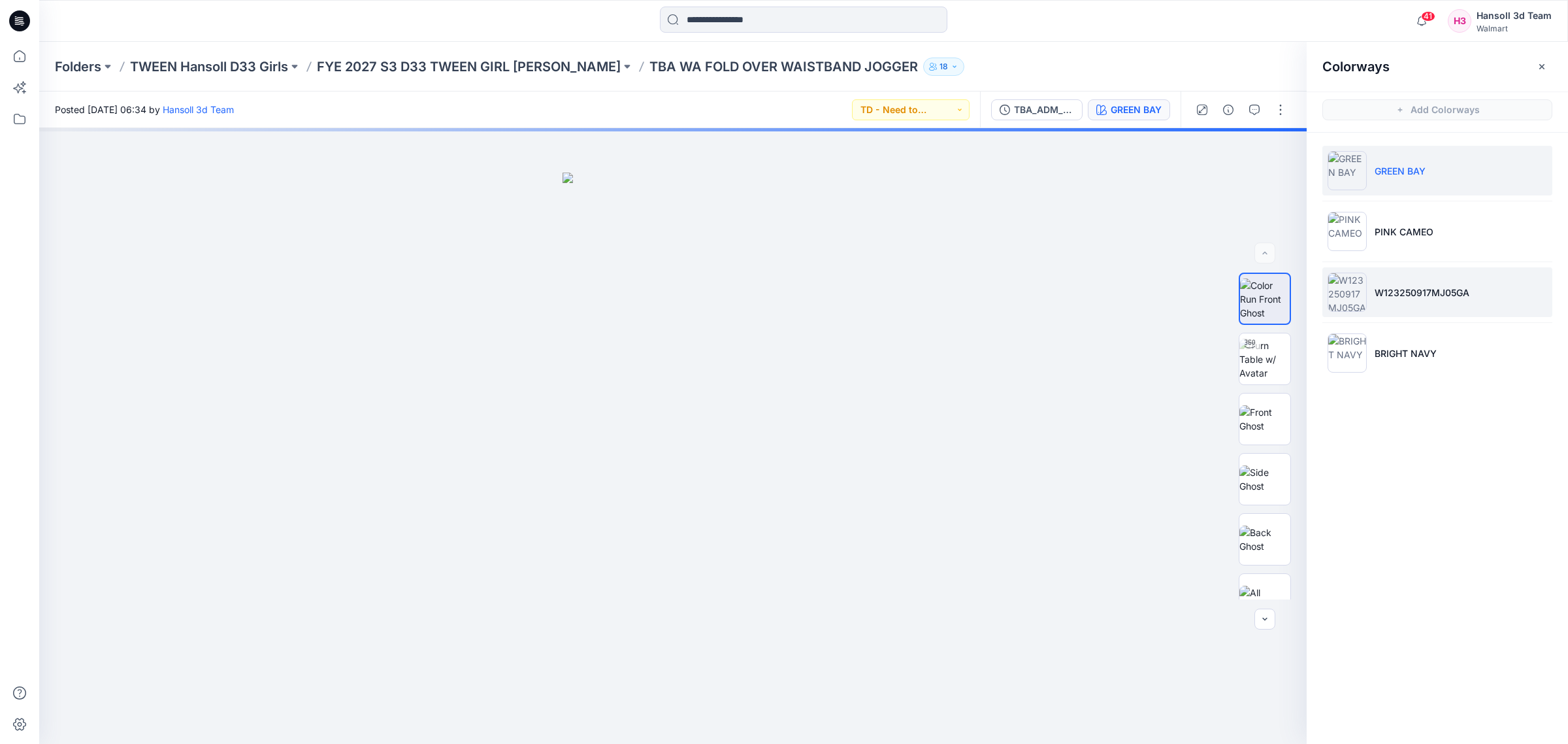
click at [1428, 269] on li "W123250917MJ05GA" at bounding box center [1437, 292] width 230 height 50
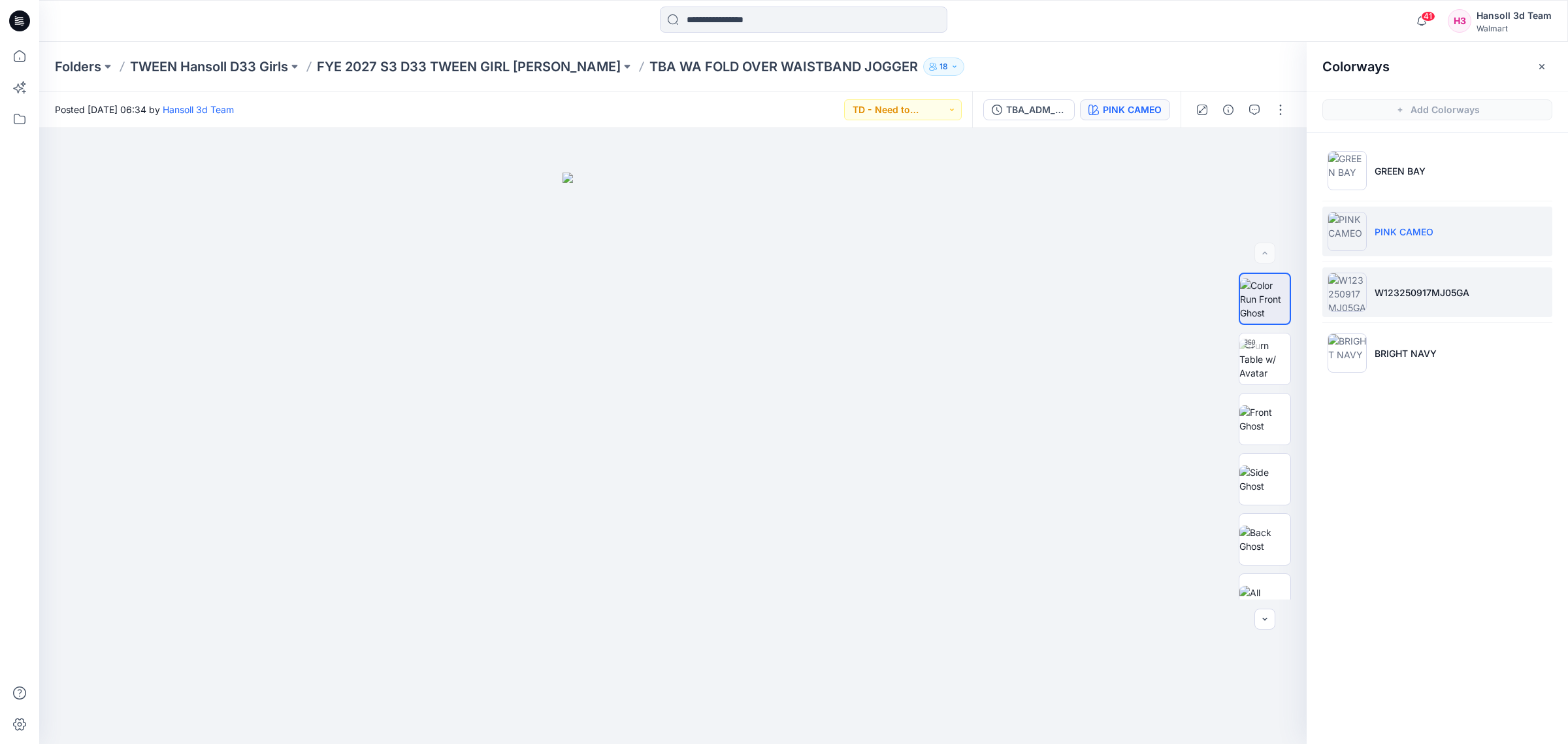
click at [1425, 299] on p "W123250917MJ05GA" at bounding box center [1422, 293] width 94 height 14
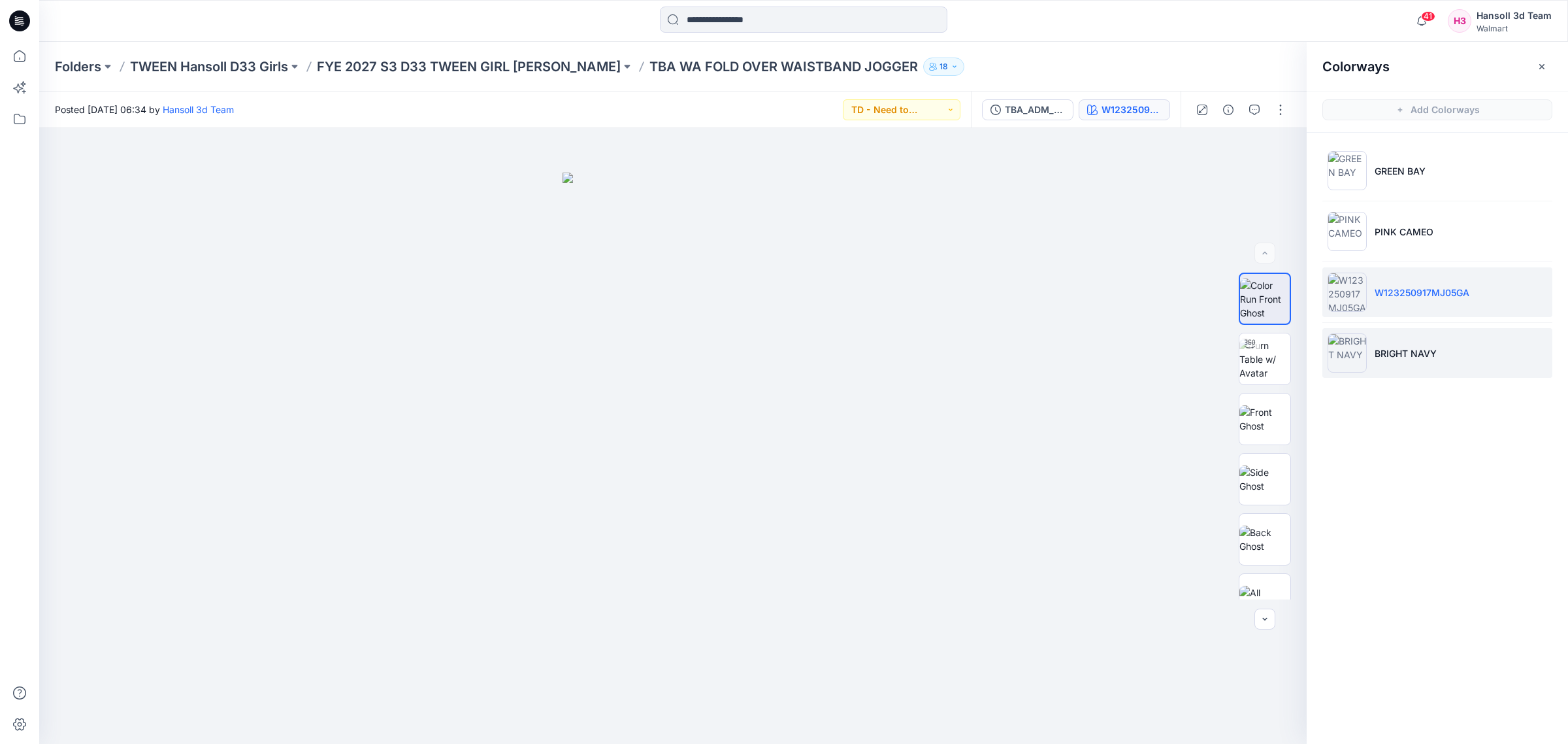
click at [1425, 340] on li "BRIGHT NAVY" at bounding box center [1437, 353] width 230 height 50
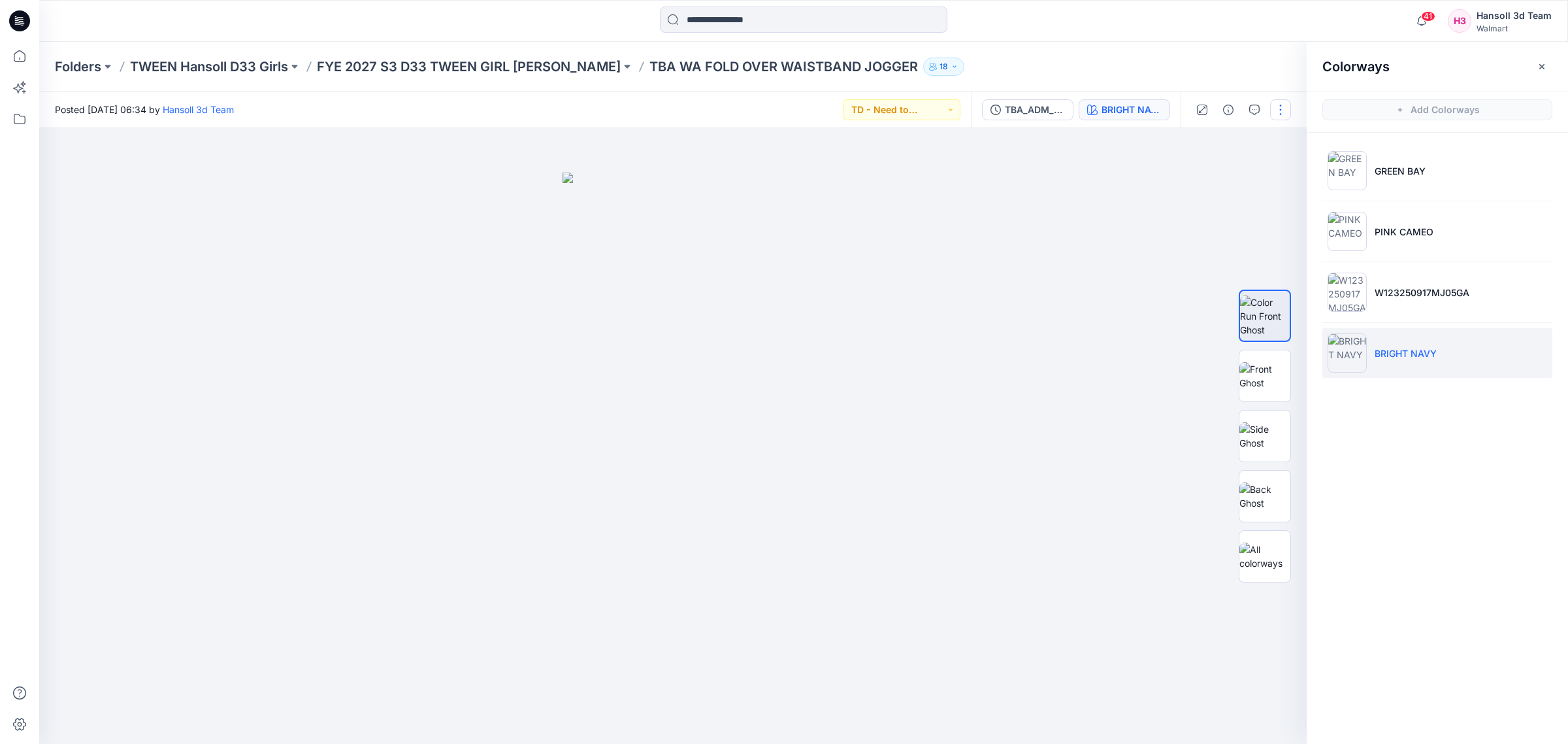
click at [1282, 102] on button "button" at bounding box center [1280, 110] width 21 height 21
click at [1231, 183] on button "Edit" at bounding box center [1225, 176] width 120 height 24
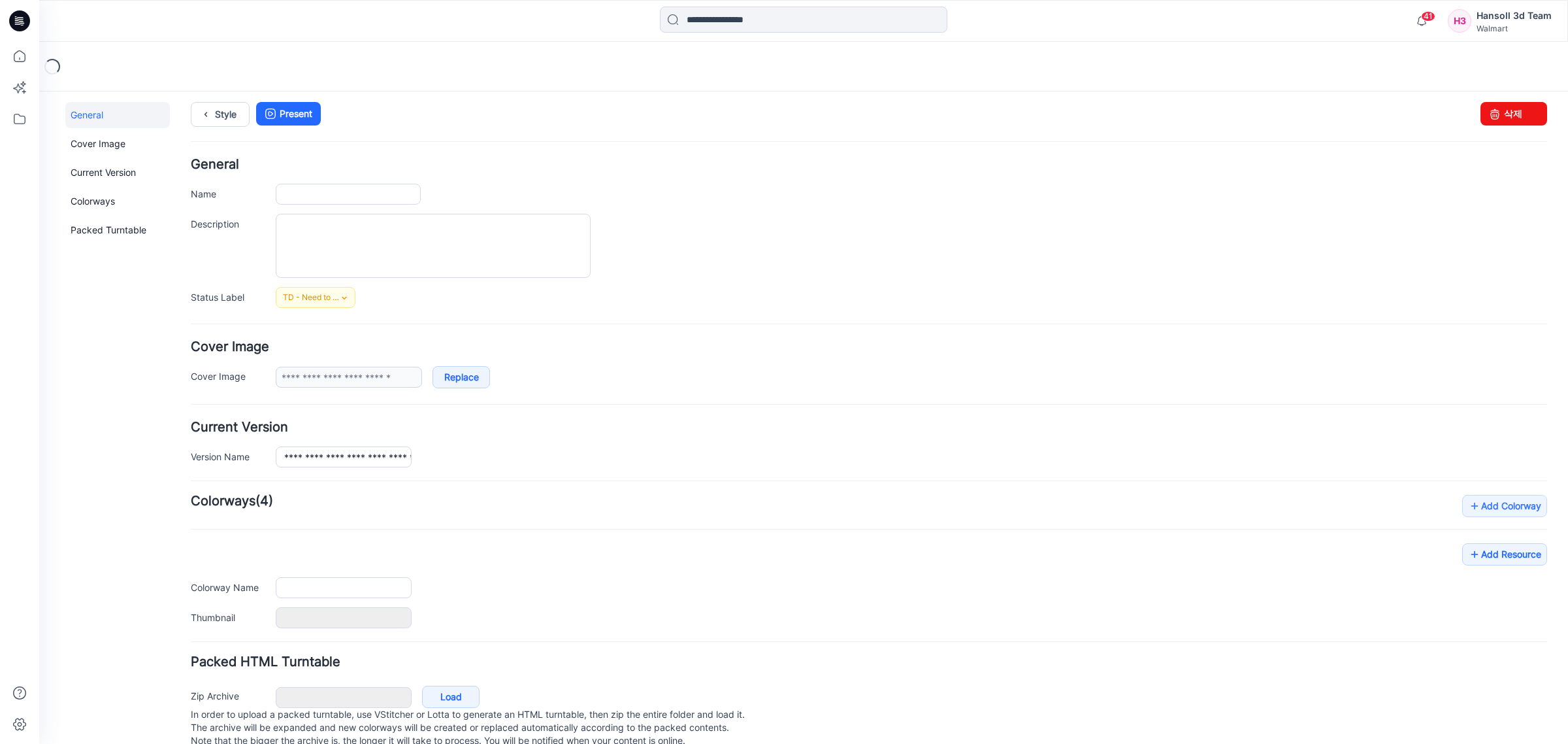
scroll to position [42, 0]
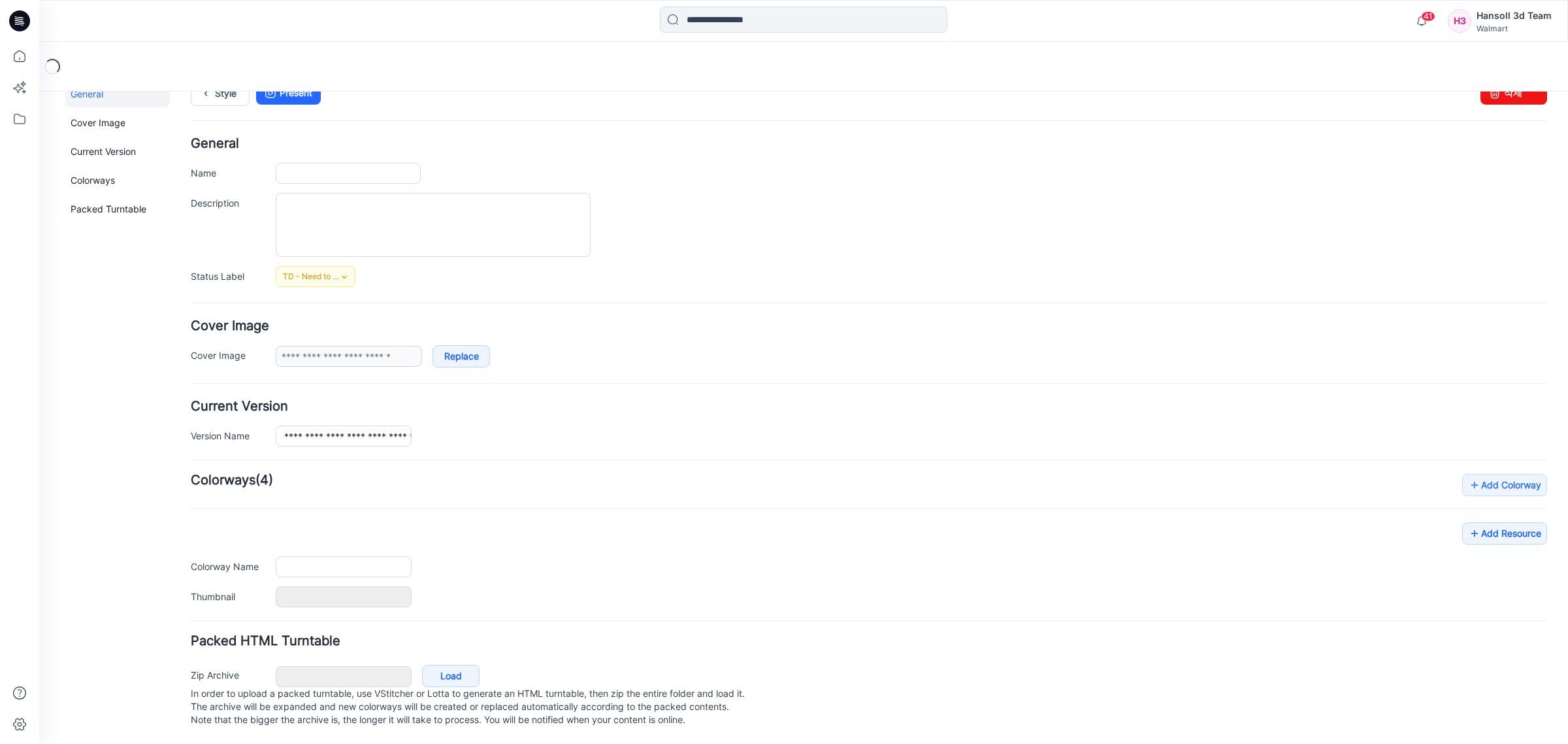
type input "**********"
type input "*********"
type input "**********"
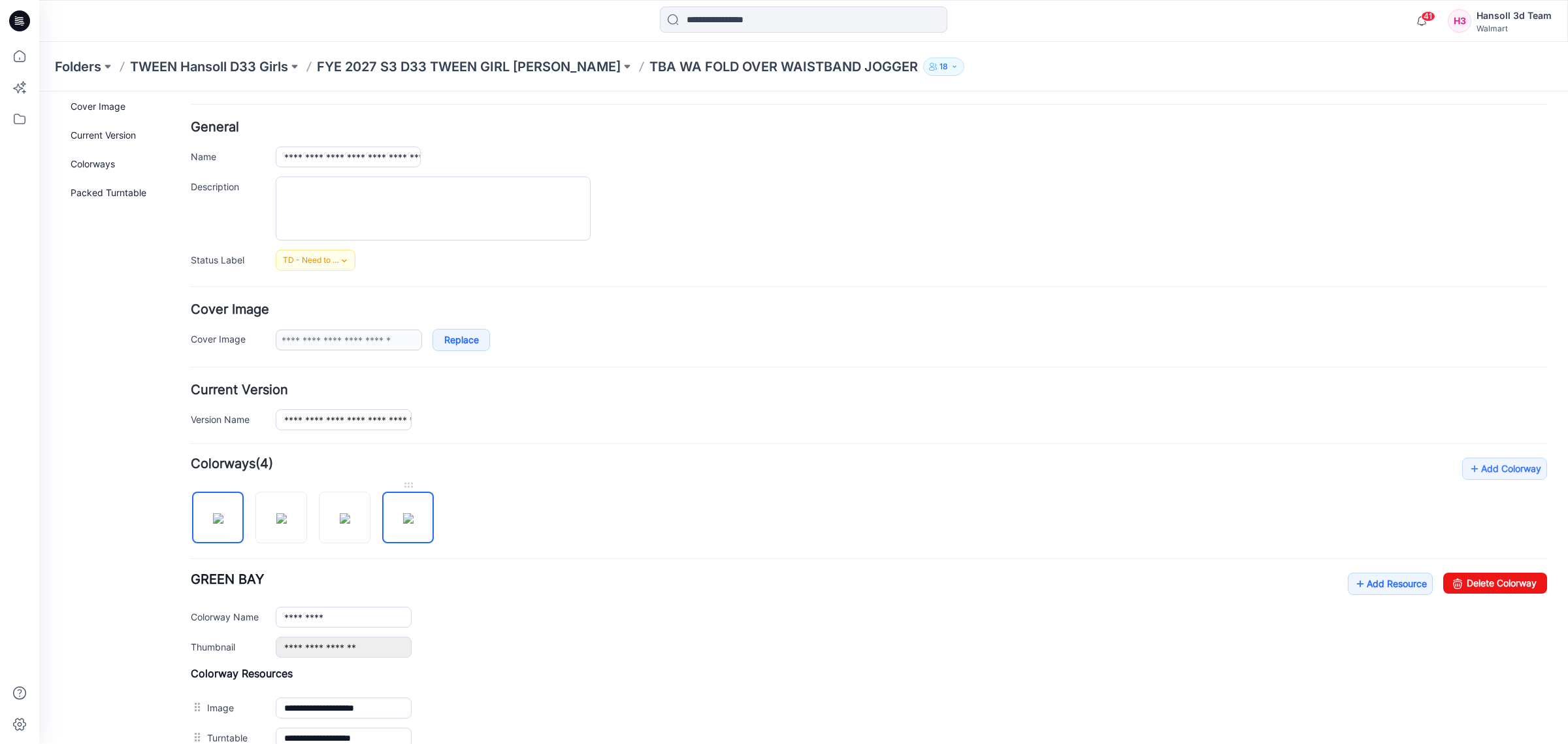
click at [403, 517] on img at bounding box center [408, 518] width 10 height 10
type input "**********"
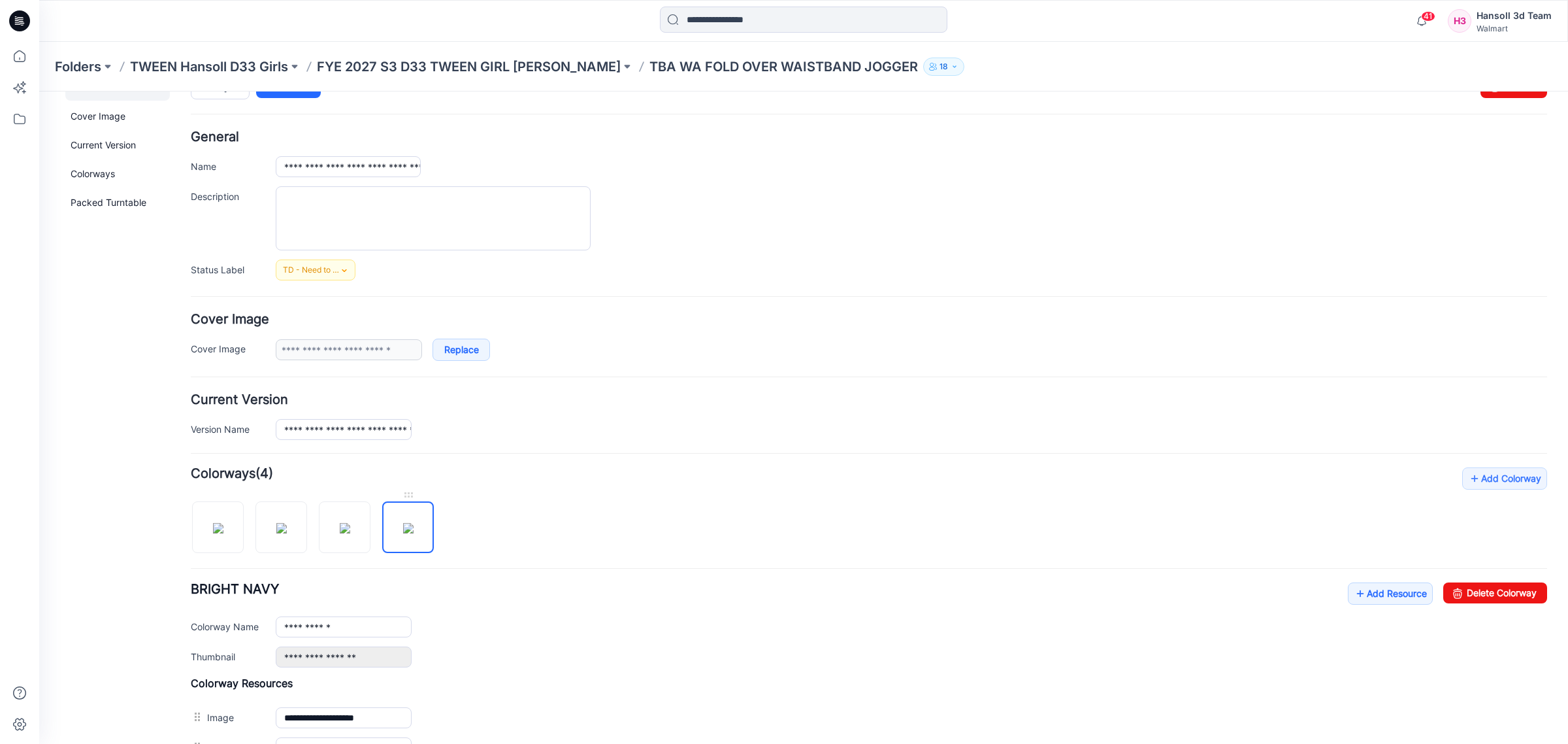
scroll to position [0, 0]
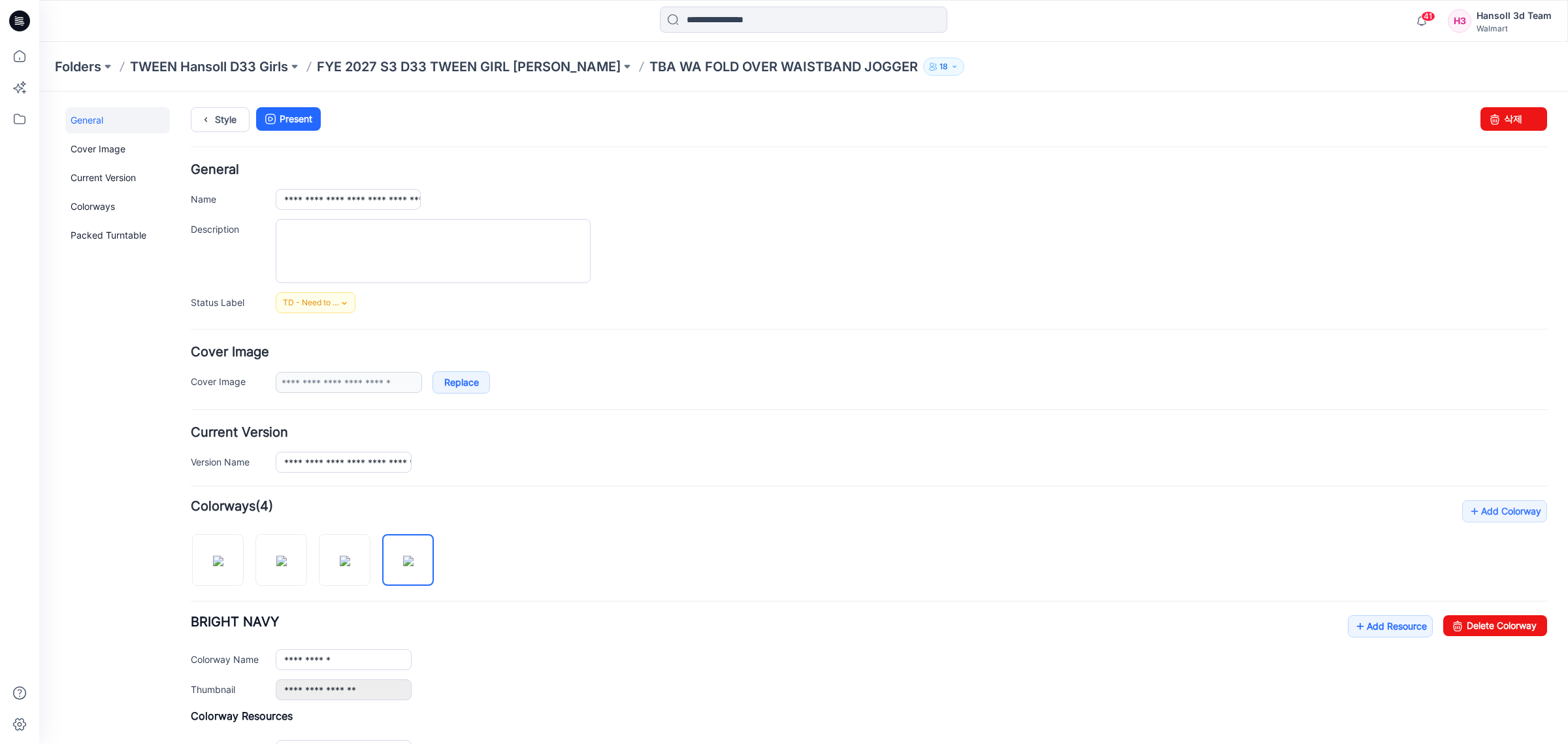
click at [428, 64] on p "FYE 2027 S3 D33 TWEEN GIRL [PERSON_NAME]" at bounding box center [469, 66] width 304 height 18
